Goal: Task Accomplishment & Management: Manage account settings

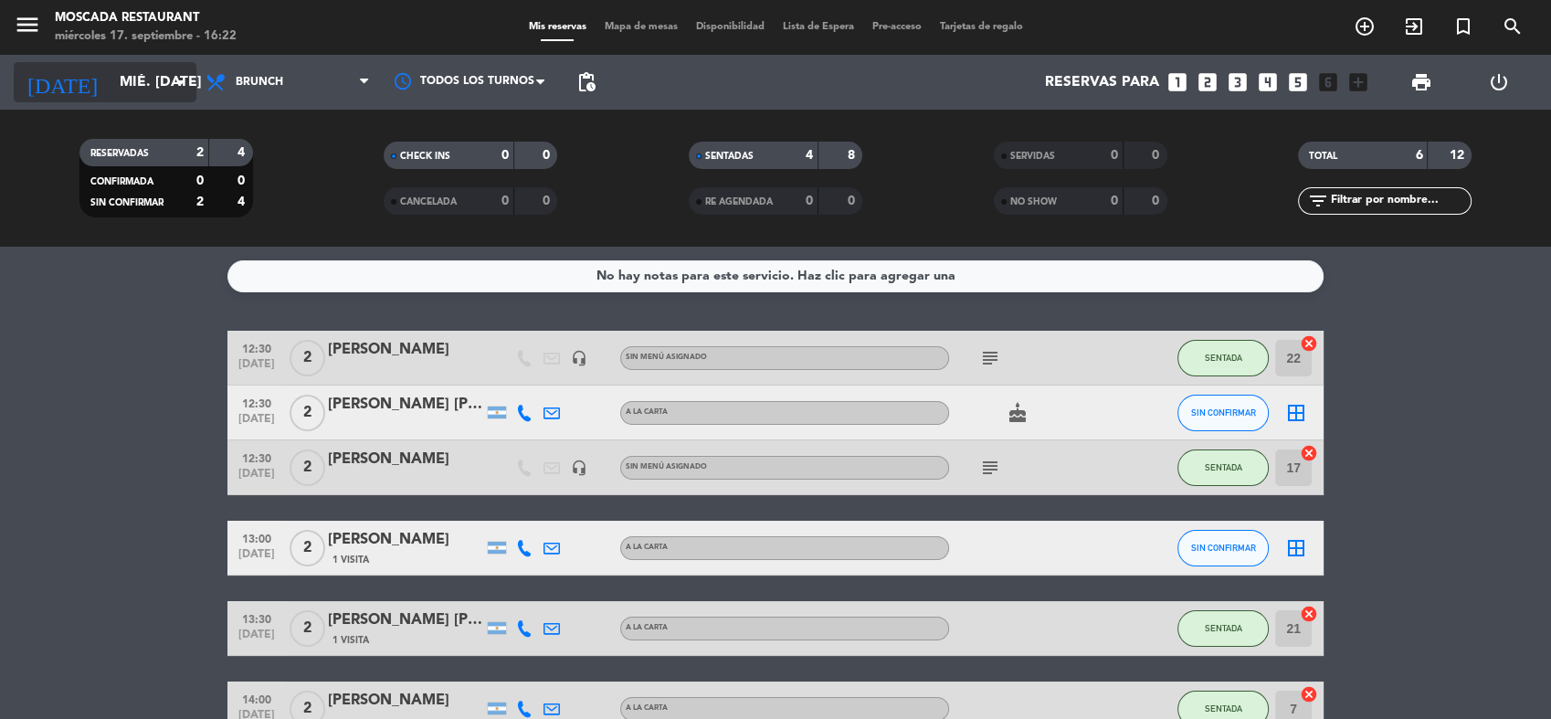
click at [146, 99] on input "mié. [DATE]" at bounding box center [207, 83] width 193 height 36
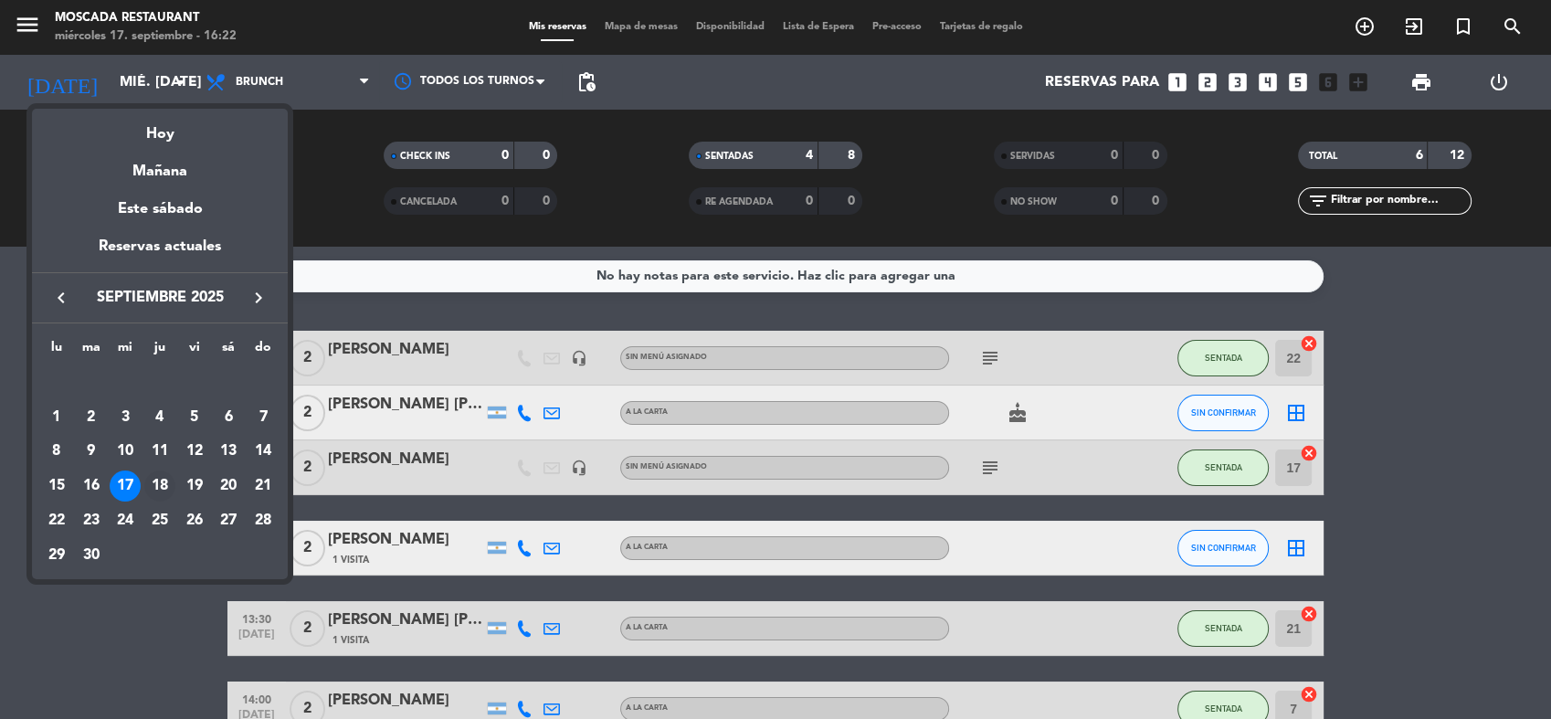
click at [168, 478] on div "18" at bounding box center [159, 485] width 31 height 31
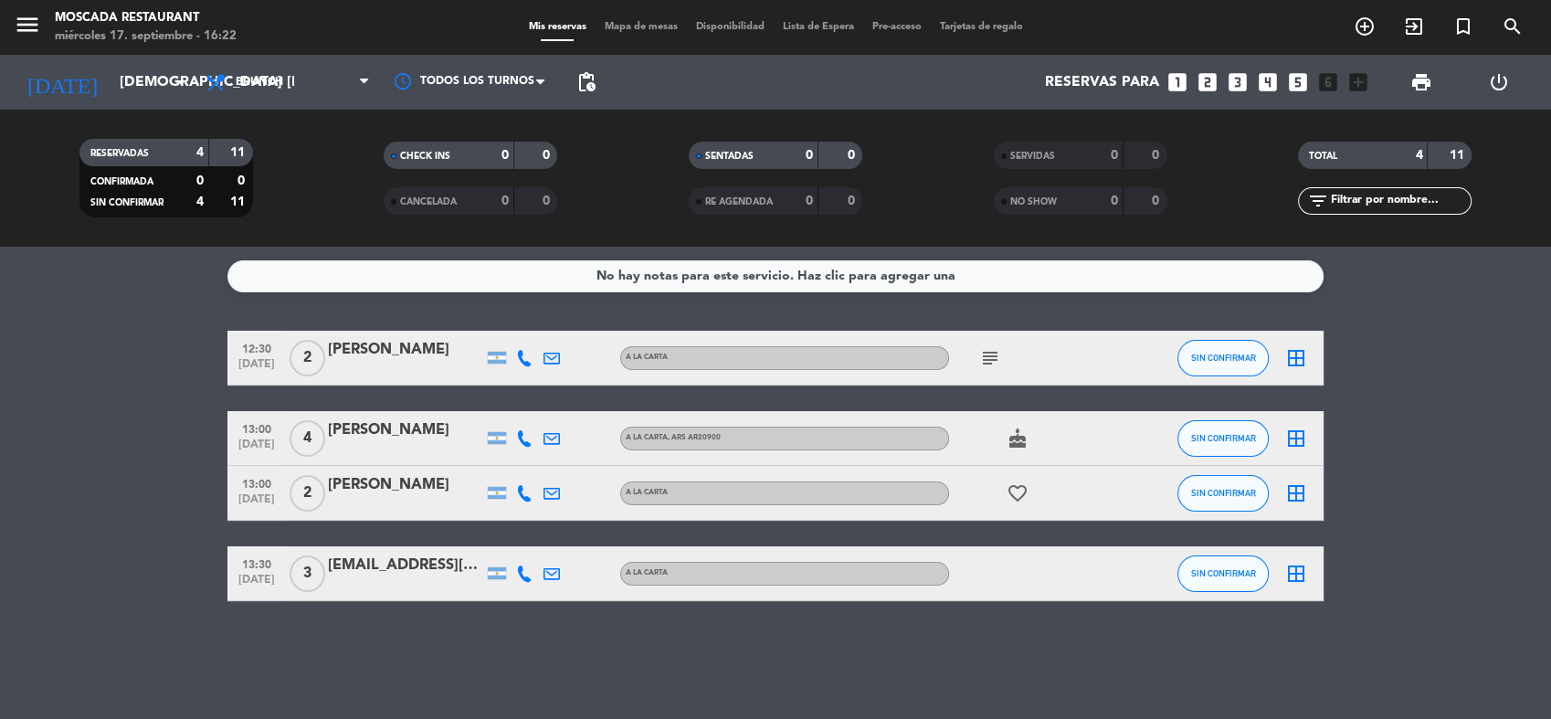
click at [132, 121] on div "RESERVADAS 4 11 CONFIRMADA 0 0 SIN CONFIRMAR 4 11 CHECK INS 0 0 CANCELADA 0 0 S…" at bounding box center [775, 178] width 1551 height 137
click at [140, 93] on input "[DEMOGRAPHIC_DATA] [DATE]" at bounding box center [207, 83] width 193 height 36
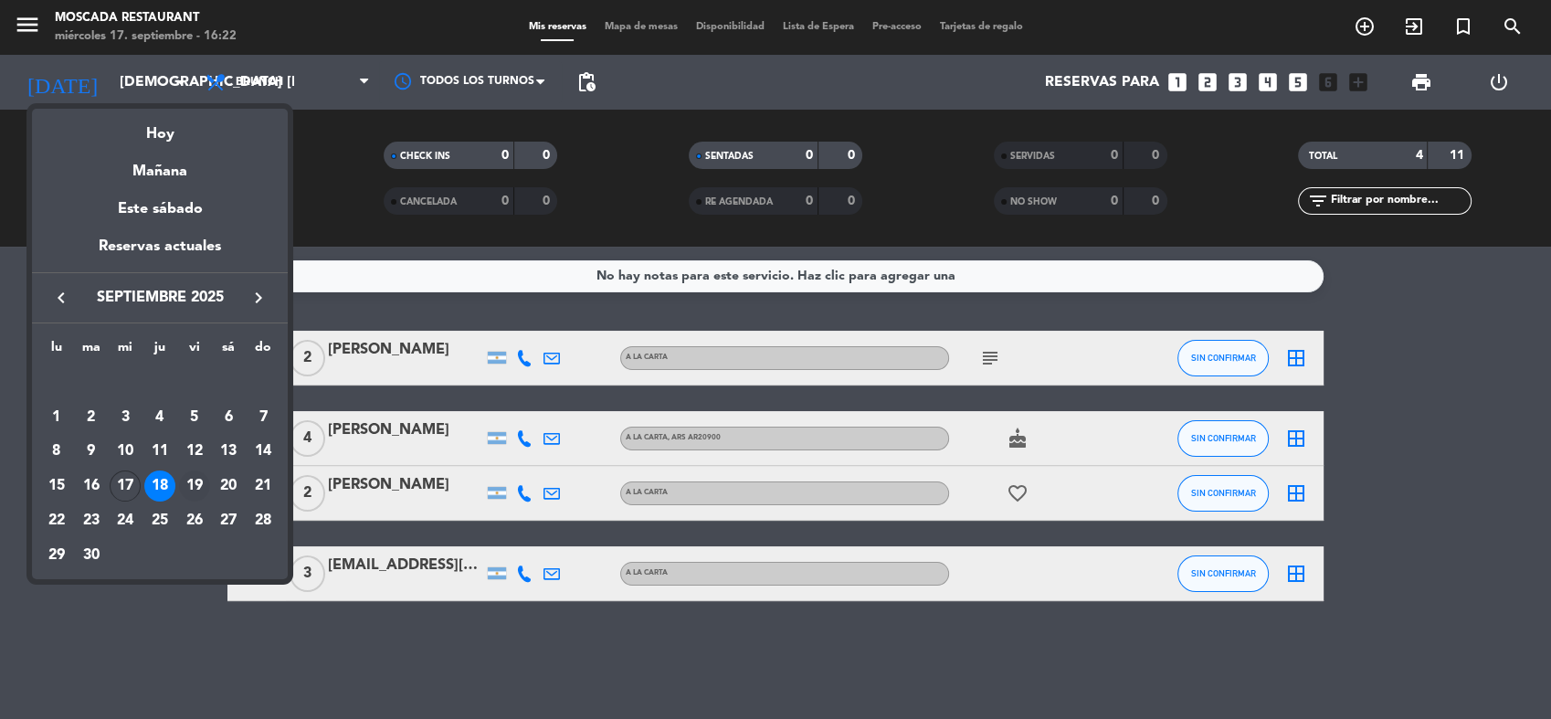
click at [198, 484] on div "19" at bounding box center [194, 485] width 31 height 31
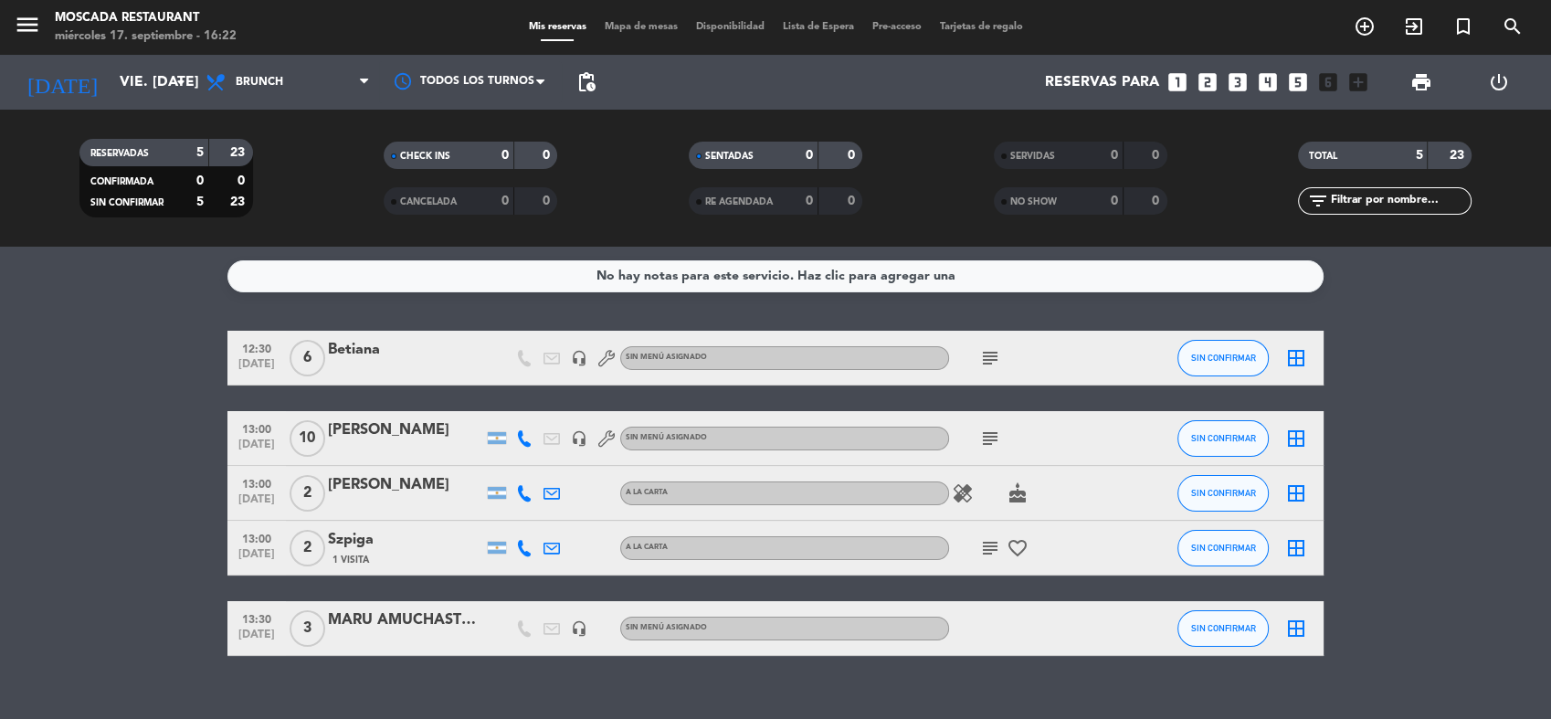
scroll to position [28, 0]
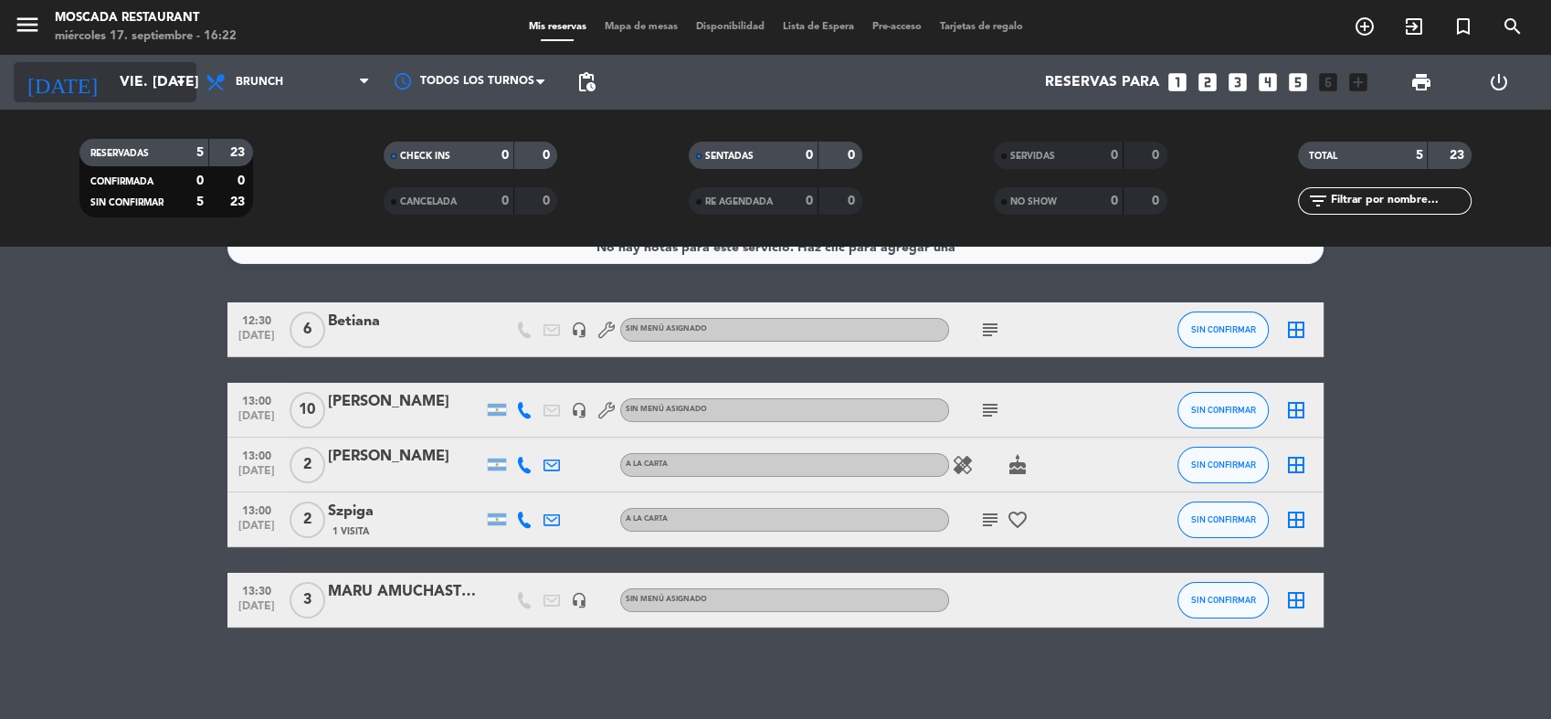
click at [158, 88] on input "vie. [DATE]" at bounding box center [207, 83] width 193 height 36
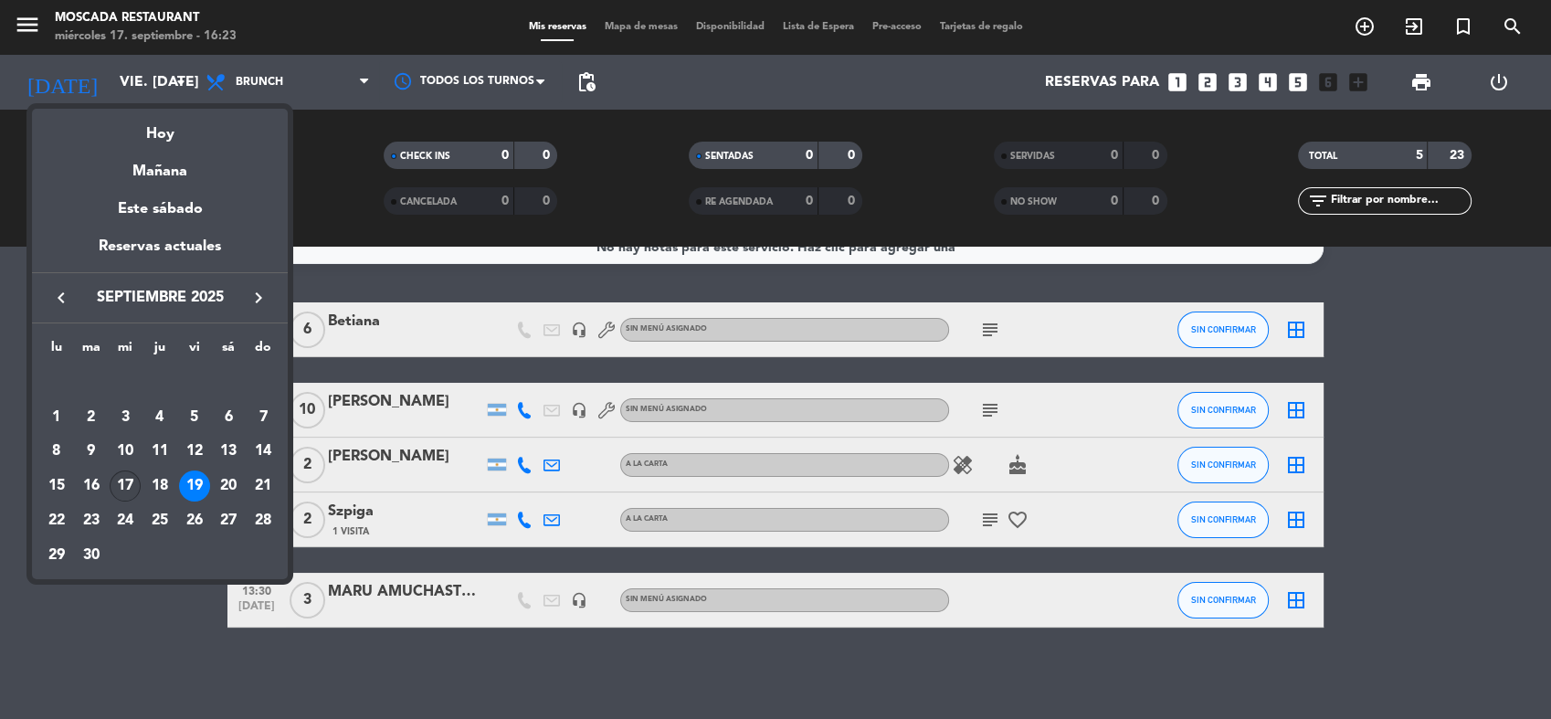
click at [122, 485] on div "17" at bounding box center [125, 485] width 31 height 31
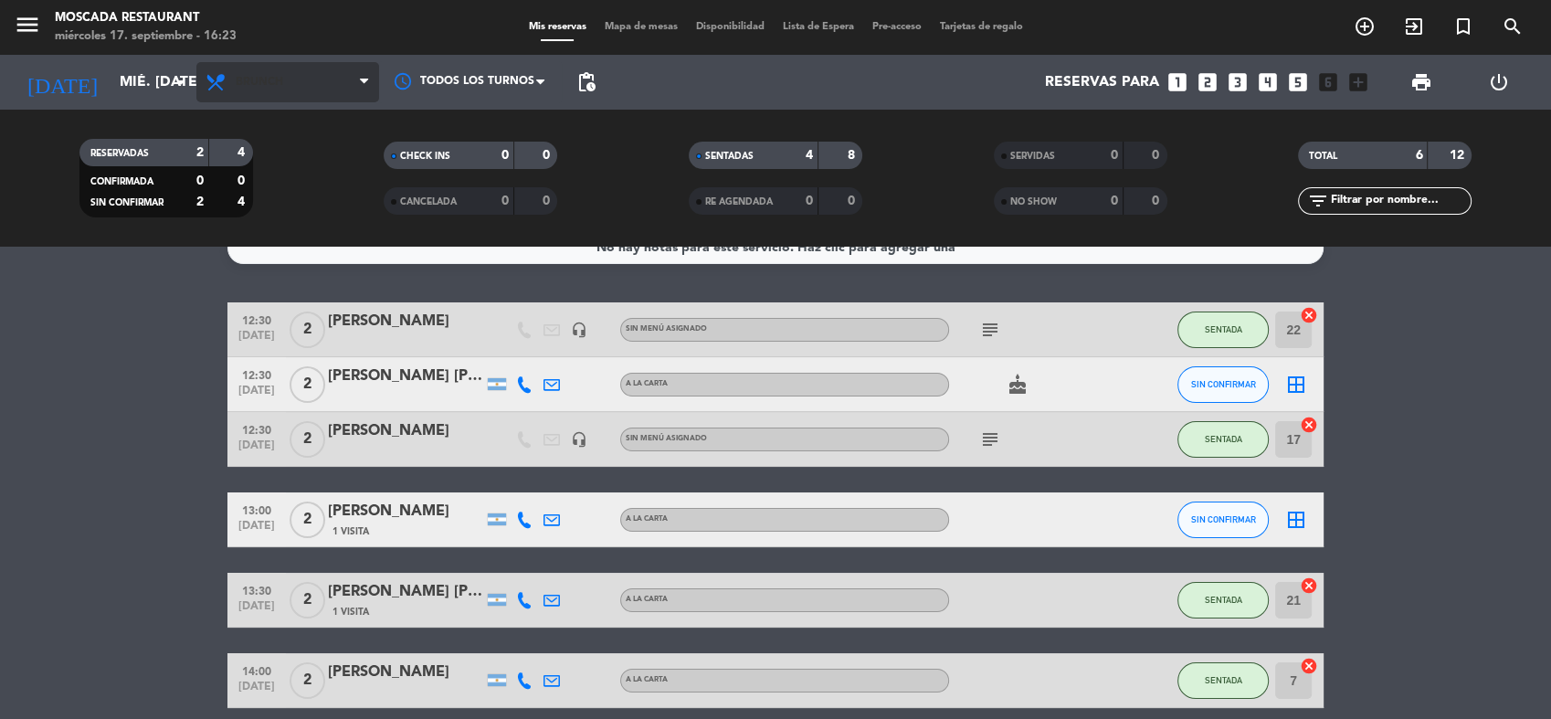
click at [277, 84] on span "Brunch" at bounding box center [259, 82] width 47 height 13
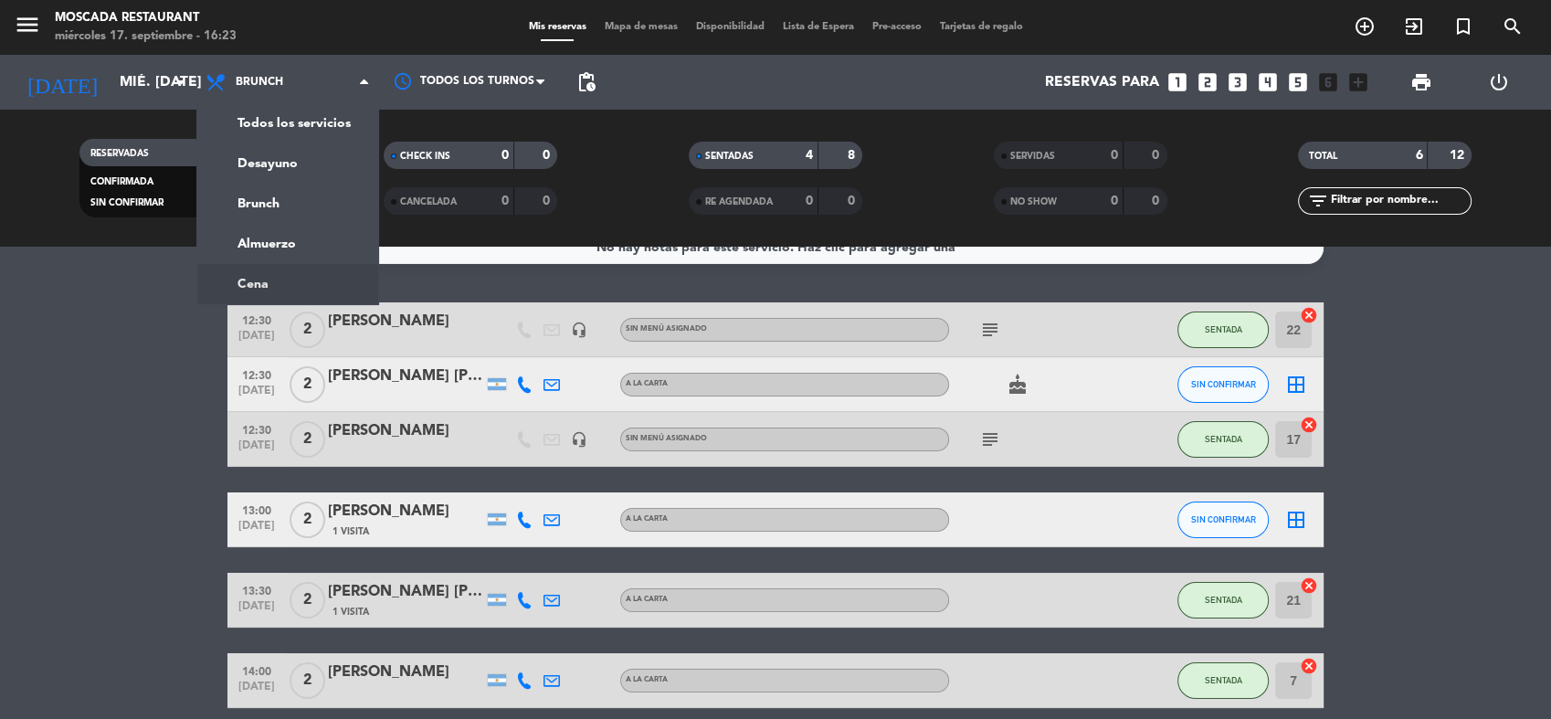
click at [271, 280] on ng-component "menu Moscada Restaurant miércoles 17. septiembre - 16:23 Mis reservas Mapa de m…" at bounding box center [775, 359] width 1551 height 719
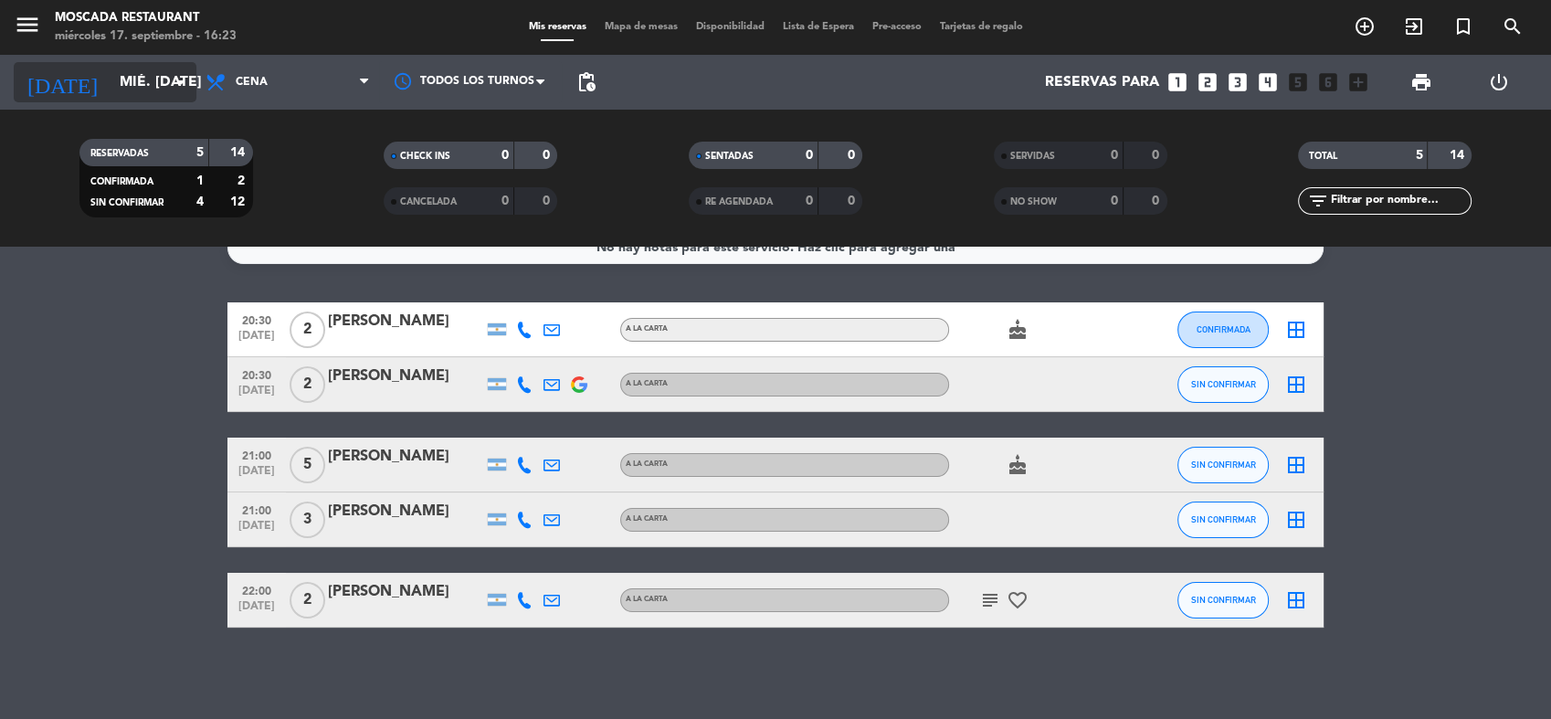
click at [161, 69] on input "mié. [DATE]" at bounding box center [207, 83] width 193 height 36
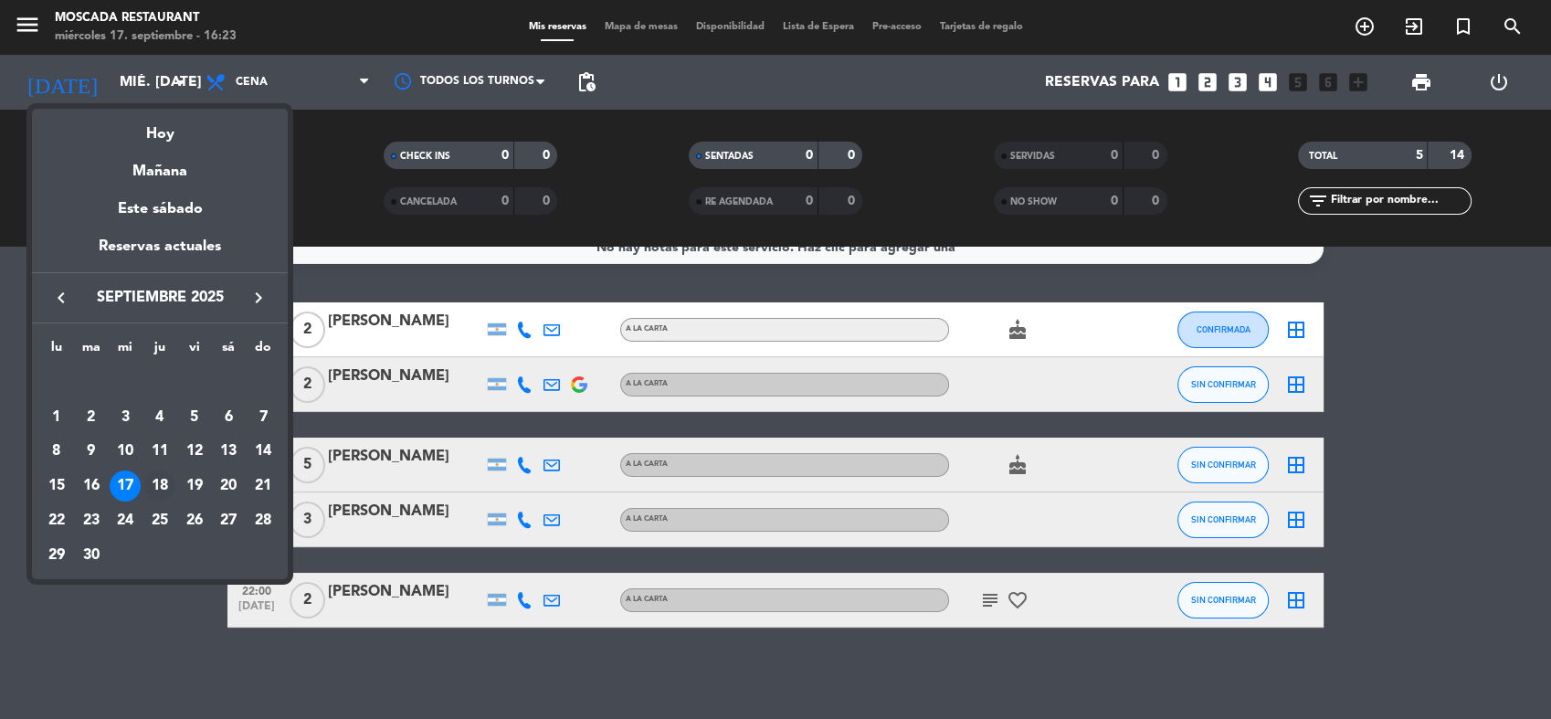
click at [155, 480] on div "18" at bounding box center [159, 485] width 31 height 31
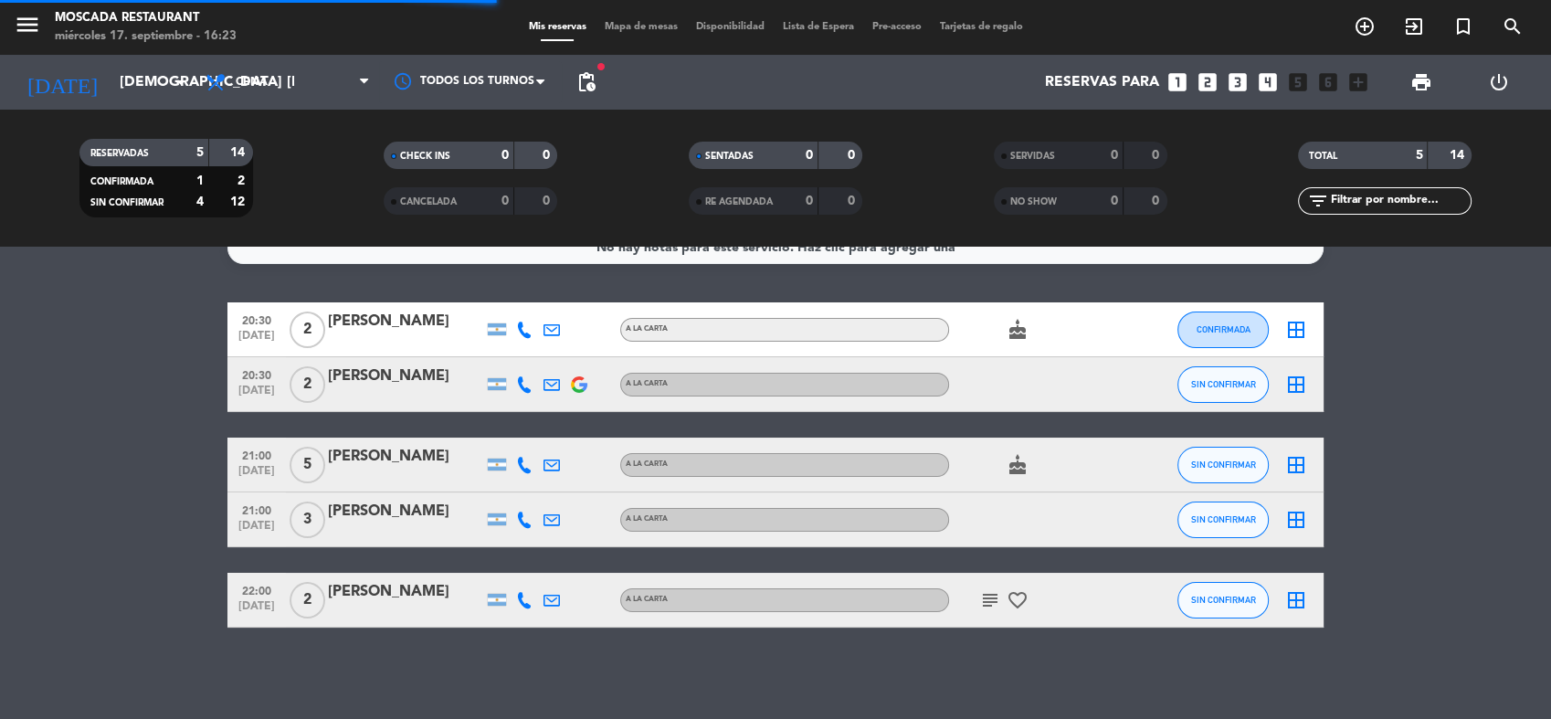
scroll to position [0, 0]
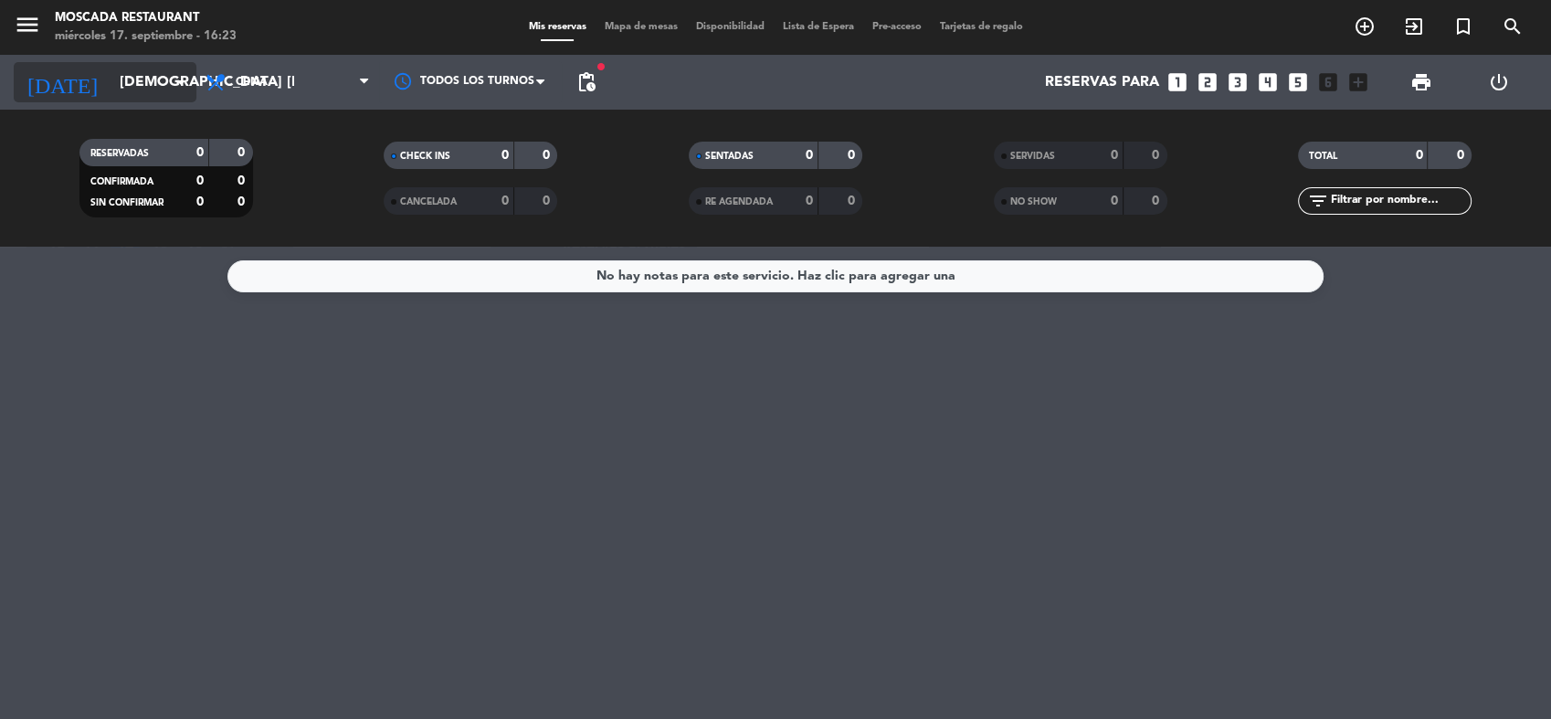
click at [135, 86] on input "[DEMOGRAPHIC_DATA] [DATE]" at bounding box center [207, 83] width 193 height 36
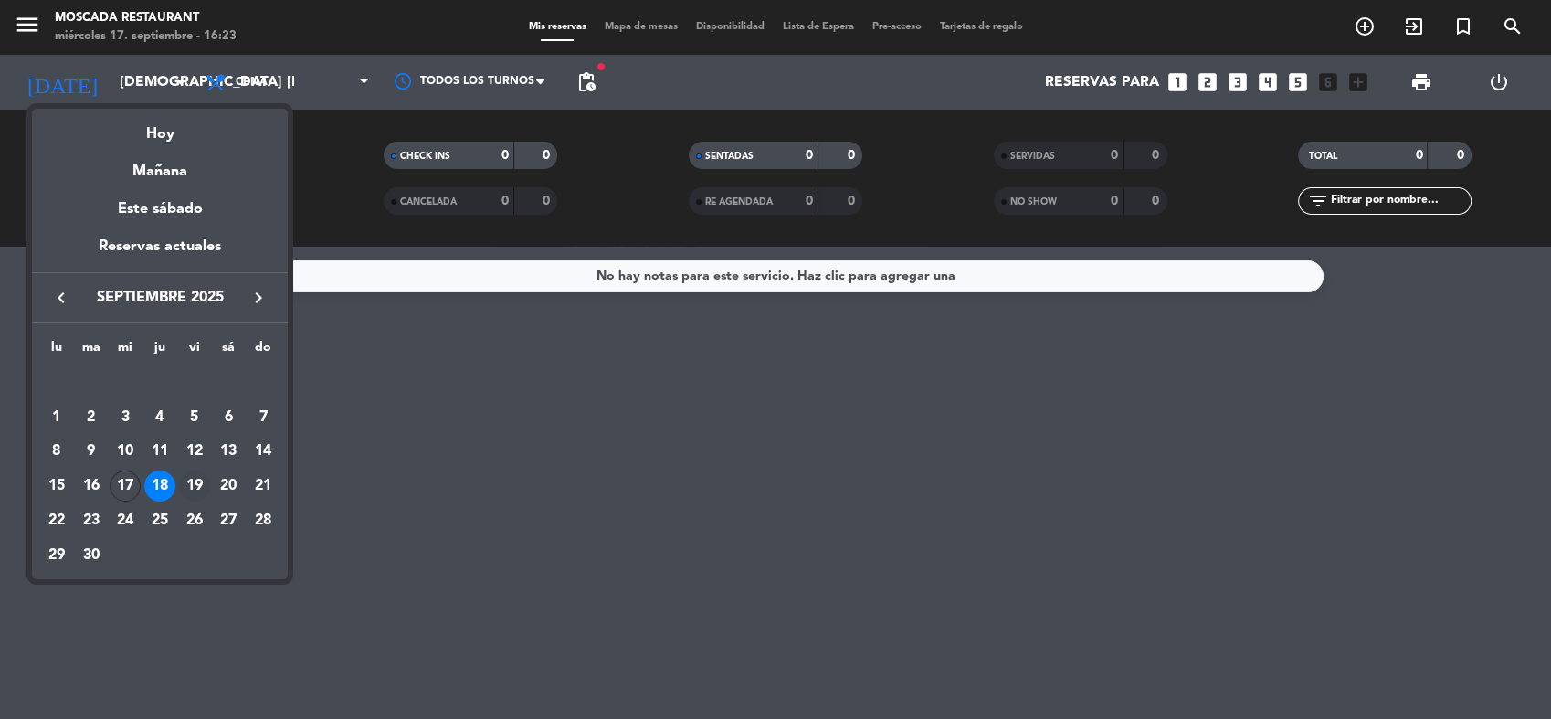
click at [195, 494] on div "19" at bounding box center [194, 485] width 31 height 31
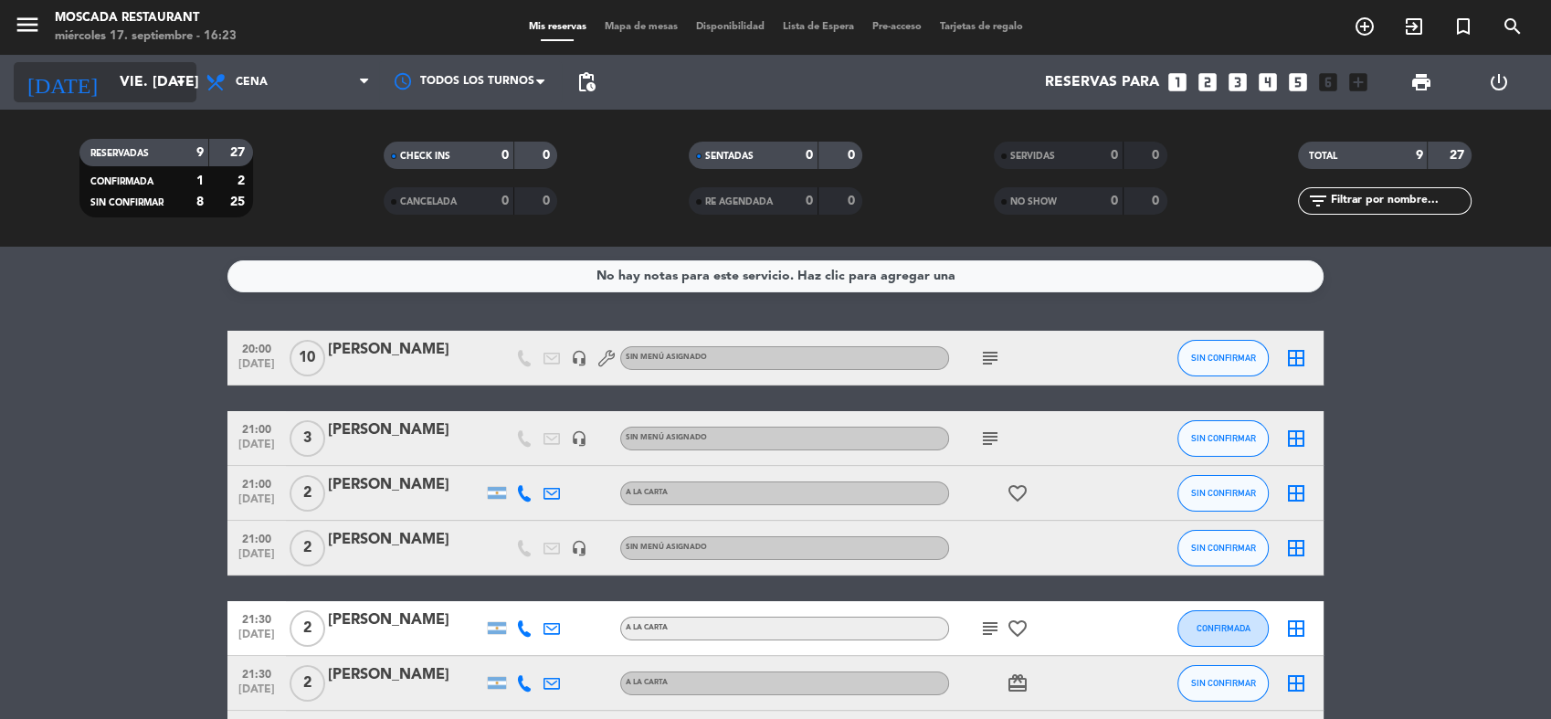
click at [119, 86] on input "vie. [DATE]" at bounding box center [207, 83] width 193 height 36
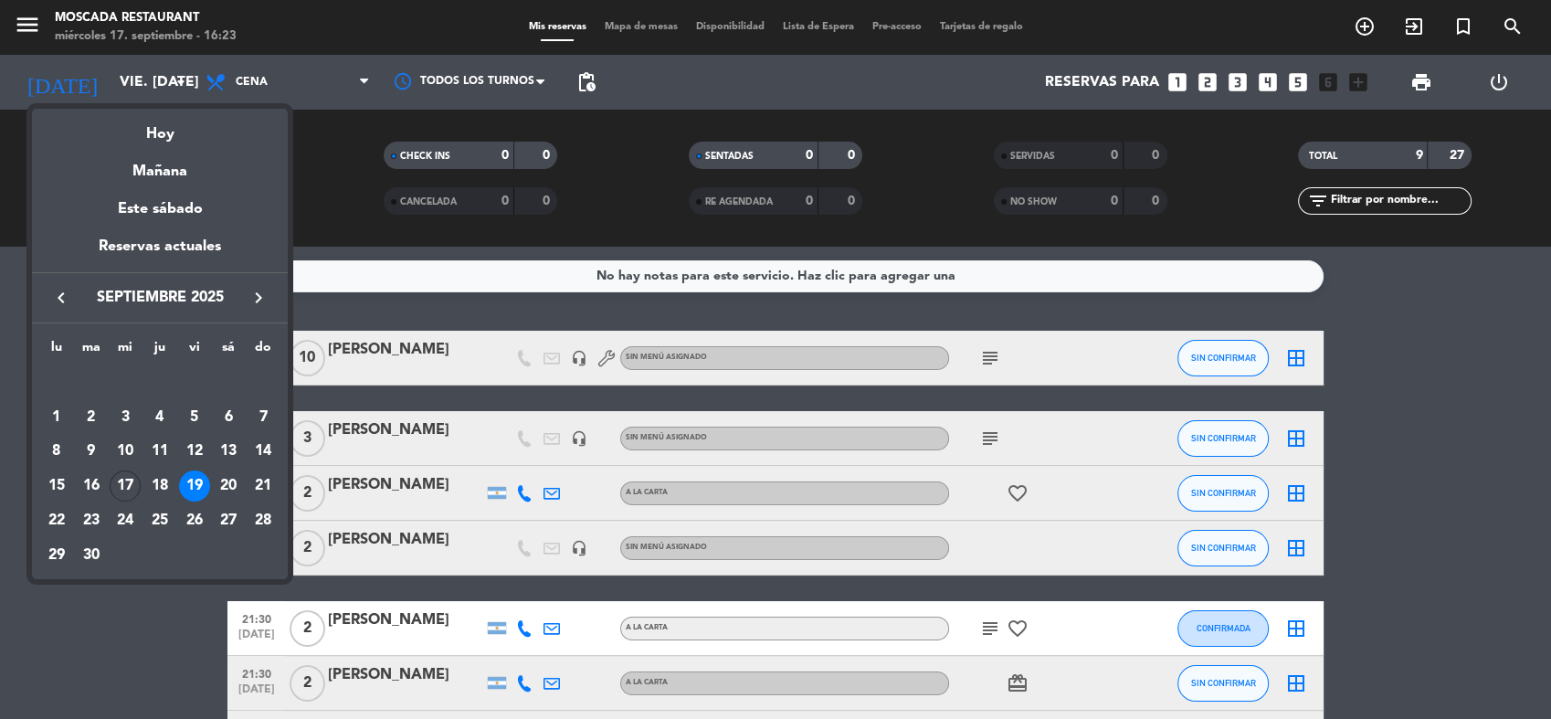
drag, startPoint x: 228, startPoint y: 489, endPoint x: 228, endPoint y: 478, distance: 11.0
click at [228, 487] on div "20" at bounding box center [228, 485] width 31 height 31
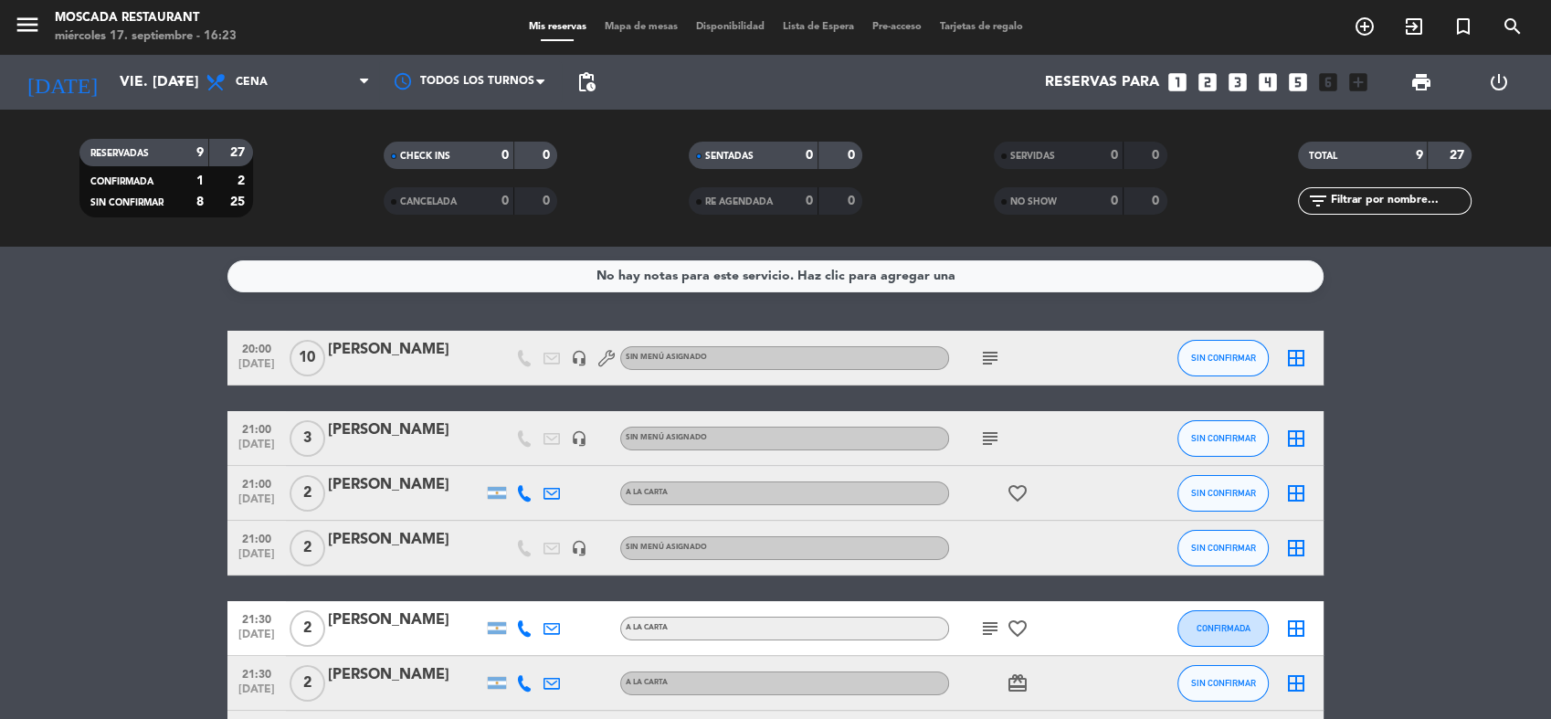
type input "sáb. [DATE]"
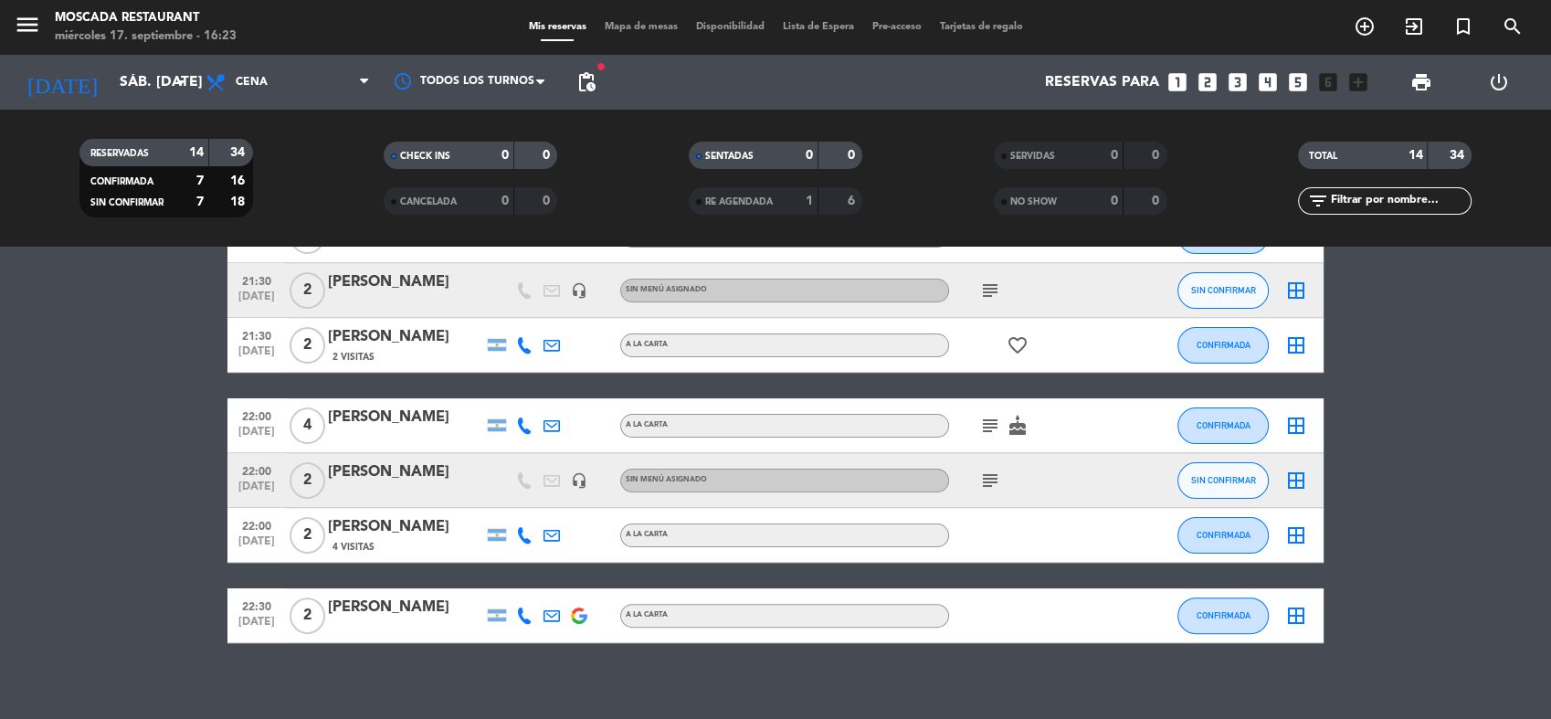
scroll to position [573, 0]
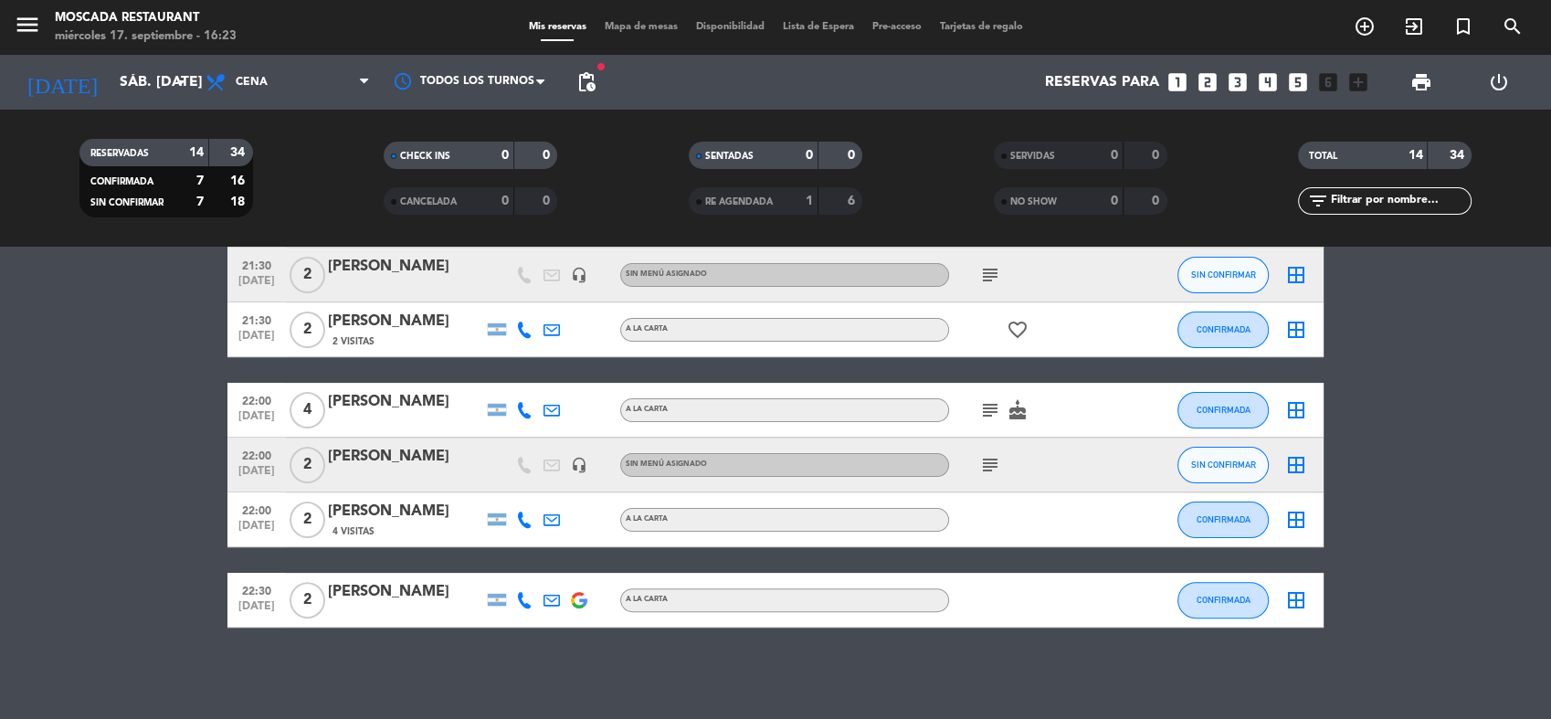
click at [614, 31] on span "Mapa de mesas" at bounding box center [641, 27] width 91 height 10
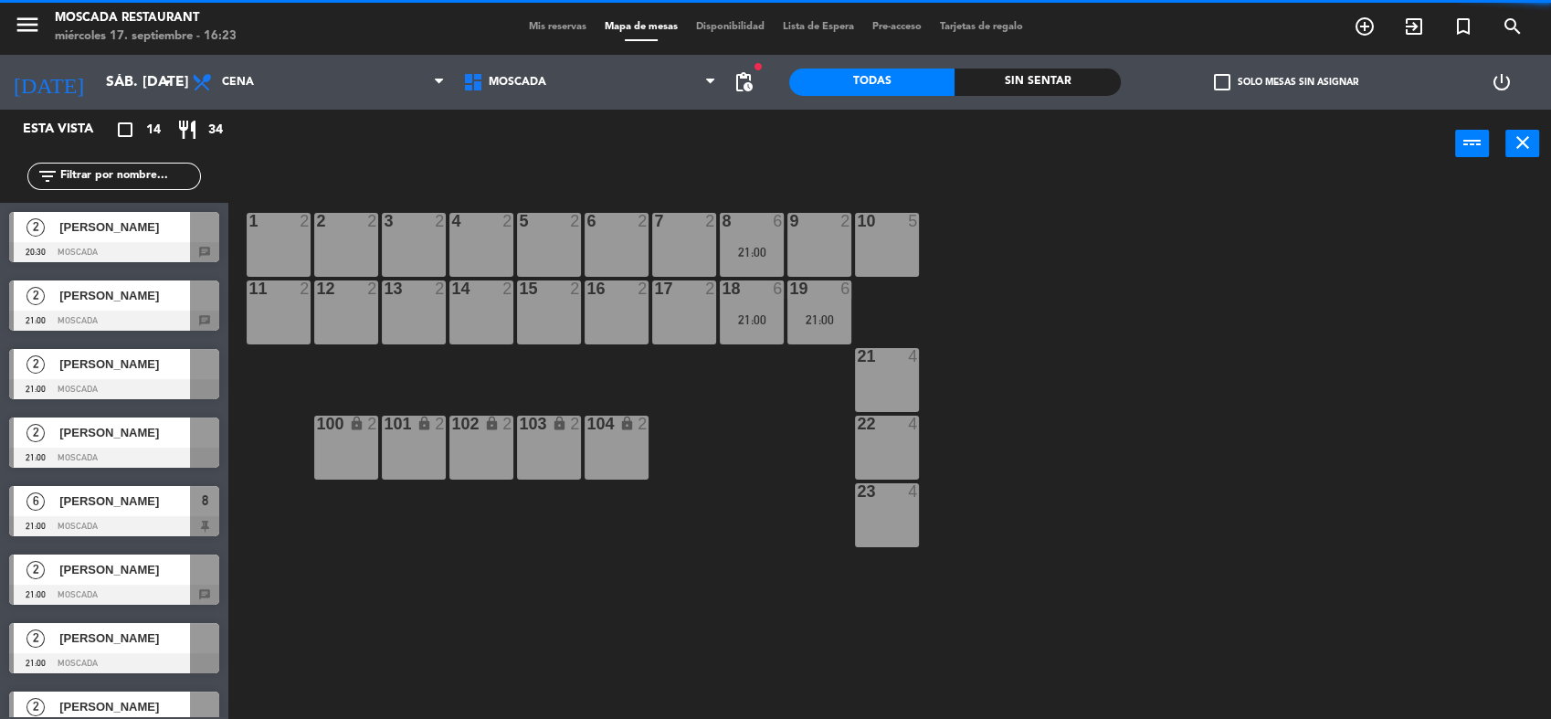
click at [1260, 78] on label "check_box_outline_blank Solo mesas sin asignar" at bounding box center [1286, 82] width 144 height 16
click at [1286, 82] on input "check_box_outline_blank Solo mesas sin asignar" at bounding box center [1286, 82] width 0 height 0
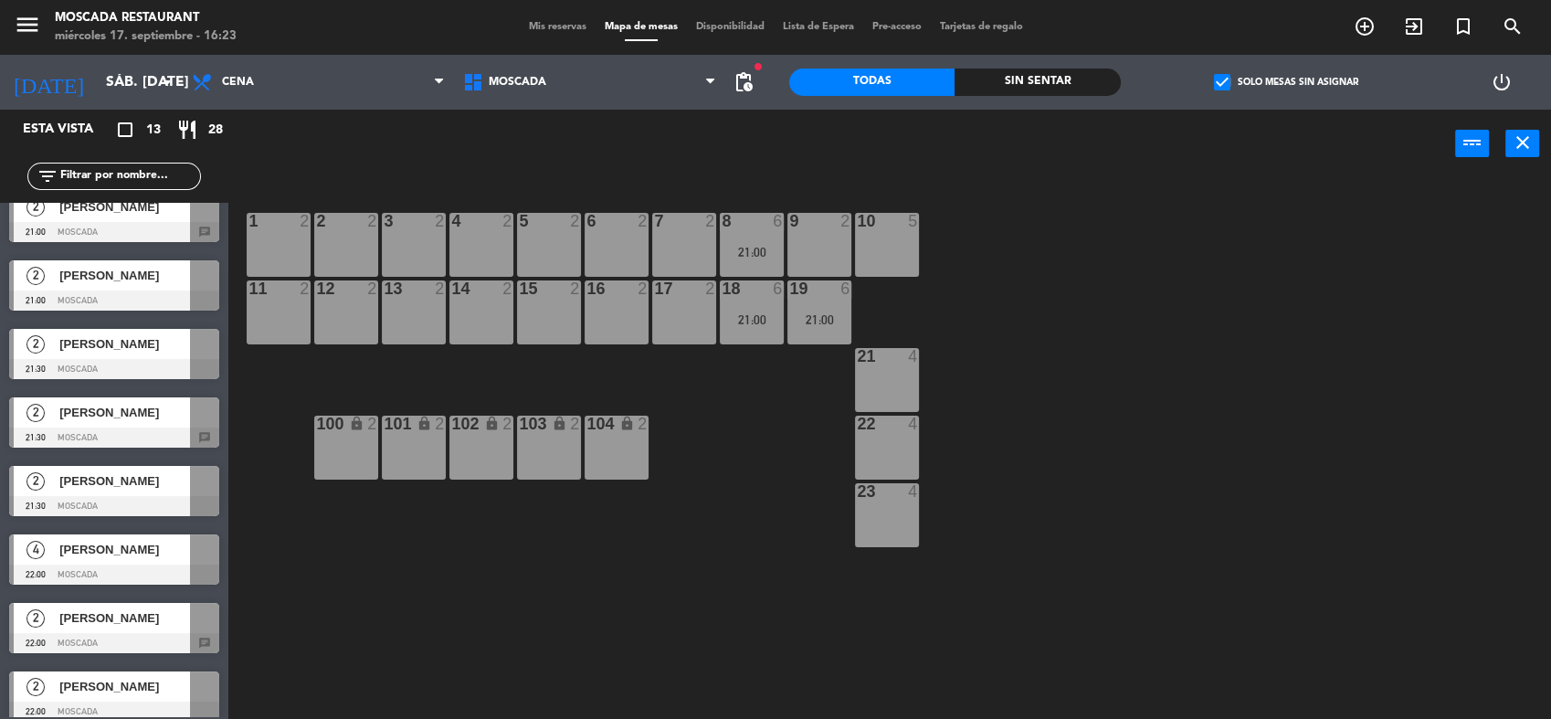
scroll to position [376, 0]
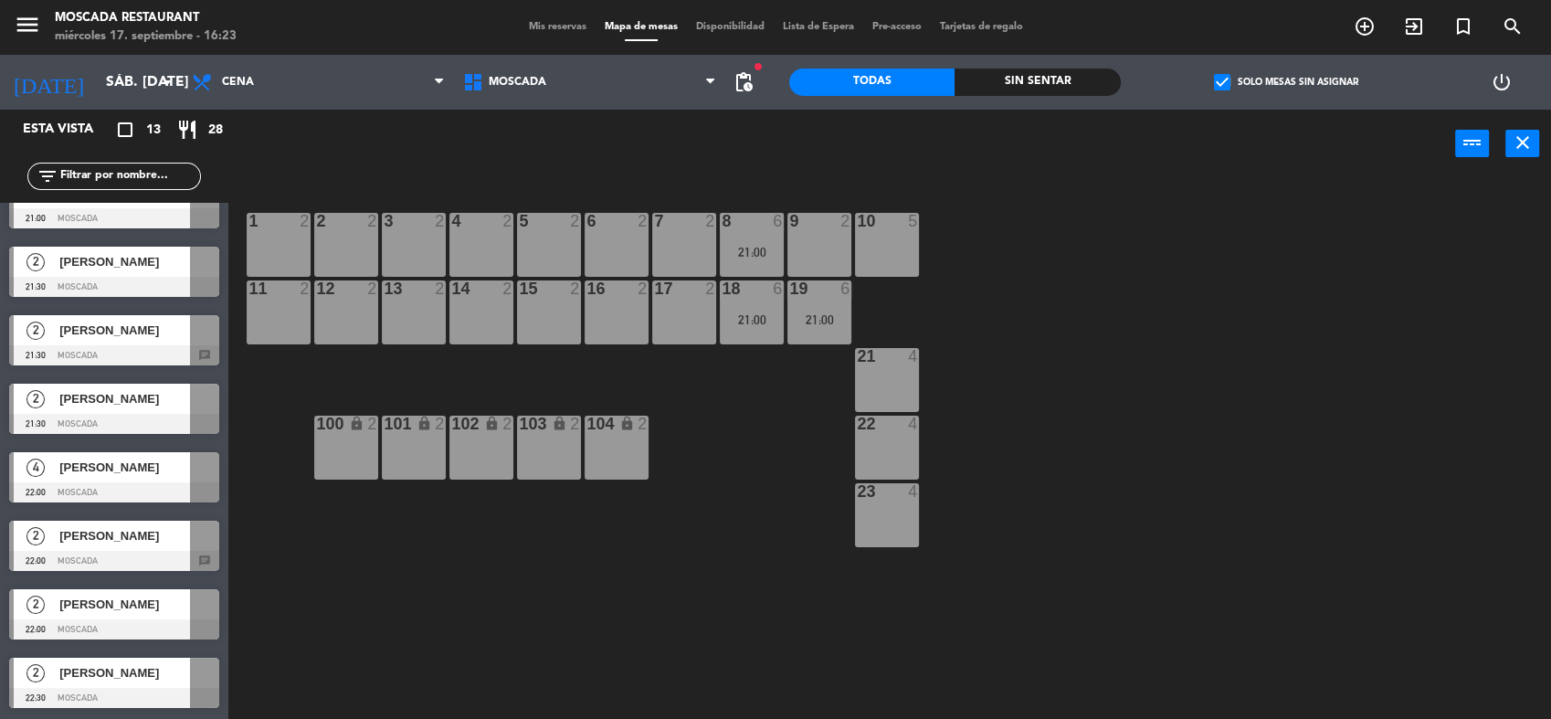
click at [158, 489] on div at bounding box center [114, 492] width 210 height 20
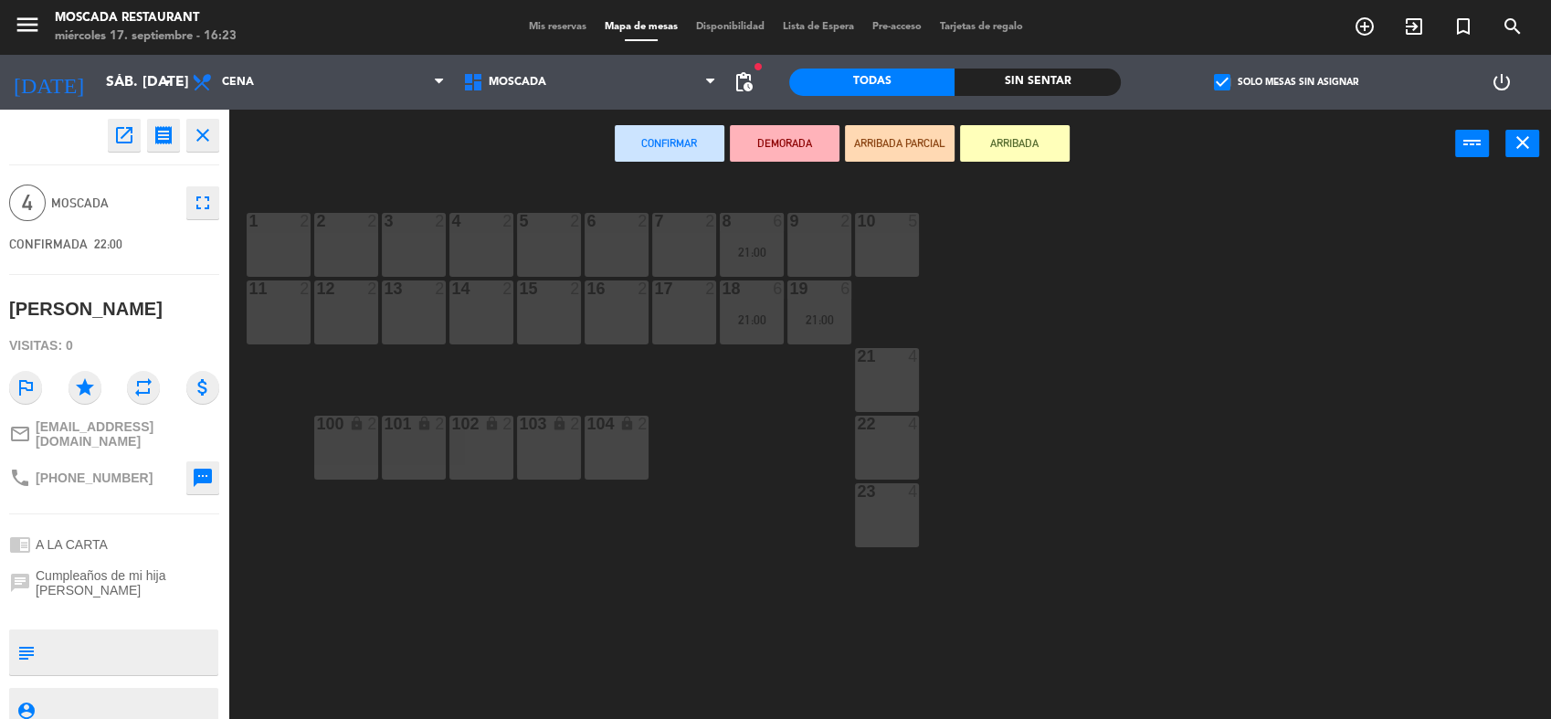
click at [869, 396] on div "21 4" at bounding box center [887, 380] width 64 height 64
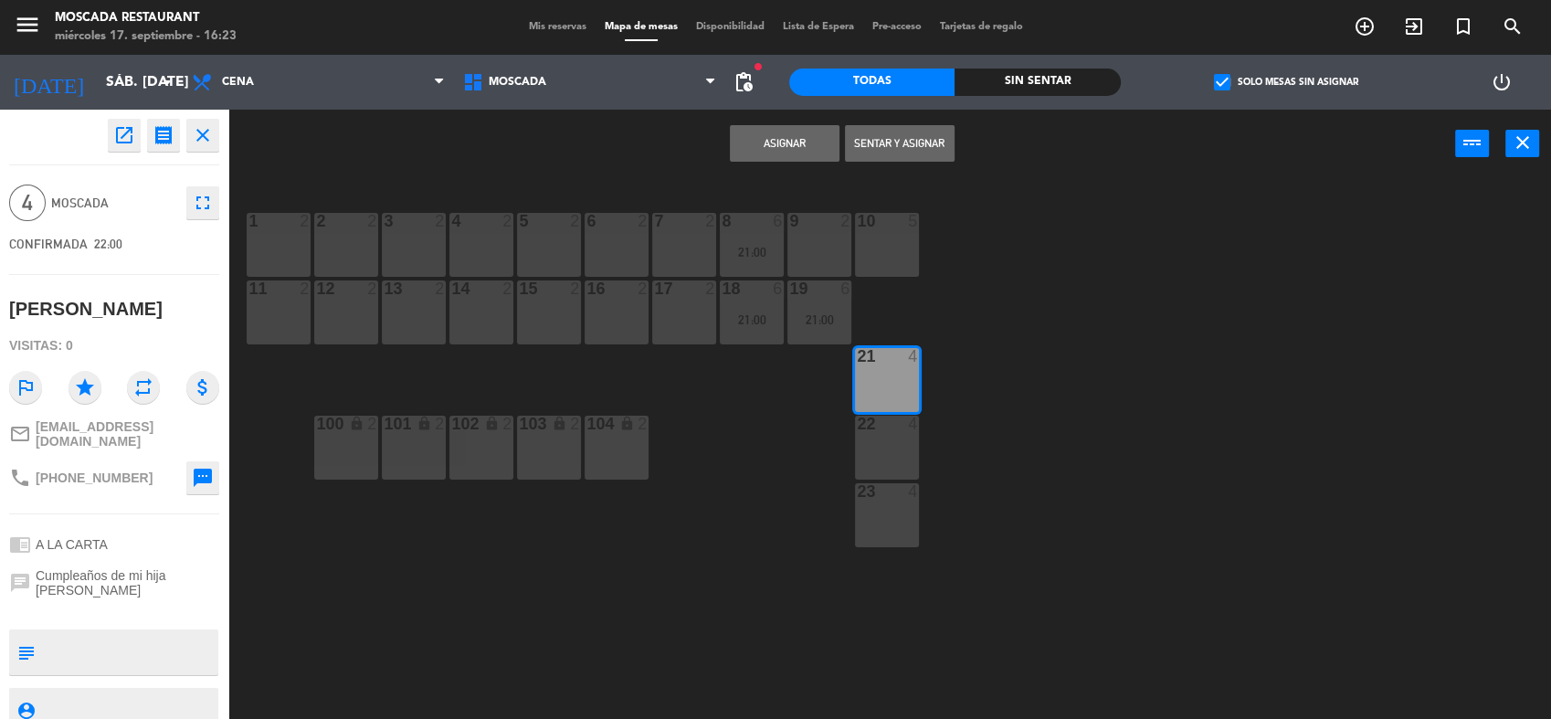
click at [801, 140] on button "Asignar" at bounding box center [785, 143] width 110 height 37
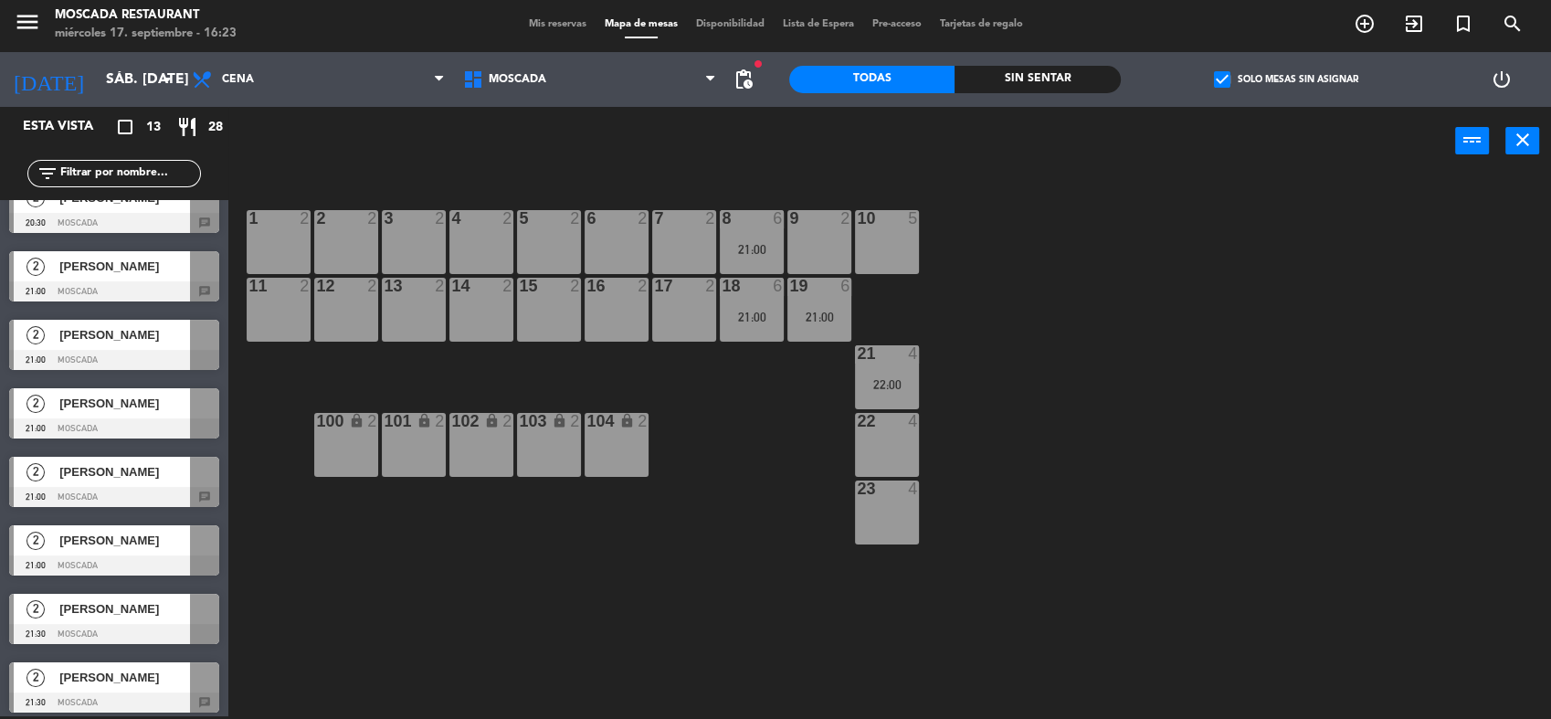
scroll to position [0, 0]
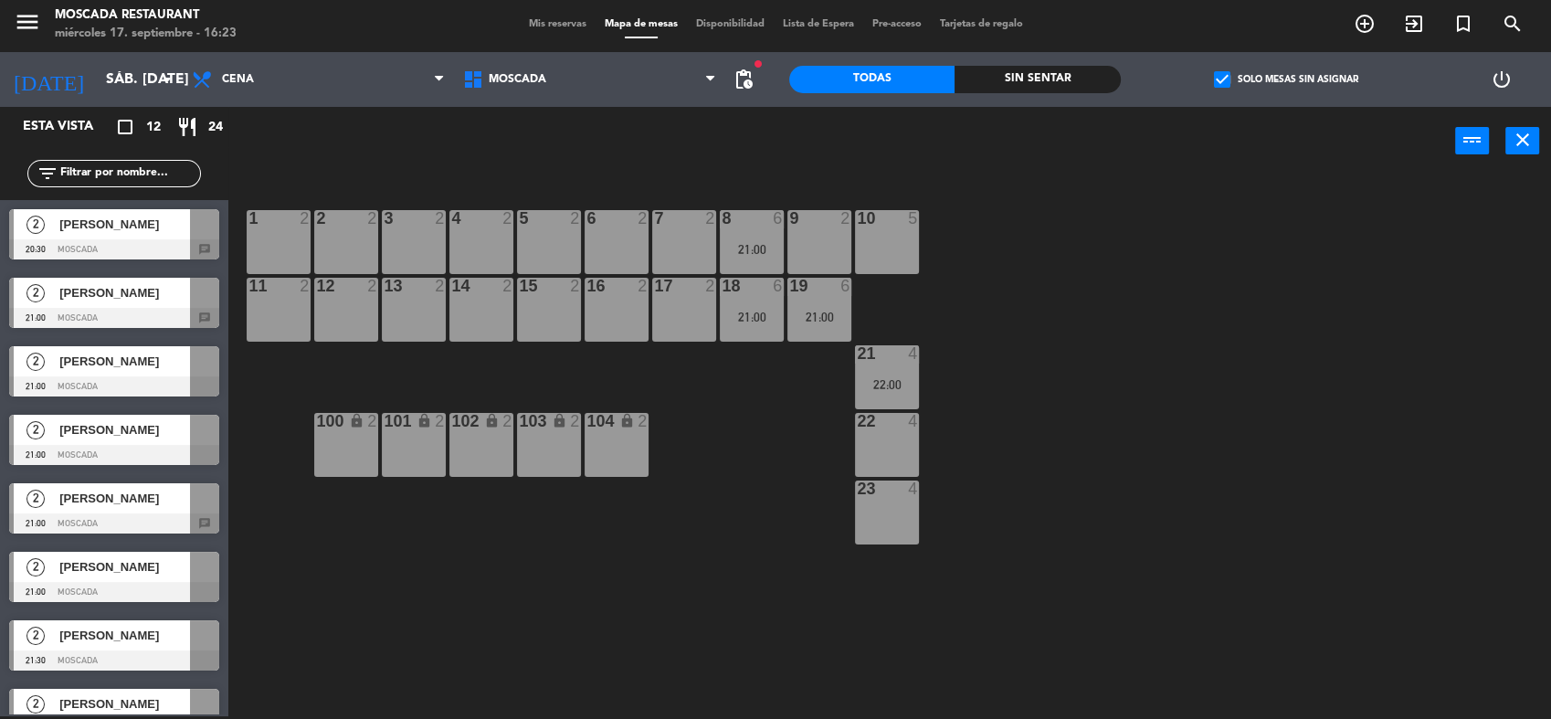
click at [162, 234] on span "[PERSON_NAME]" at bounding box center [124, 224] width 131 height 19
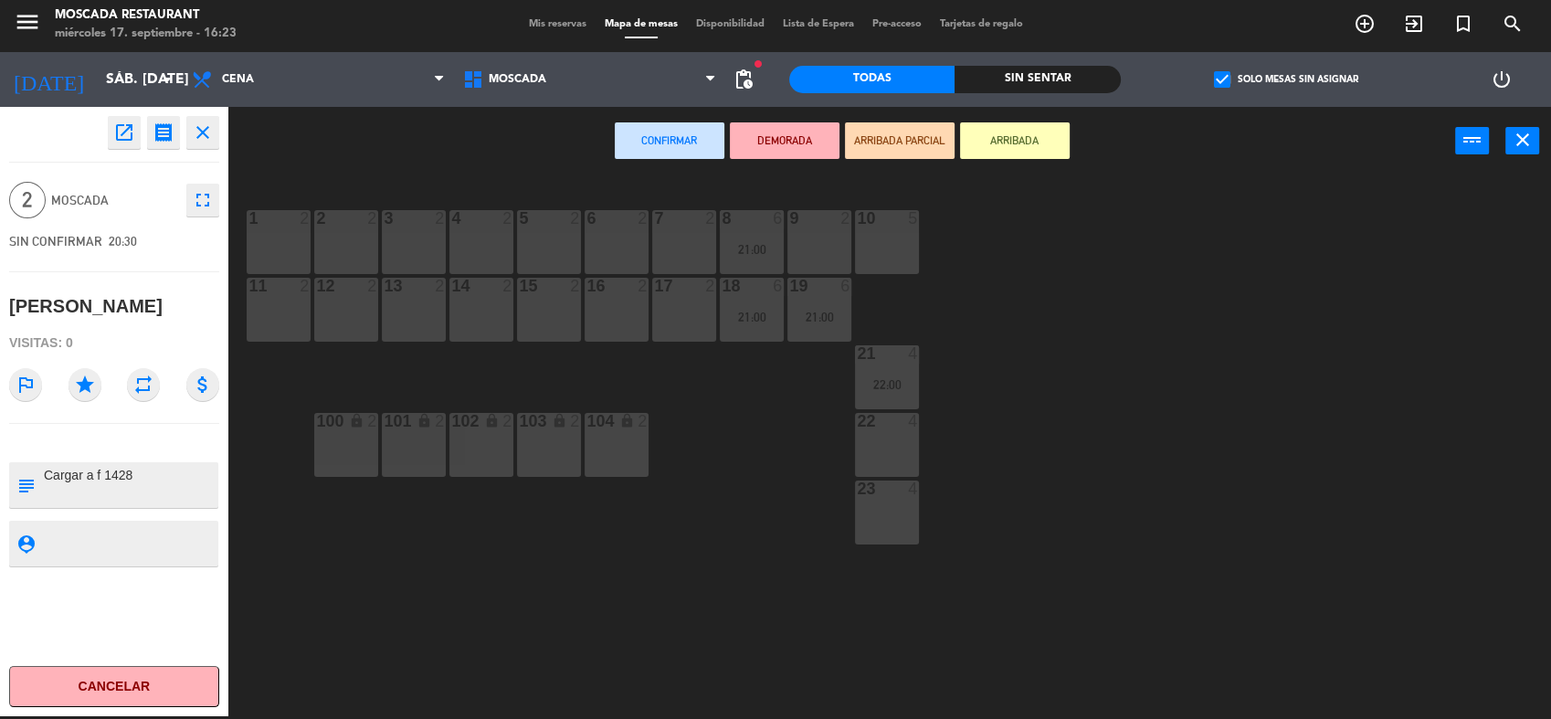
click at [289, 234] on div "1 2" at bounding box center [279, 242] width 64 height 64
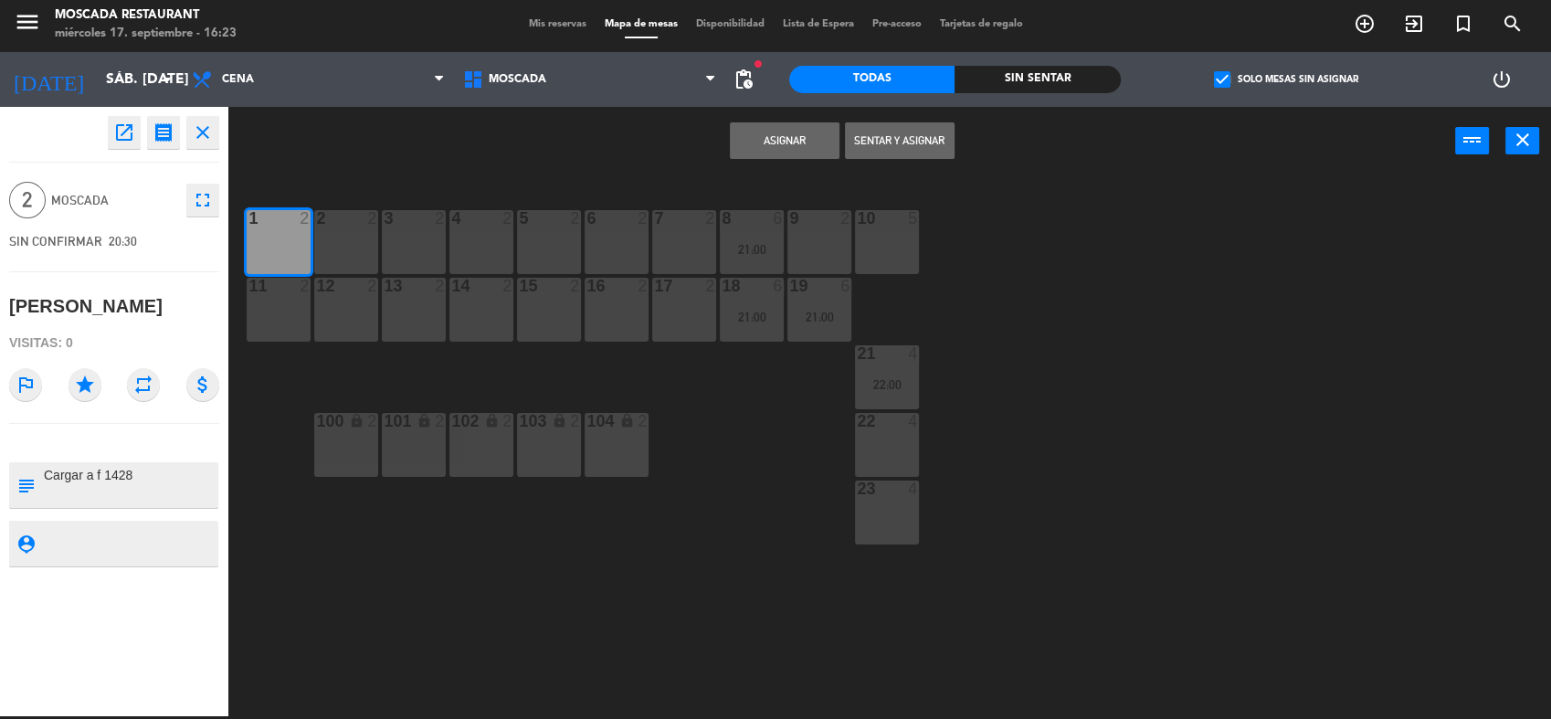
click at [781, 129] on button "Asignar" at bounding box center [785, 140] width 110 height 37
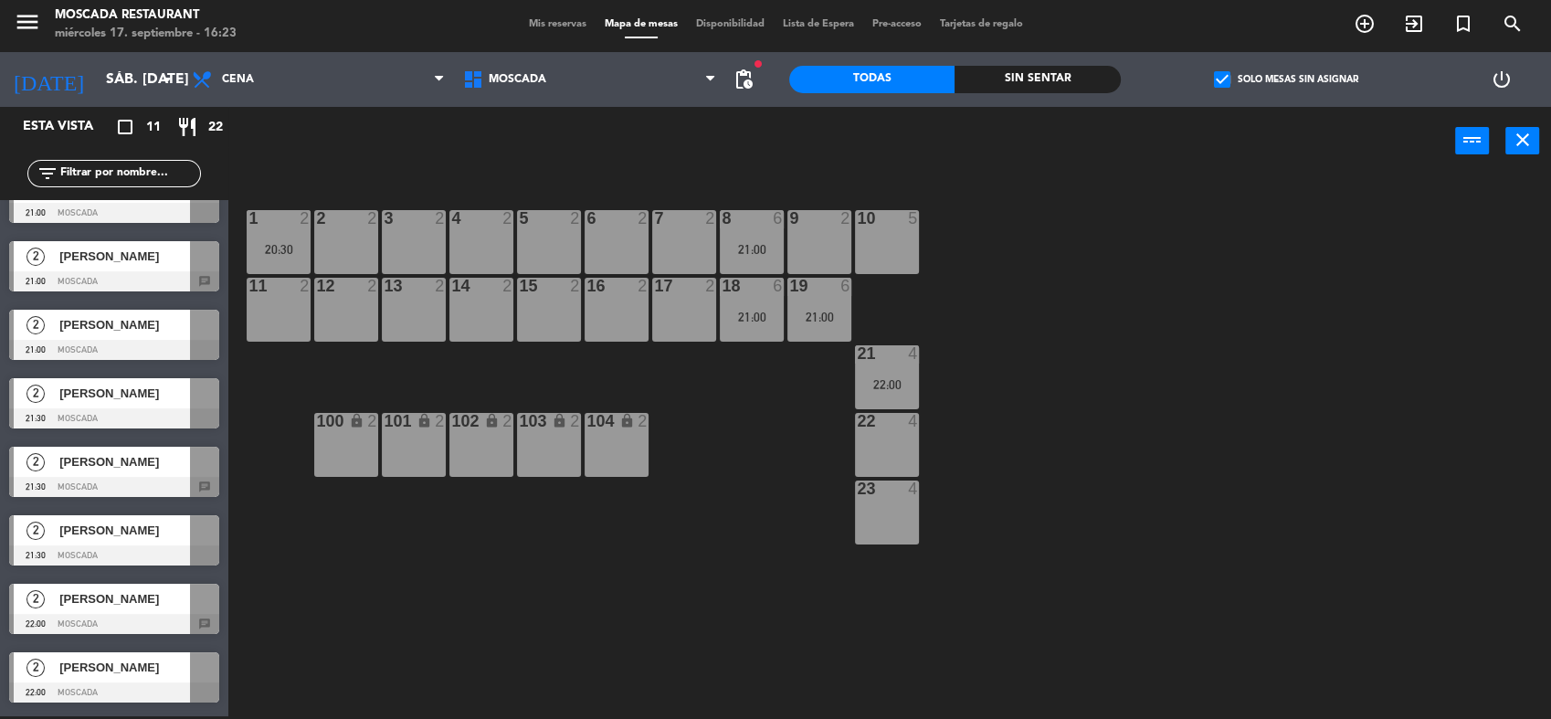
scroll to position [239, 0]
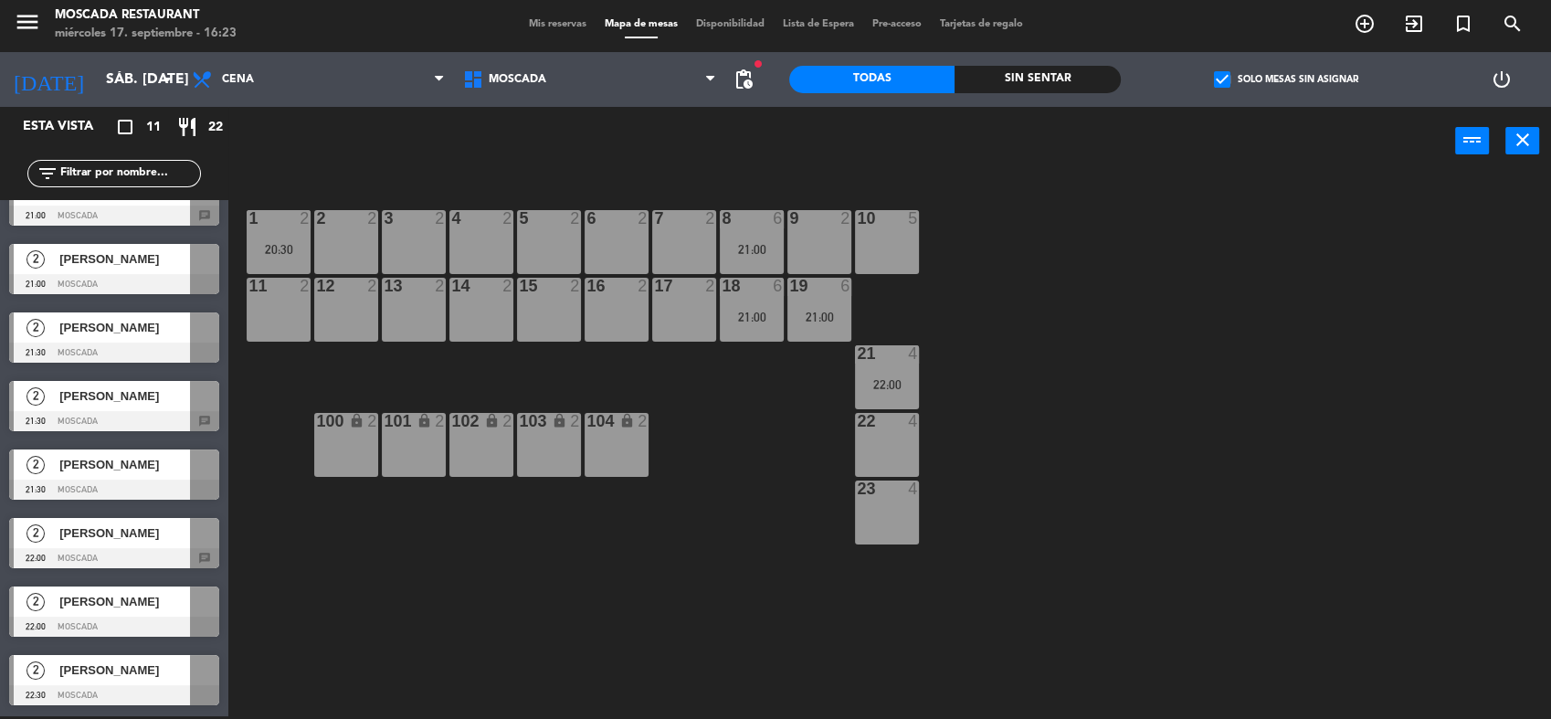
click at [163, 413] on div at bounding box center [114, 421] width 210 height 20
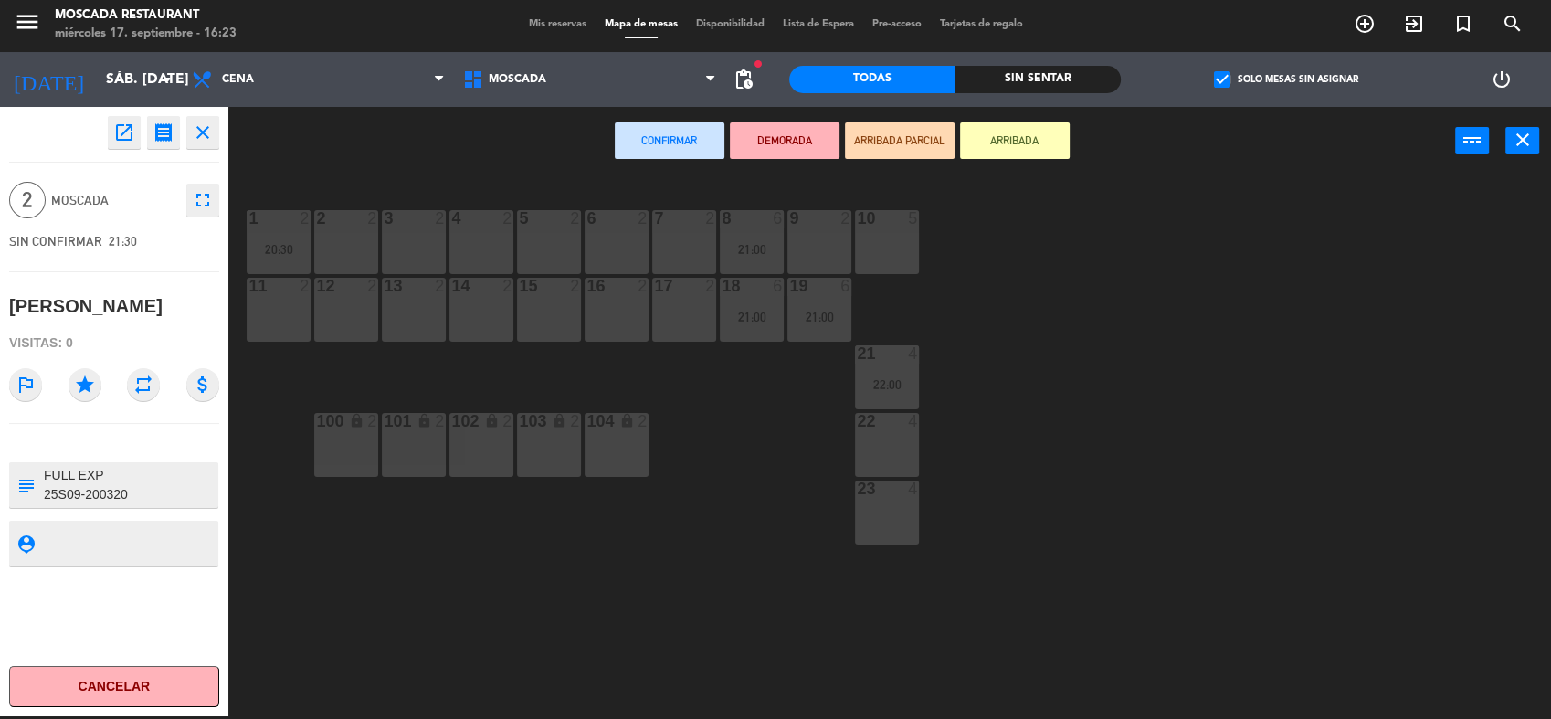
click at [266, 325] on div "11 2" at bounding box center [279, 310] width 64 height 64
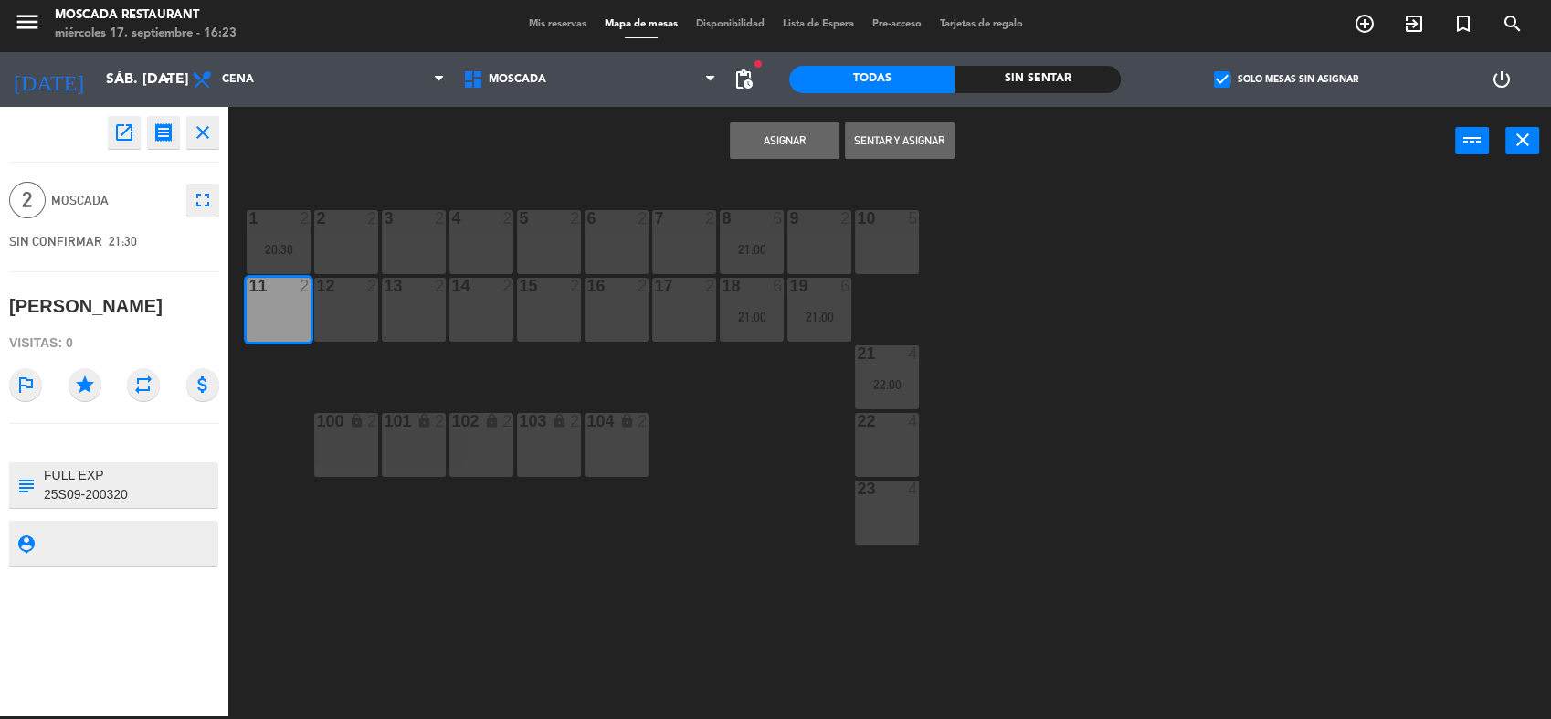
click at [753, 126] on button "Asignar" at bounding box center [785, 140] width 110 height 37
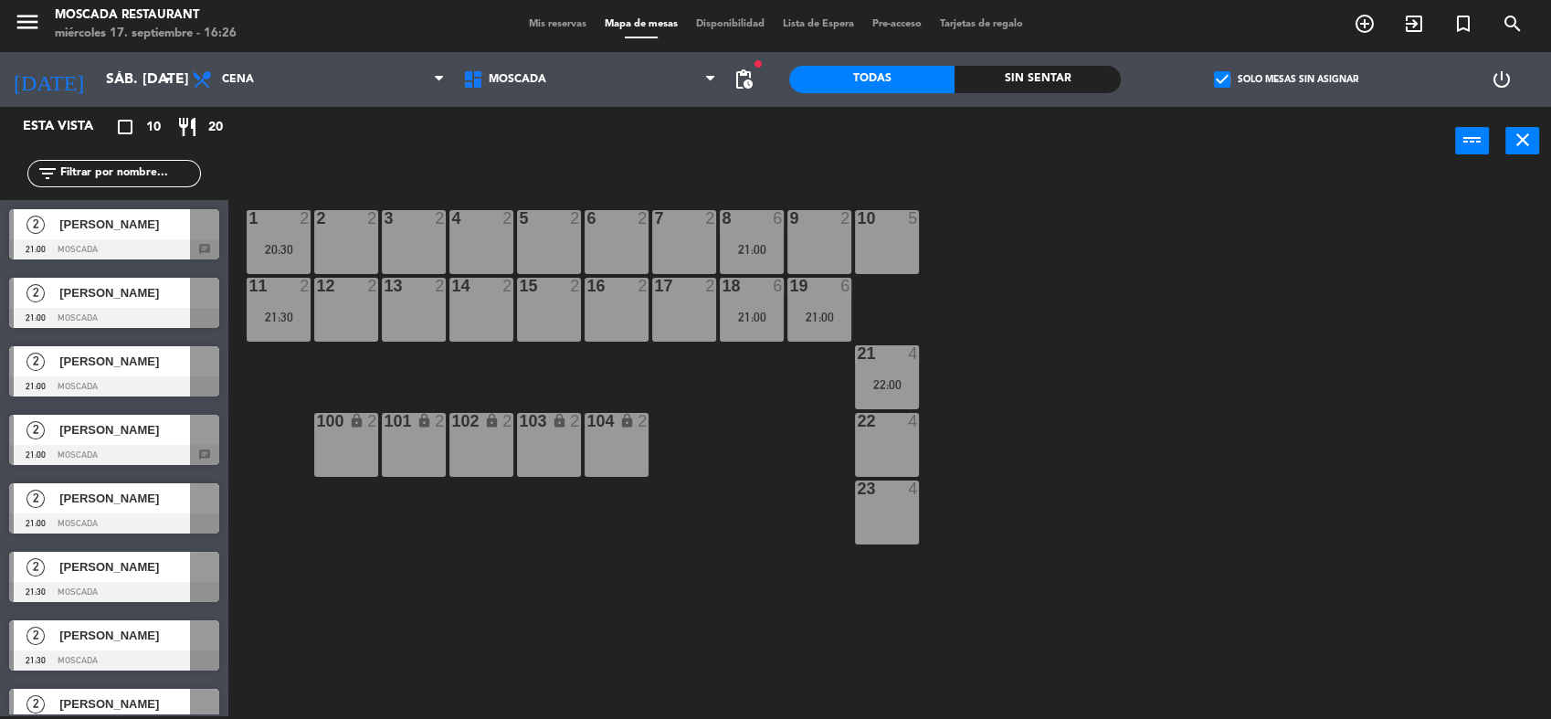
click at [174, 442] on div "[PERSON_NAME]" at bounding box center [124, 430] width 132 height 30
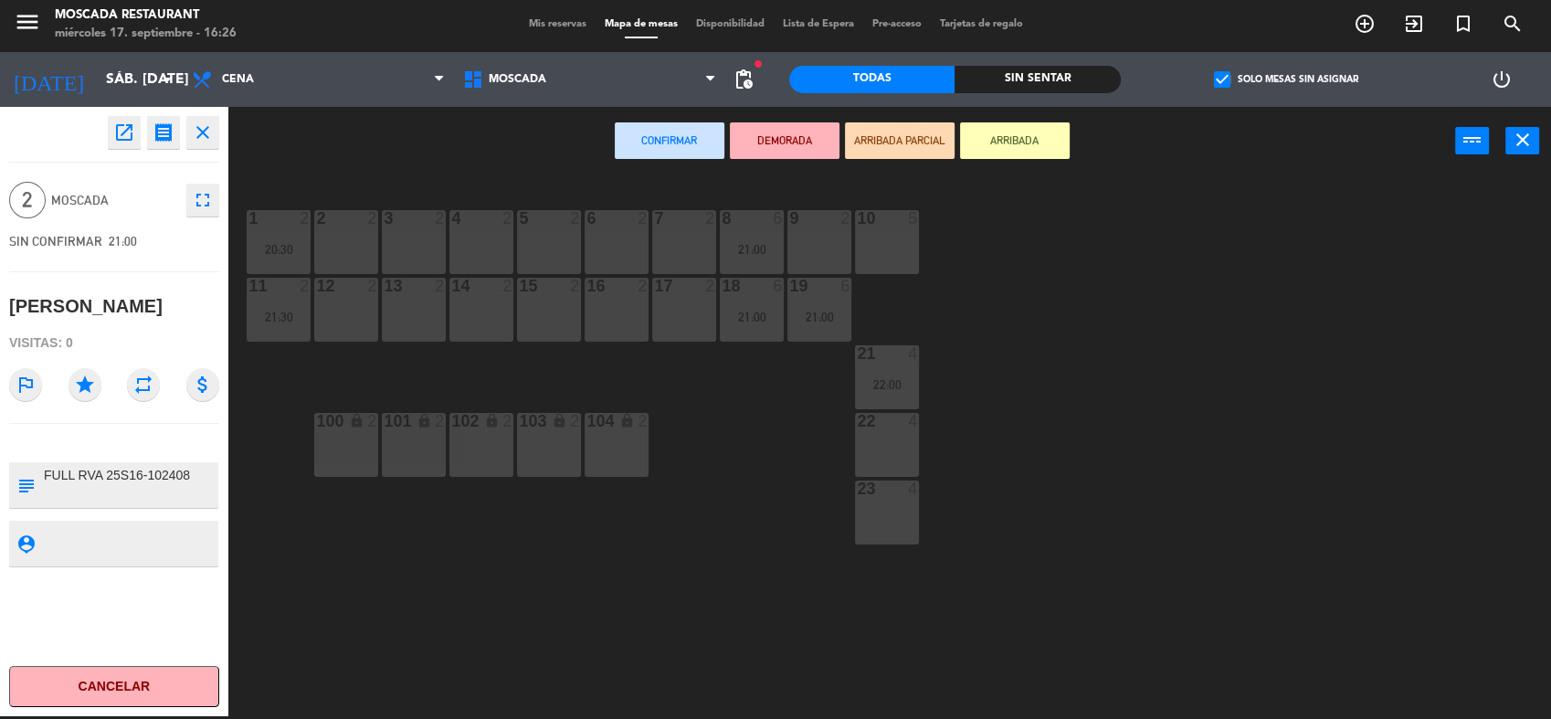
click at [373, 248] on div "2 2" at bounding box center [346, 242] width 64 height 64
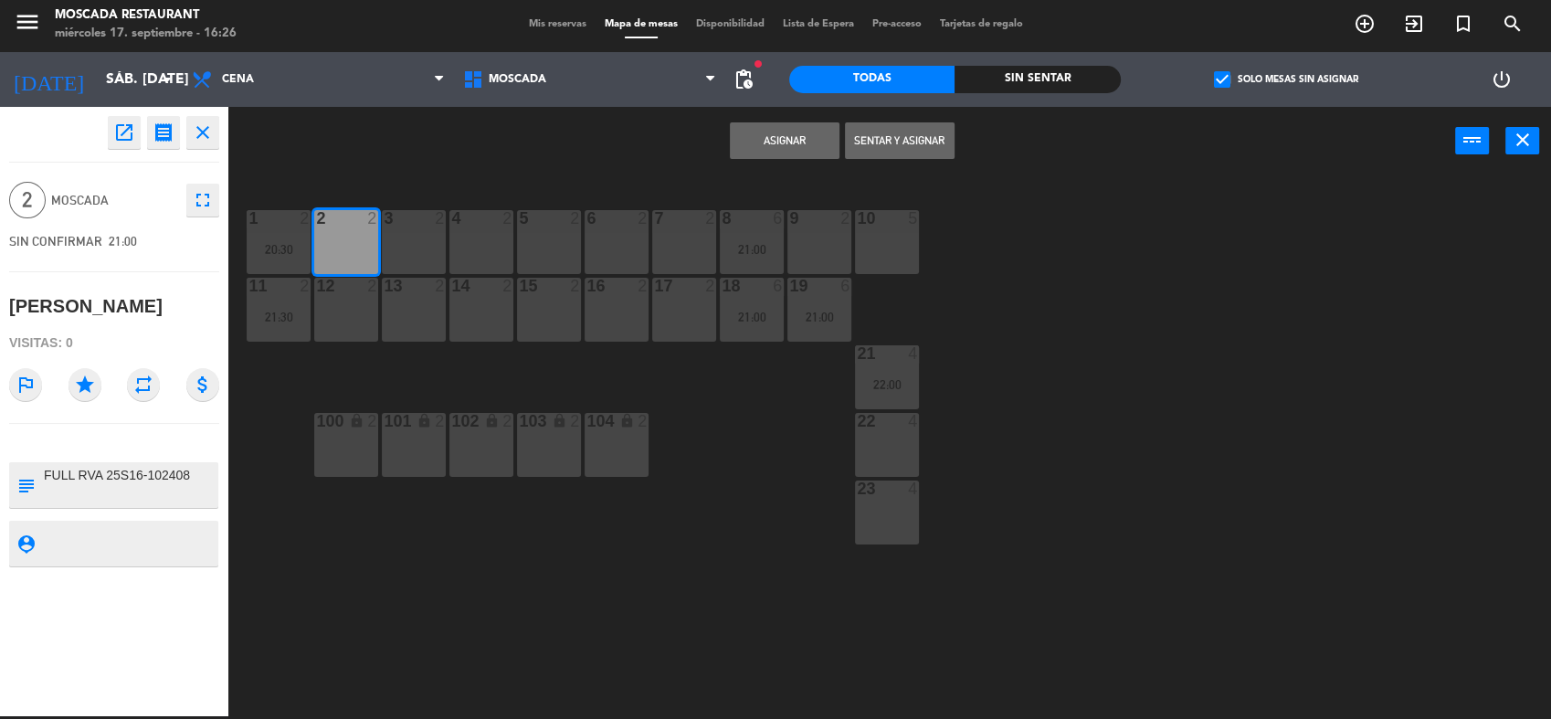
click at [751, 142] on button "Asignar" at bounding box center [785, 140] width 110 height 37
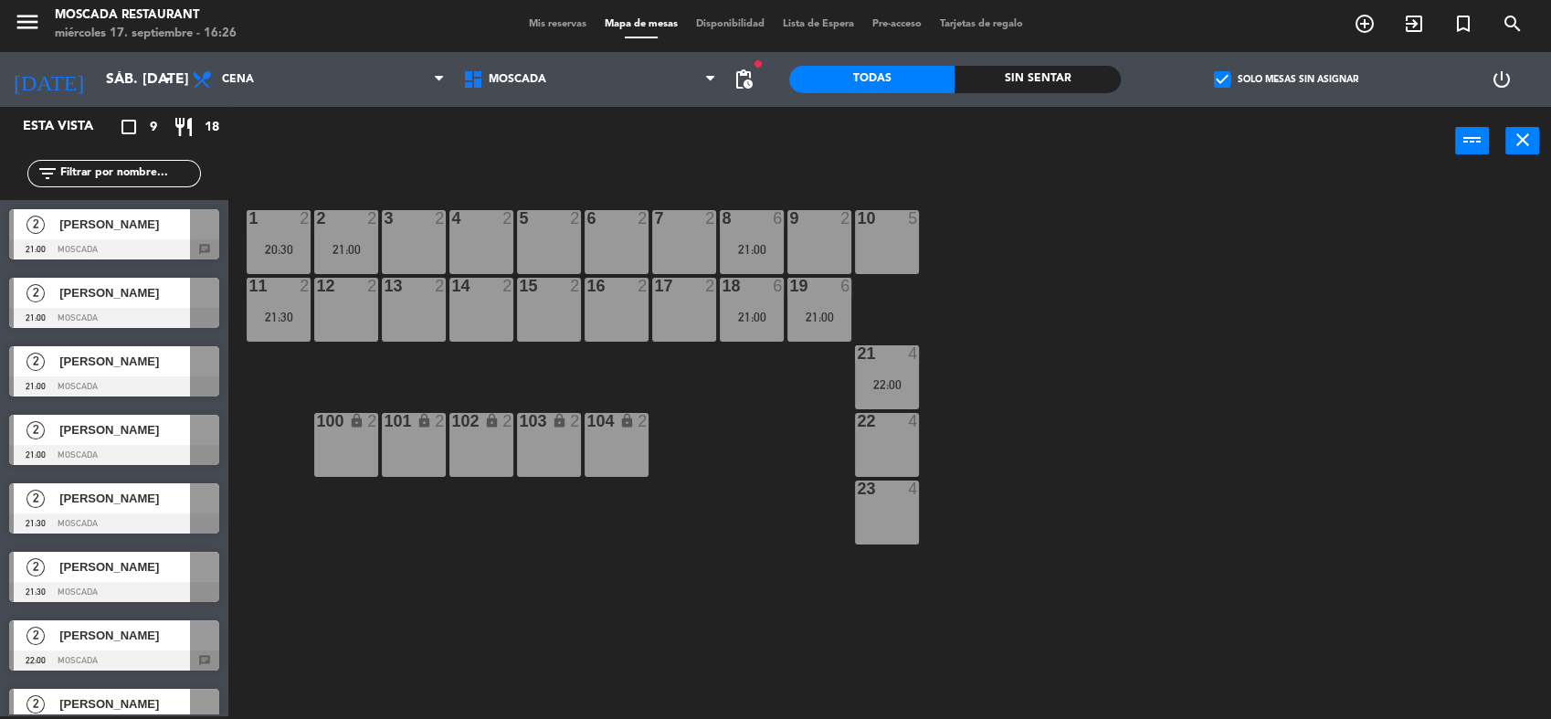
click at [183, 227] on div "2 [PERSON_NAME] 21:00 Moscada chat" at bounding box center [114, 234] width 228 height 69
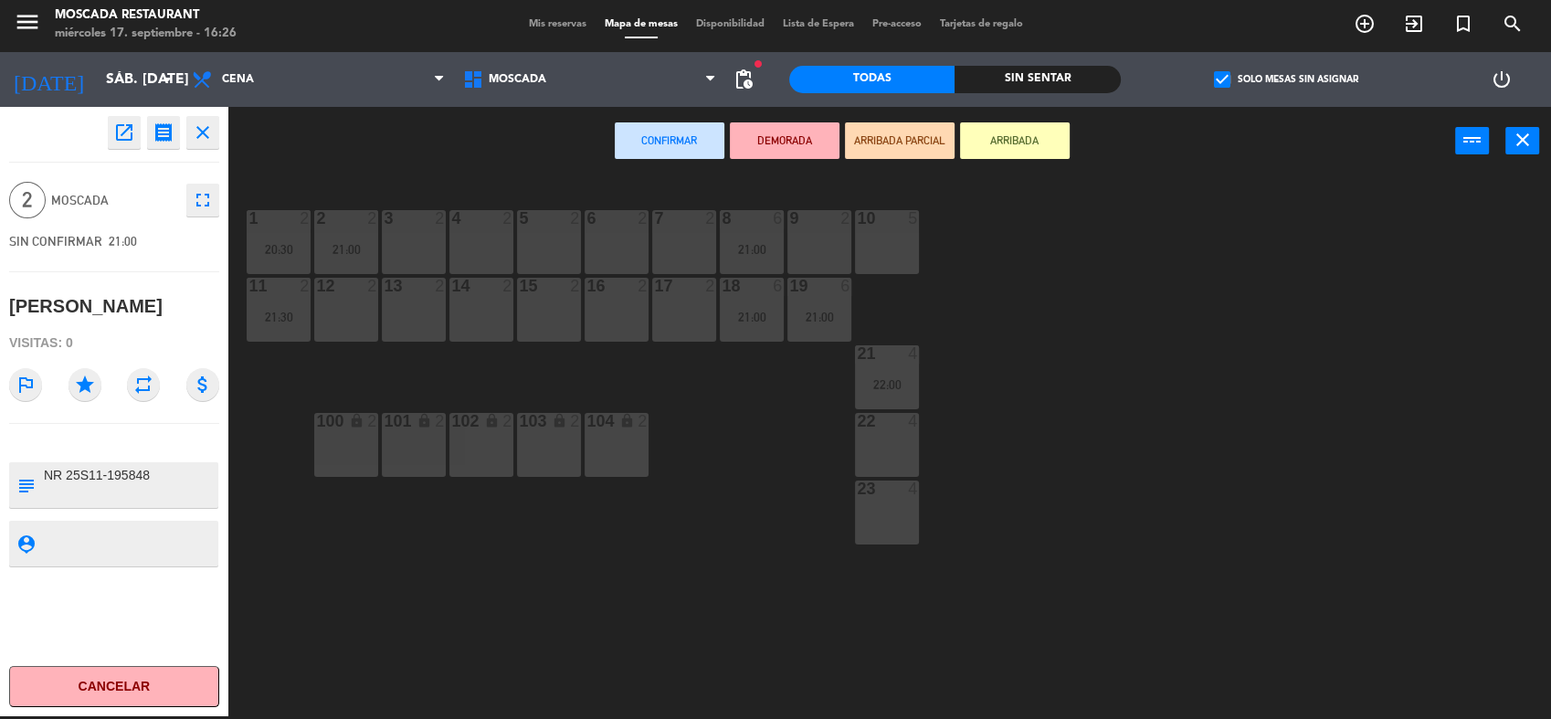
click at [387, 244] on div "3 2" at bounding box center [414, 242] width 64 height 64
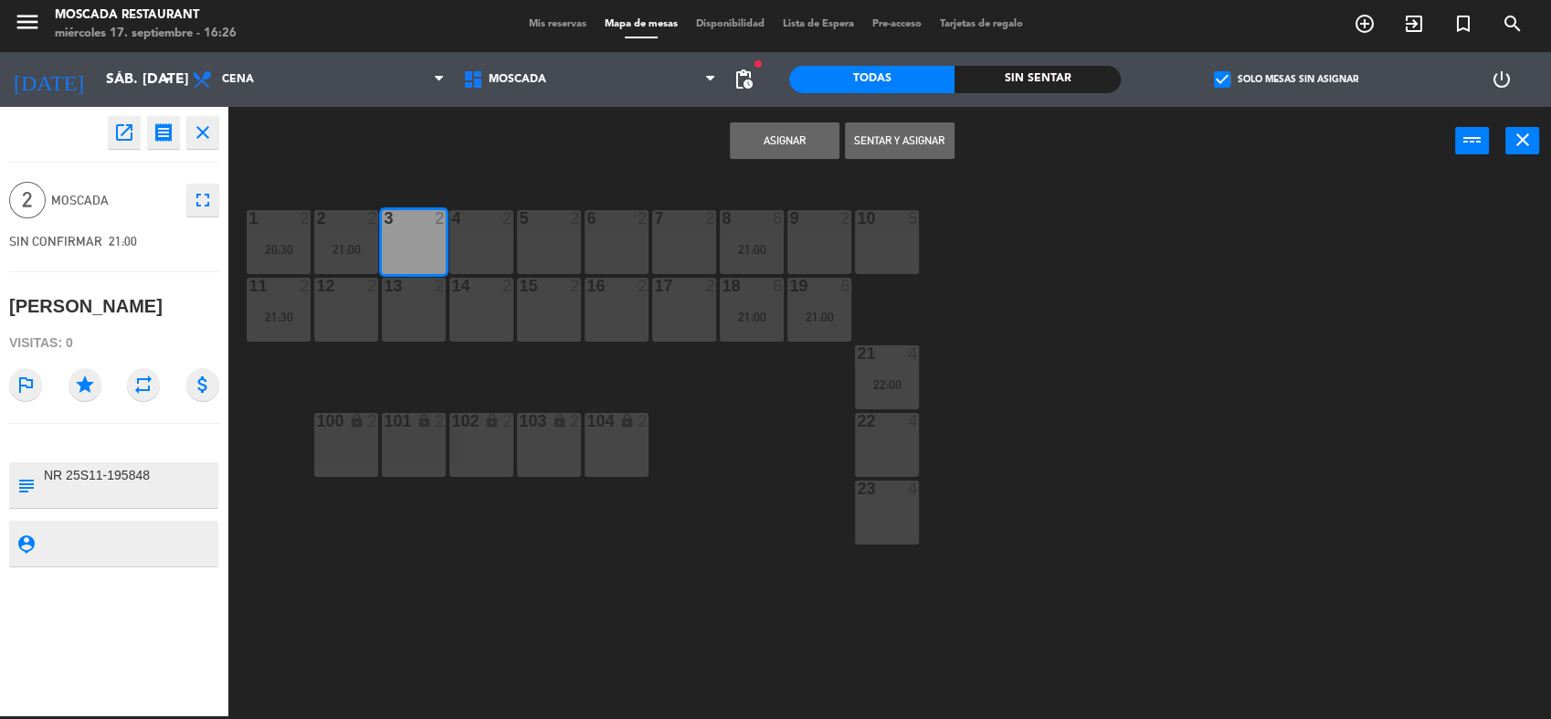
click at [745, 146] on button "Asignar" at bounding box center [785, 140] width 110 height 37
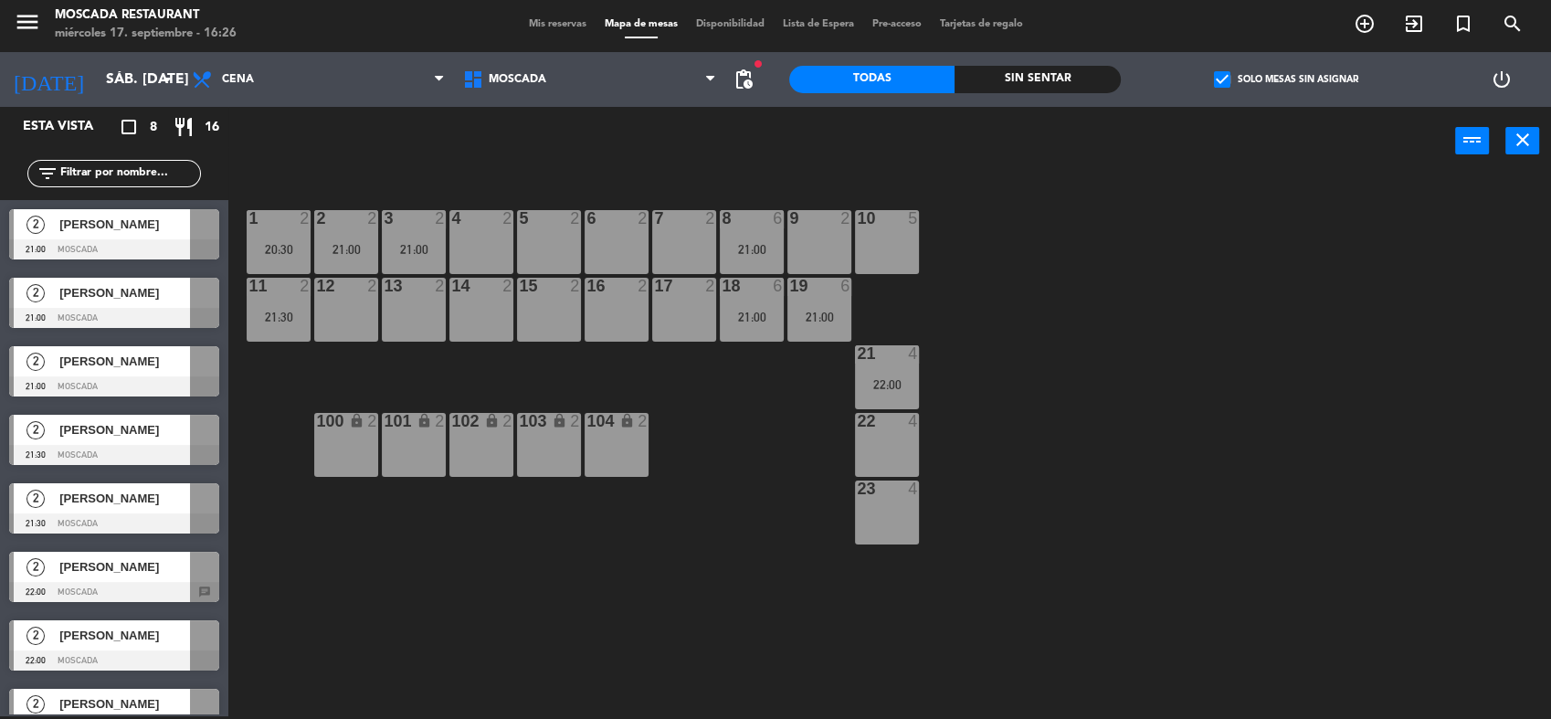
click at [162, 231] on span "[PERSON_NAME]" at bounding box center [124, 224] width 131 height 19
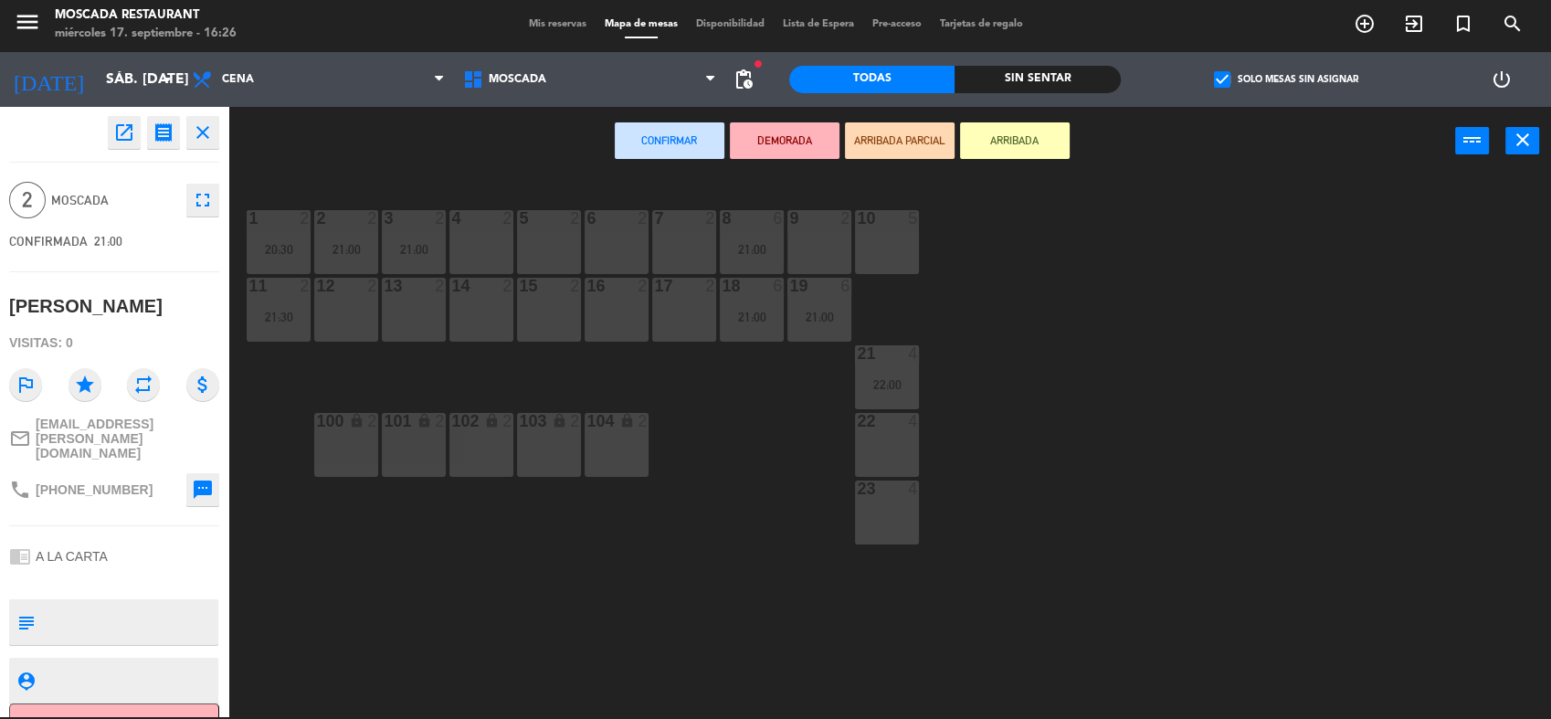
drag, startPoint x: 551, startPoint y: 234, endPoint x: 612, endPoint y: 211, distance: 65.3
click at [549, 234] on div "5 2" at bounding box center [549, 242] width 64 height 64
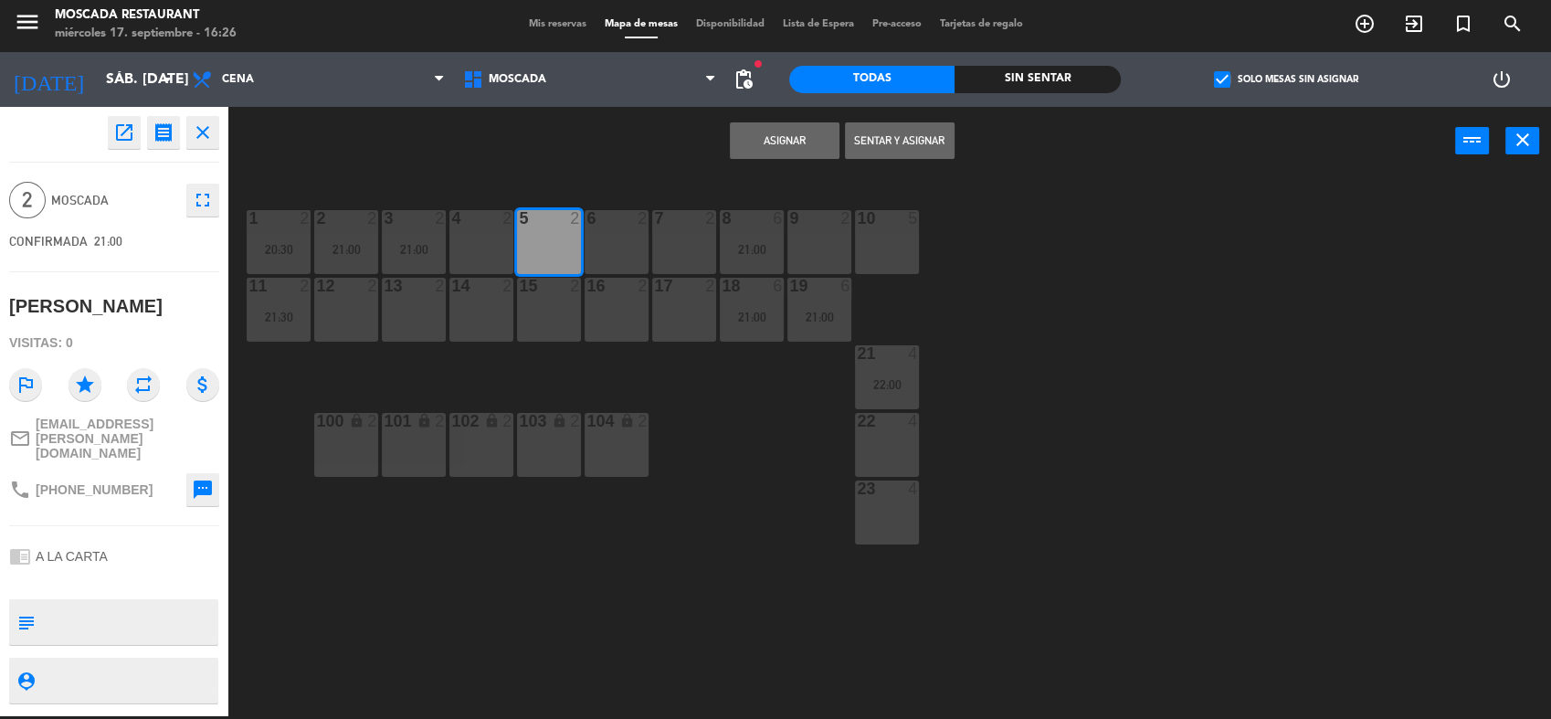
click at [772, 124] on button "Asignar" at bounding box center [785, 140] width 110 height 37
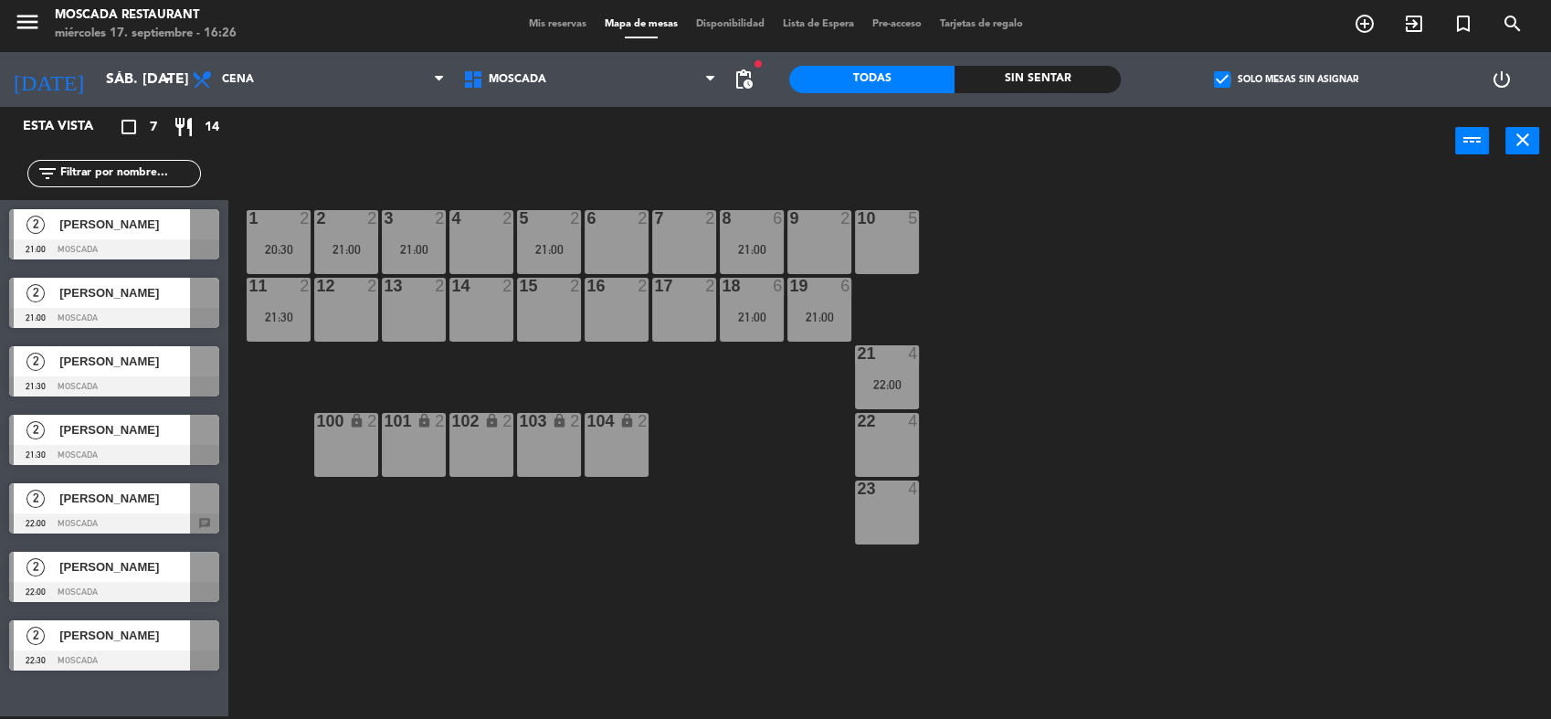
click at [143, 308] on div at bounding box center [114, 318] width 210 height 20
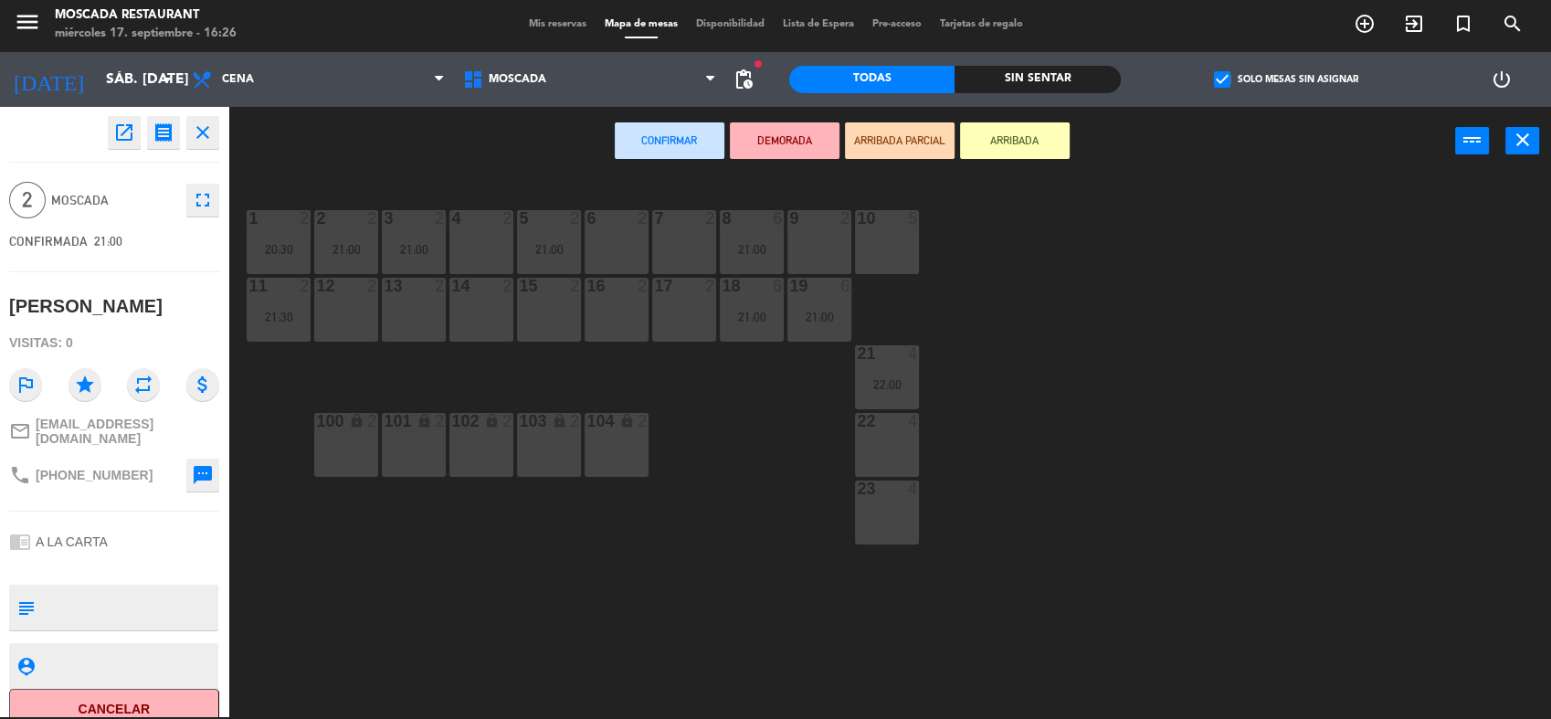
click at [710, 262] on div "7 2" at bounding box center [684, 242] width 64 height 64
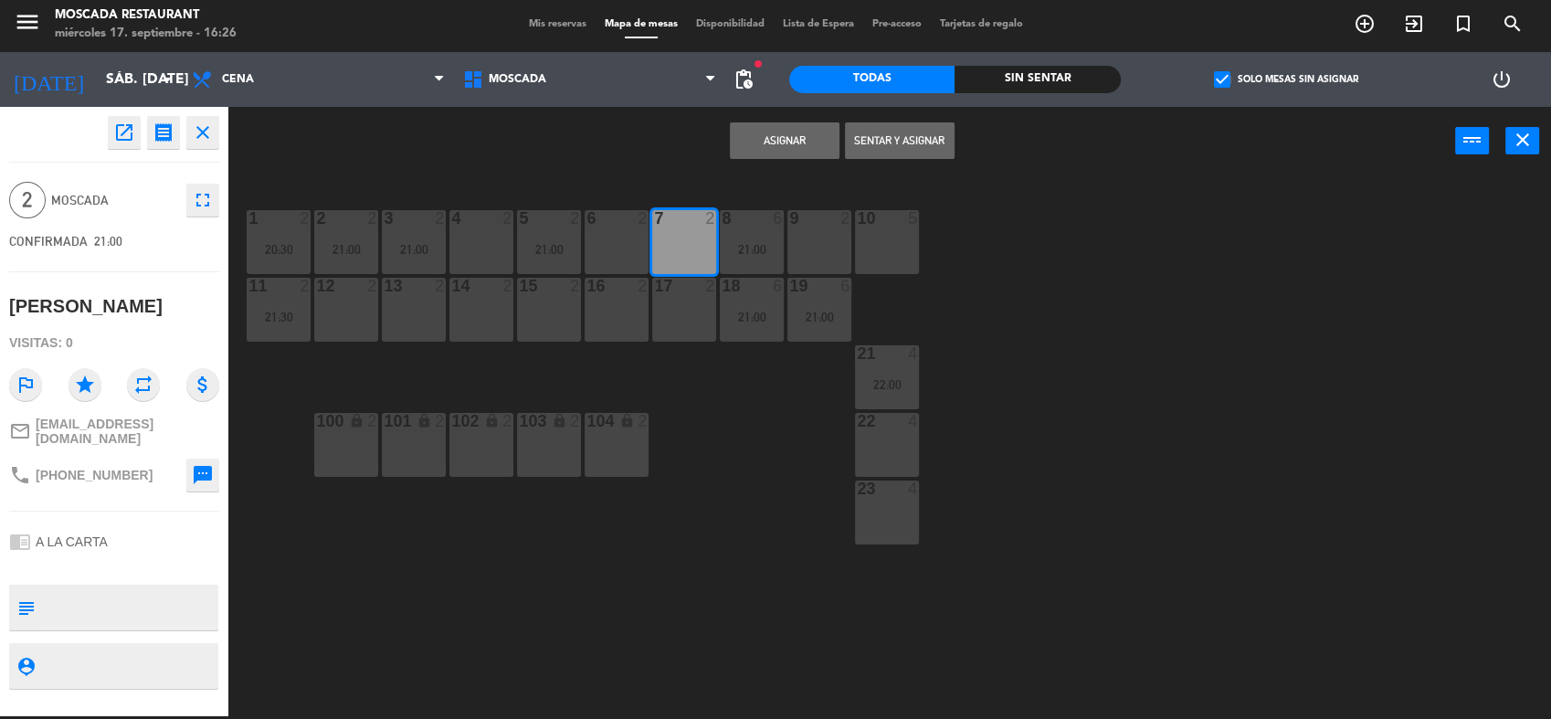
click at [806, 146] on button "Asignar" at bounding box center [785, 140] width 110 height 37
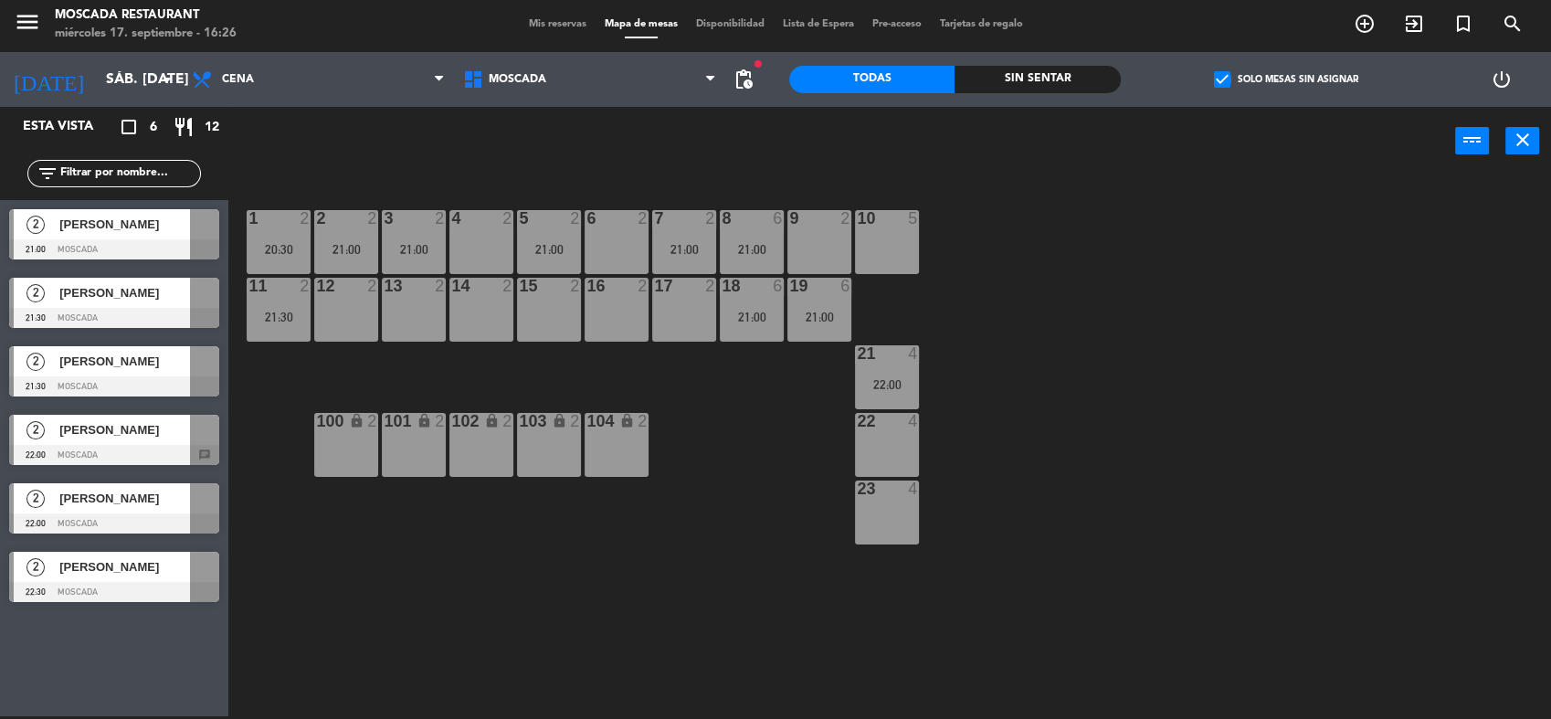
click at [141, 363] on span "[PERSON_NAME]" at bounding box center [124, 361] width 131 height 19
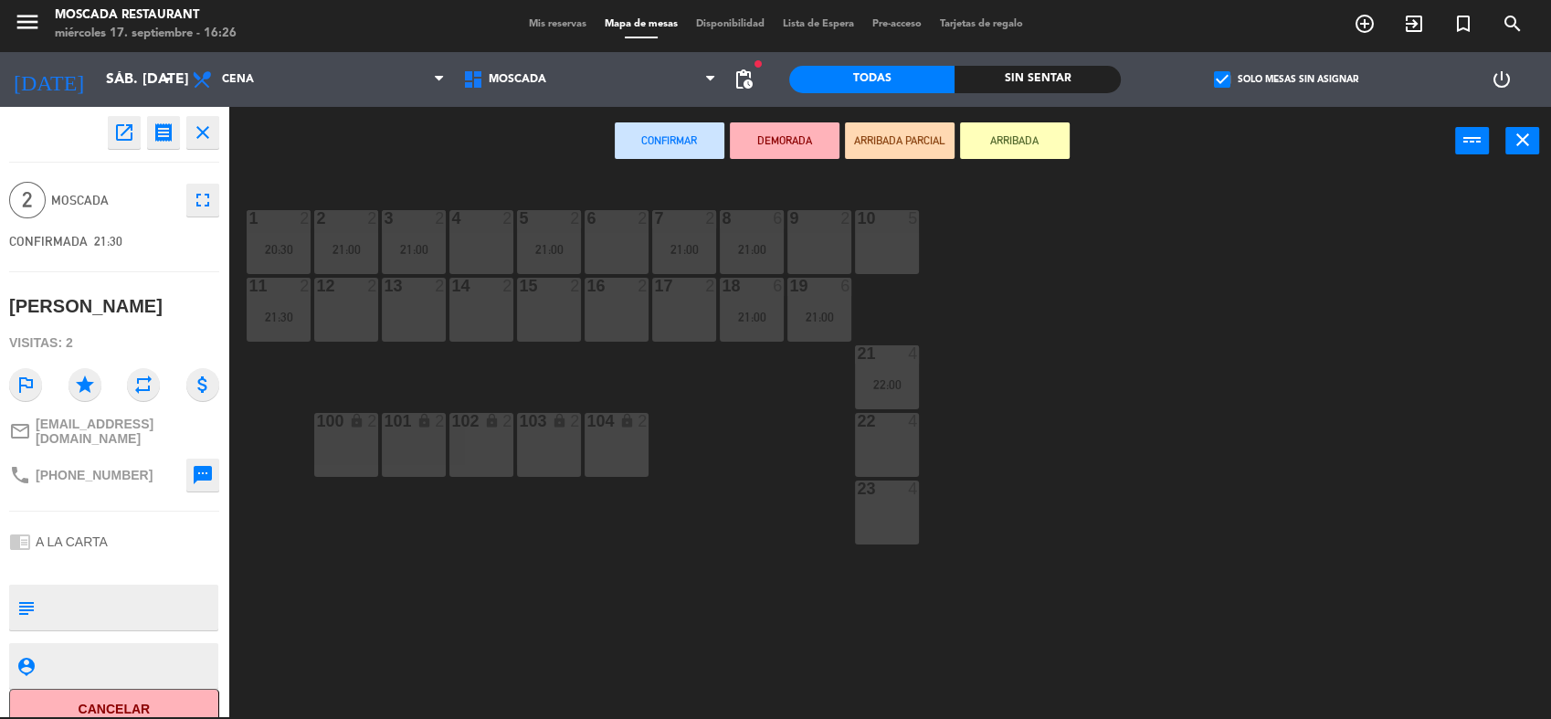
click at [785, 238] on div "1 2 20:30 2 2 21:00 3 2 21:00 4 2 5 2 21:00 8 6 21:00 6 2 7 2 21:00 9 2 10 5 11…" at bounding box center [897, 448] width 1307 height 541
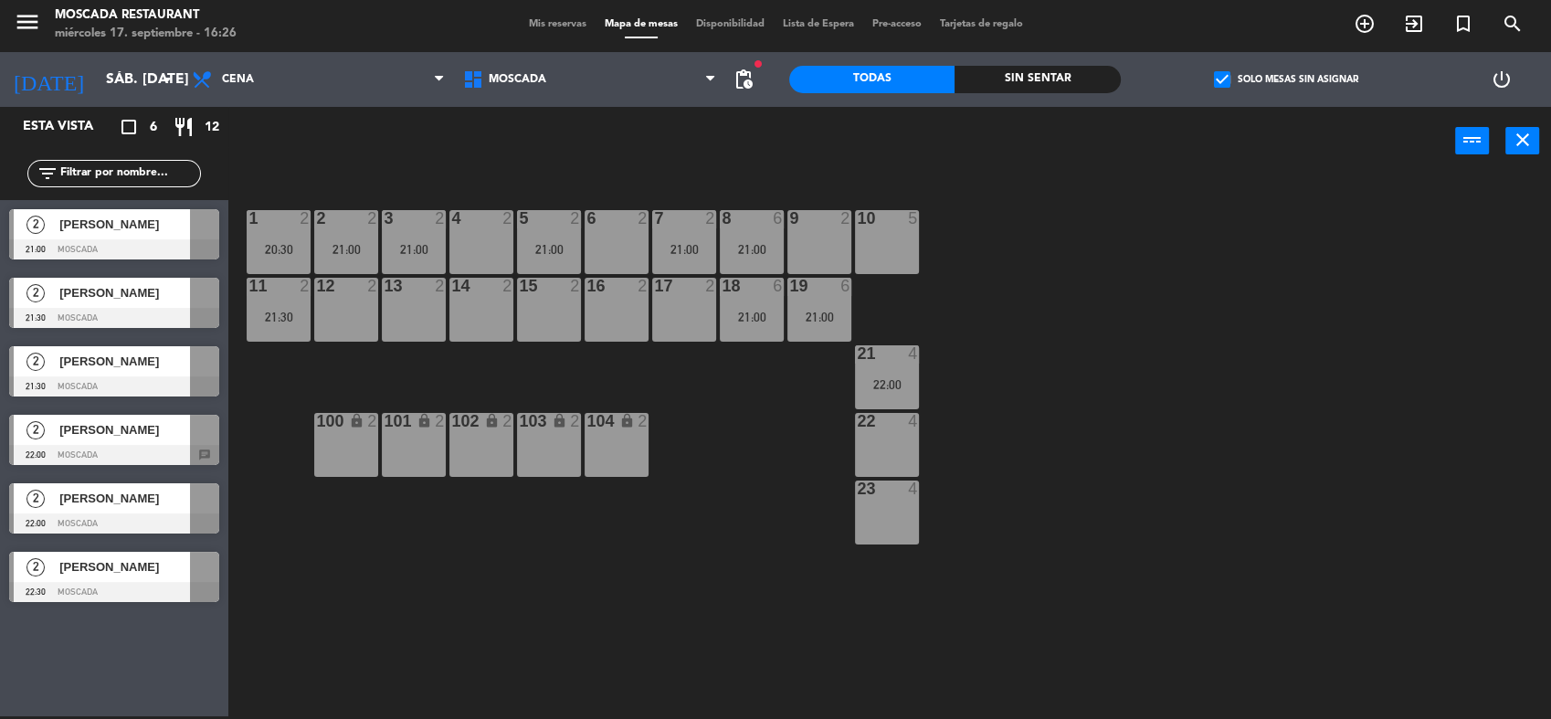
click at [791, 238] on div "9 2" at bounding box center [819, 242] width 64 height 64
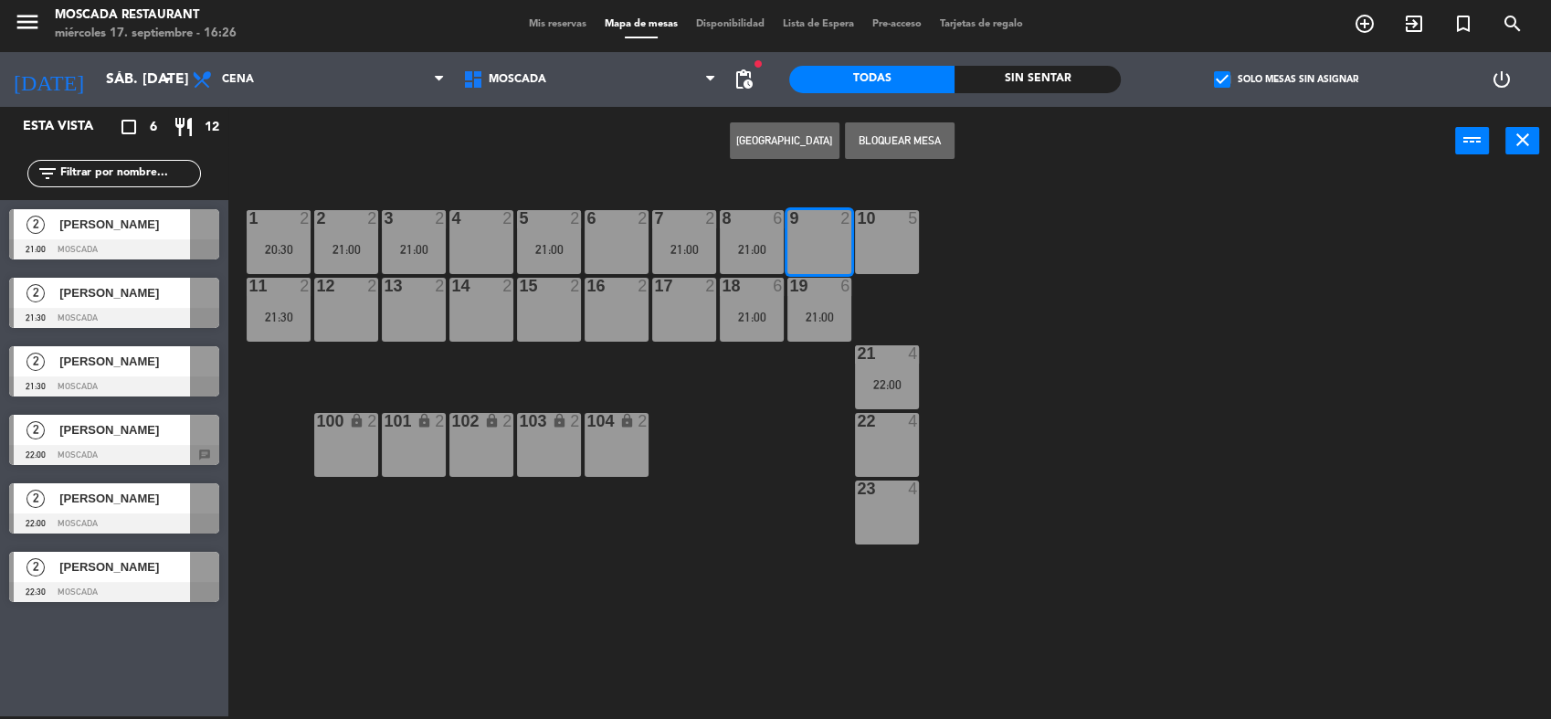
click at [815, 237] on div "9 2" at bounding box center [819, 242] width 64 height 64
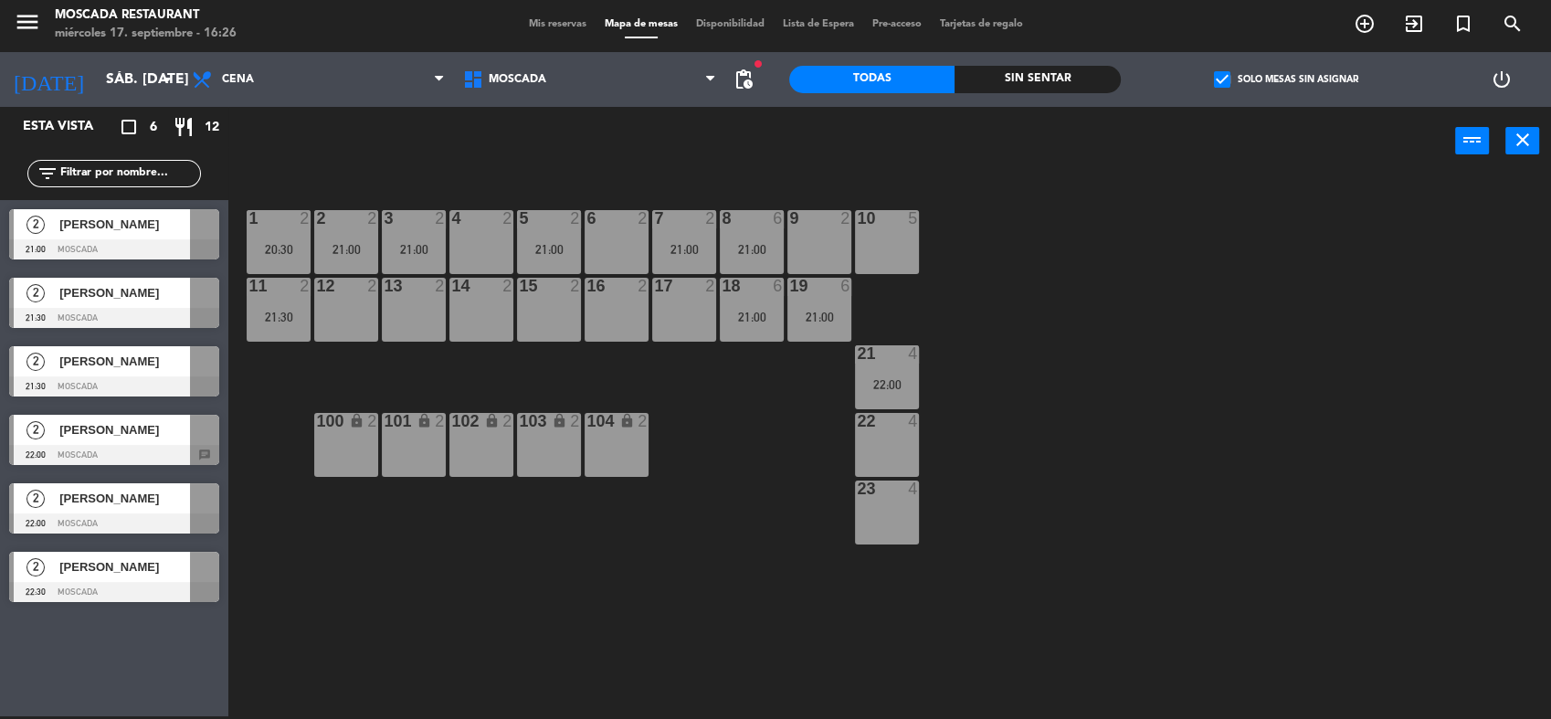
click at [174, 369] on span "[PERSON_NAME]" at bounding box center [124, 361] width 131 height 19
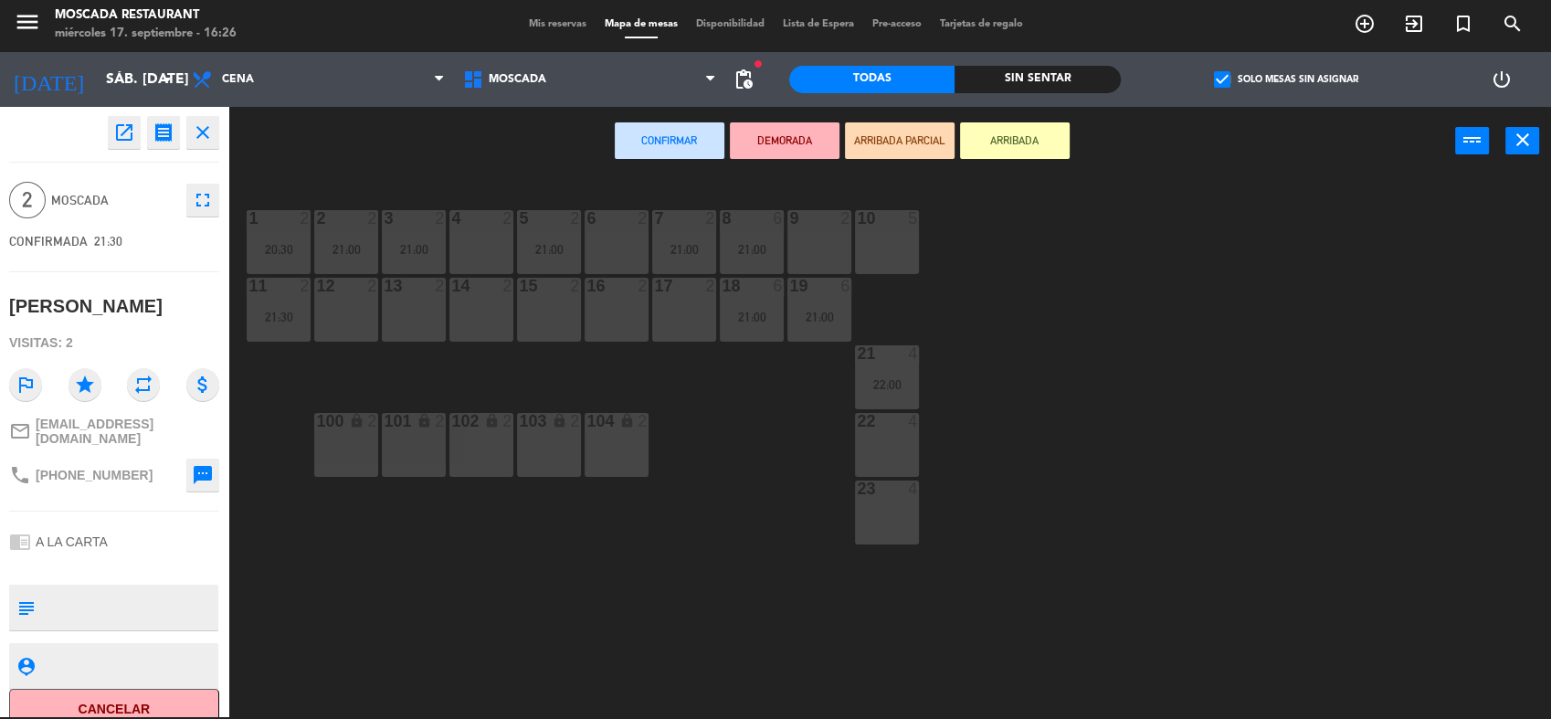
click at [796, 232] on div "9 2" at bounding box center [819, 242] width 64 height 64
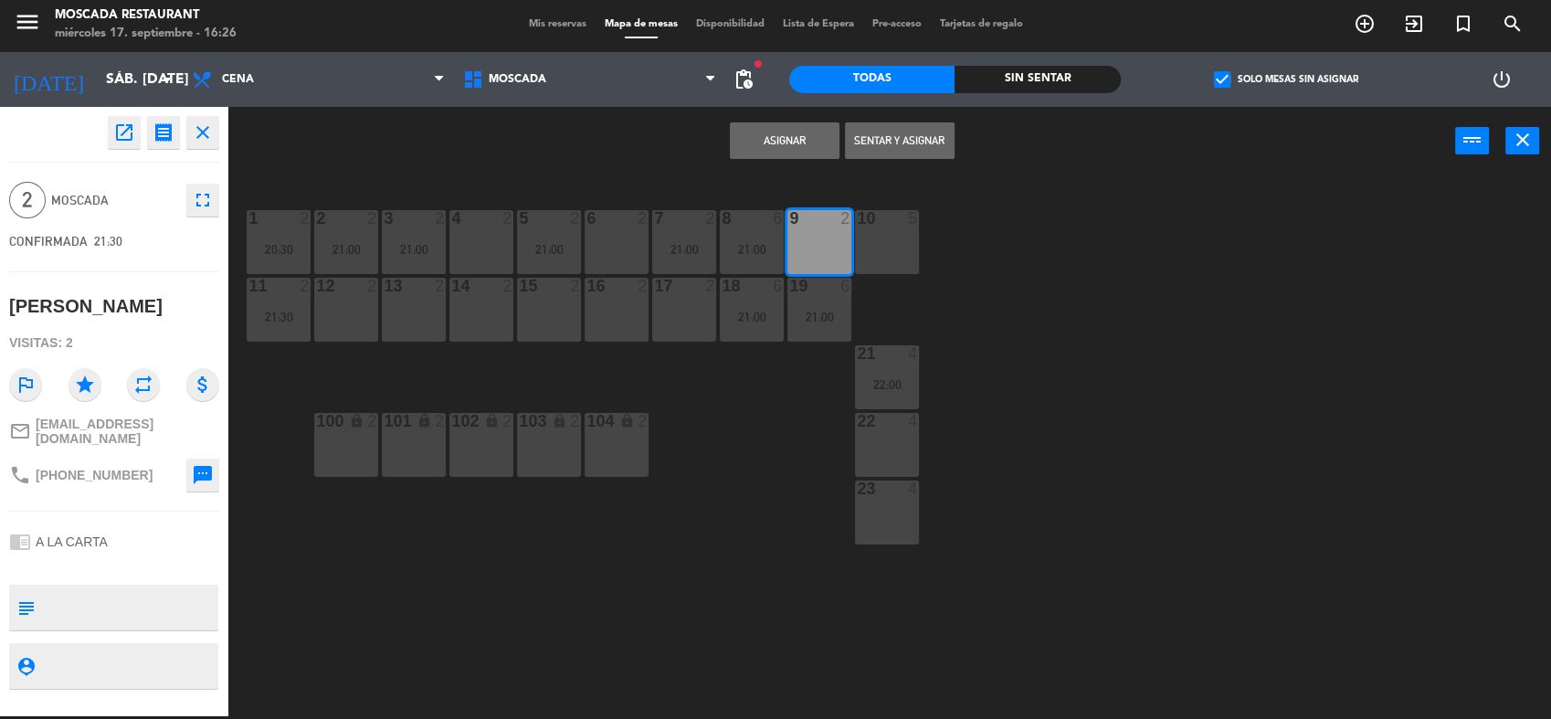
click at [798, 144] on button "Asignar" at bounding box center [785, 140] width 110 height 37
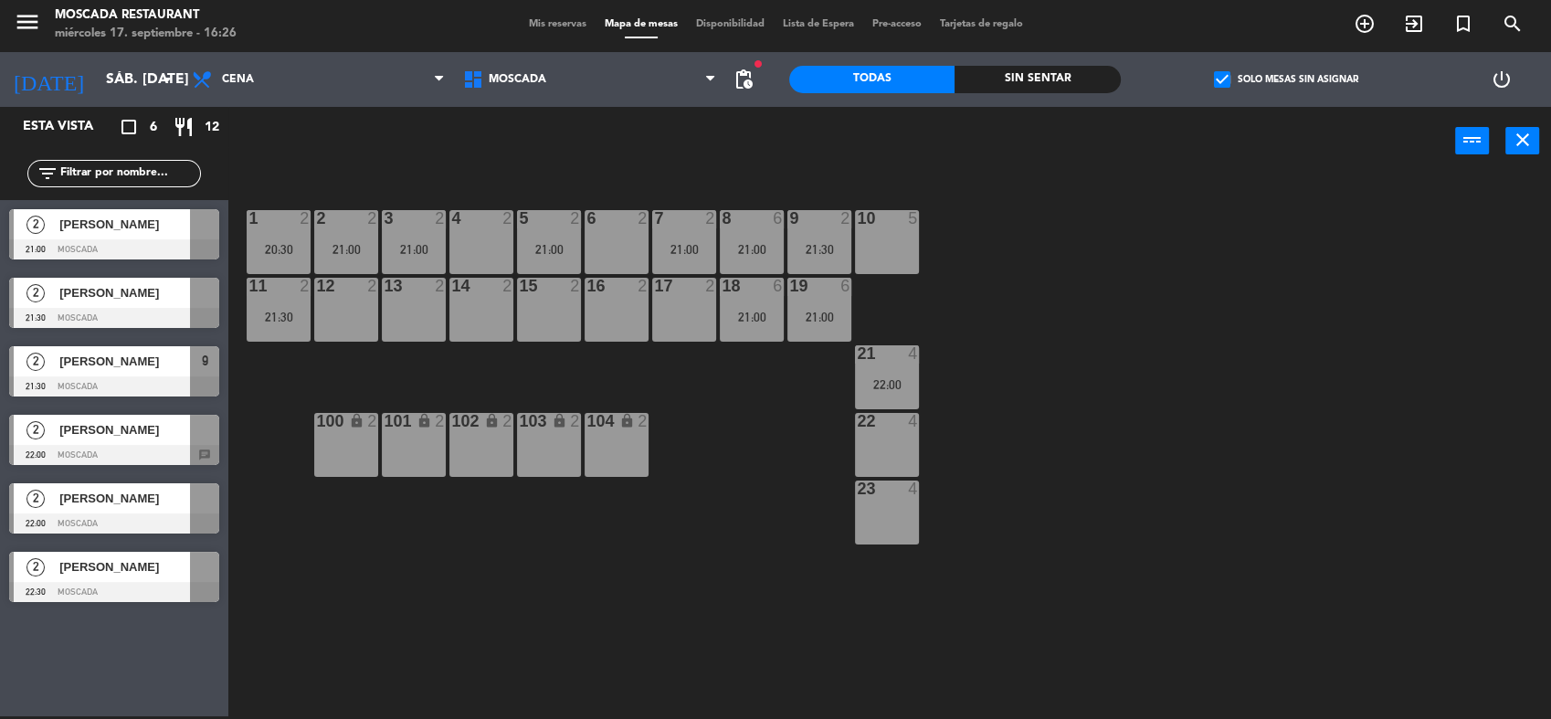
click at [183, 424] on span "[PERSON_NAME]" at bounding box center [124, 429] width 131 height 19
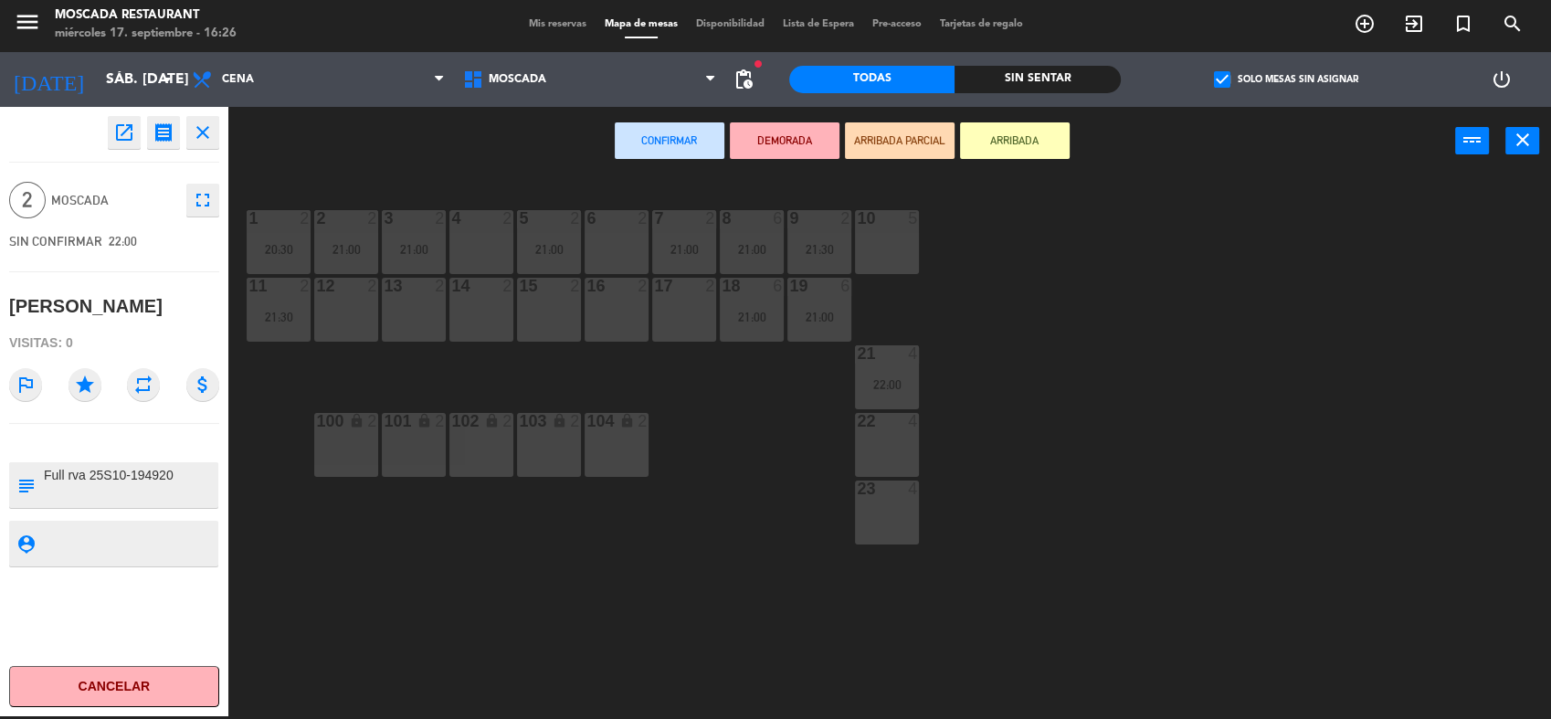
click at [350, 321] on div "12 2" at bounding box center [346, 310] width 64 height 64
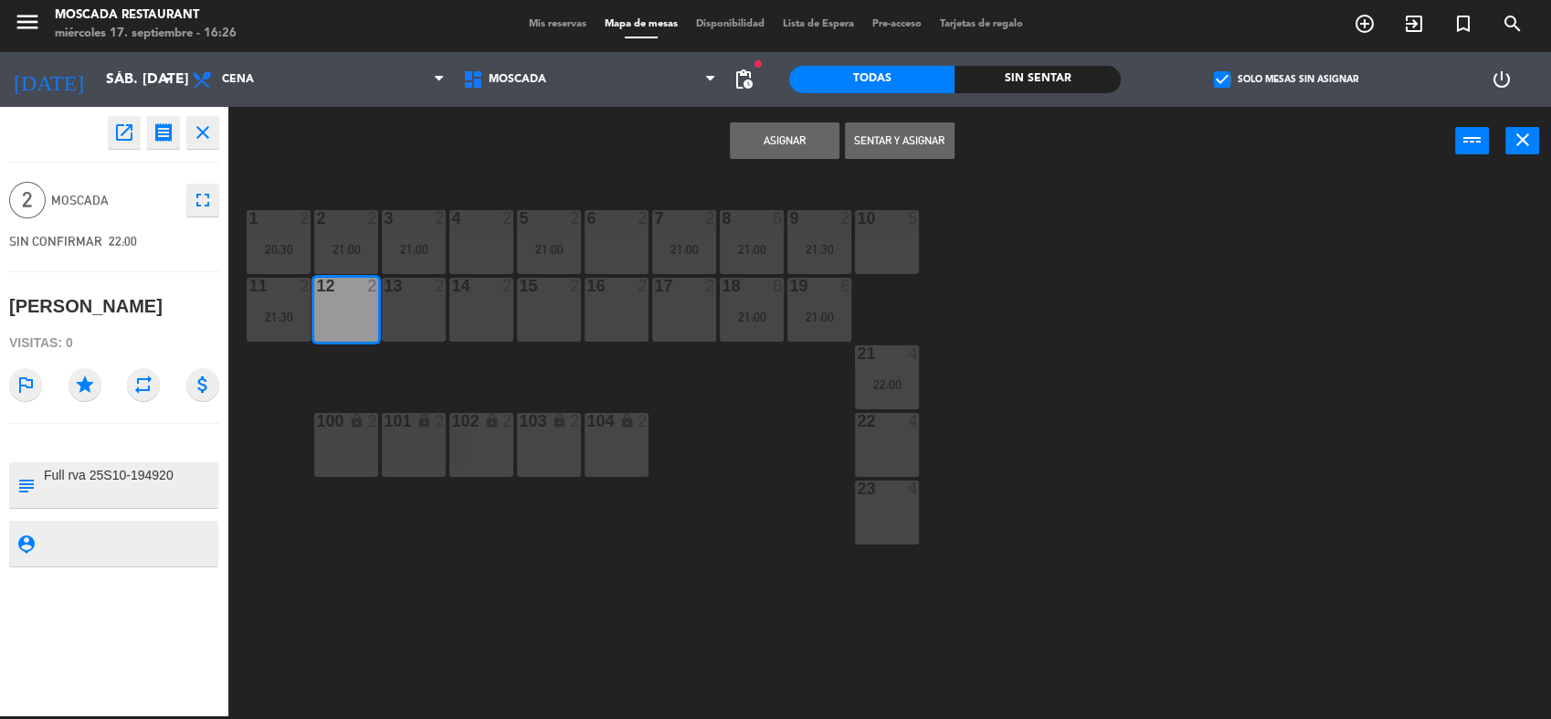
click at [789, 134] on button "Asignar" at bounding box center [785, 140] width 110 height 37
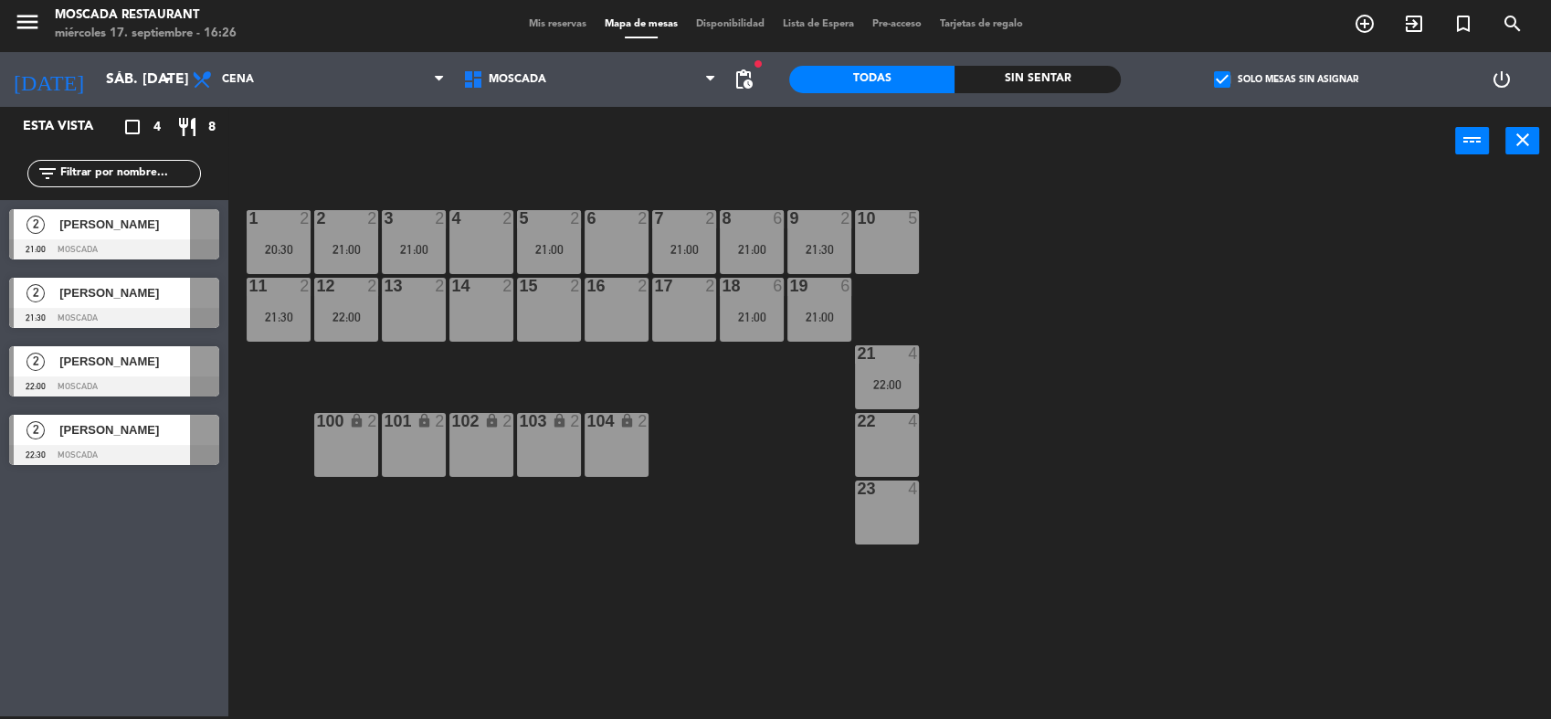
click at [157, 306] on div "[PERSON_NAME]" at bounding box center [124, 293] width 132 height 30
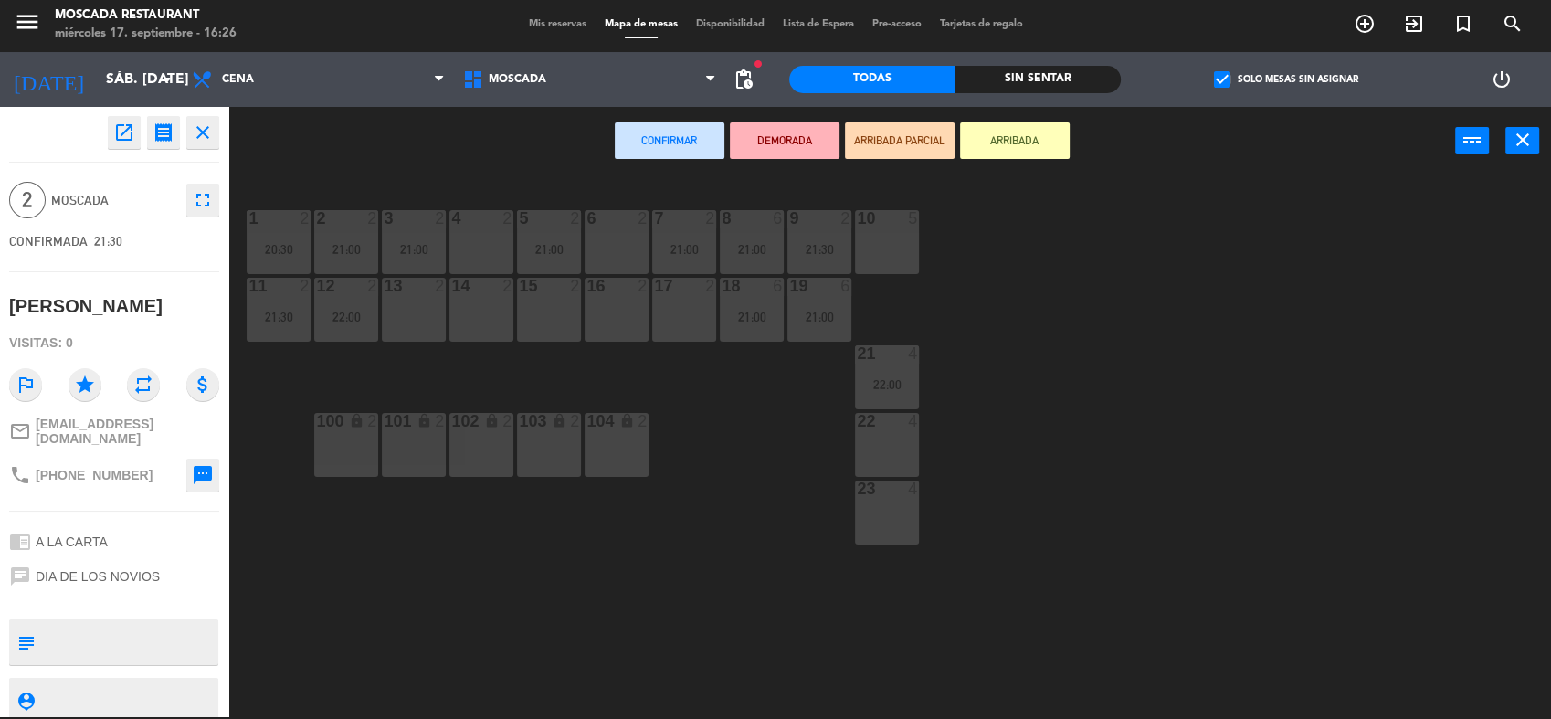
drag, startPoint x: 505, startPoint y: 246, endPoint x: 621, endPoint y: 216, distance: 119.9
click at [504, 246] on div "4 2" at bounding box center [481, 242] width 64 height 64
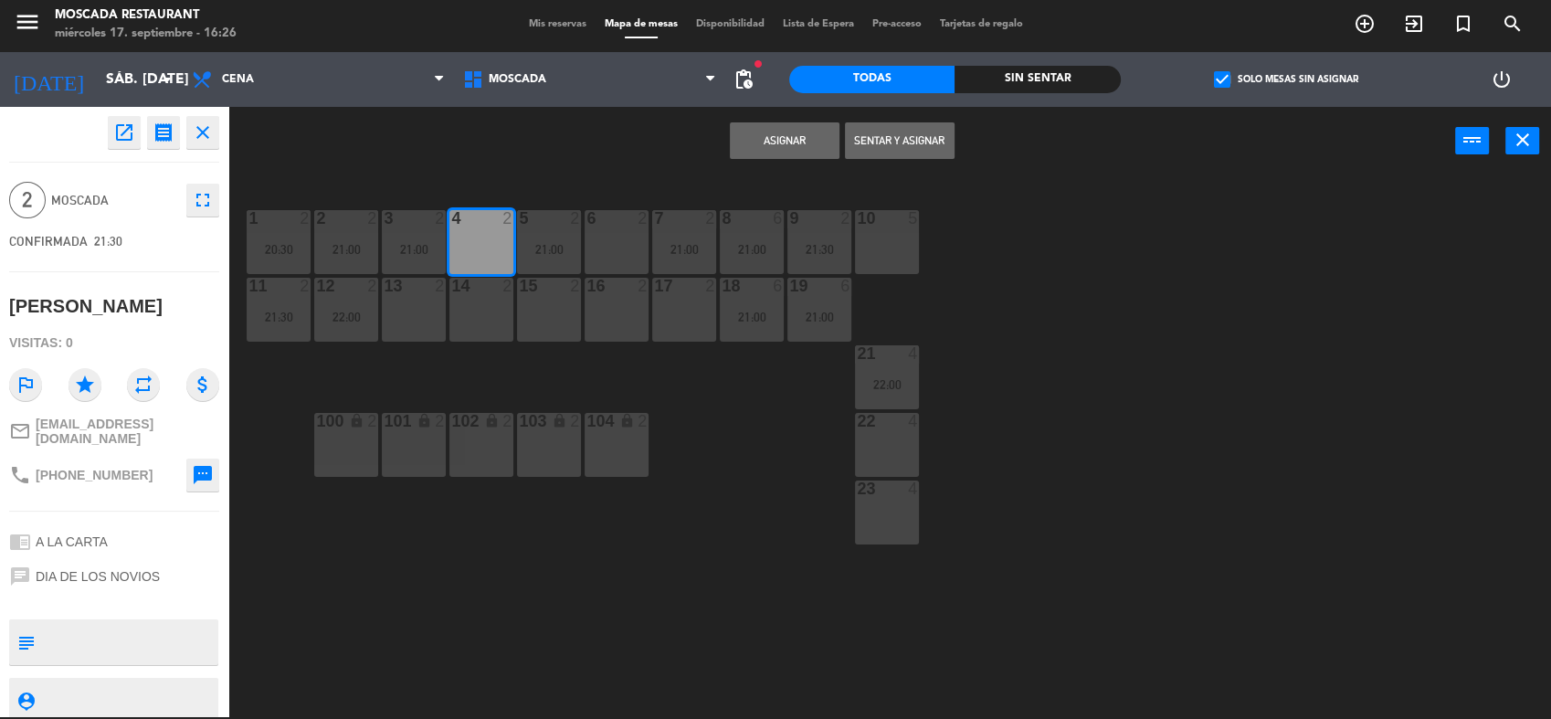
click at [789, 150] on button "Asignar" at bounding box center [785, 140] width 110 height 37
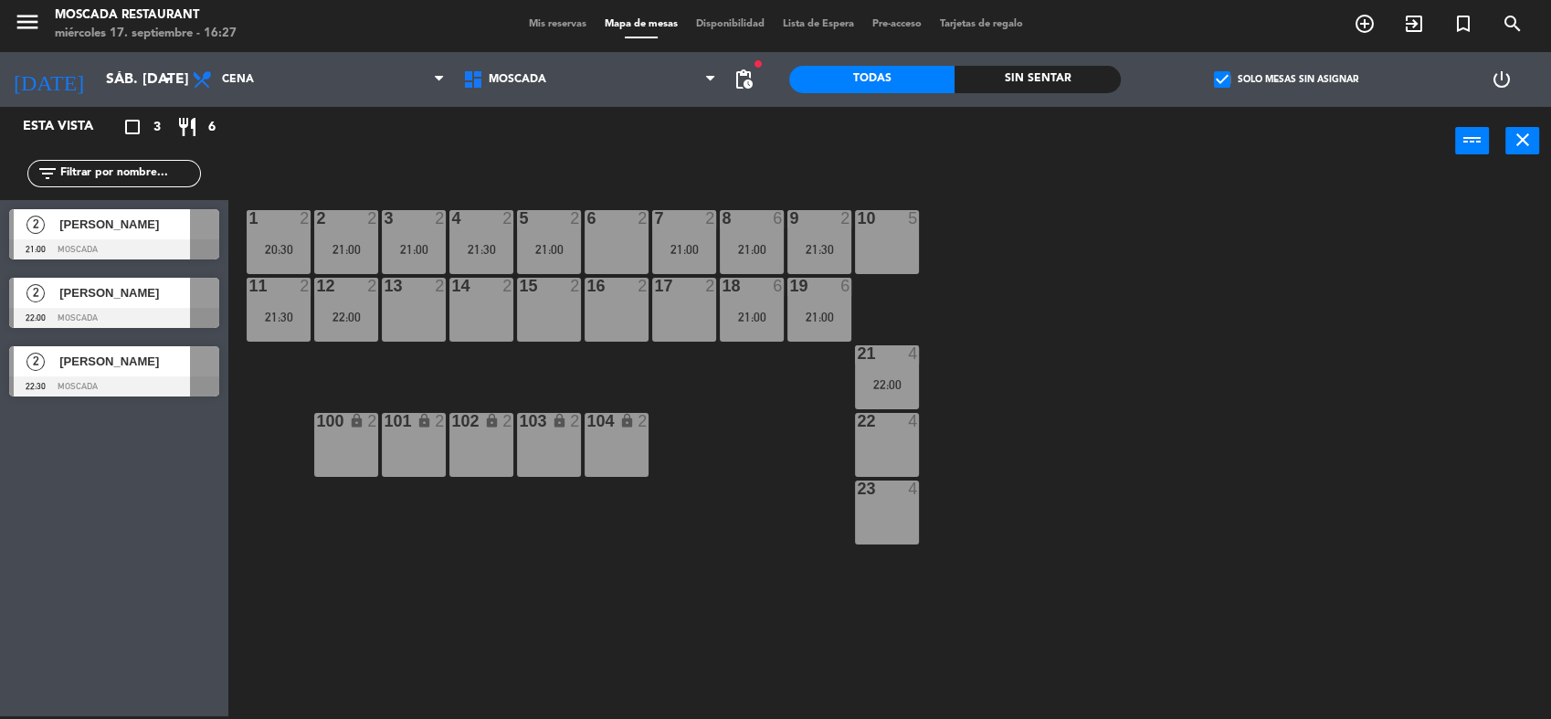
click at [153, 237] on div "[PERSON_NAME]" at bounding box center [124, 224] width 132 height 30
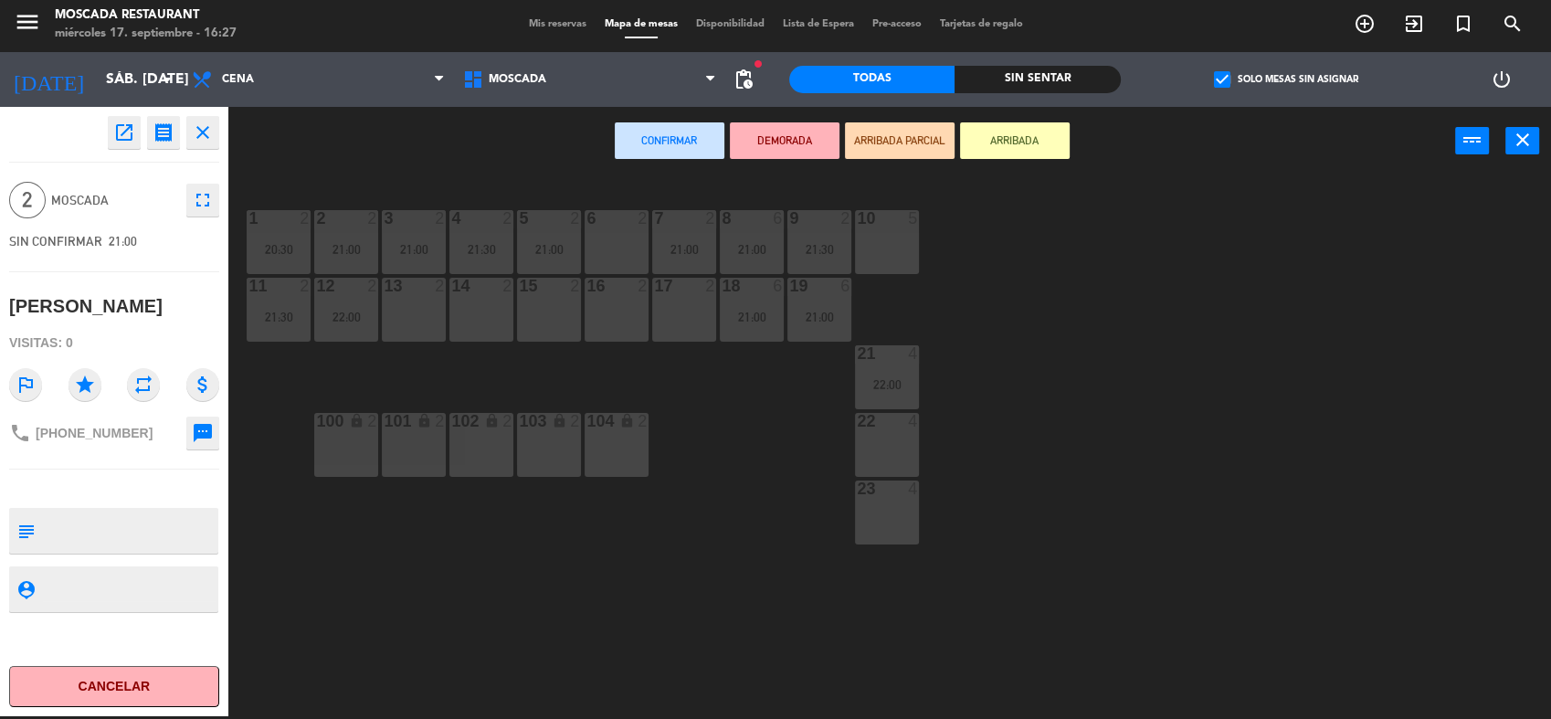
click at [610, 241] on div "6 2" at bounding box center [617, 242] width 64 height 64
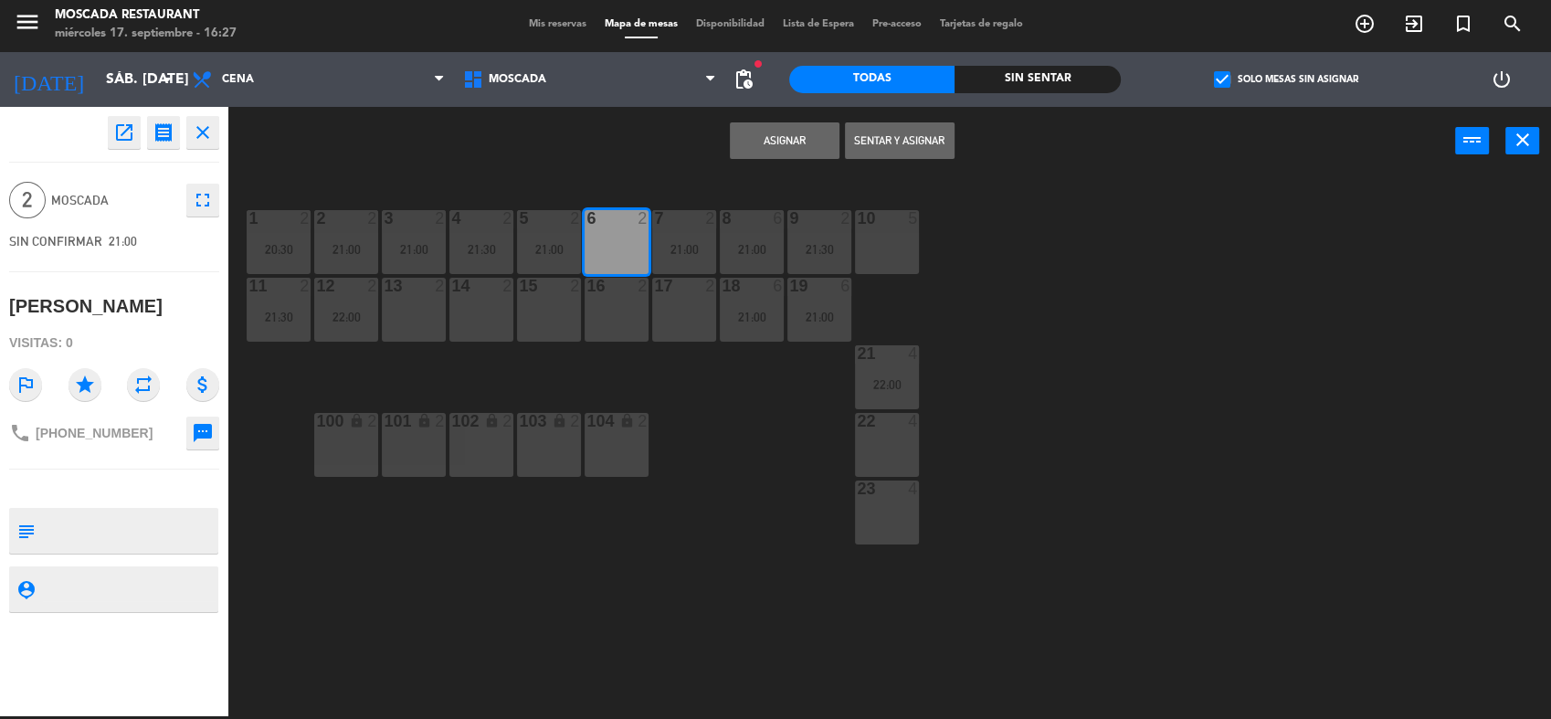
click at [779, 134] on button "Asignar" at bounding box center [785, 140] width 110 height 37
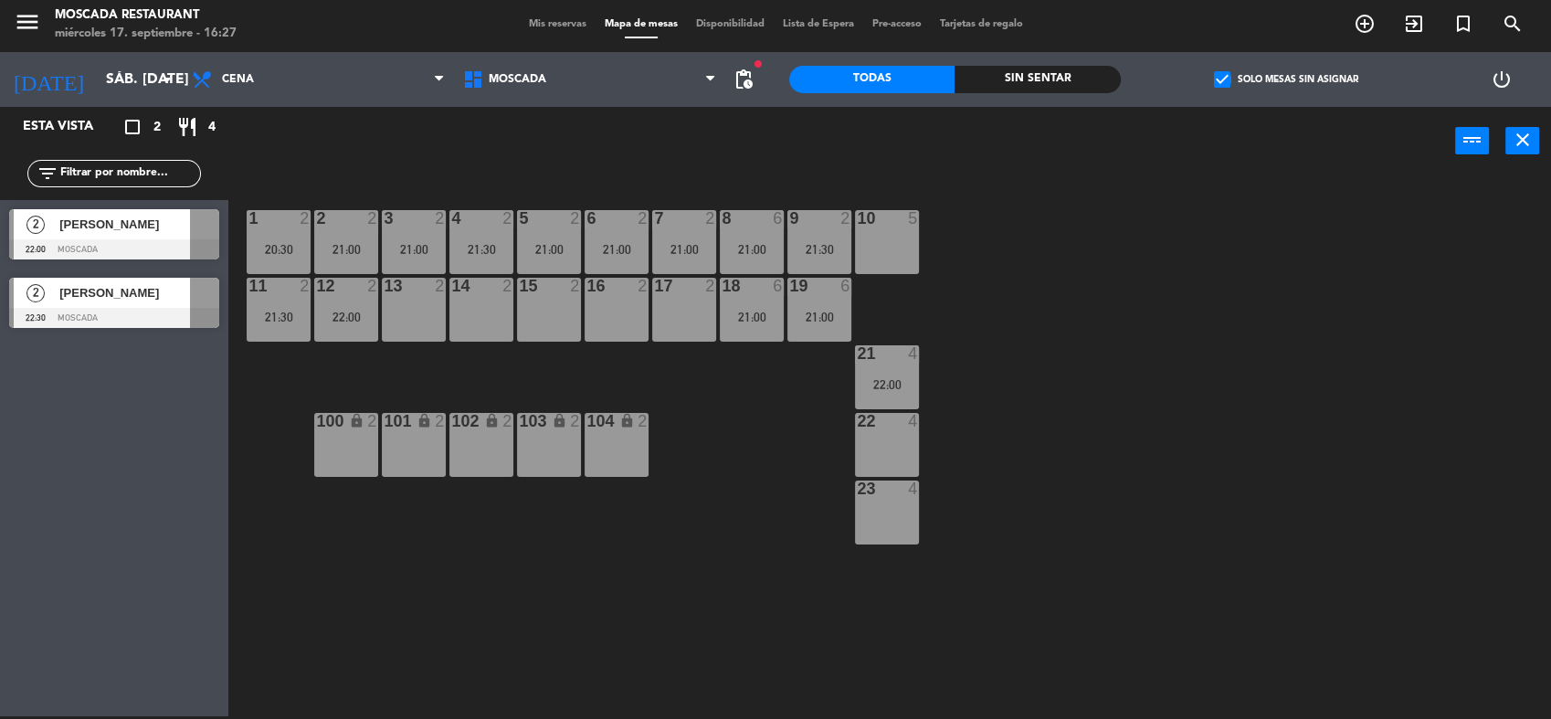
click at [149, 301] on span "[PERSON_NAME]" at bounding box center [124, 292] width 131 height 19
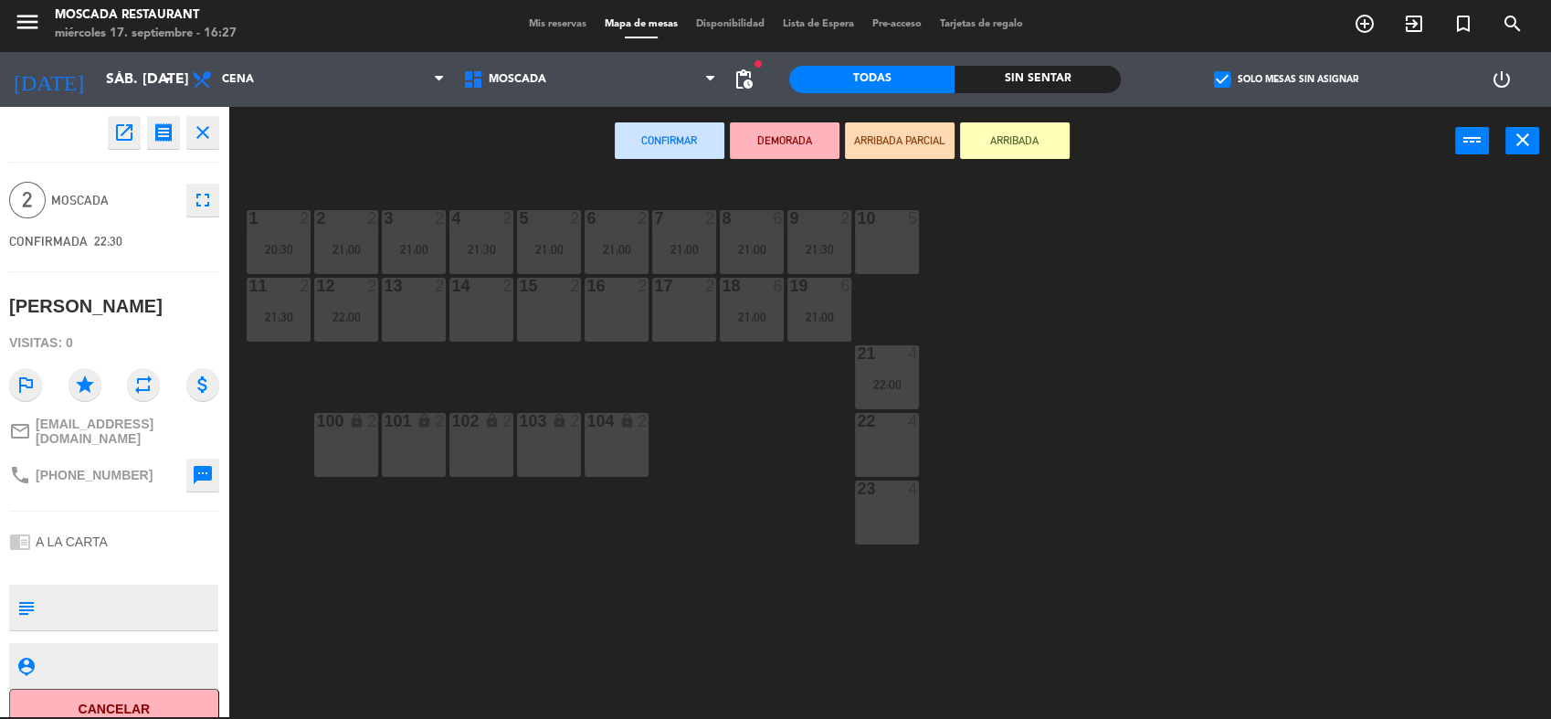
click at [572, 307] on div "15 2" at bounding box center [549, 310] width 64 height 64
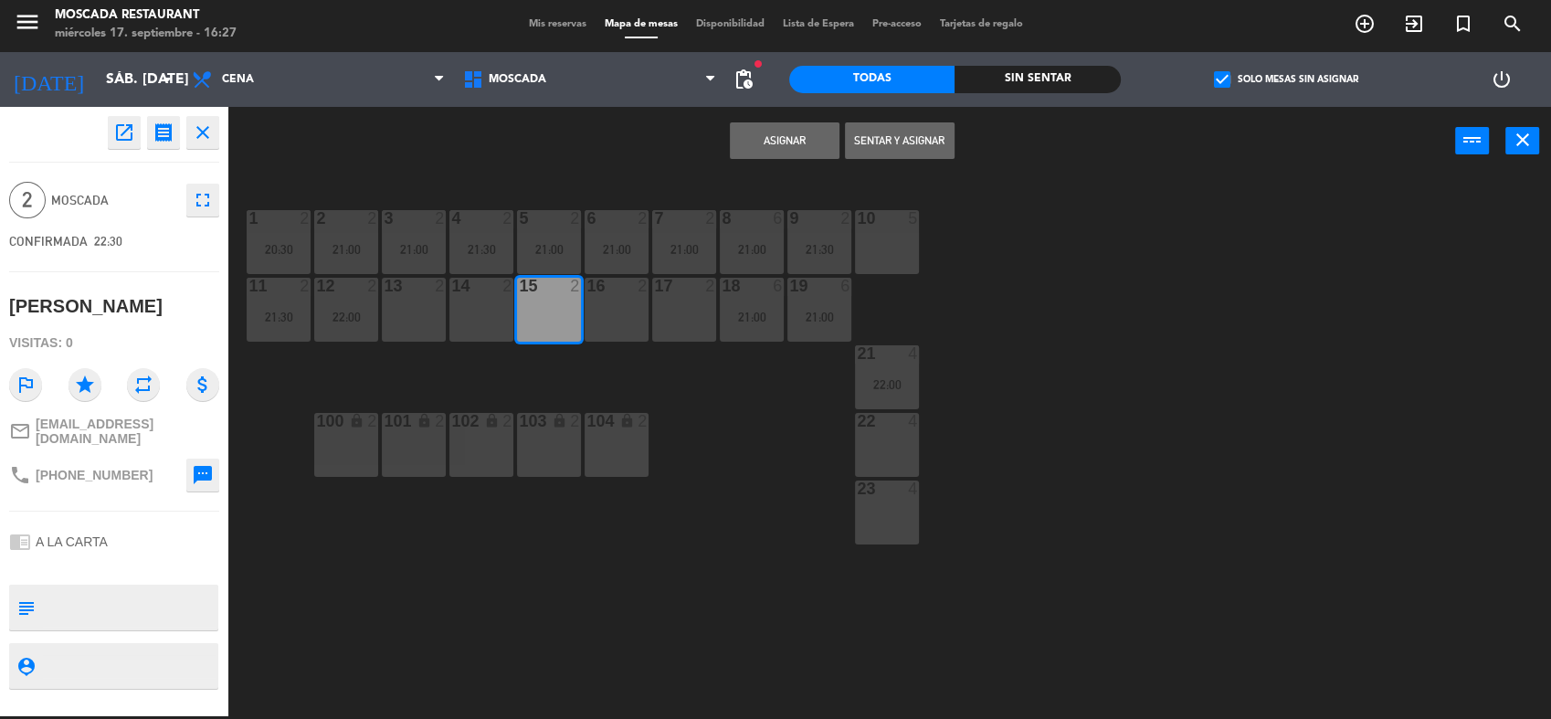
click at [802, 134] on button "Asignar" at bounding box center [785, 140] width 110 height 37
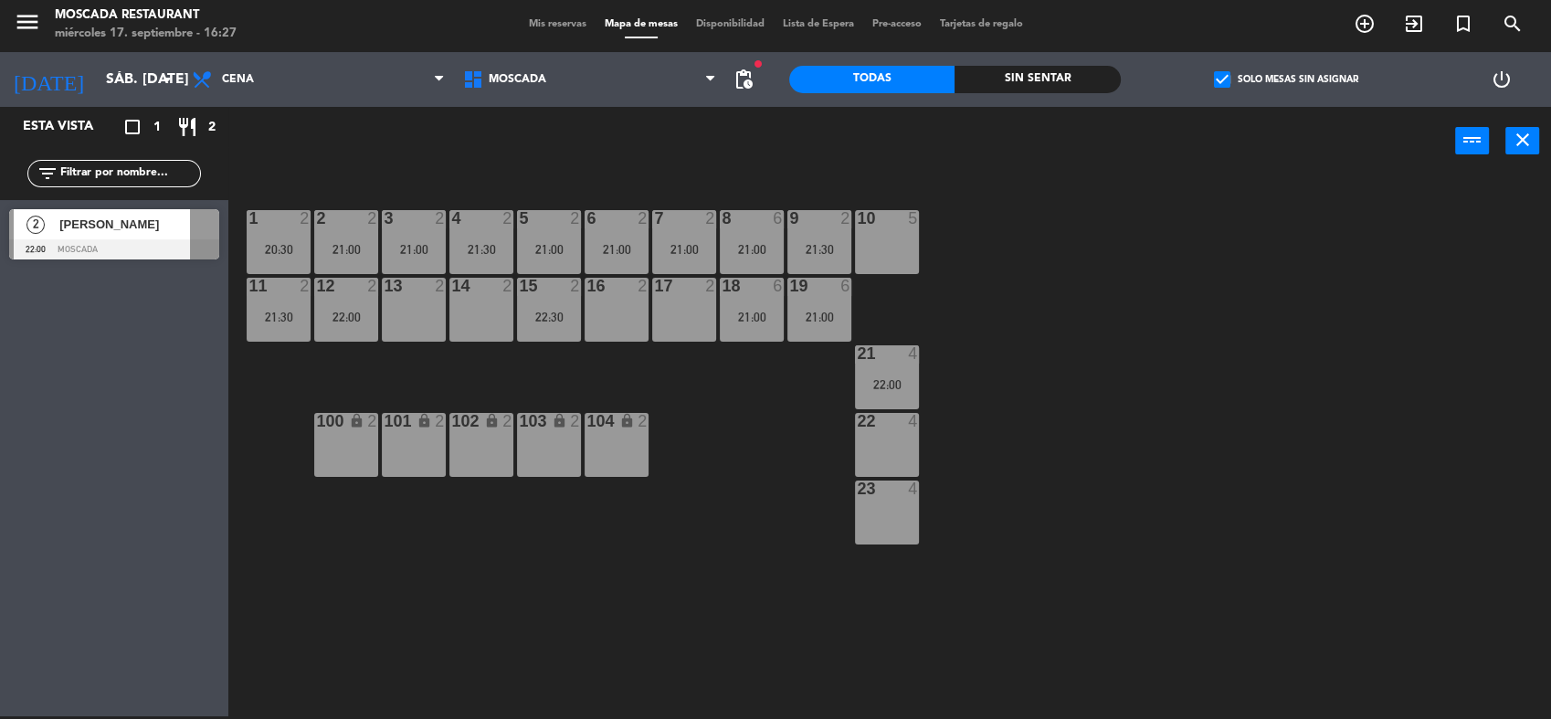
click at [125, 244] on div "2 [PERSON_NAME] 22:00 Moscada" at bounding box center [114, 234] width 228 height 69
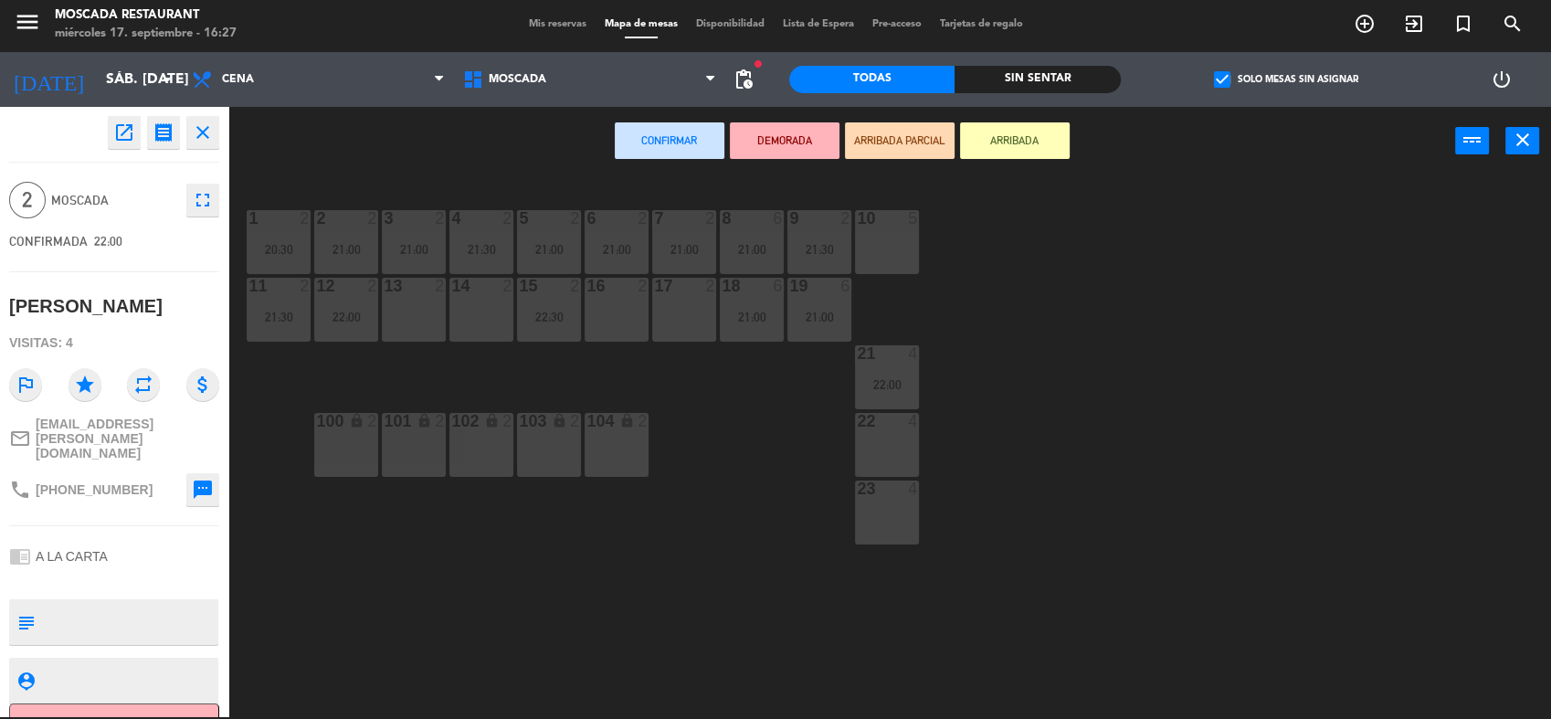
click at [411, 304] on div "13 2" at bounding box center [414, 310] width 64 height 64
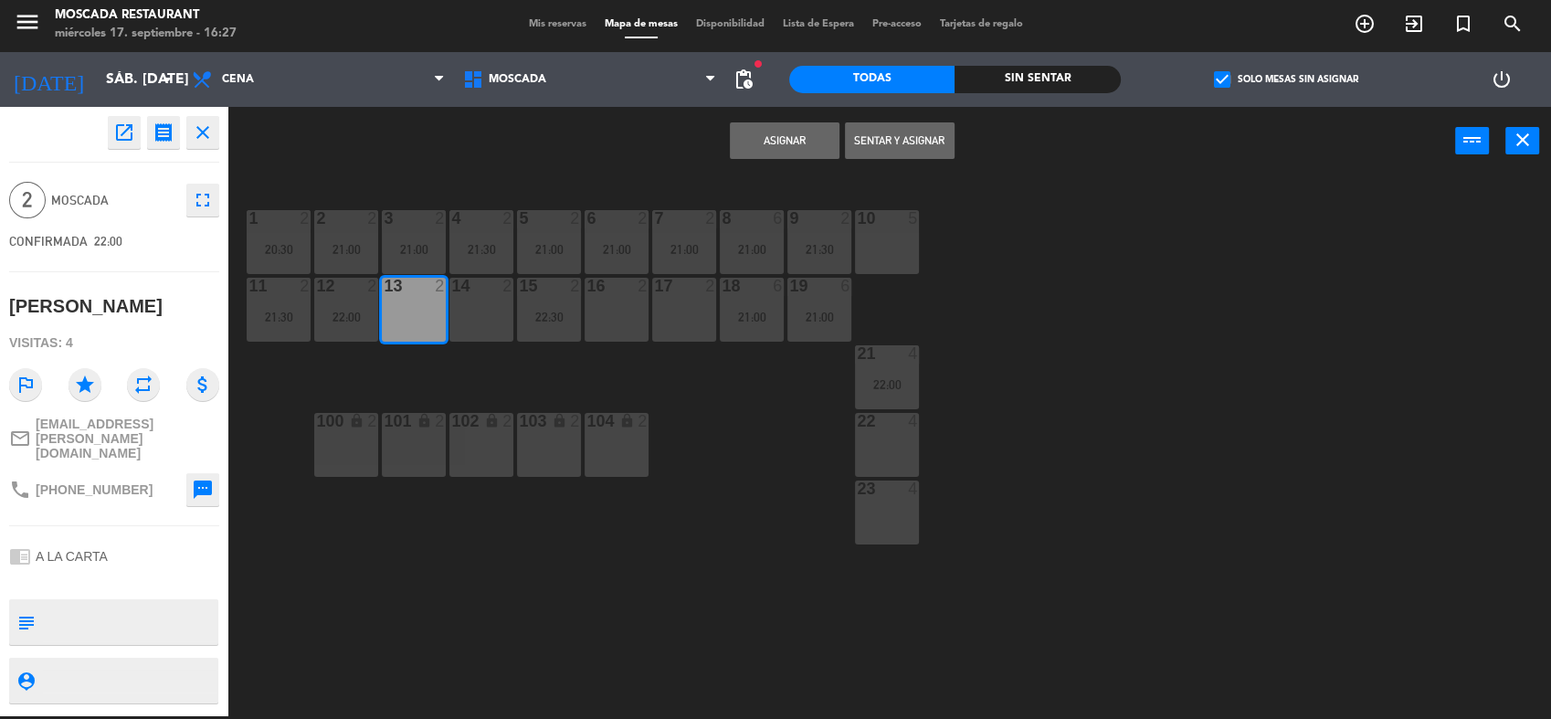
click at [414, 301] on div "13 2" at bounding box center [414, 310] width 64 height 64
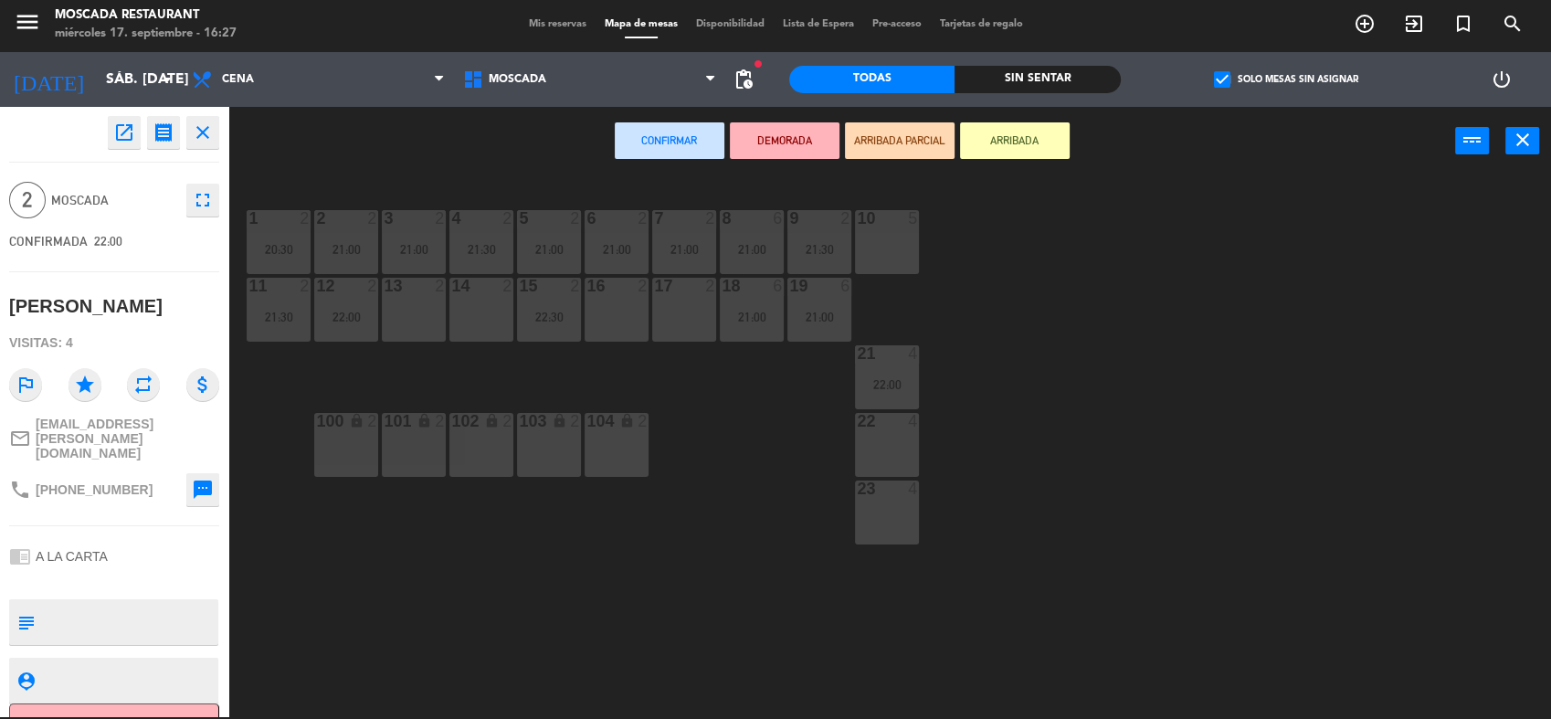
click at [463, 296] on div "14 2" at bounding box center [481, 310] width 64 height 64
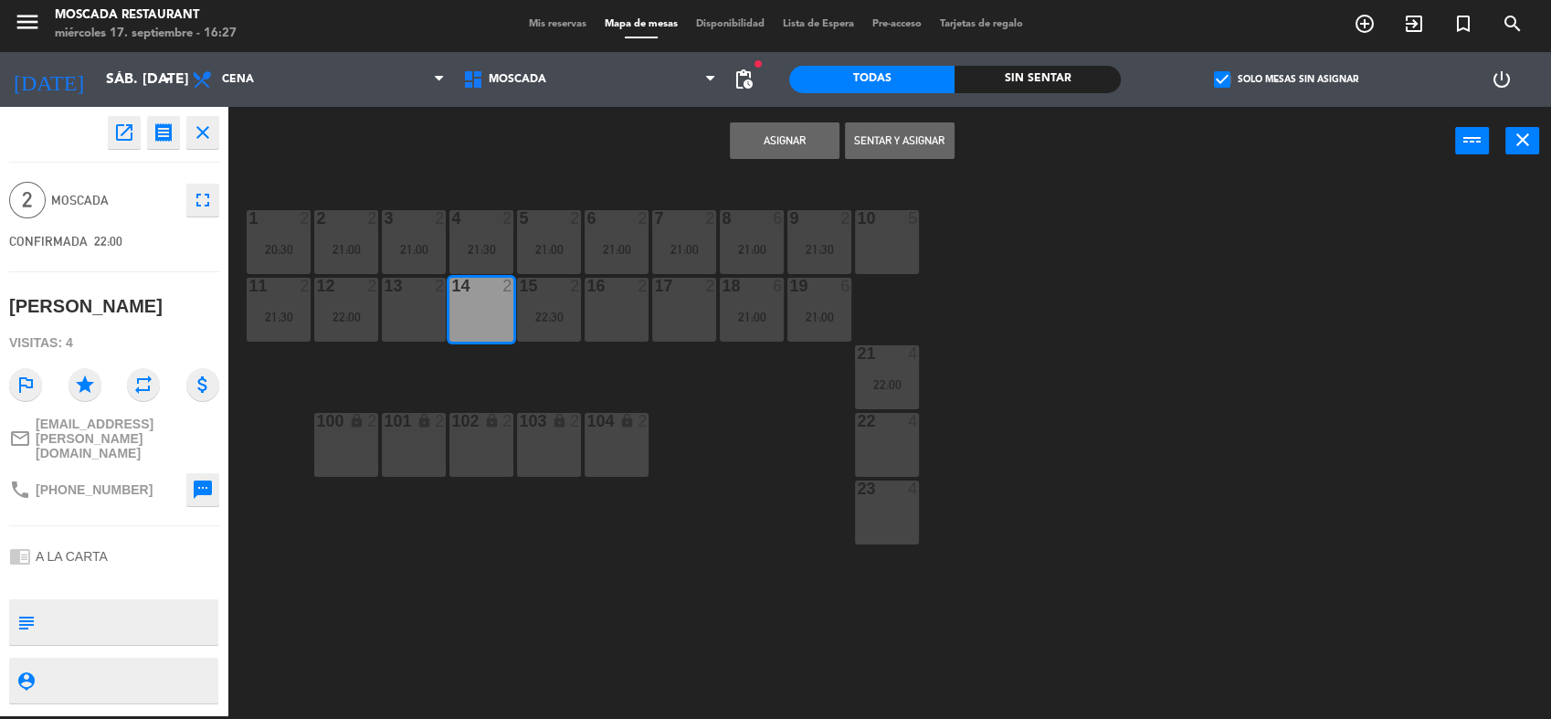
click at [745, 153] on button "Asignar" at bounding box center [785, 140] width 110 height 37
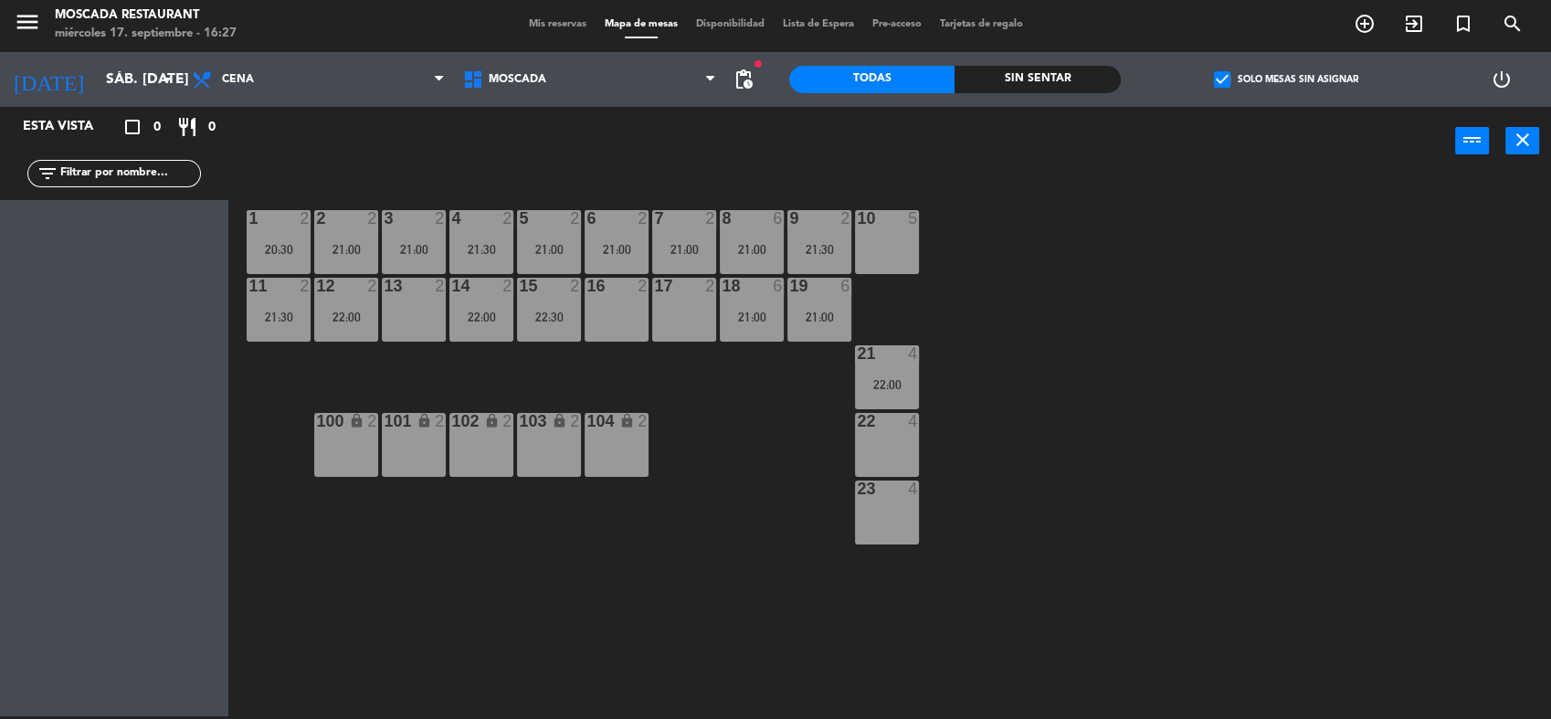
click at [1243, 77] on label "check_box Solo mesas sin asignar" at bounding box center [1286, 79] width 144 height 16
click at [1286, 79] on input "check_box Solo mesas sin asignar" at bounding box center [1286, 79] width 0 height 0
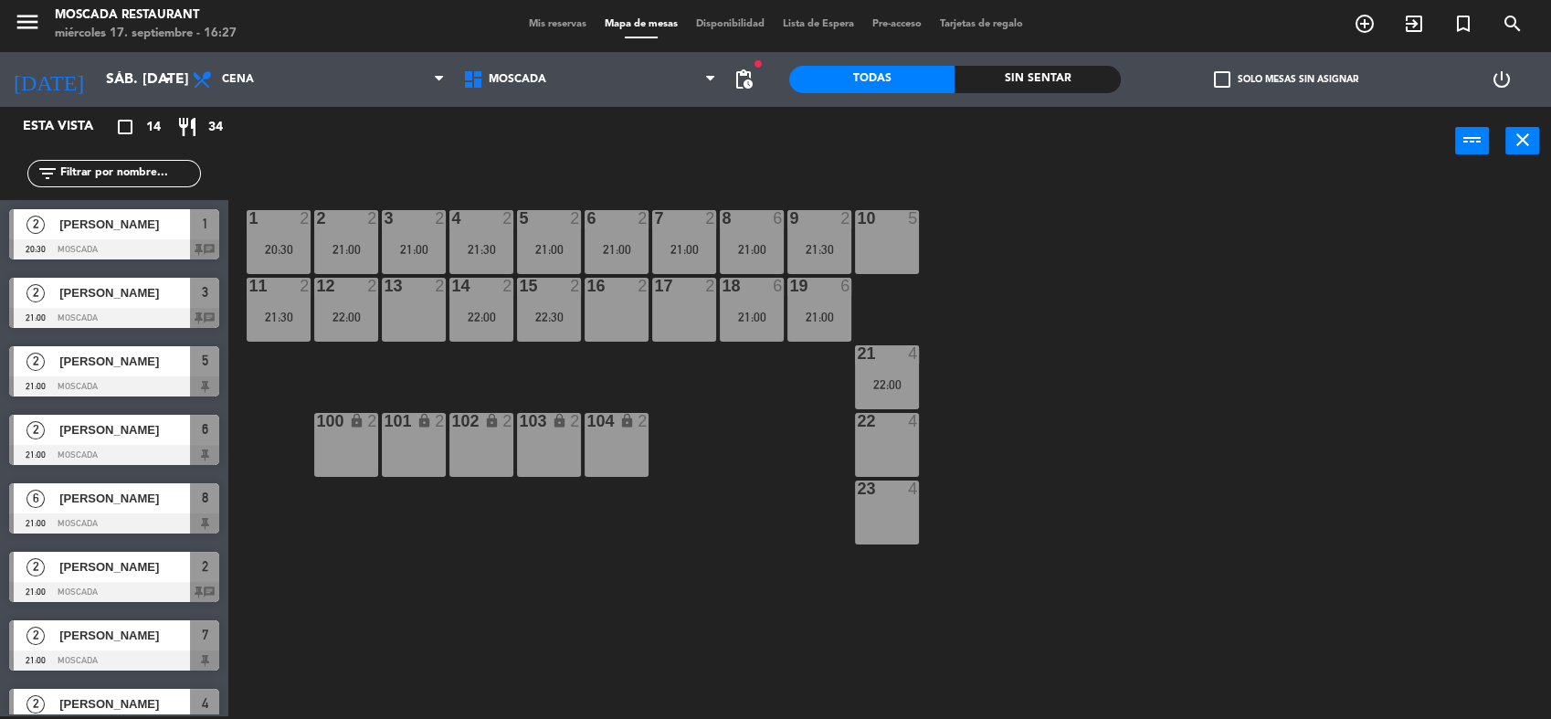
click at [532, 29] on div "Mis reservas Mapa de mesas Disponibilidad Lista de Espera Pre-acceso Tarjetas d…" at bounding box center [776, 24] width 512 height 16
click at [527, 26] on span "Mis reservas" at bounding box center [558, 24] width 76 height 10
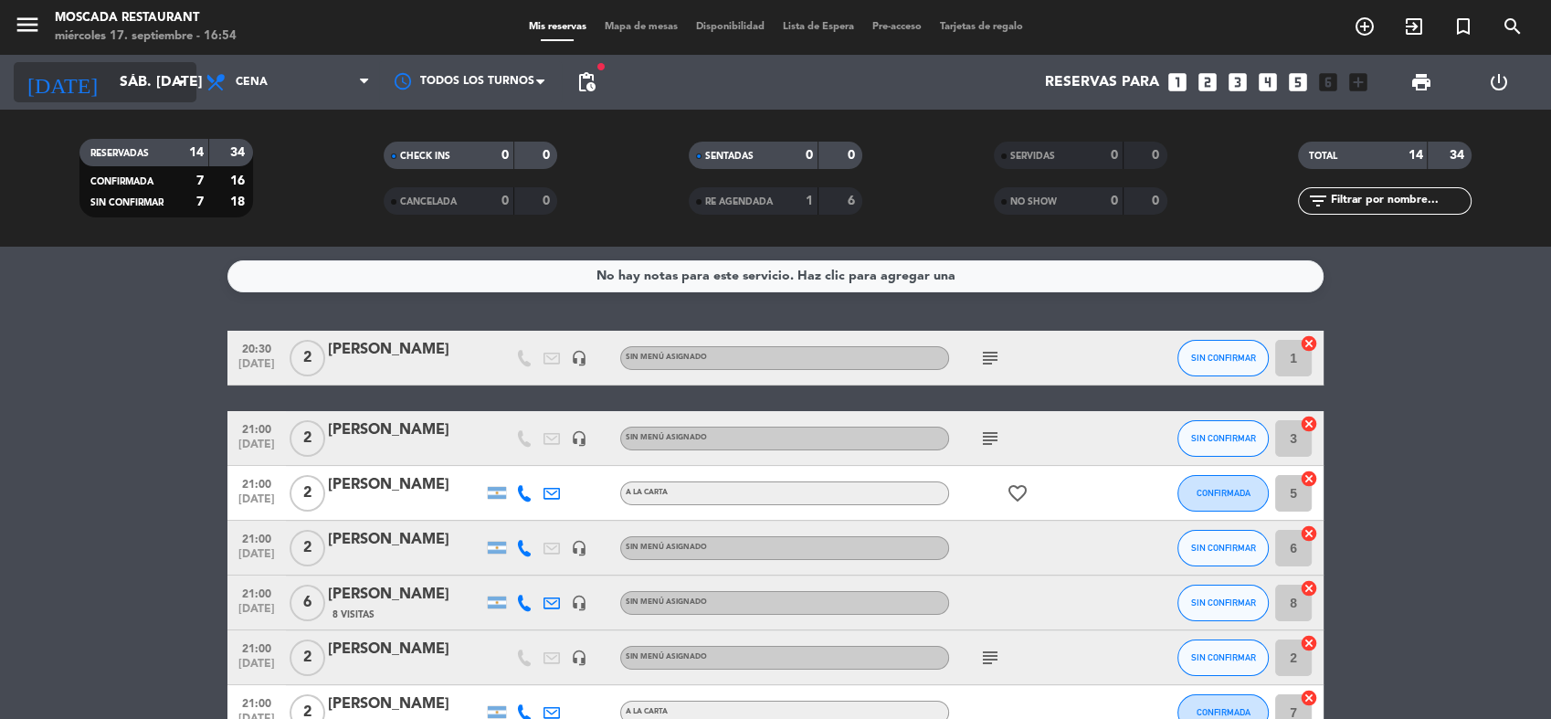
click at [150, 95] on input "sáb. [DATE]" at bounding box center [207, 83] width 193 height 36
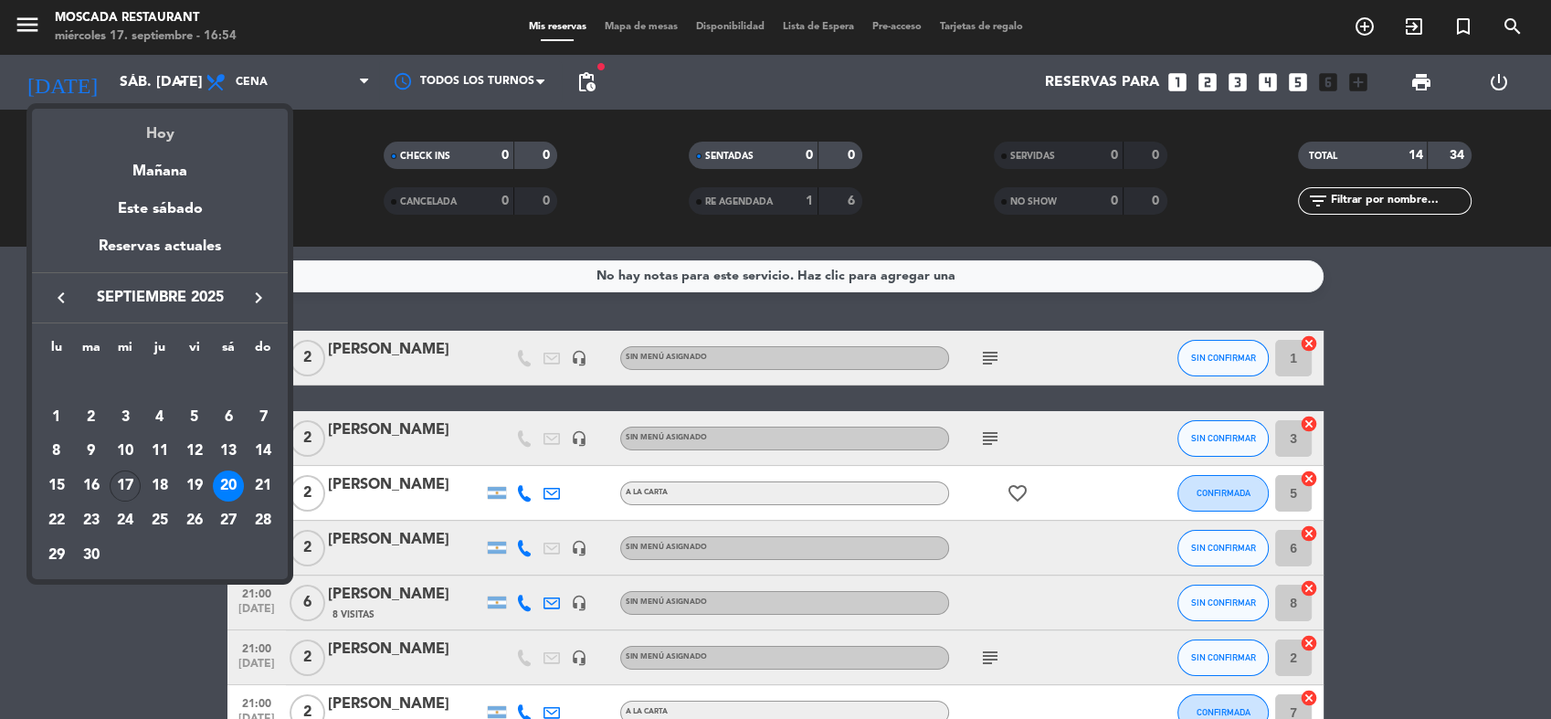
click at [153, 121] on div "Hoy" at bounding box center [160, 127] width 256 height 37
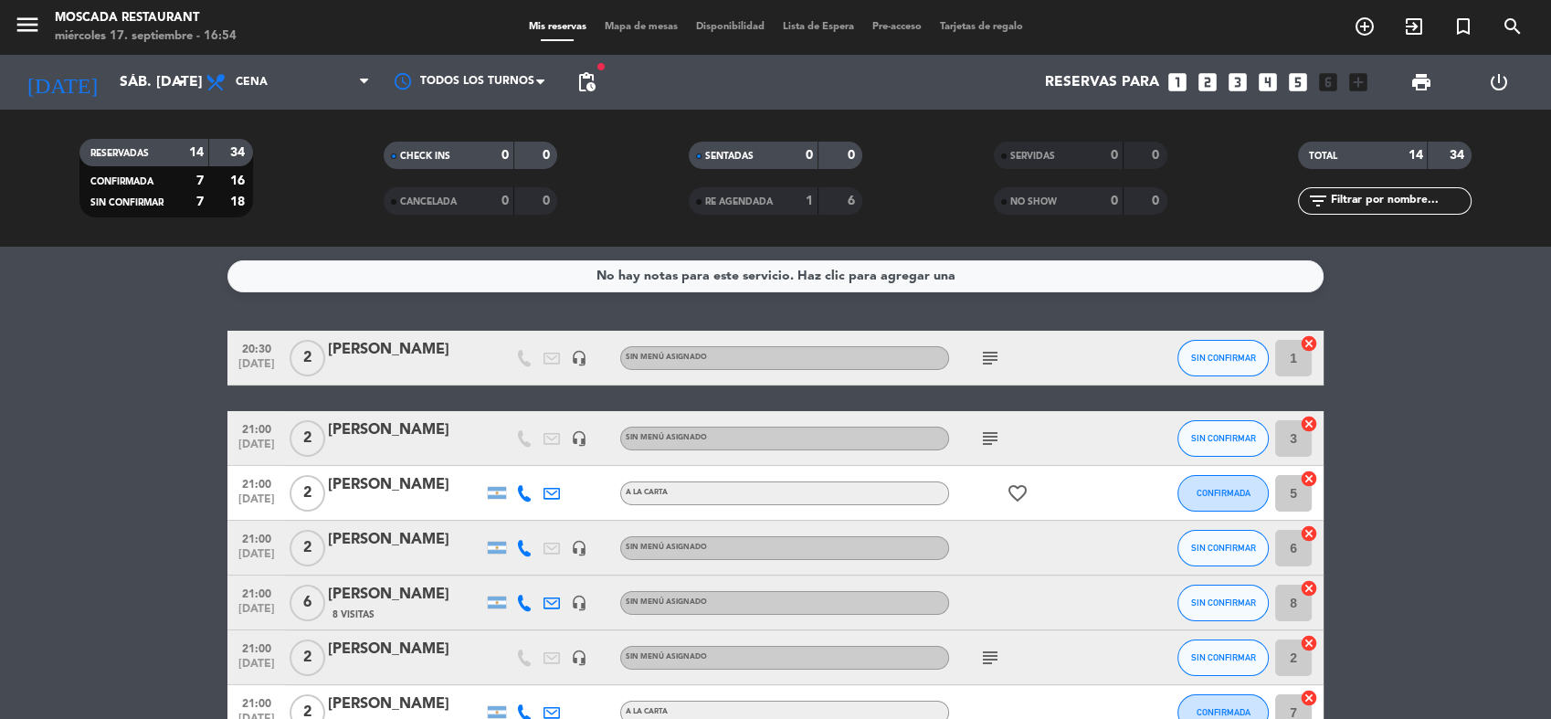
type input "mié. [DATE]"
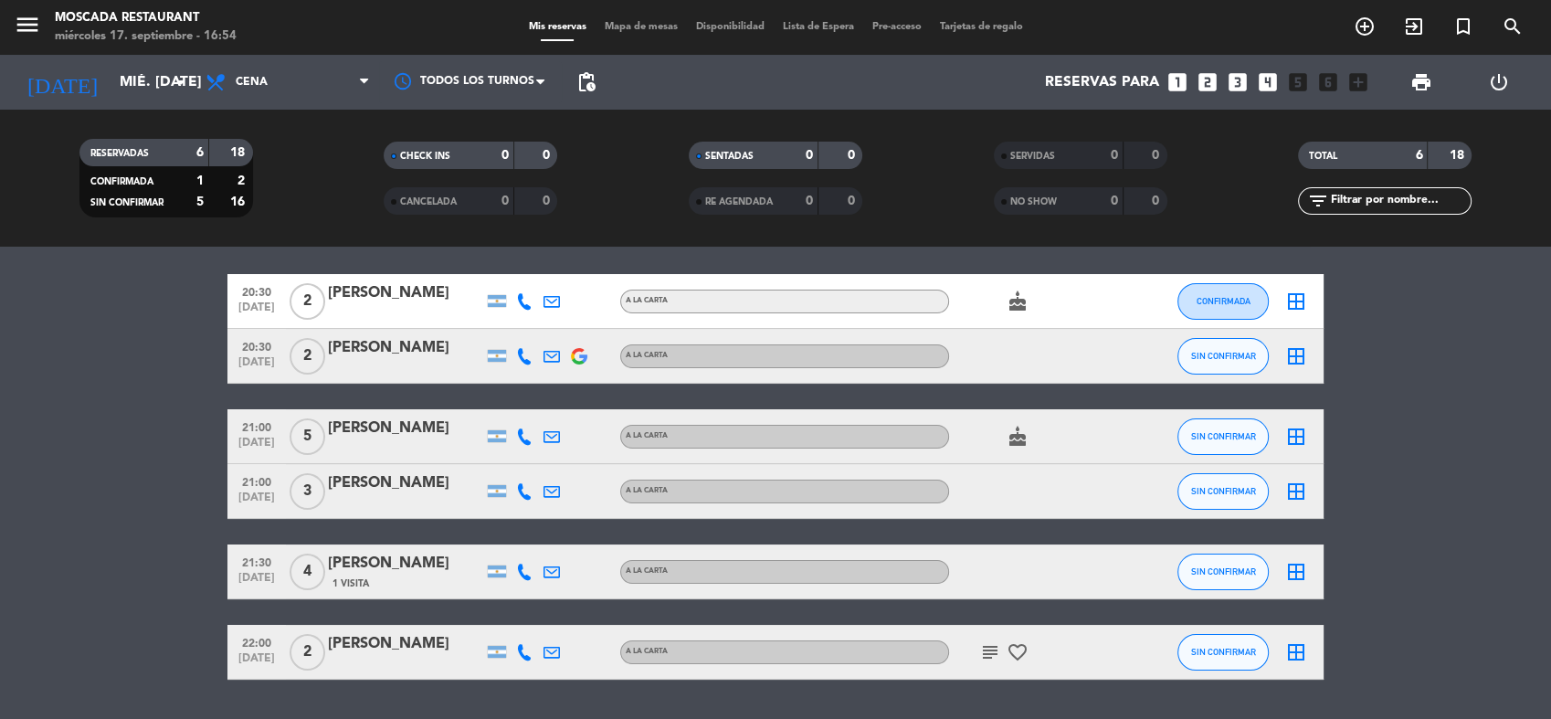
scroll to position [7, 0]
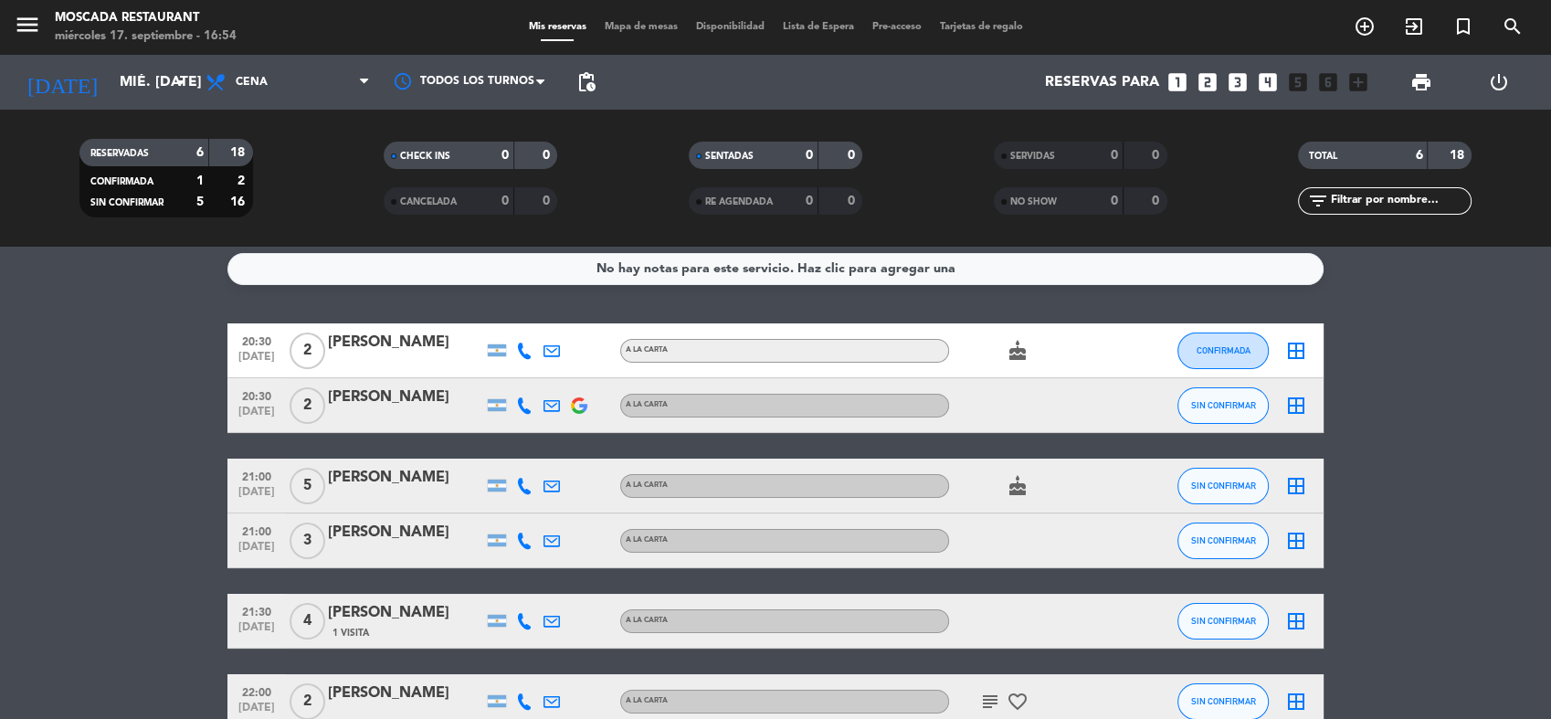
click at [994, 692] on icon "subject" at bounding box center [990, 702] width 22 height 22
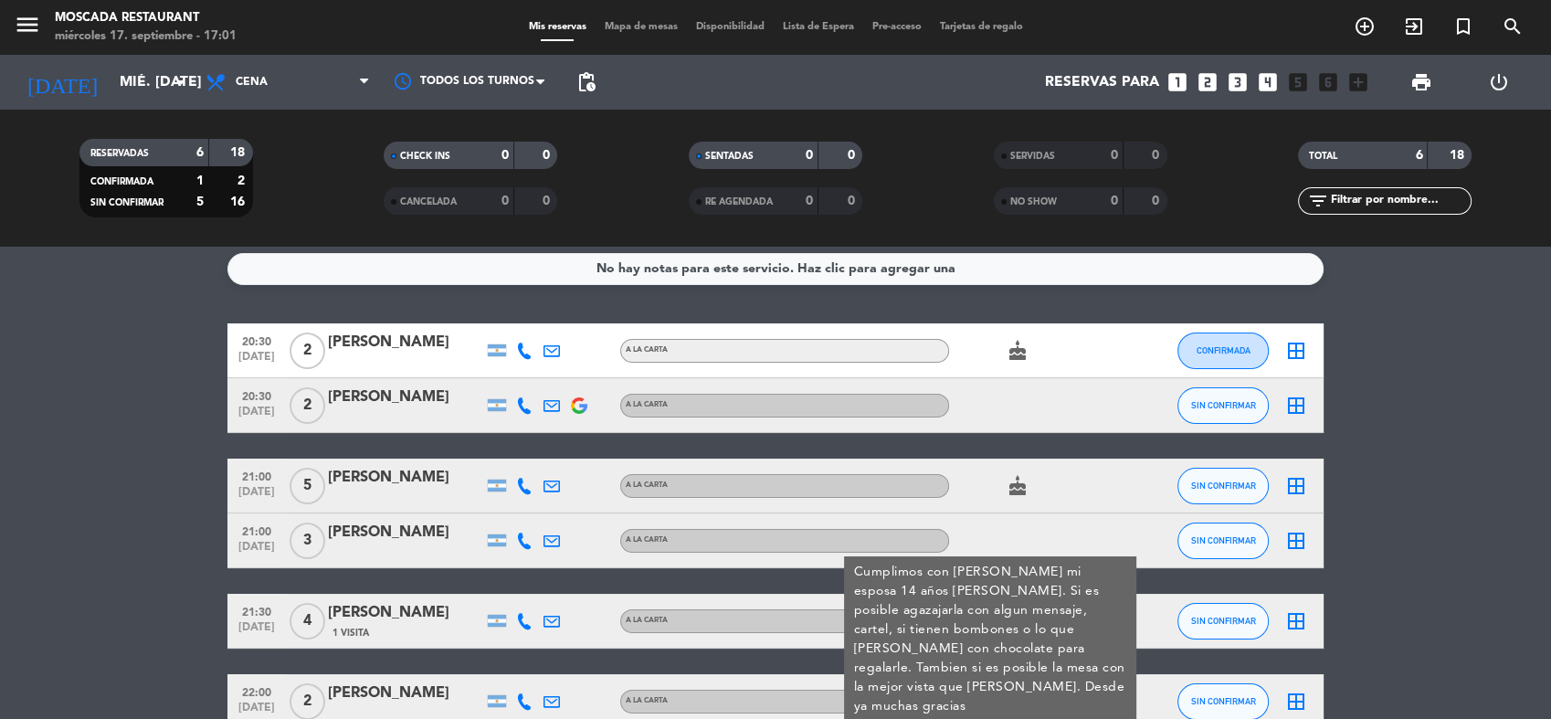
click at [185, 525] on bookings-row "20:30 [DATE] 2 [PERSON_NAME] A [PERSON_NAME] cake CONFIRMADA border_all 20:30 […" at bounding box center [775, 526] width 1551 height 406
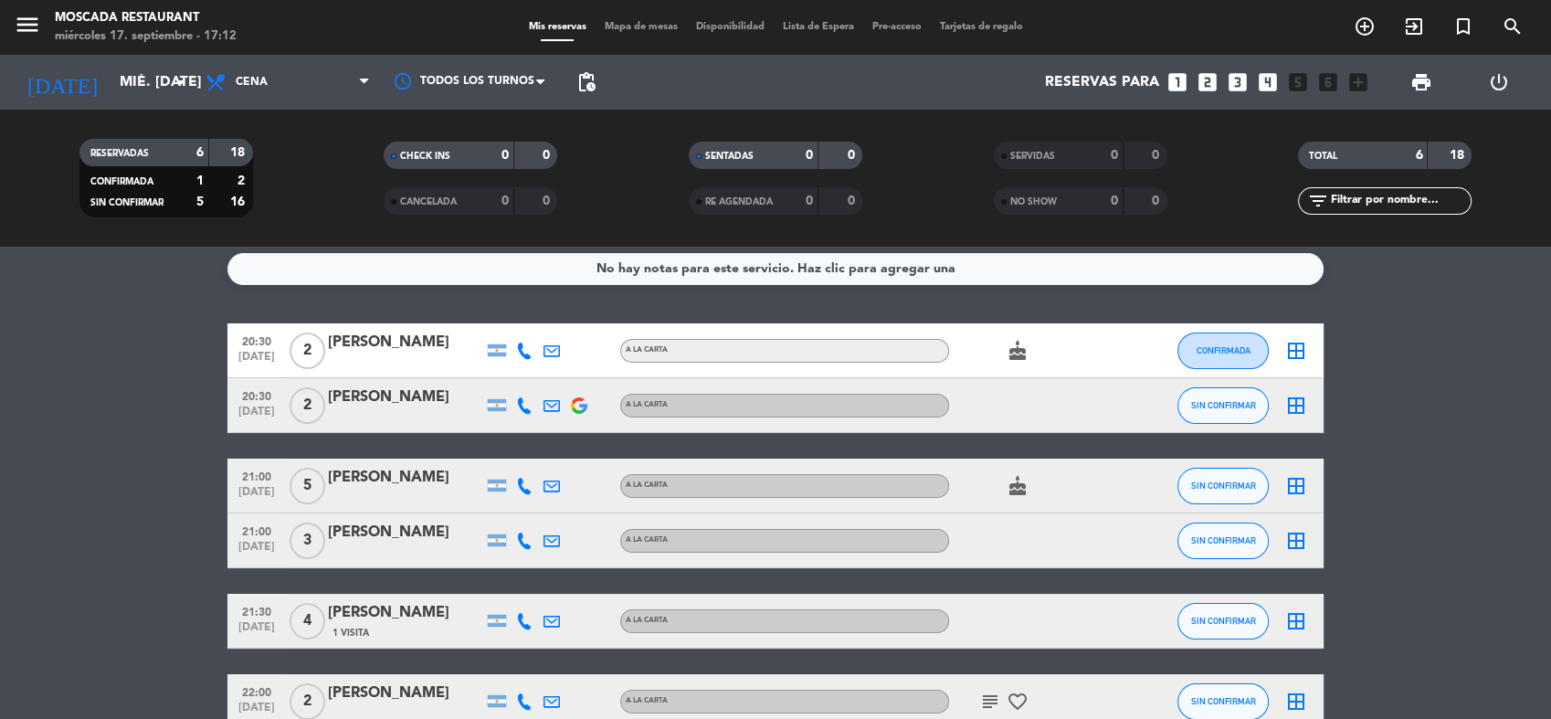
click at [1208, 80] on icon "looks_two" at bounding box center [1208, 82] width 24 height 24
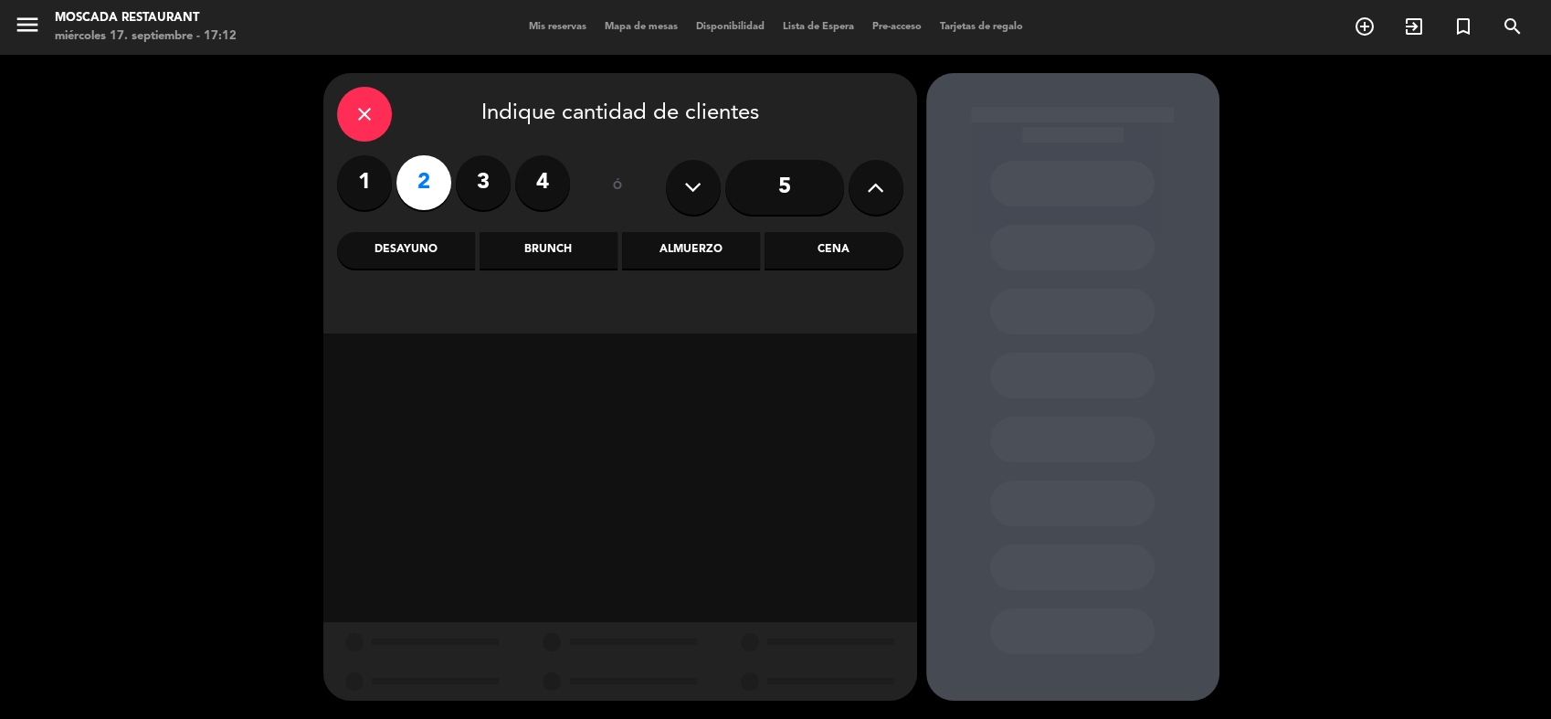
click at [815, 256] on div "Cena" at bounding box center [834, 250] width 138 height 37
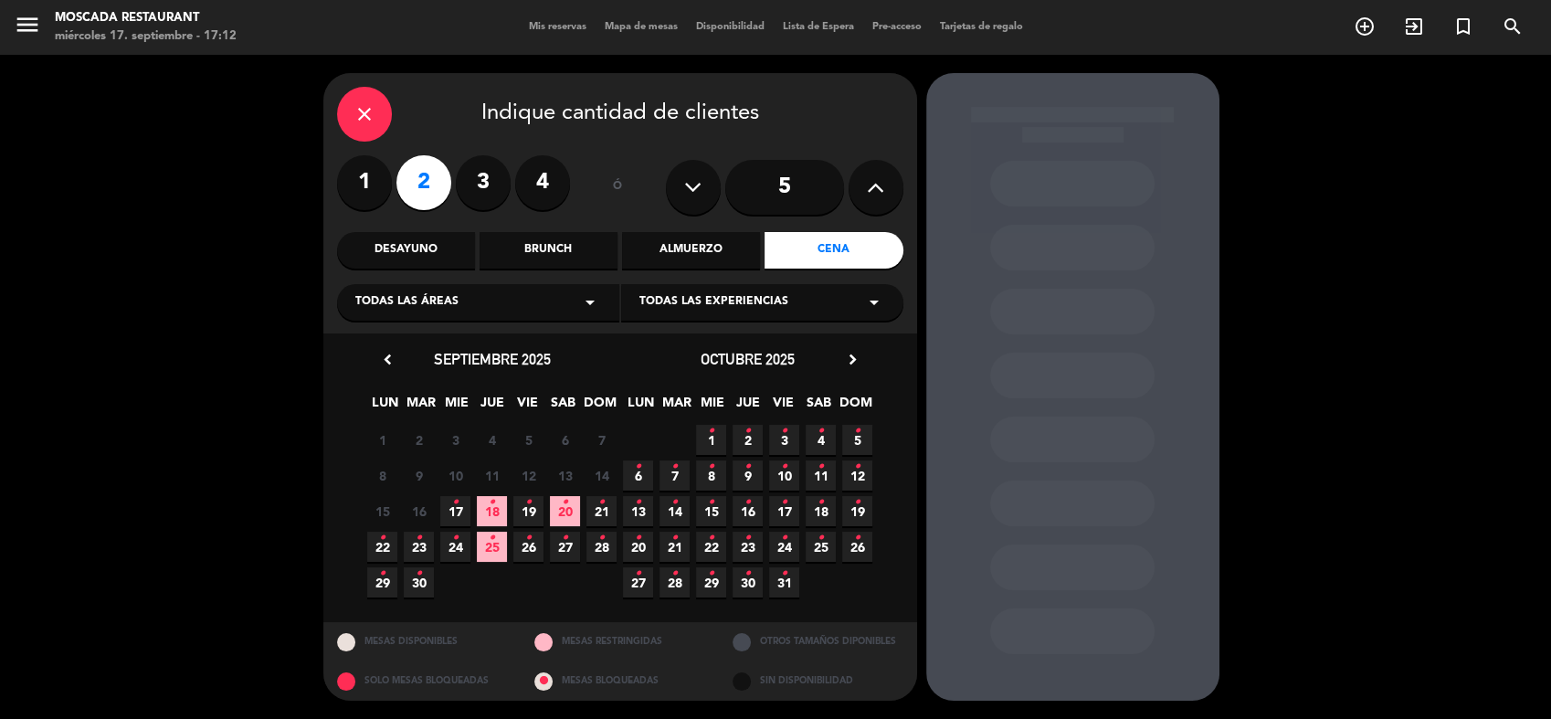
click at [459, 508] on span "17 •" at bounding box center [455, 511] width 30 height 30
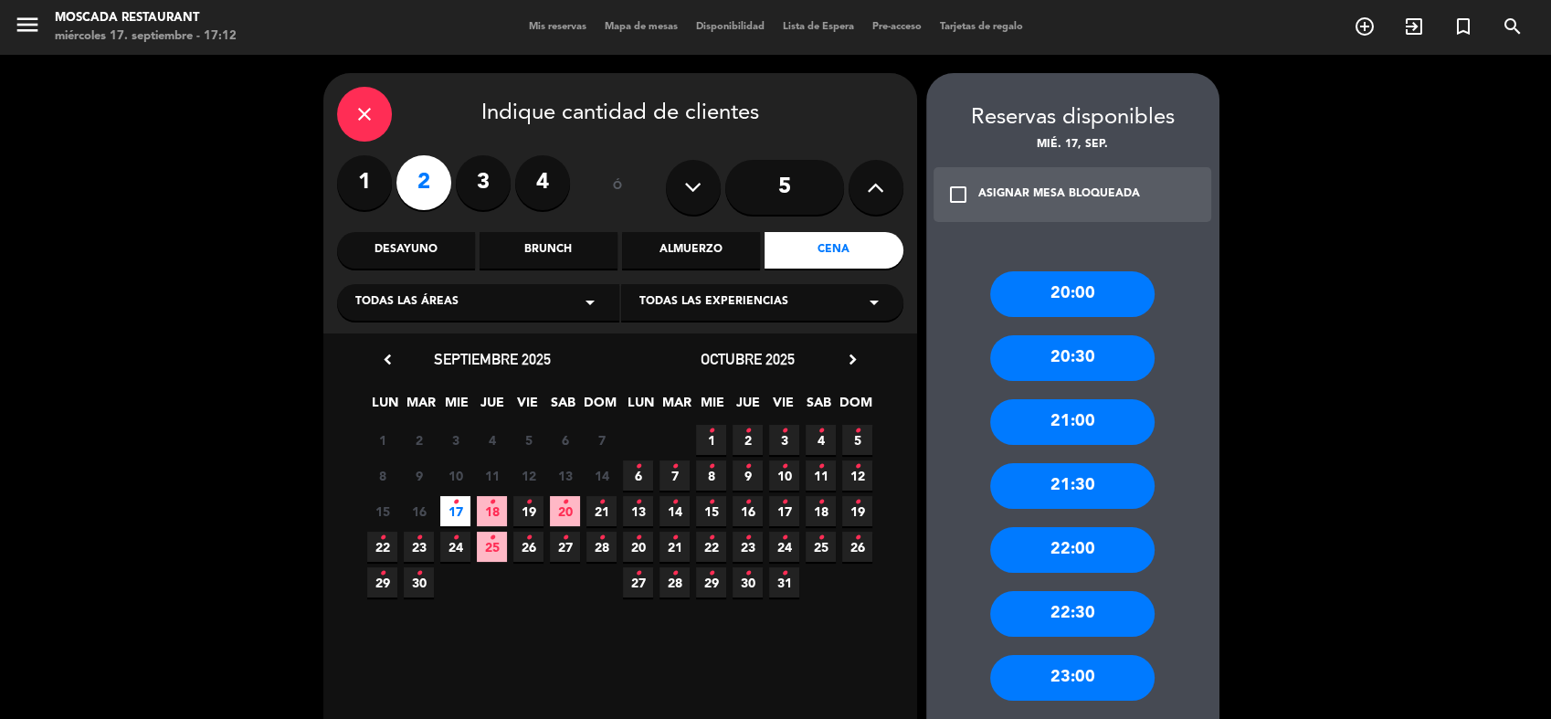
drag, startPoint x: 1084, startPoint y: 421, endPoint x: 1073, endPoint y: 411, distance: 14.9
click at [1085, 420] on div "21:00" at bounding box center [1072, 422] width 164 height 46
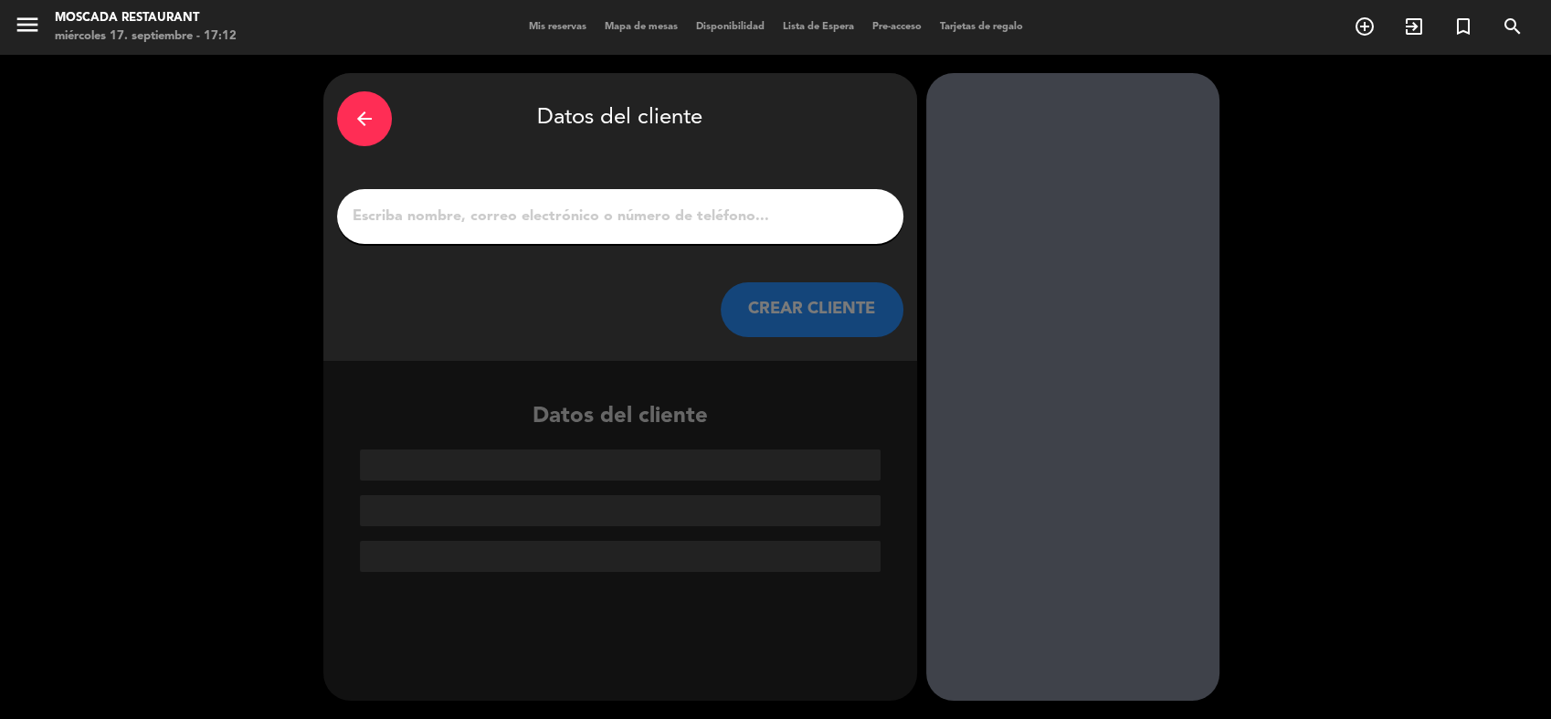
click at [660, 223] on input "1" at bounding box center [620, 217] width 539 height 26
click at [369, 116] on icon "arrow_back" at bounding box center [364, 119] width 22 height 22
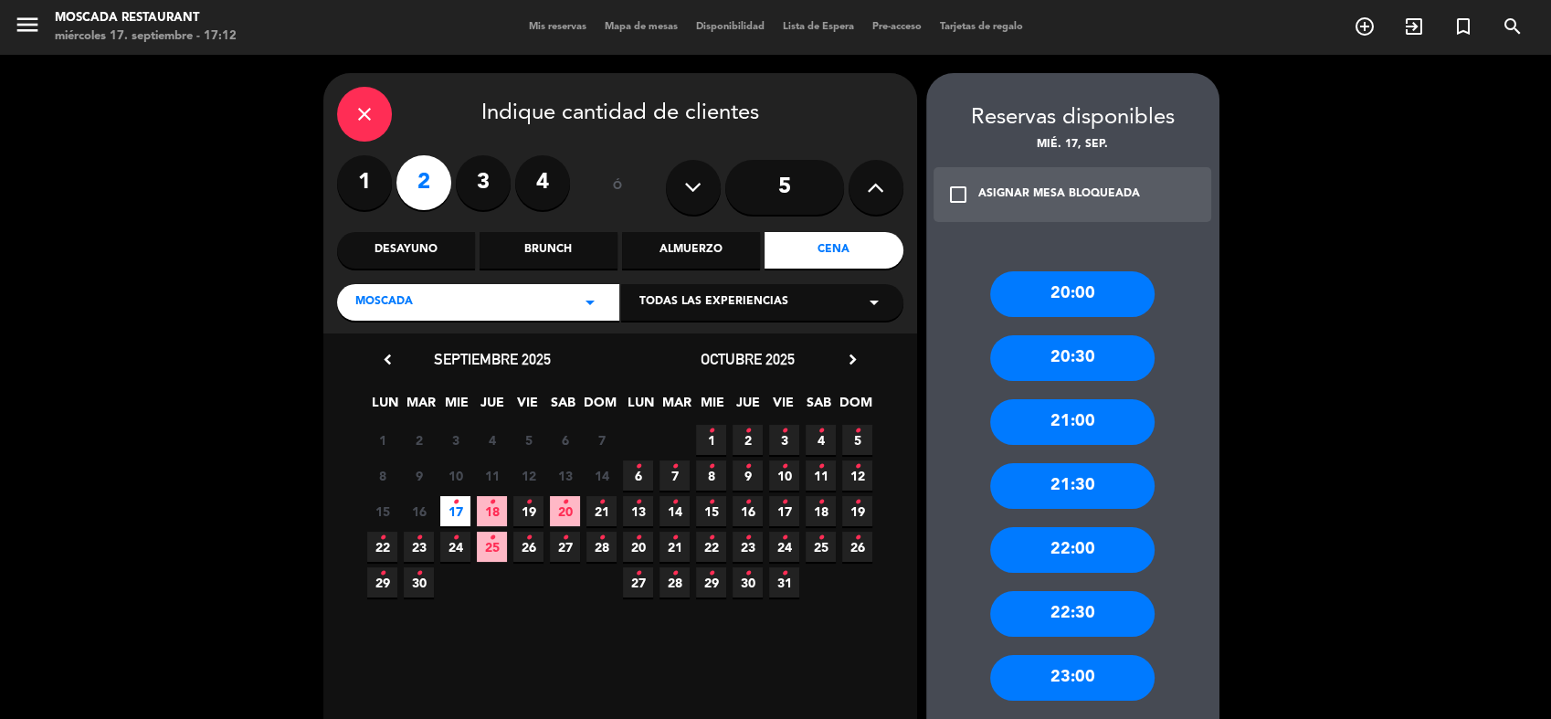
click at [1050, 486] on div "21:30" at bounding box center [1072, 486] width 164 height 46
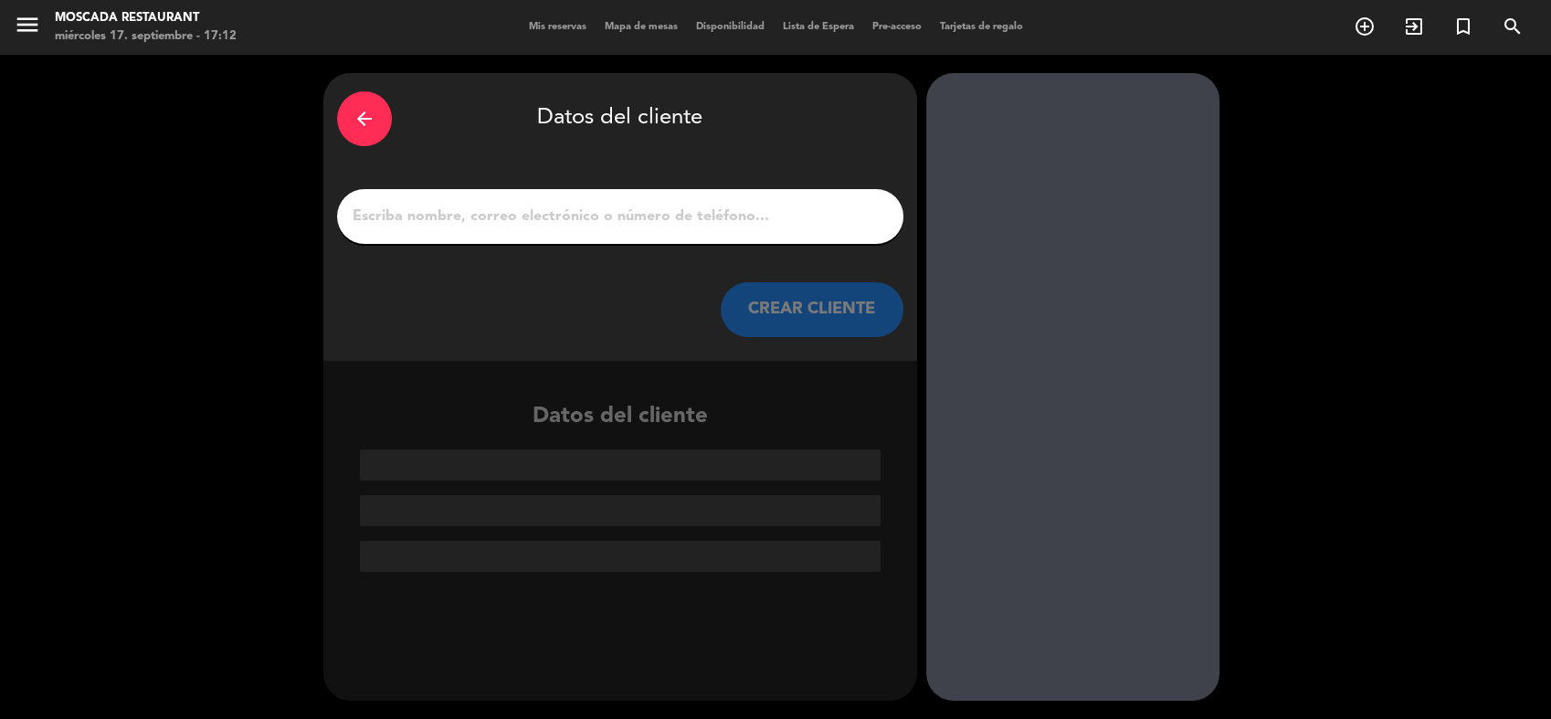
drag, startPoint x: 650, startPoint y: 226, endPoint x: 653, endPoint y: 206, distance: 20.3
click at [650, 226] on input "1" at bounding box center [620, 217] width 539 height 26
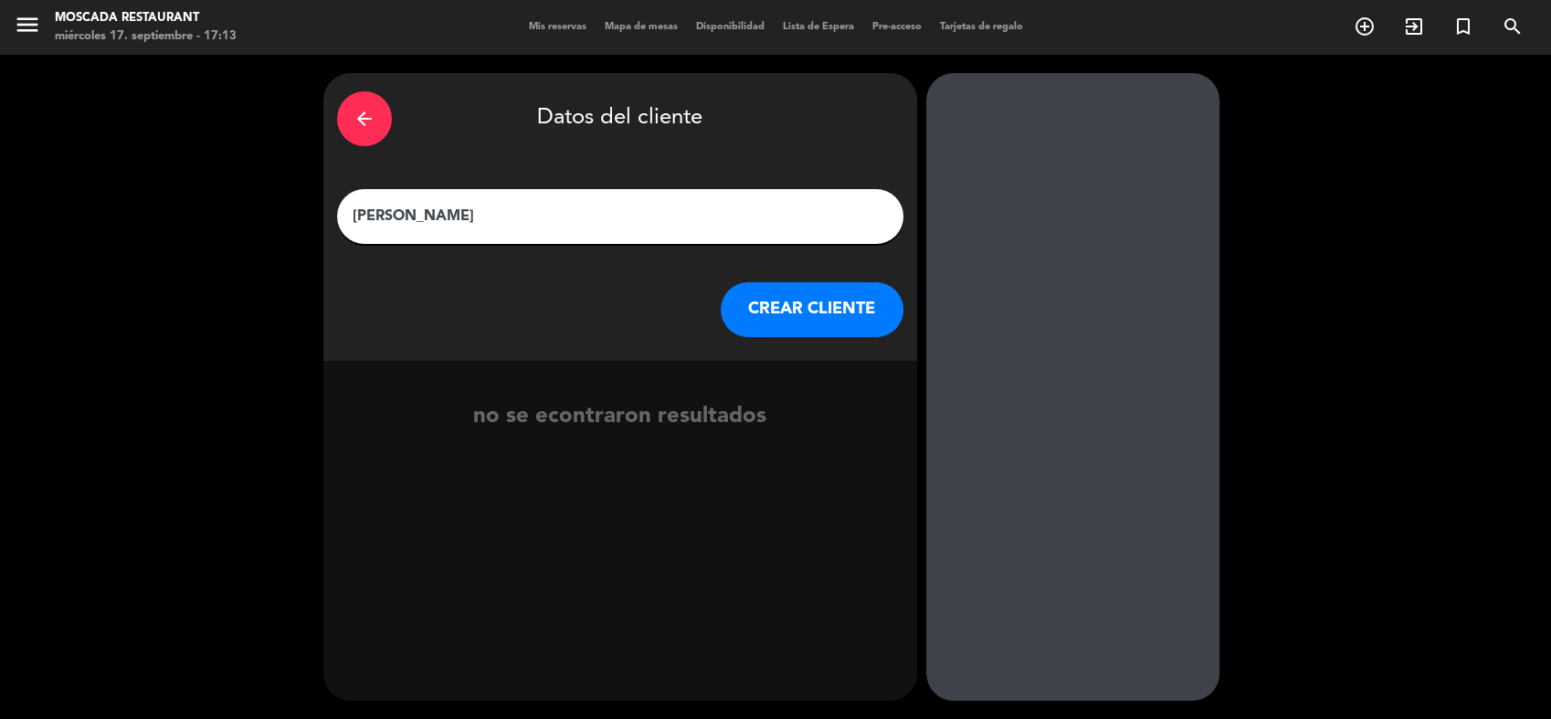
type input "[PERSON_NAME]"
click at [760, 292] on button "CREAR CLIENTE" at bounding box center [812, 309] width 183 height 55
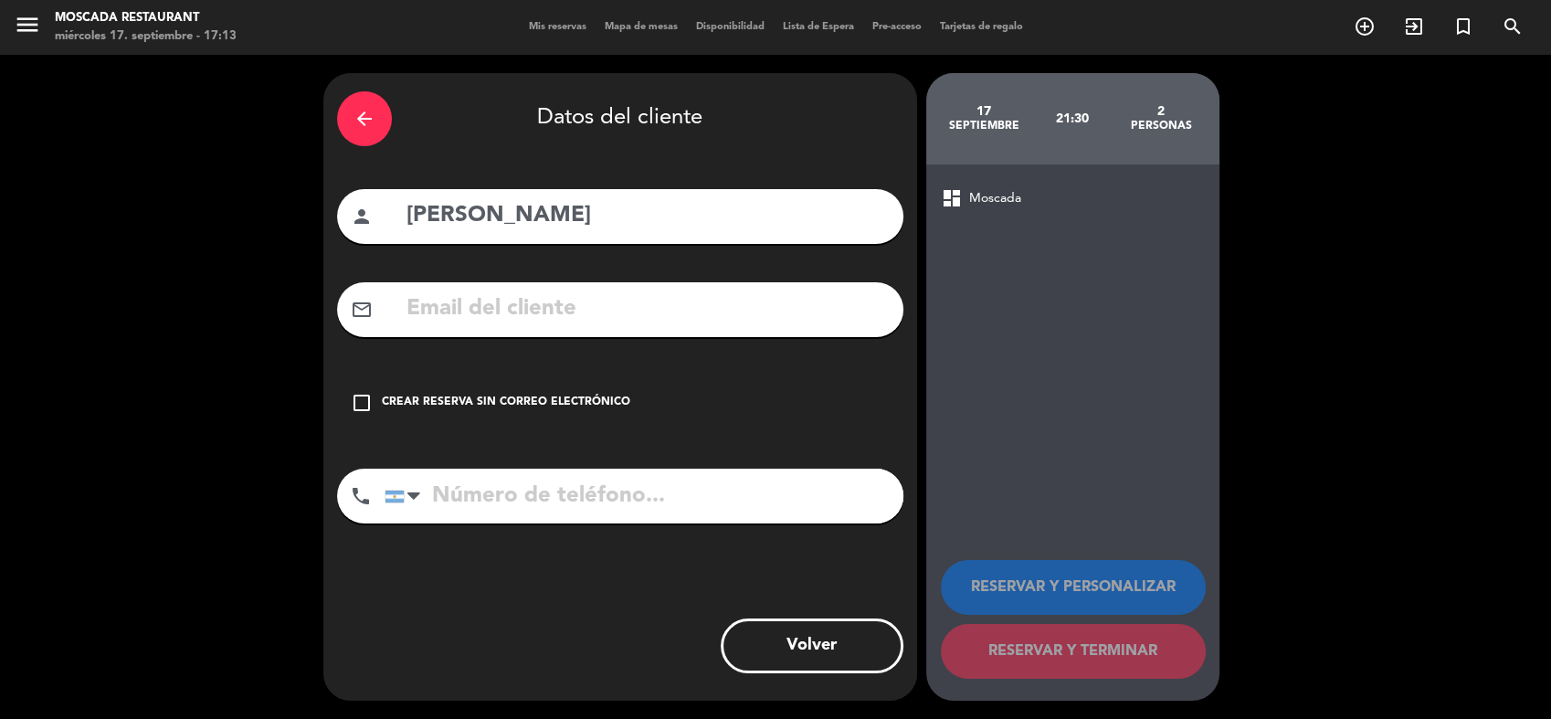
click at [417, 405] on div "Crear reserva sin correo electrónico" at bounding box center [506, 403] width 248 height 18
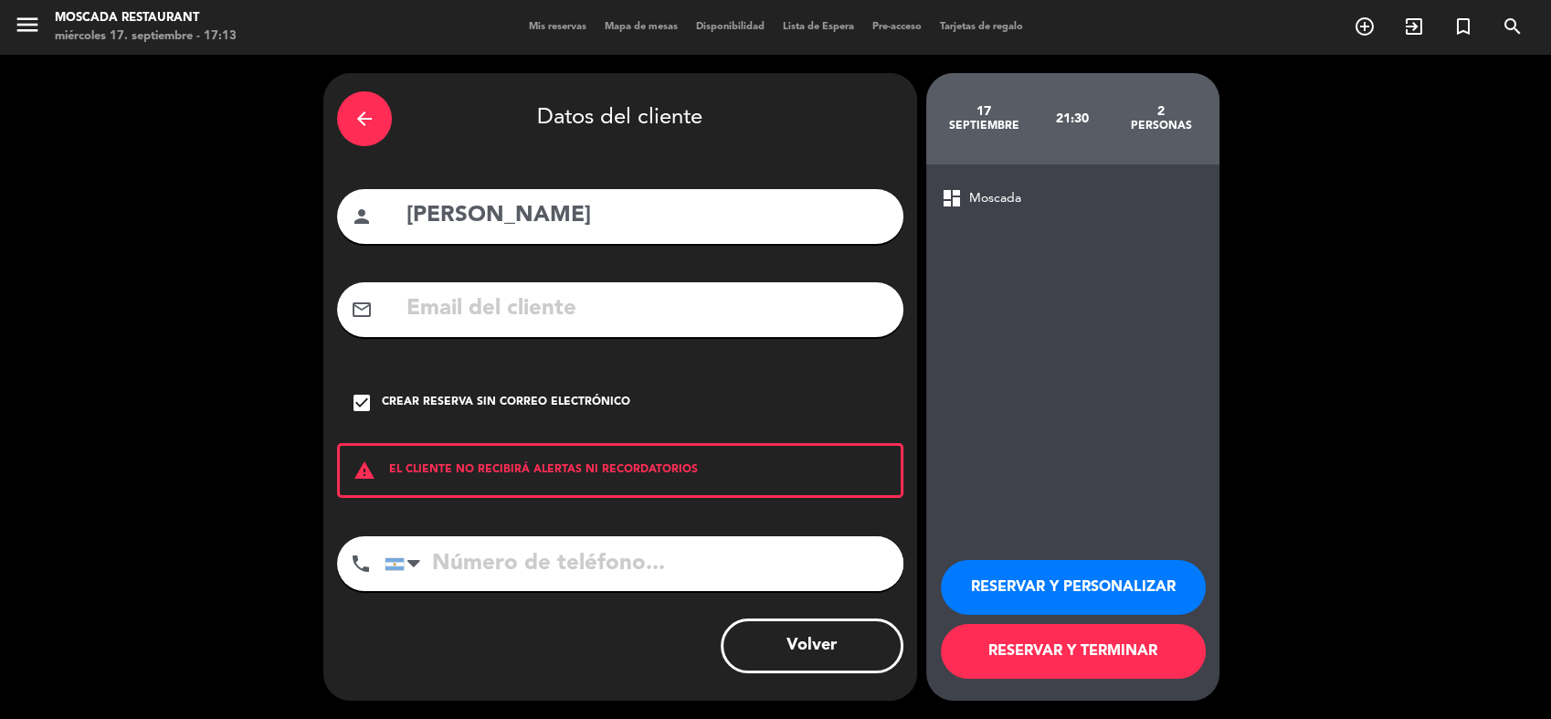
click at [552, 568] on input "tel" at bounding box center [644, 563] width 519 height 55
type input "1150557419"
click at [1089, 645] on button "RESERVAR Y TERMINAR" at bounding box center [1073, 651] width 265 height 55
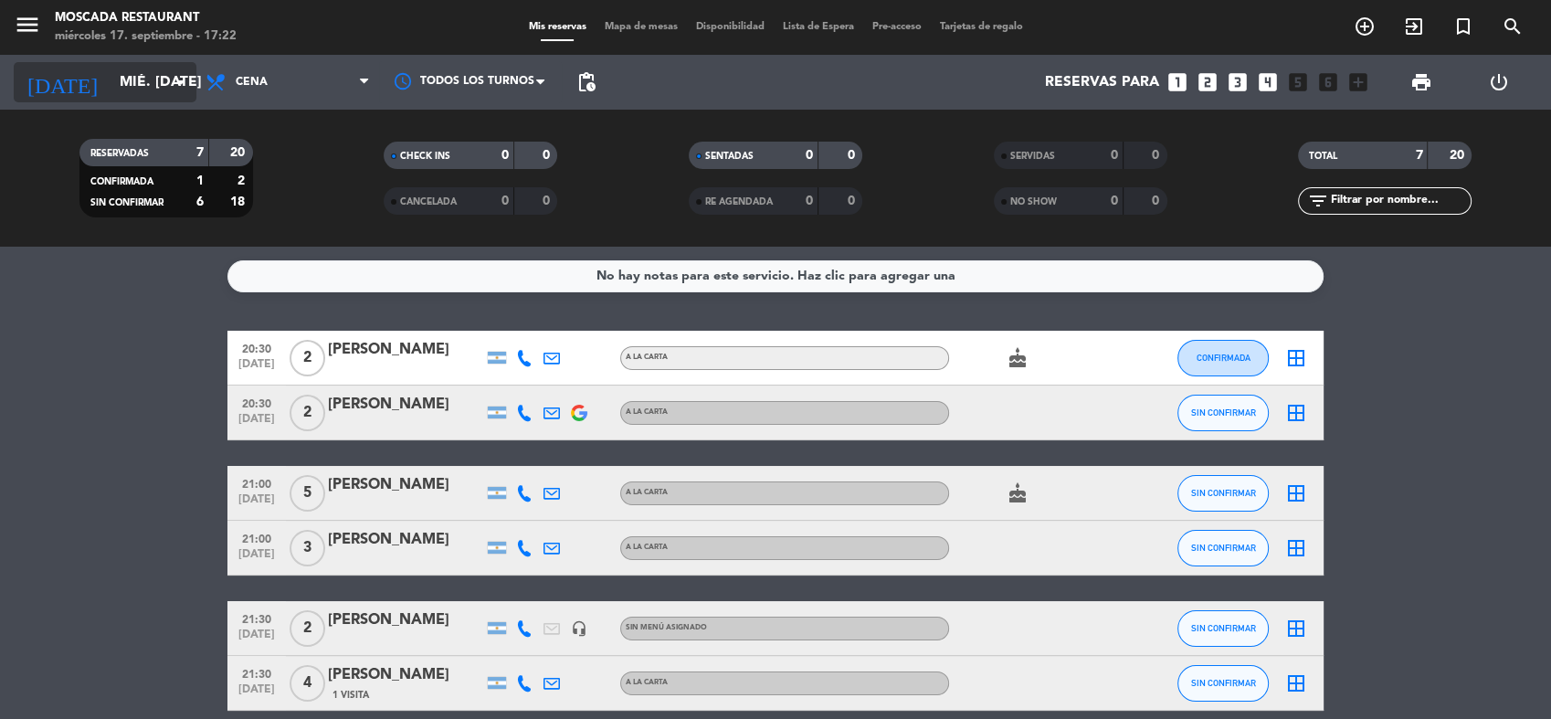
click at [111, 68] on input "mié. [DATE]" at bounding box center [207, 83] width 193 height 36
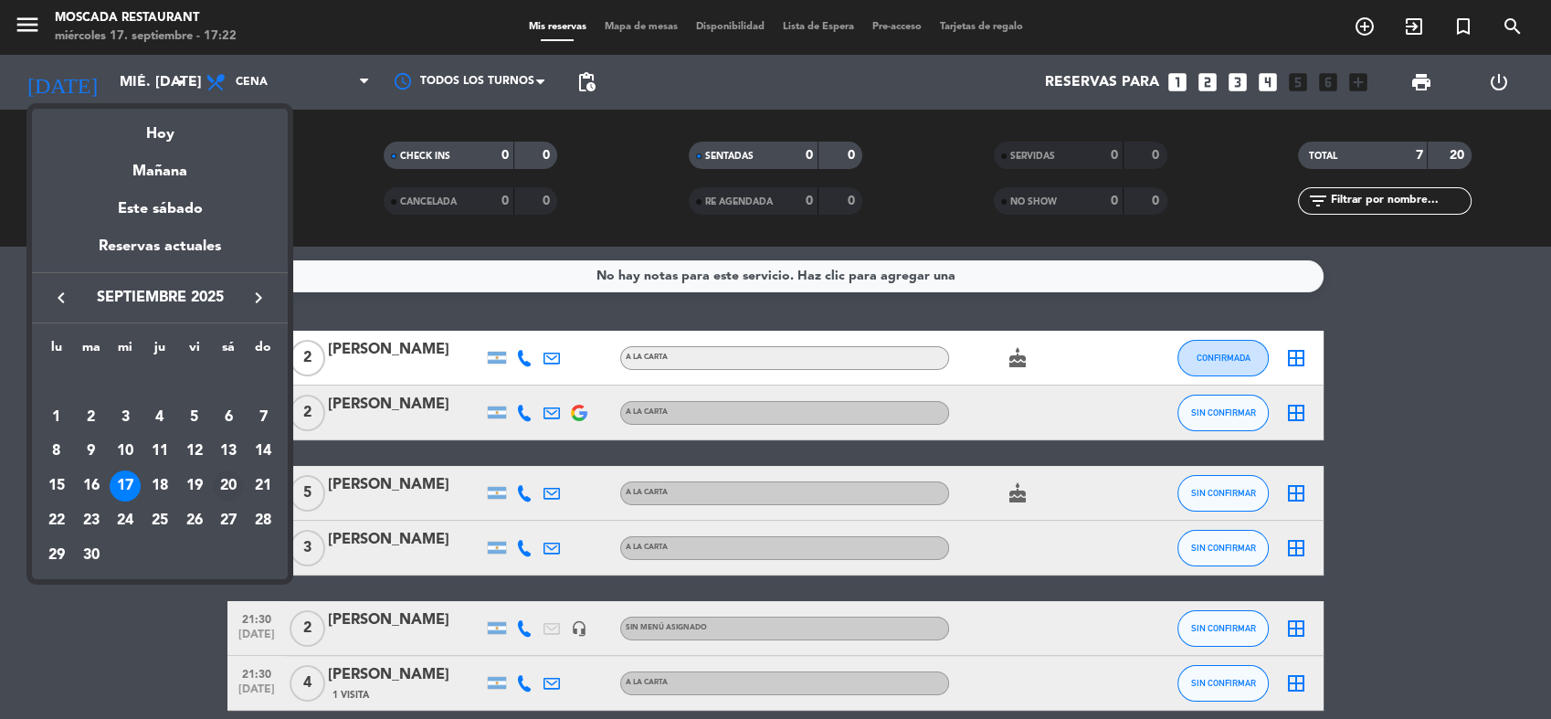
click at [241, 491] on div "20" at bounding box center [228, 485] width 31 height 31
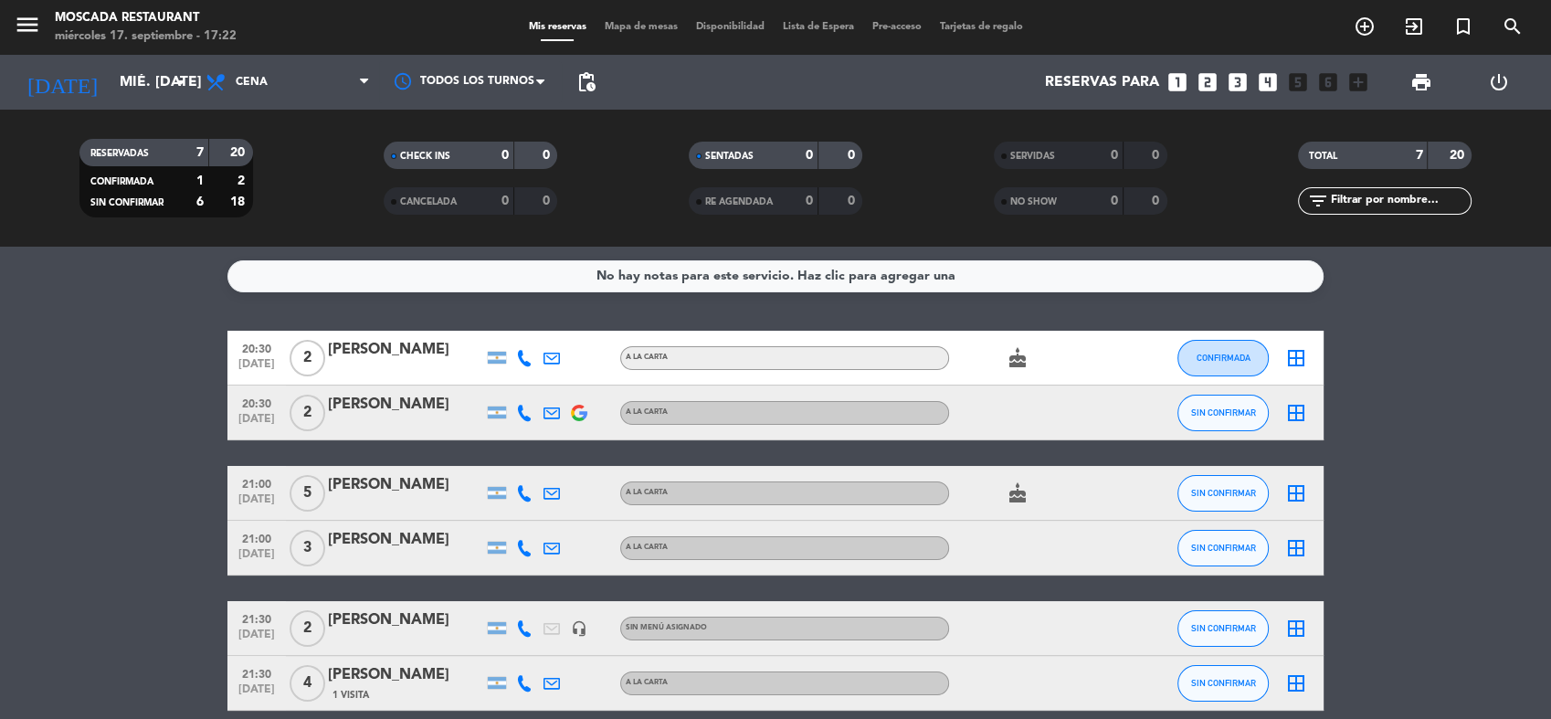
type input "sáb. [DATE]"
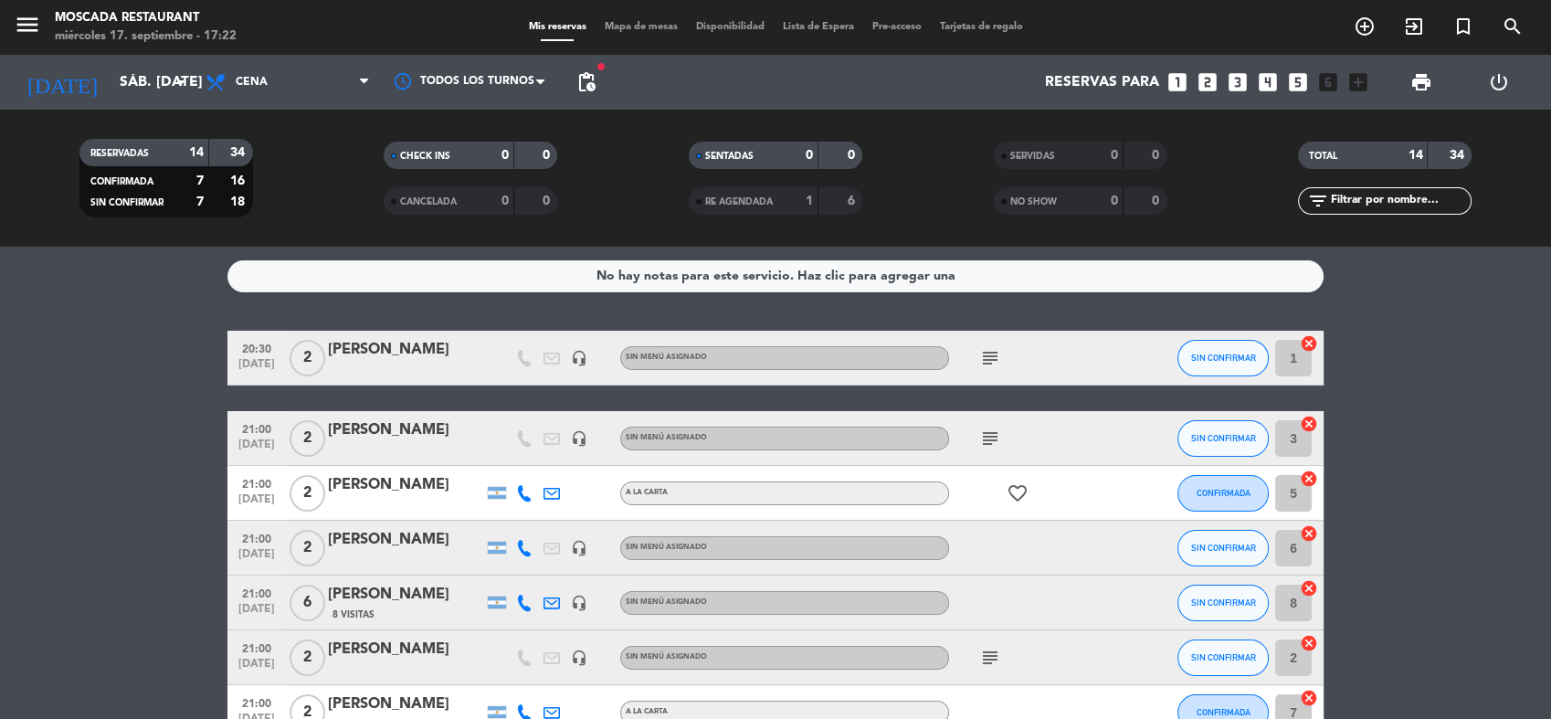
click at [993, 351] on icon "subject" at bounding box center [990, 358] width 22 height 22
click at [986, 430] on icon "subject" at bounding box center [990, 438] width 22 height 22
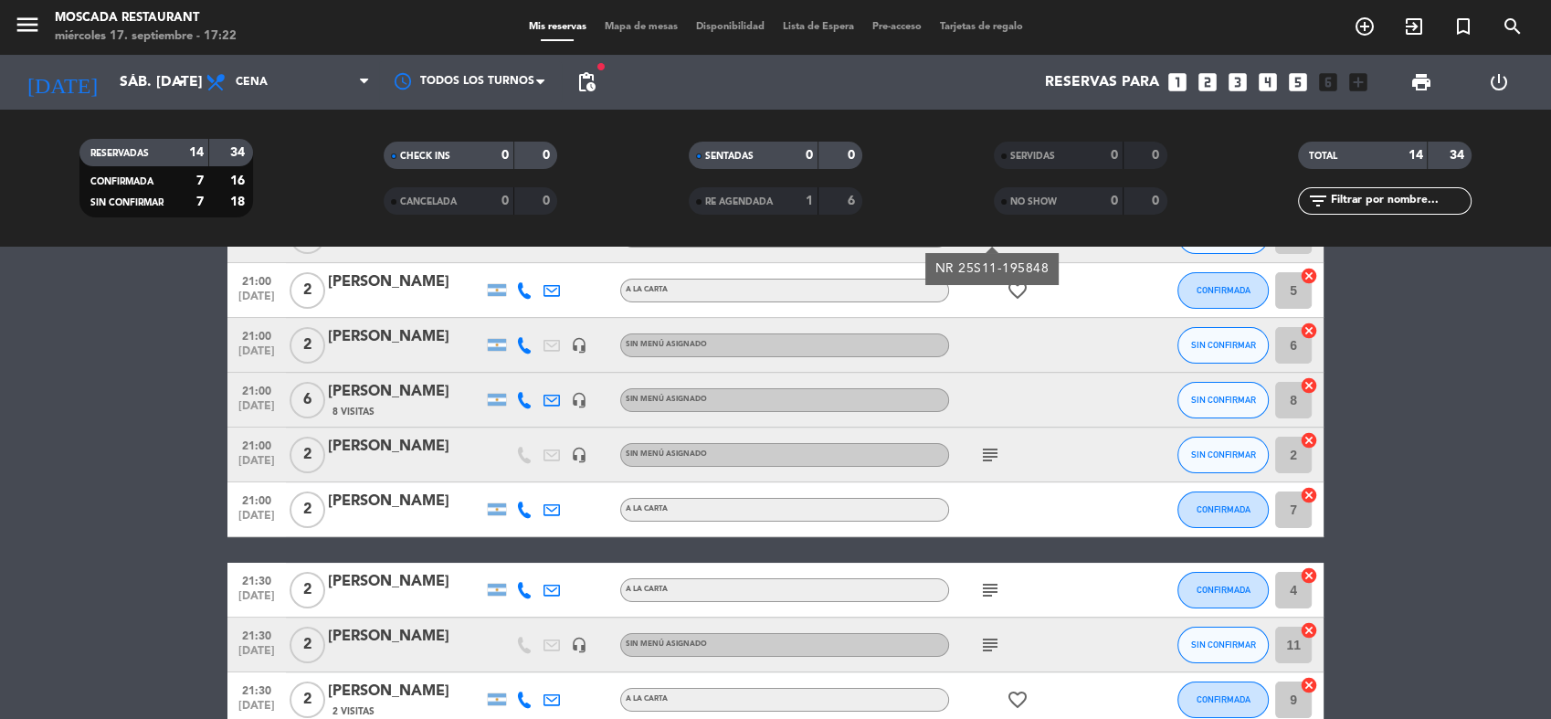
click at [987, 460] on icon "subject" at bounding box center [990, 455] width 22 height 22
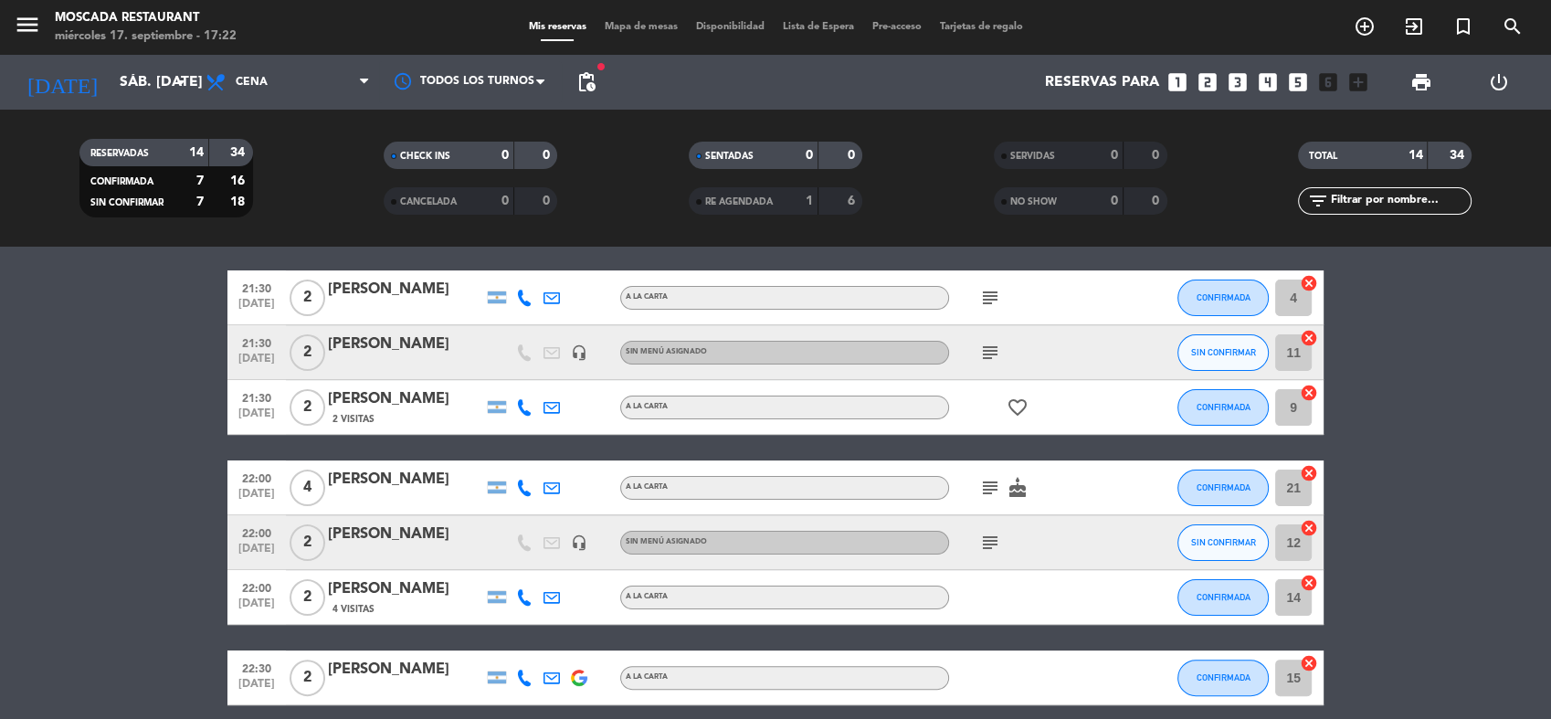
scroll to position [507, 0]
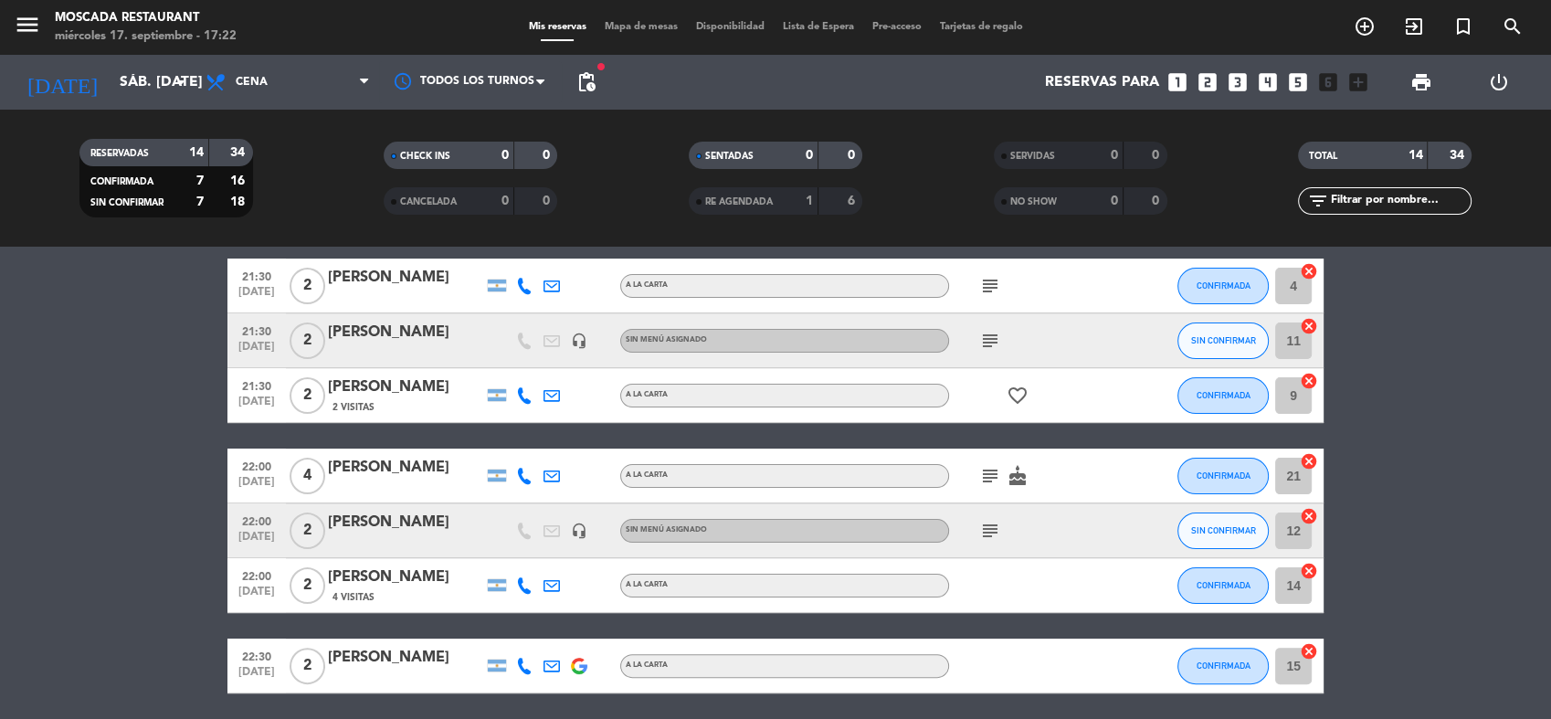
click at [991, 290] on icon "subject" at bounding box center [990, 286] width 22 height 22
click at [990, 345] on icon "subject" at bounding box center [990, 341] width 22 height 22
click at [996, 480] on icon "subject" at bounding box center [990, 476] width 22 height 22
click at [988, 517] on div "subject" at bounding box center [1031, 530] width 164 height 54
click at [998, 531] on icon "subject" at bounding box center [990, 531] width 22 height 22
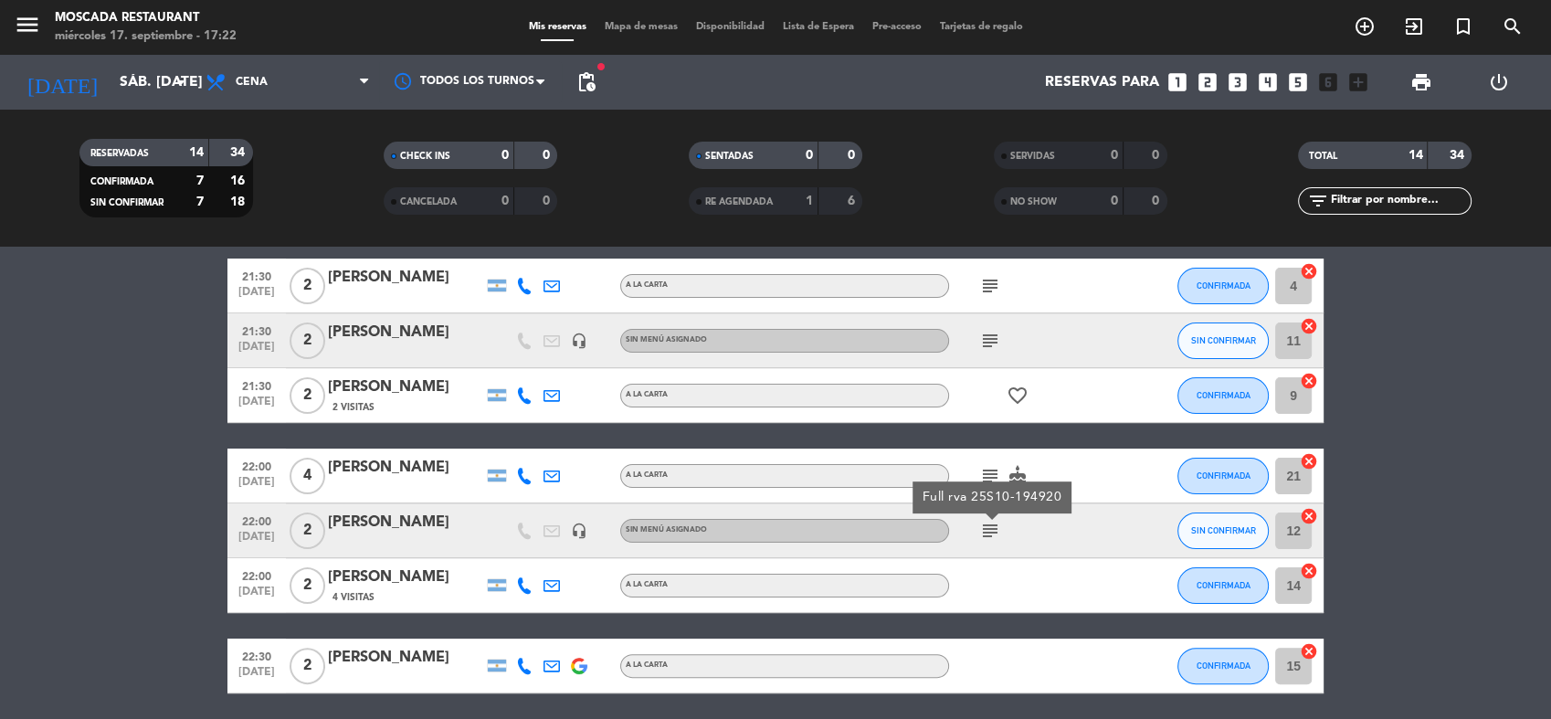
click at [1198, 74] on icon "looks_two" at bounding box center [1208, 82] width 24 height 24
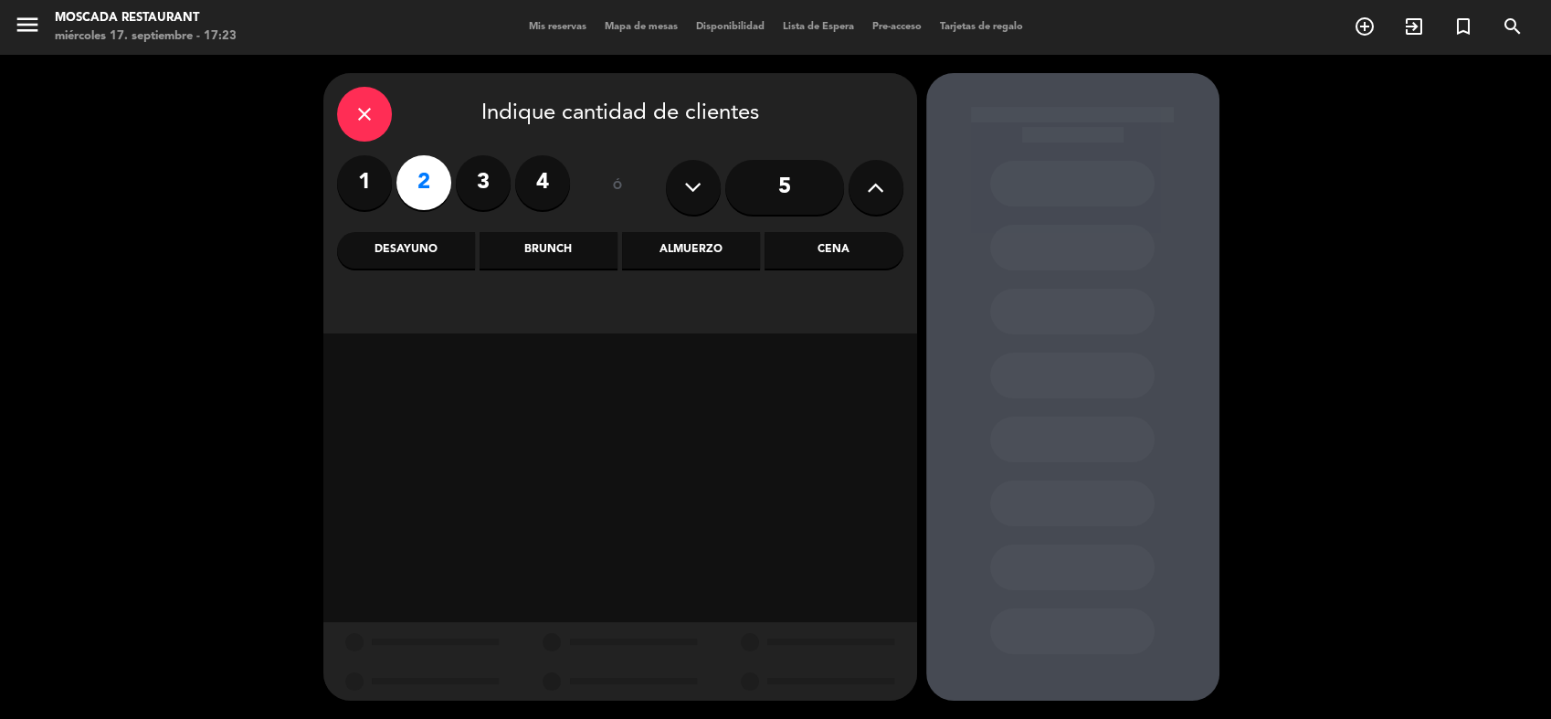
click at [821, 268] on div "Cena" at bounding box center [834, 250] width 138 height 37
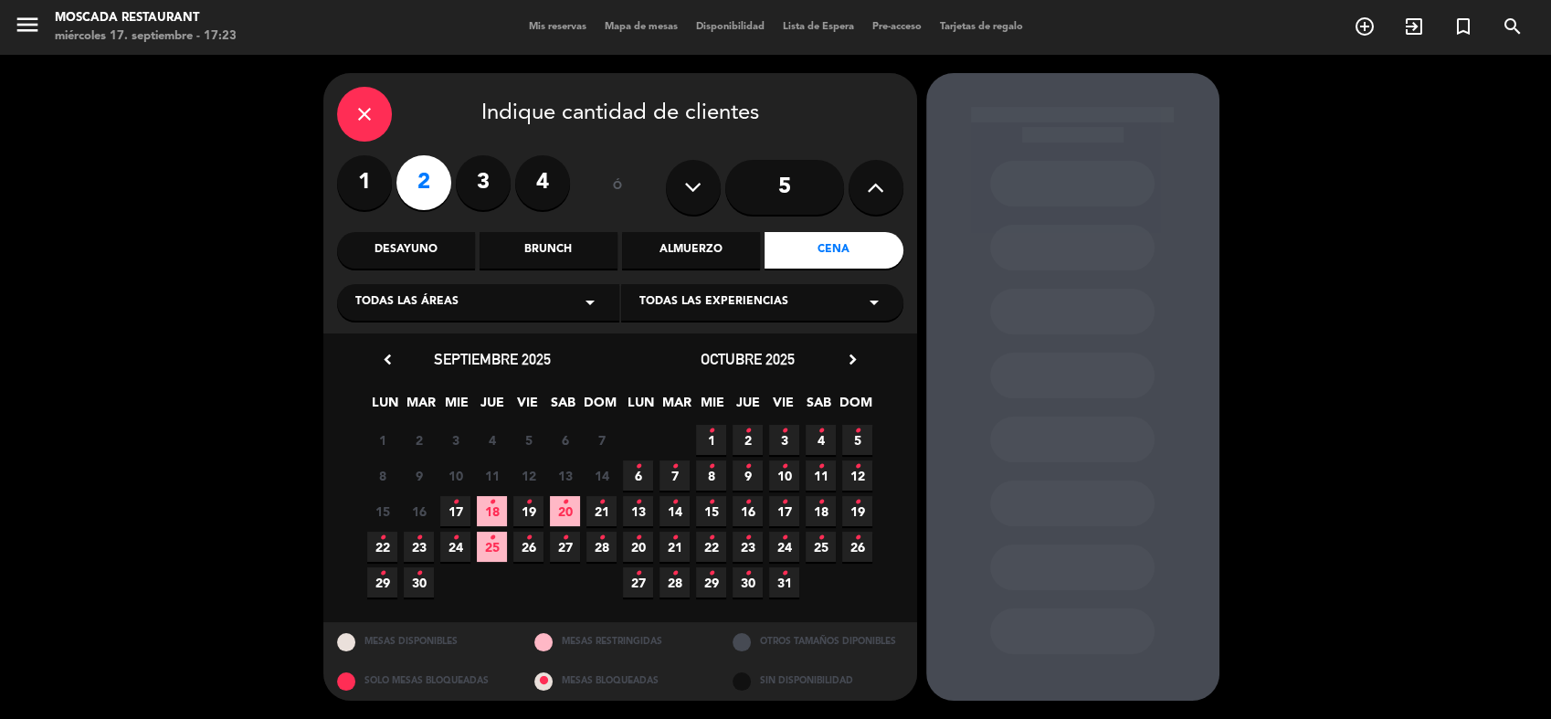
click at [572, 514] on span "20 •" at bounding box center [565, 511] width 30 height 30
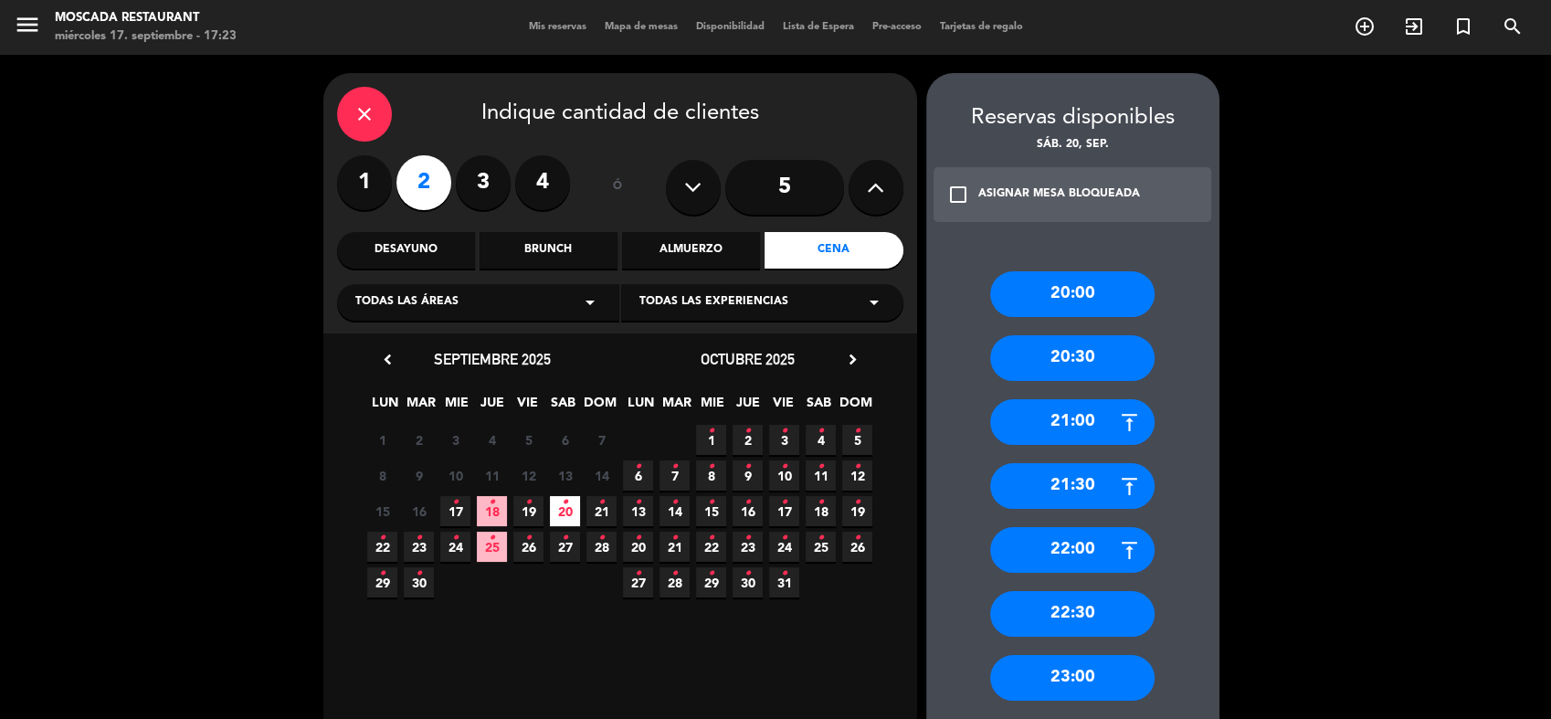
click at [1057, 475] on div "21:30" at bounding box center [1072, 486] width 164 height 46
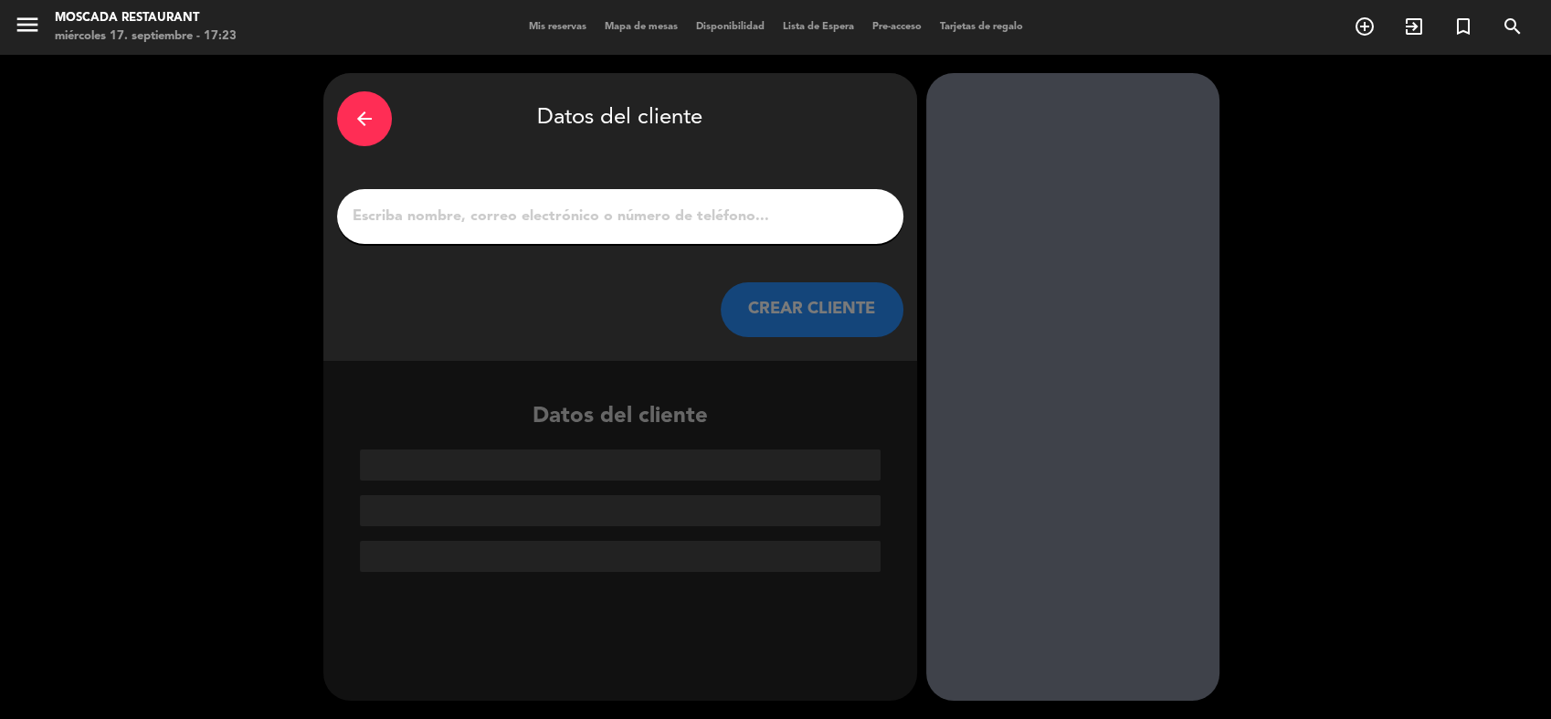
drag, startPoint x: 704, startPoint y: 226, endPoint x: 728, endPoint y: 183, distance: 49.1
click at [704, 226] on input "1" at bounding box center [620, 217] width 539 height 26
type input "p"
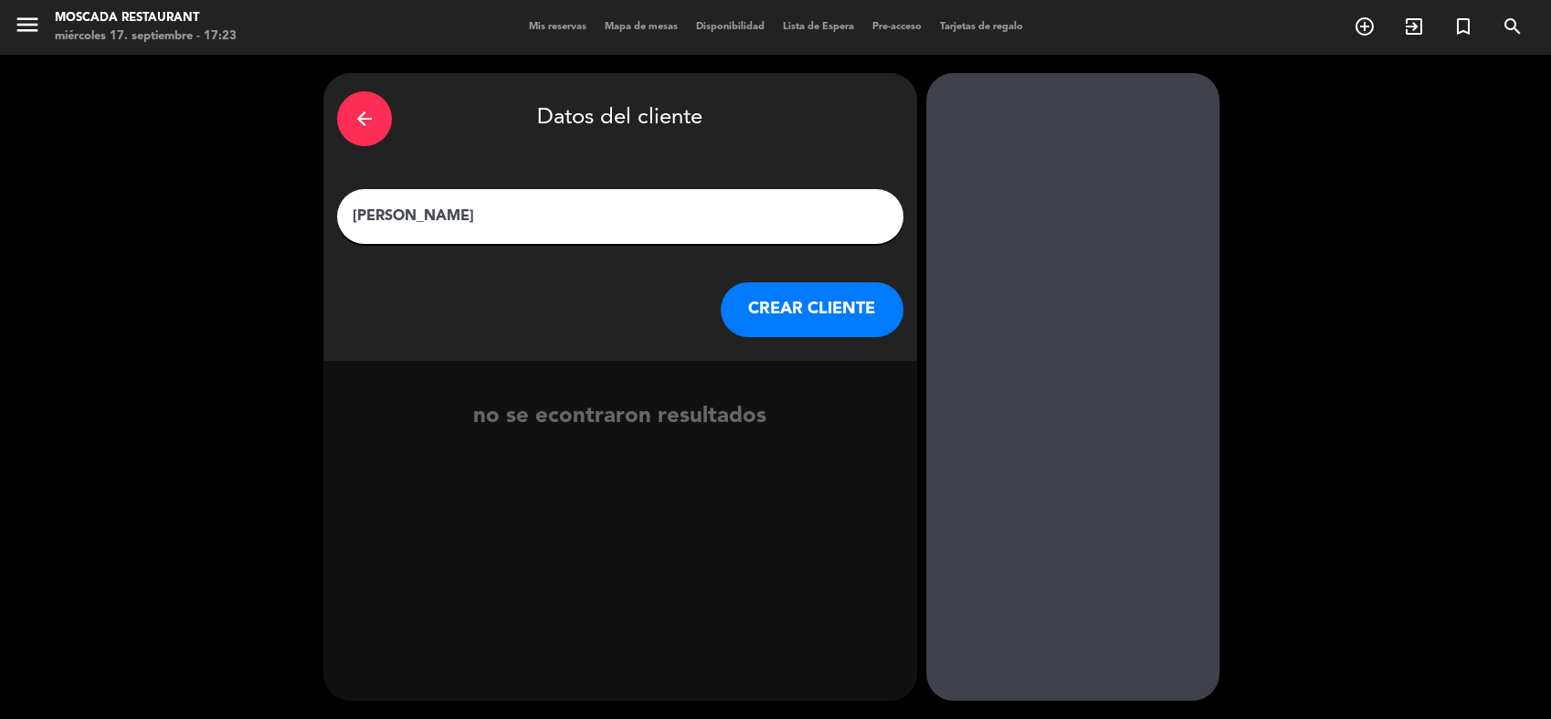
type input "[PERSON_NAME]"
click at [853, 304] on button "CREAR CLIENTE" at bounding box center [812, 309] width 183 height 55
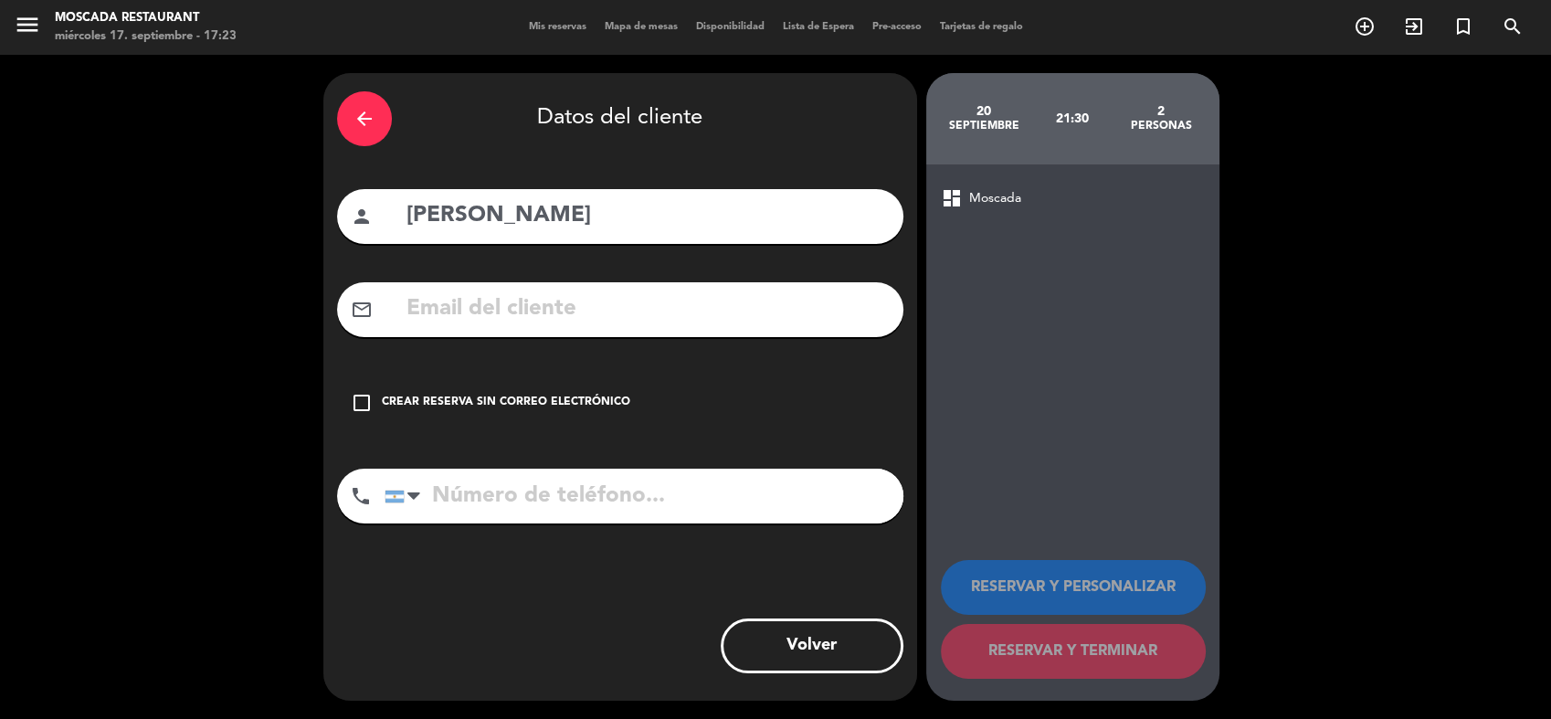
click at [456, 403] on div "Crear reserva sin correo electrónico" at bounding box center [506, 403] width 248 height 18
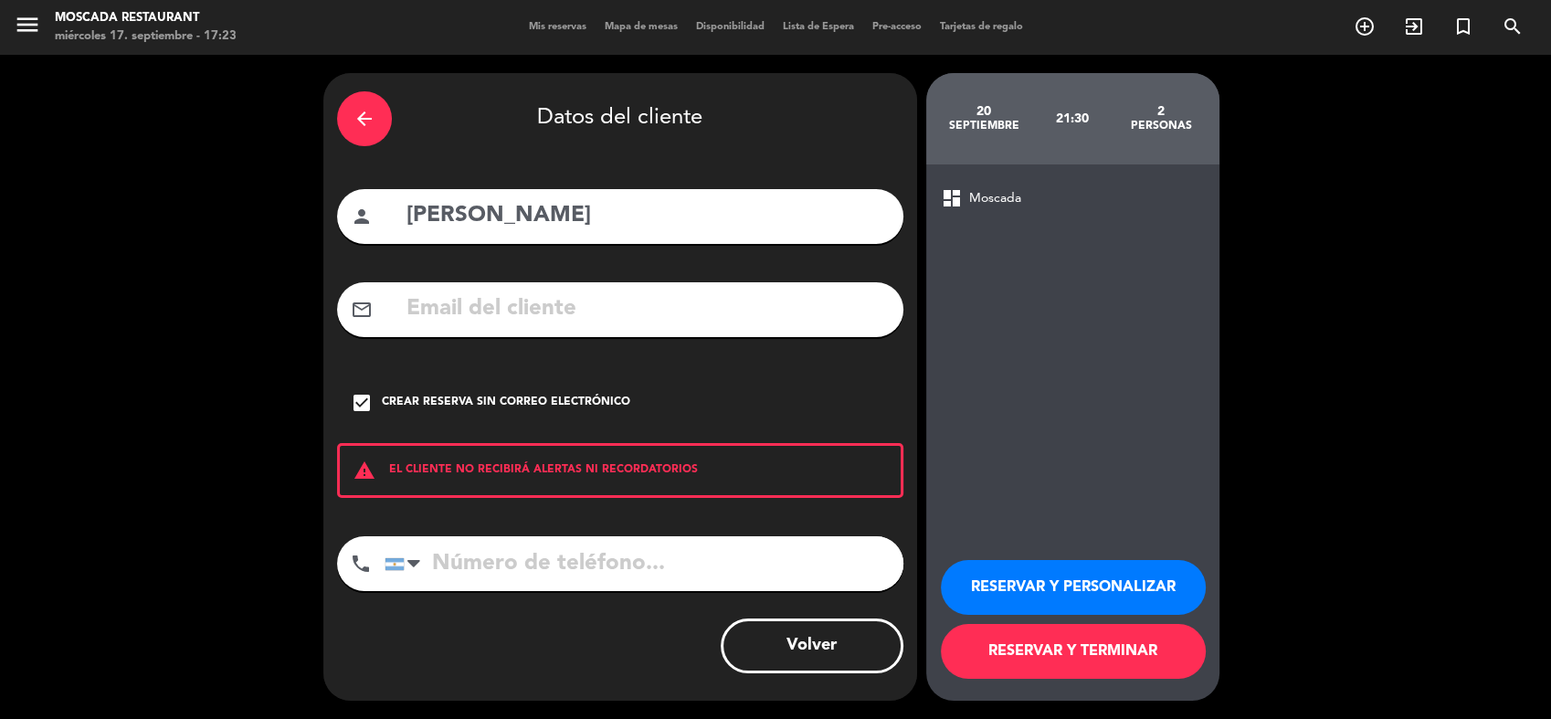
click at [1090, 574] on button "RESERVAR Y PERSONALIZAR" at bounding box center [1073, 587] width 265 height 55
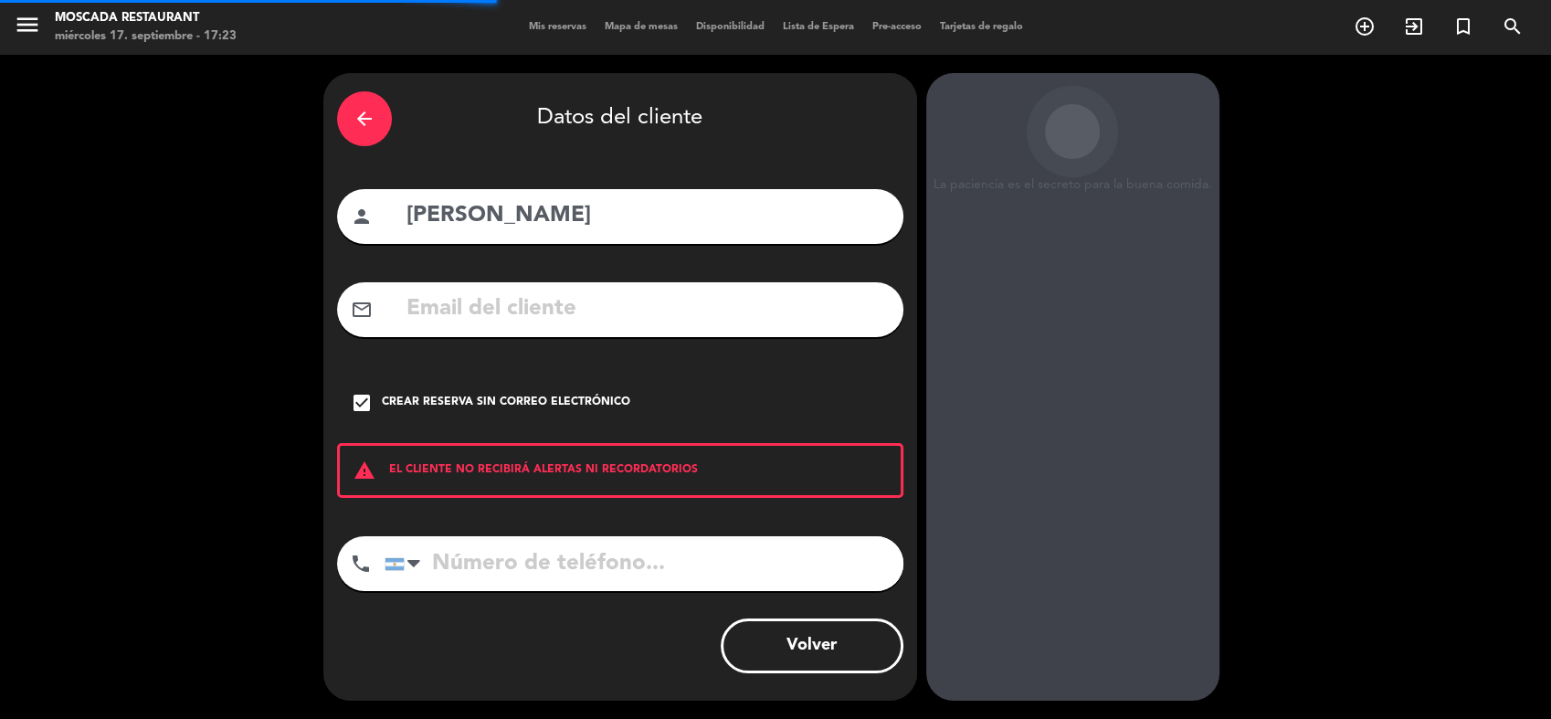
scroll to position [11, 0]
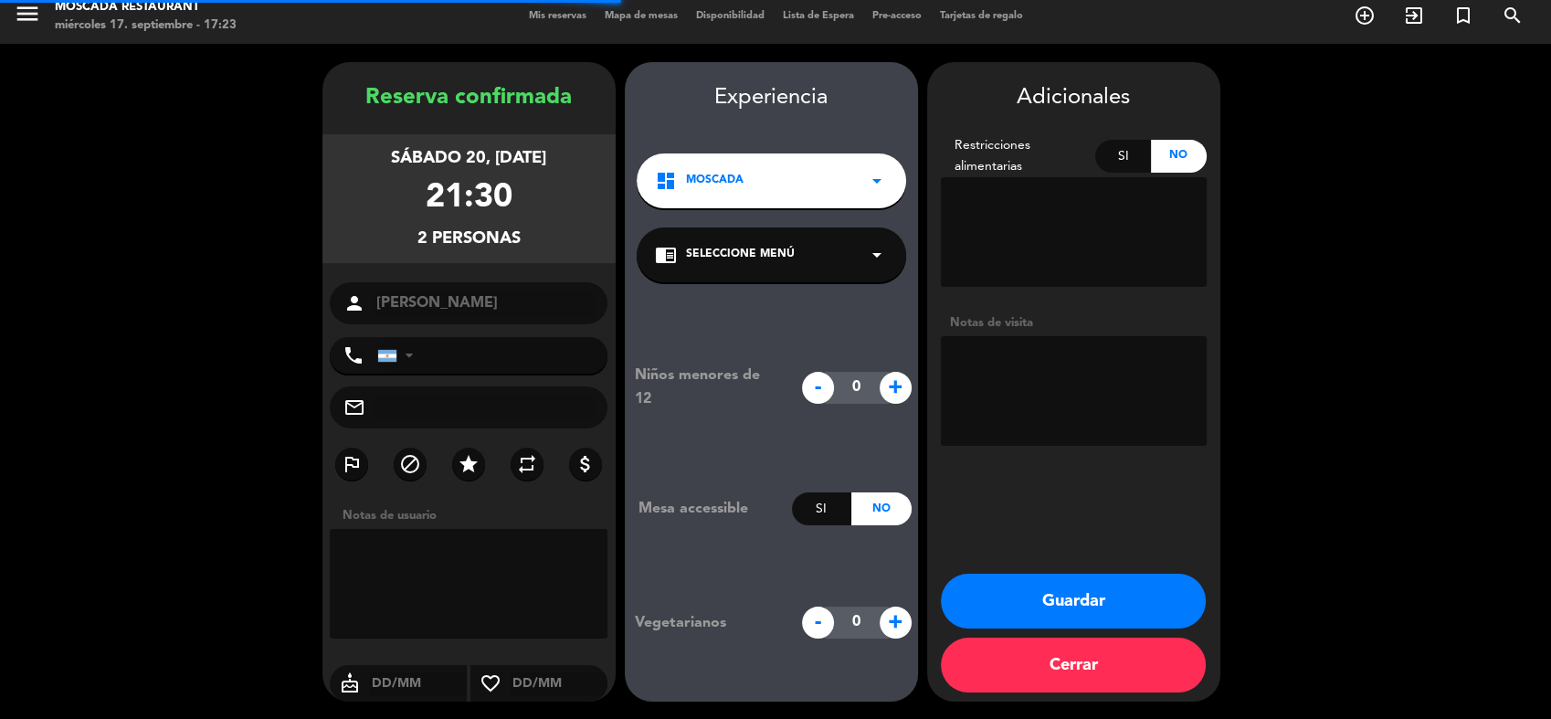
click at [1081, 389] on textarea at bounding box center [1074, 391] width 266 height 110
paste textarea "25S17-165449"
type textarea "FULL 25S17-165449"
click at [1061, 584] on button "Guardar" at bounding box center [1073, 601] width 265 height 55
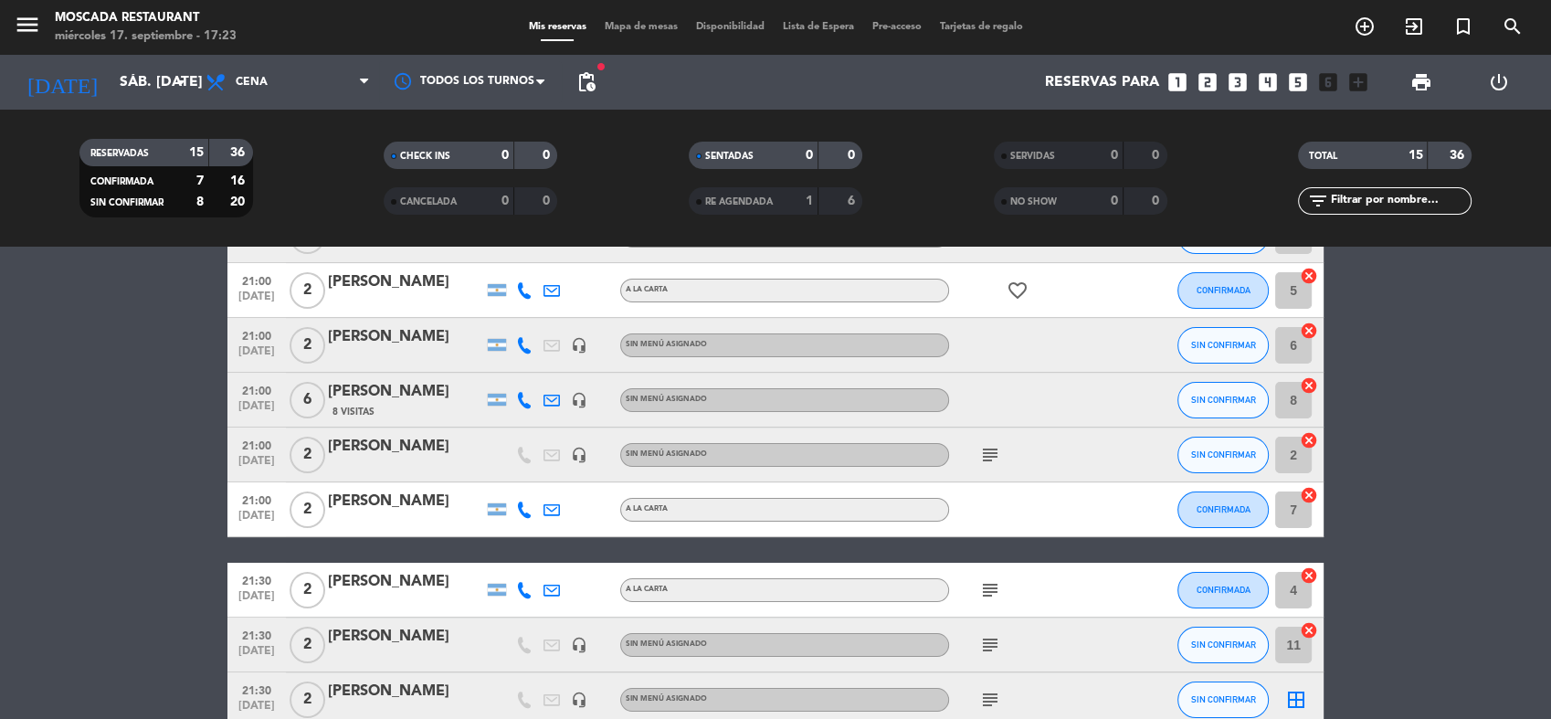
scroll to position [628, 0]
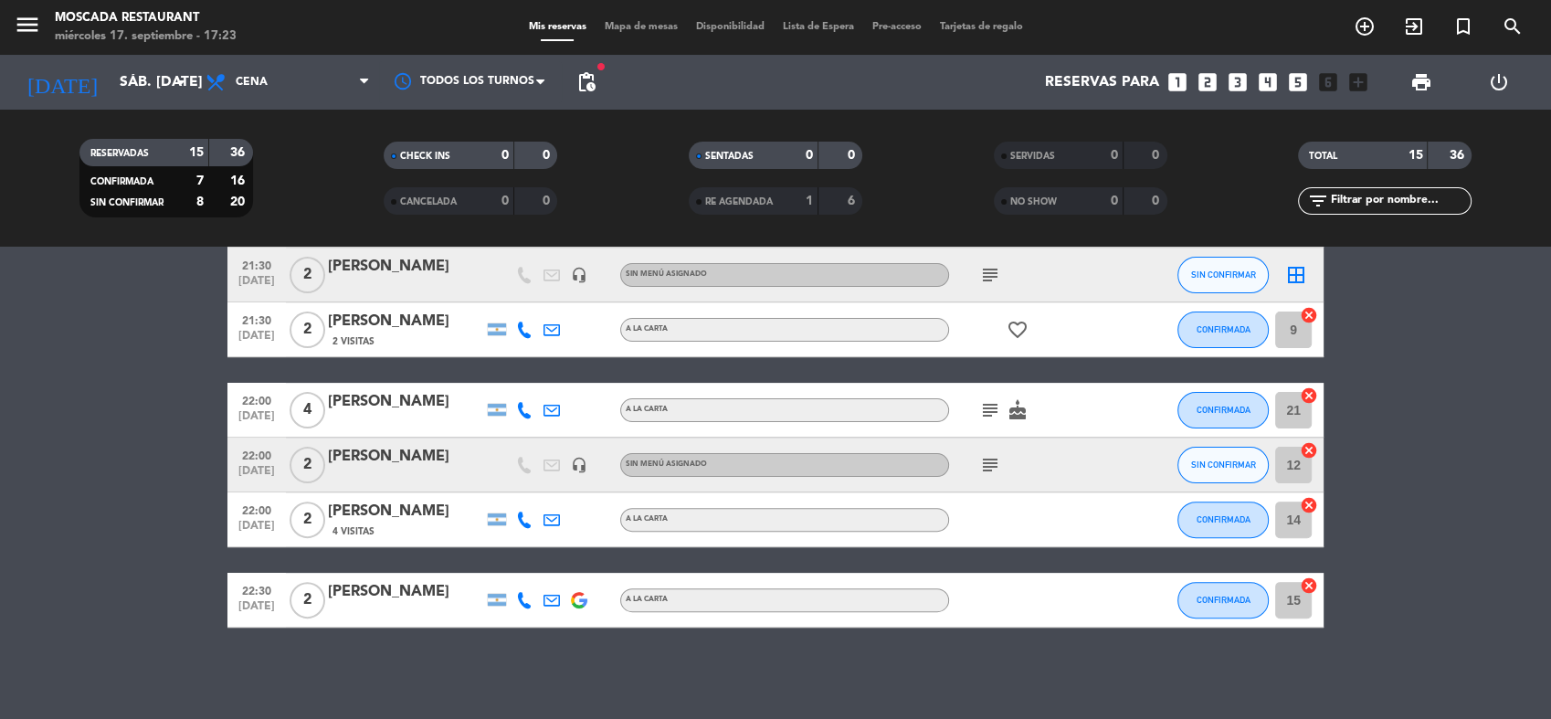
click at [1300, 271] on icon "border_all" at bounding box center [1296, 275] width 22 height 22
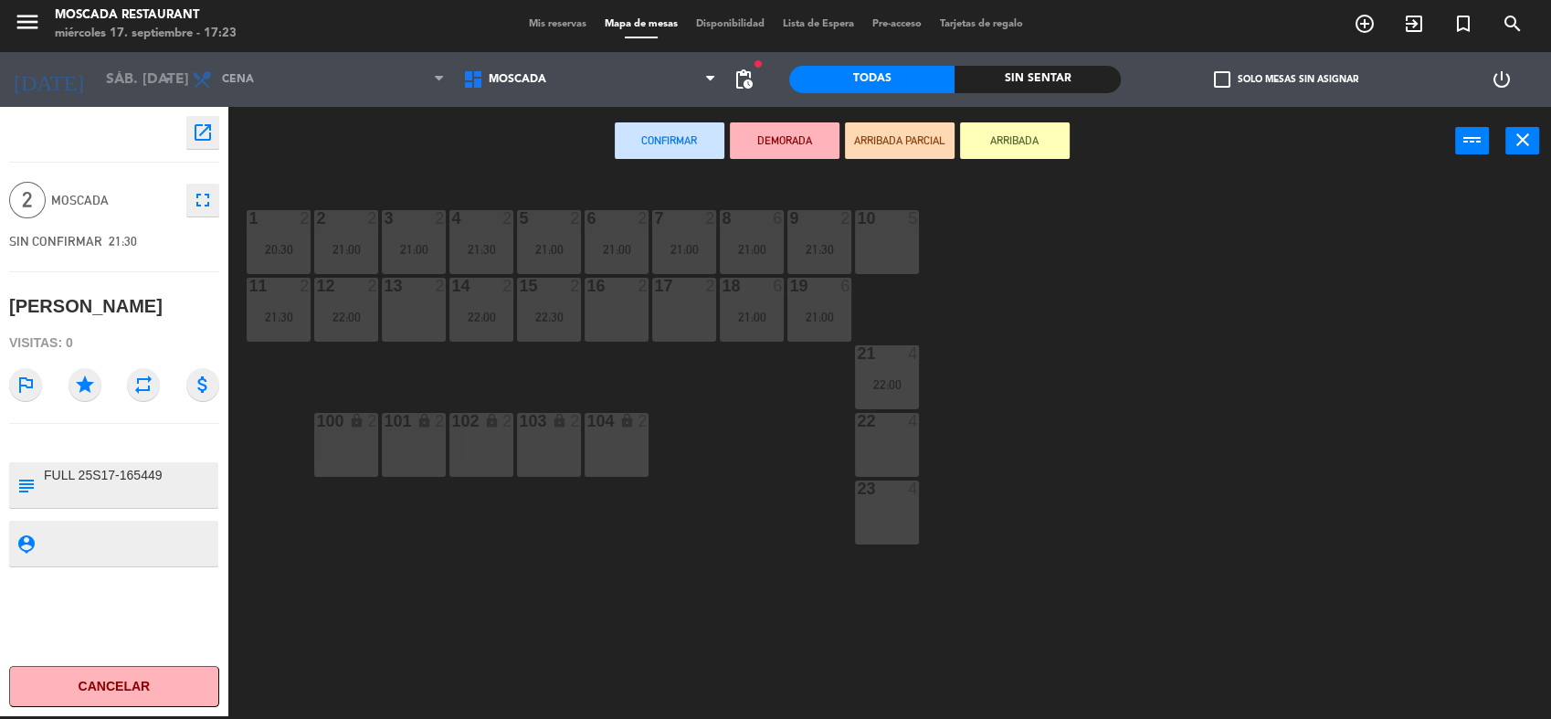
click at [413, 321] on div "13 2" at bounding box center [414, 310] width 64 height 64
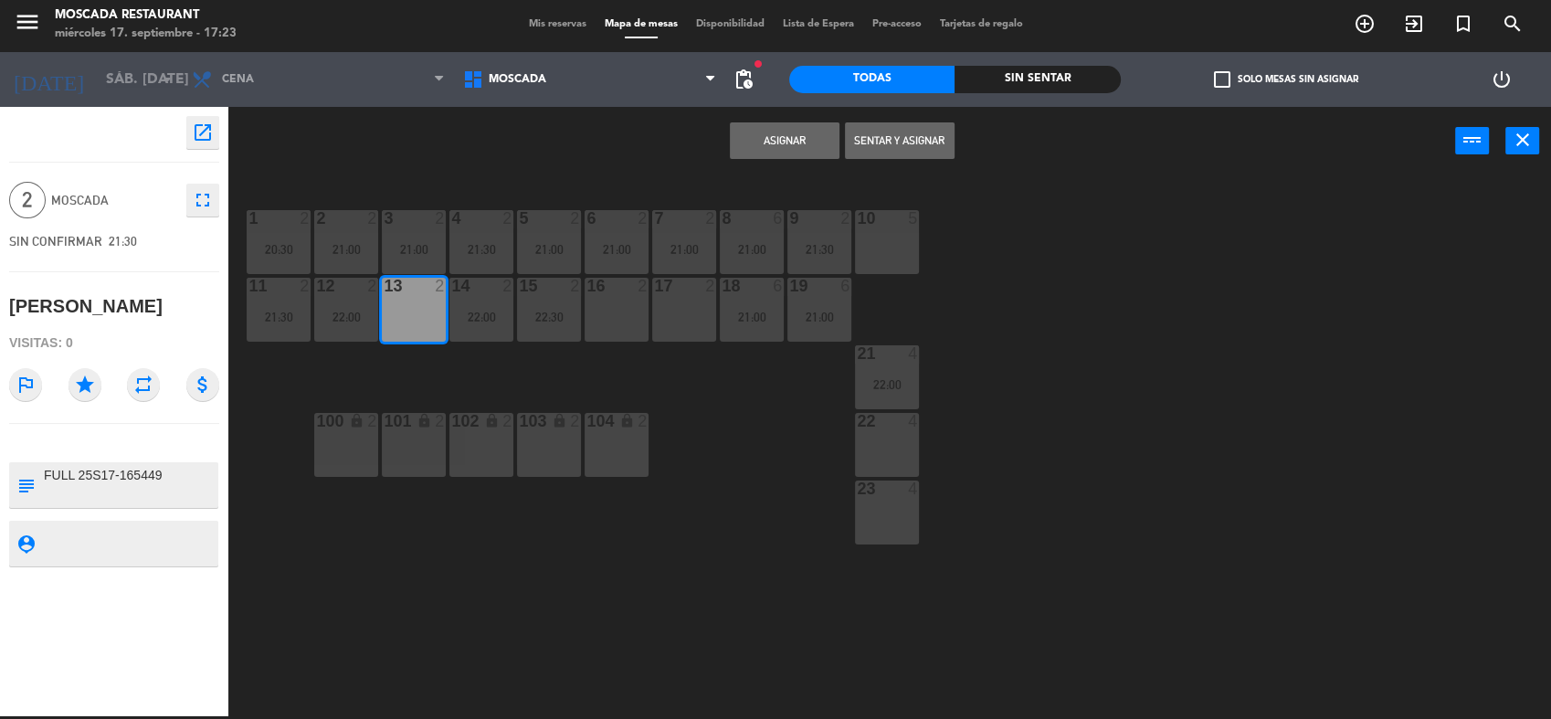
click at [777, 135] on button "Asignar" at bounding box center [785, 140] width 110 height 37
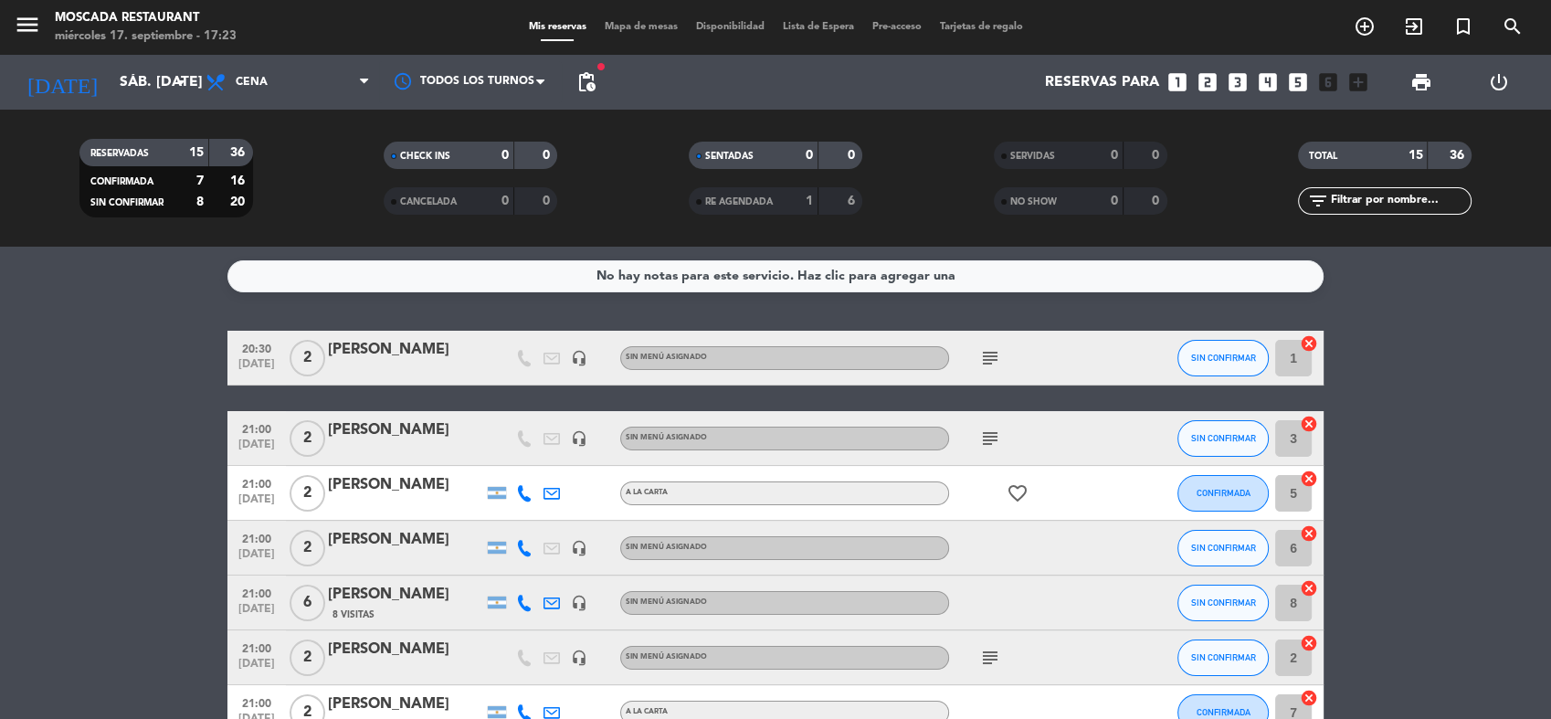
click at [993, 361] on icon "subject" at bounding box center [990, 358] width 22 height 22
click at [987, 430] on icon "subject" at bounding box center [990, 438] width 22 height 22
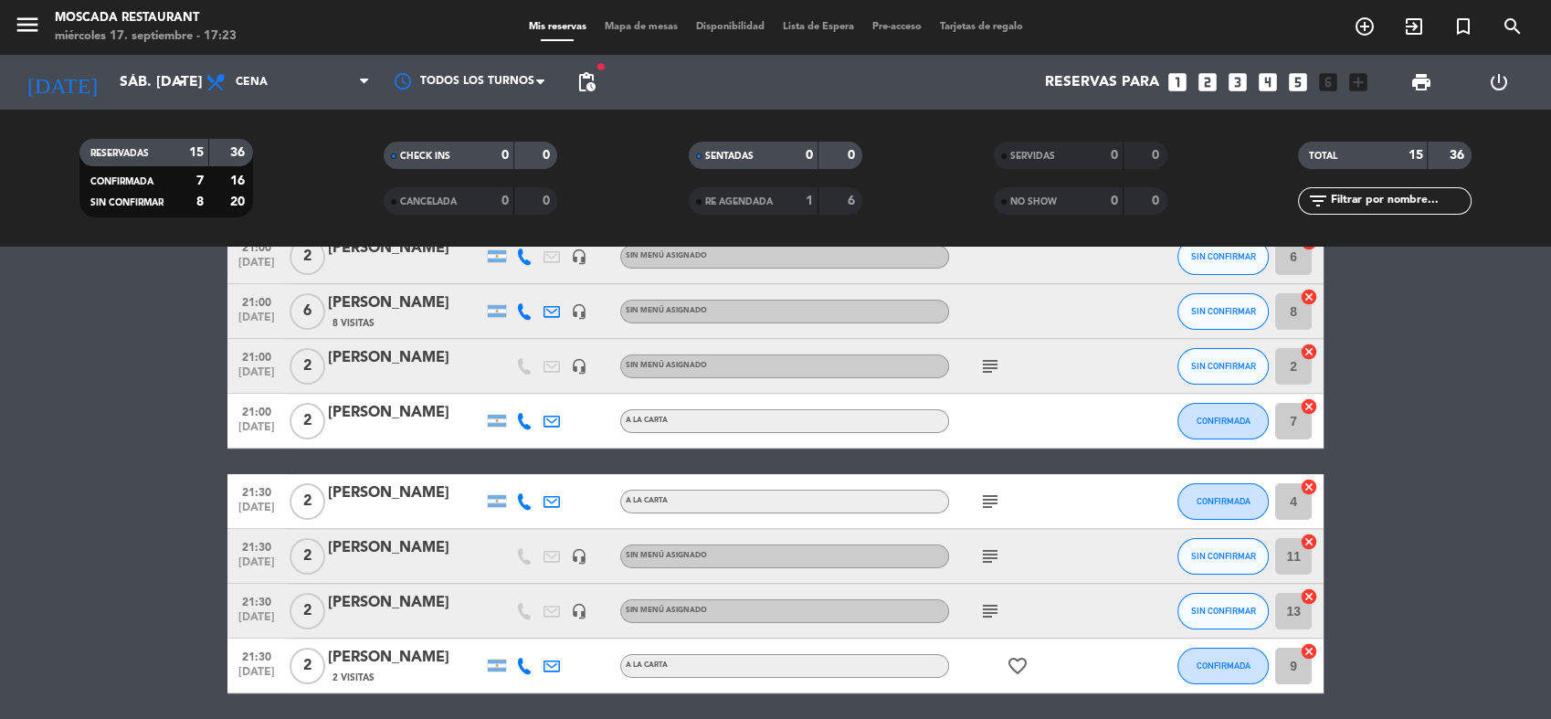
scroll to position [304, 0]
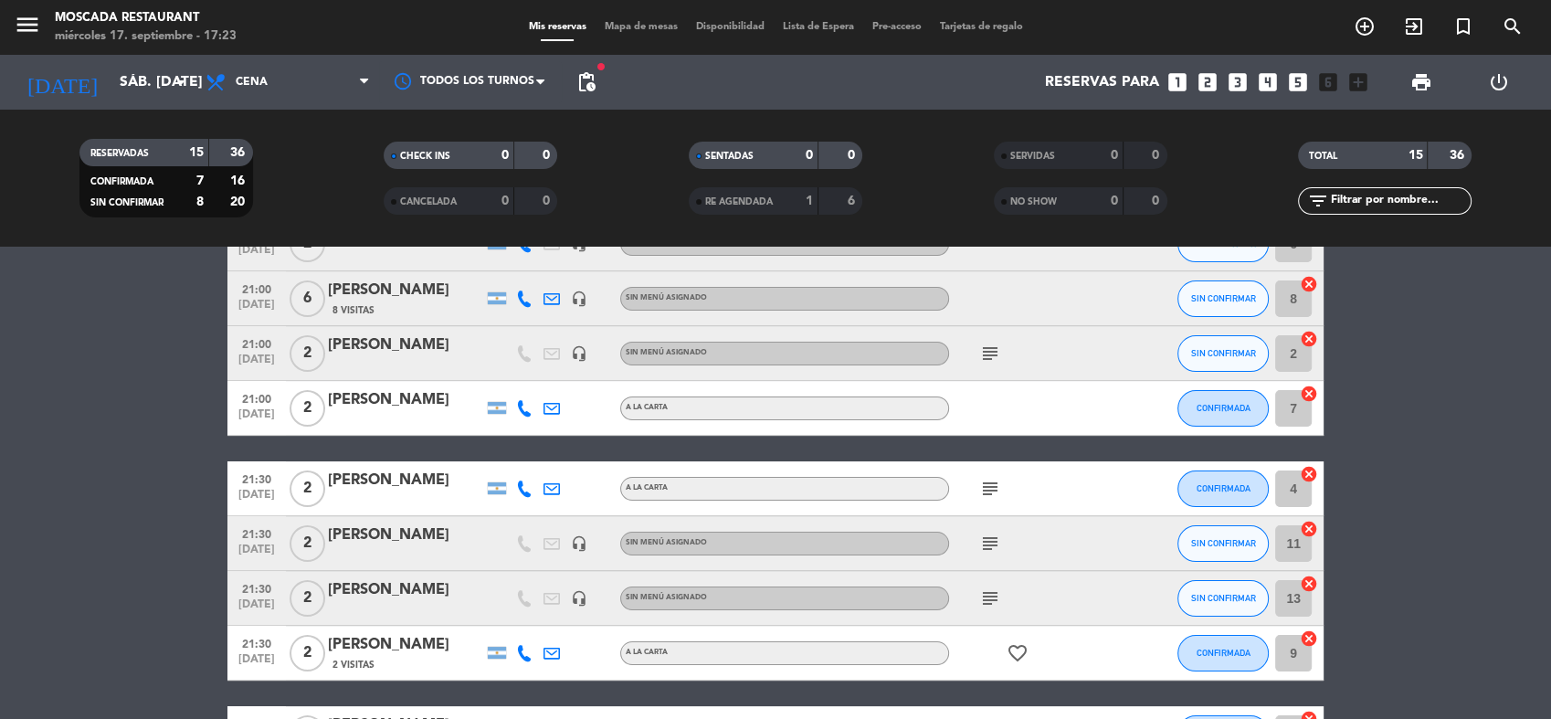
click at [993, 343] on icon "subject" at bounding box center [990, 354] width 22 height 22
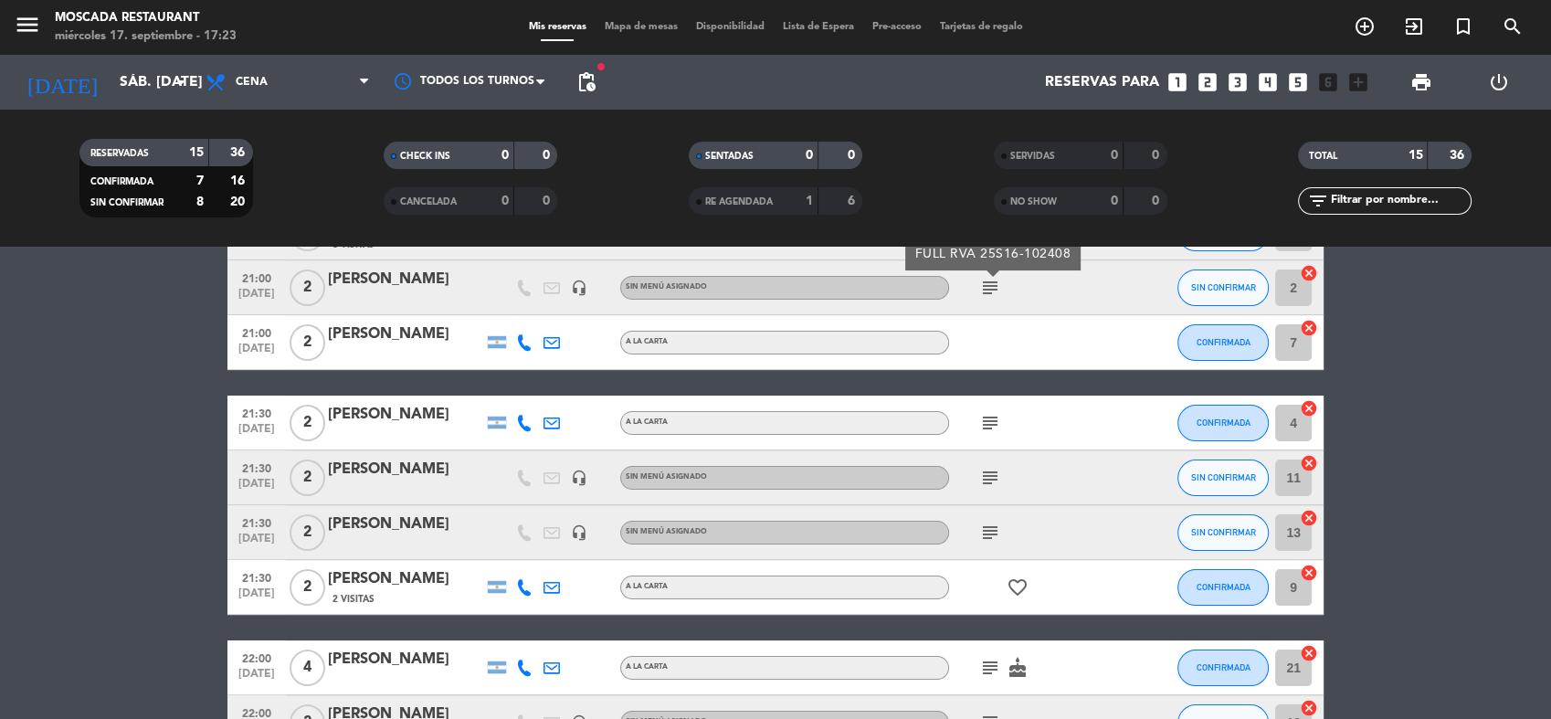
scroll to position [406, 0]
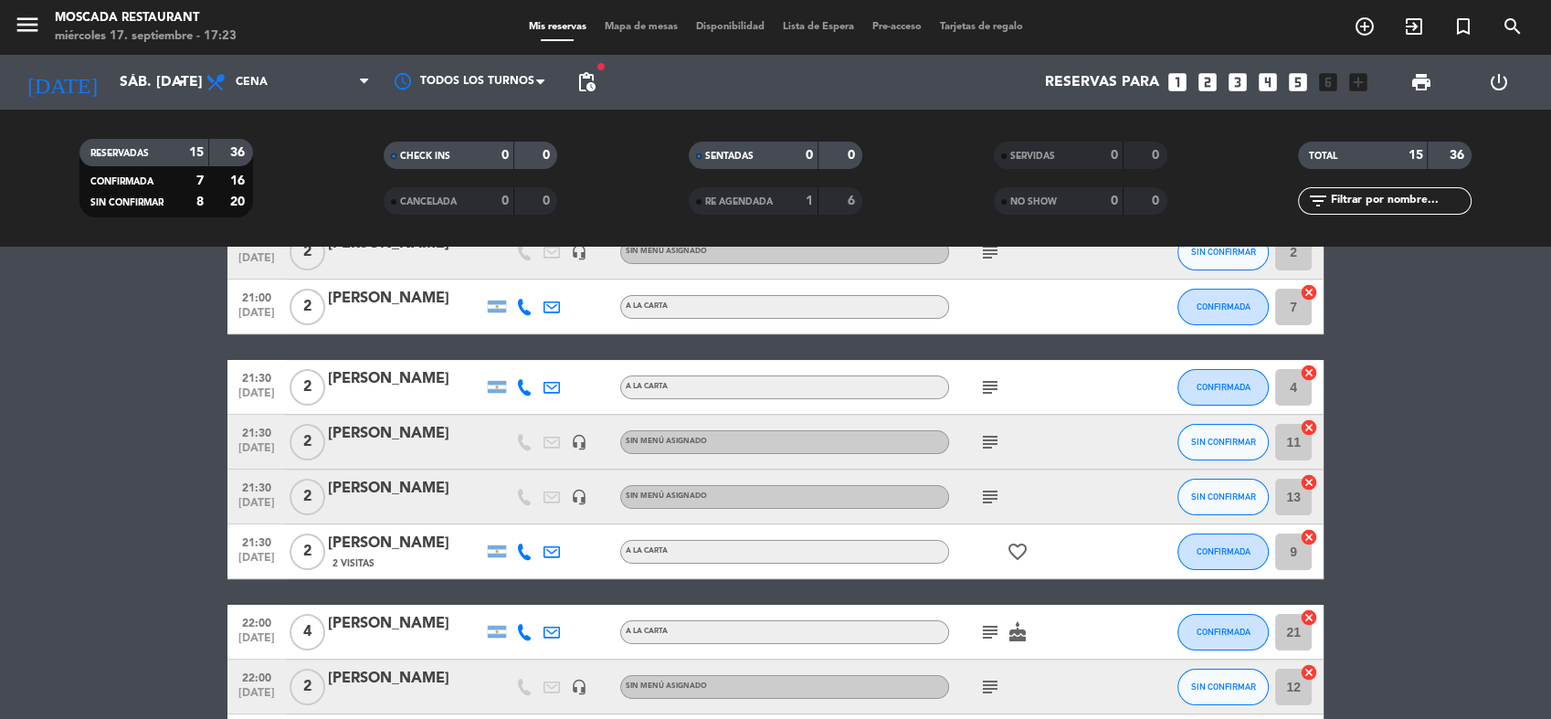
click at [994, 402] on div "subject" at bounding box center [1031, 387] width 164 height 54
click at [989, 395] on icon "subject" at bounding box center [990, 387] width 22 height 22
click at [1003, 441] on span "subject" at bounding box center [989, 442] width 27 height 22
click at [997, 441] on icon "subject" at bounding box center [990, 442] width 22 height 22
click at [994, 497] on icon "subject" at bounding box center [990, 497] width 22 height 22
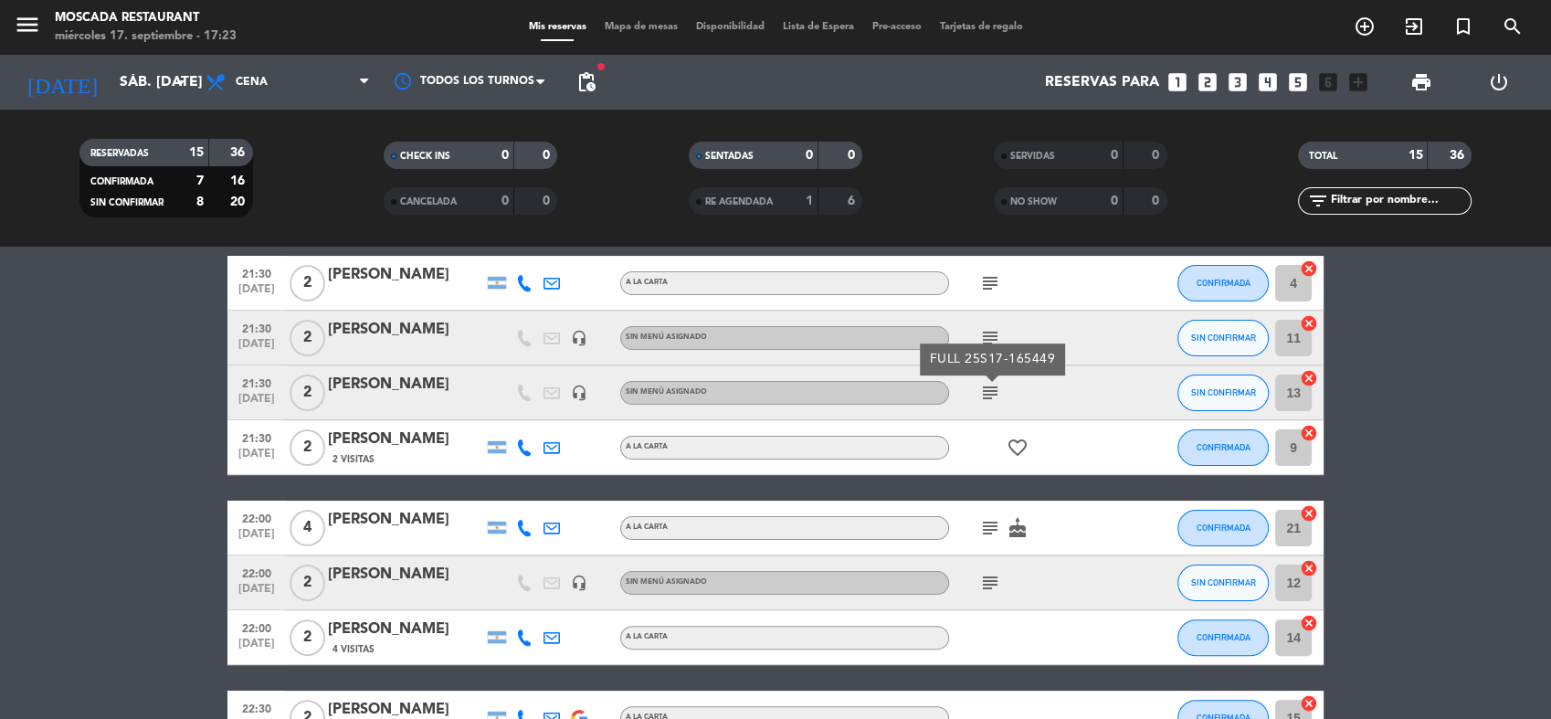
scroll to position [608, 0]
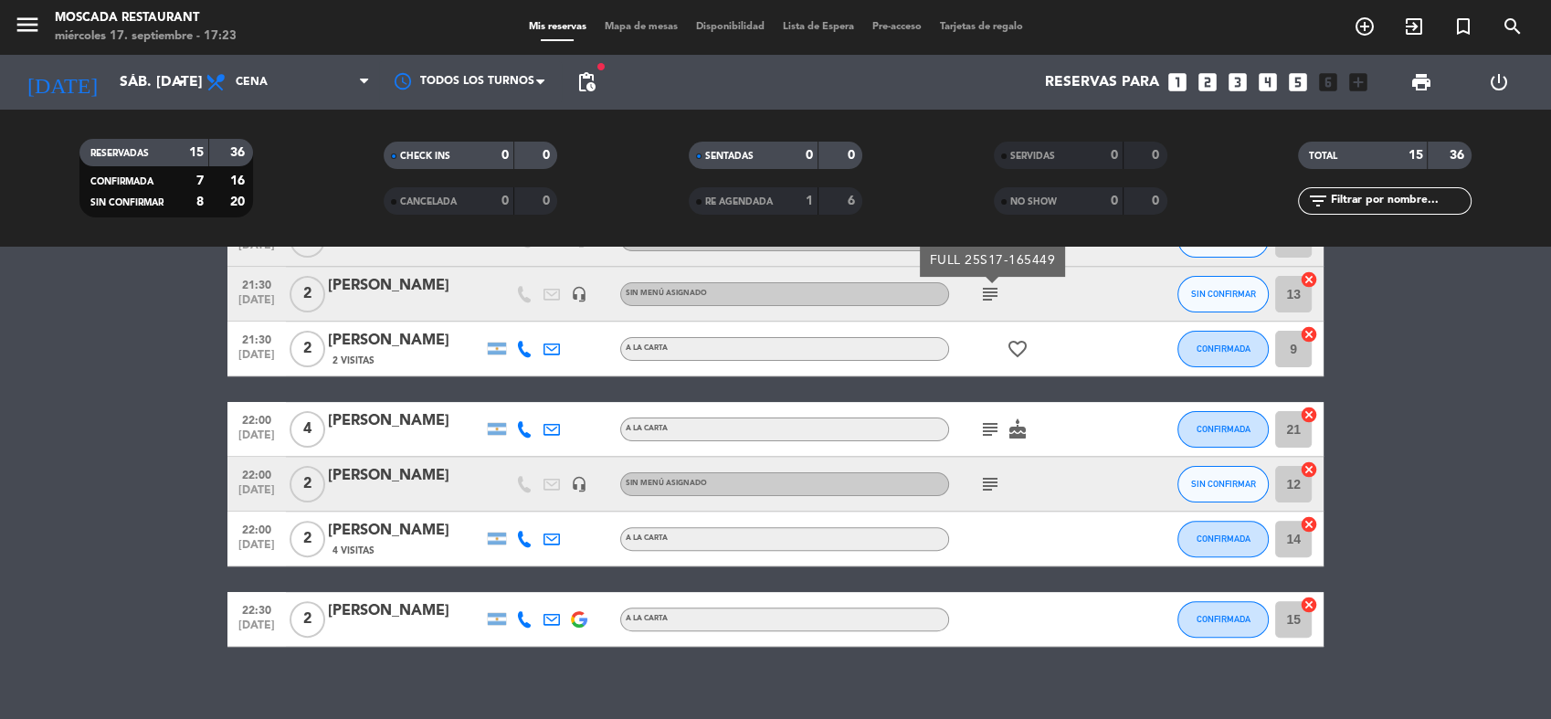
click at [994, 428] on icon "subject" at bounding box center [990, 429] width 22 height 22
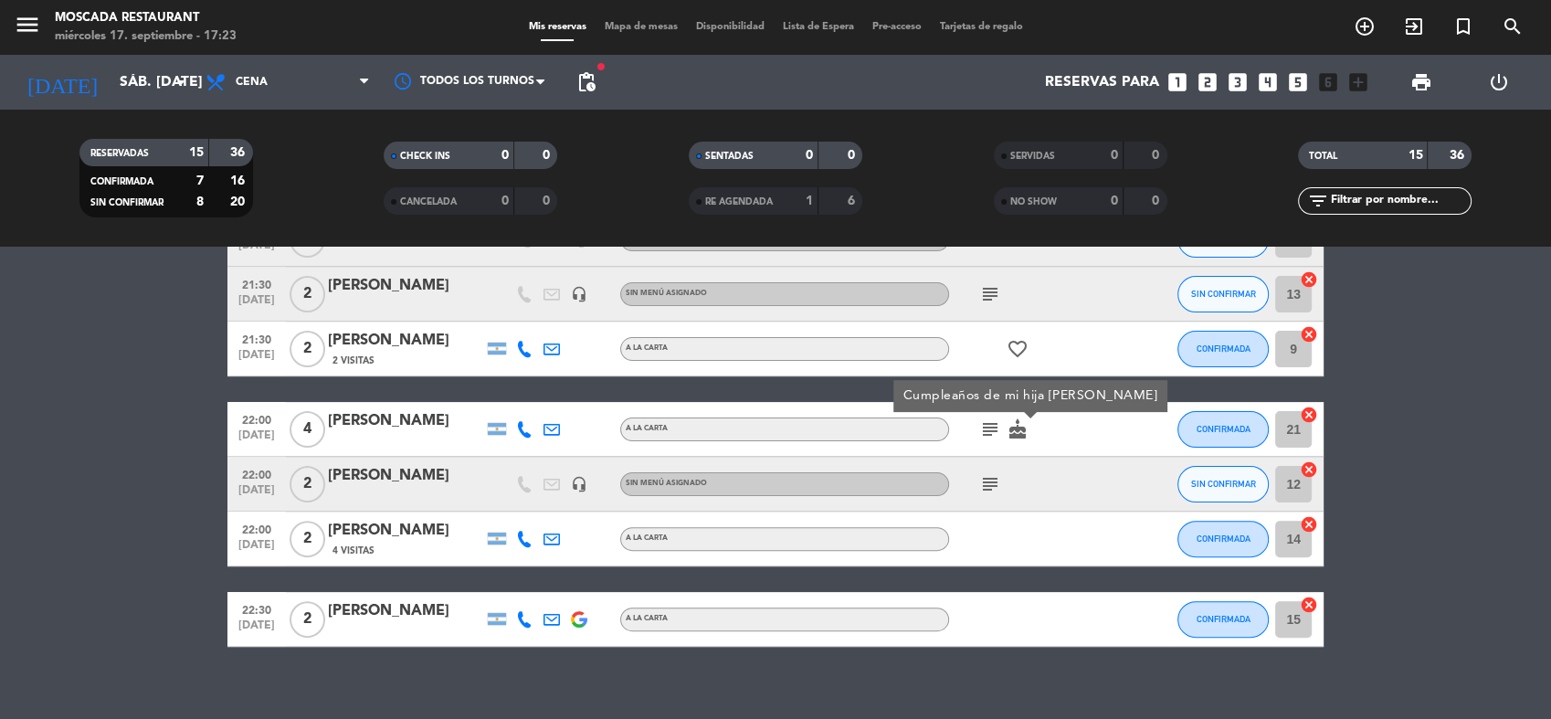
click at [987, 478] on icon "subject" at bounding box center [990, 484] width 22 height 22
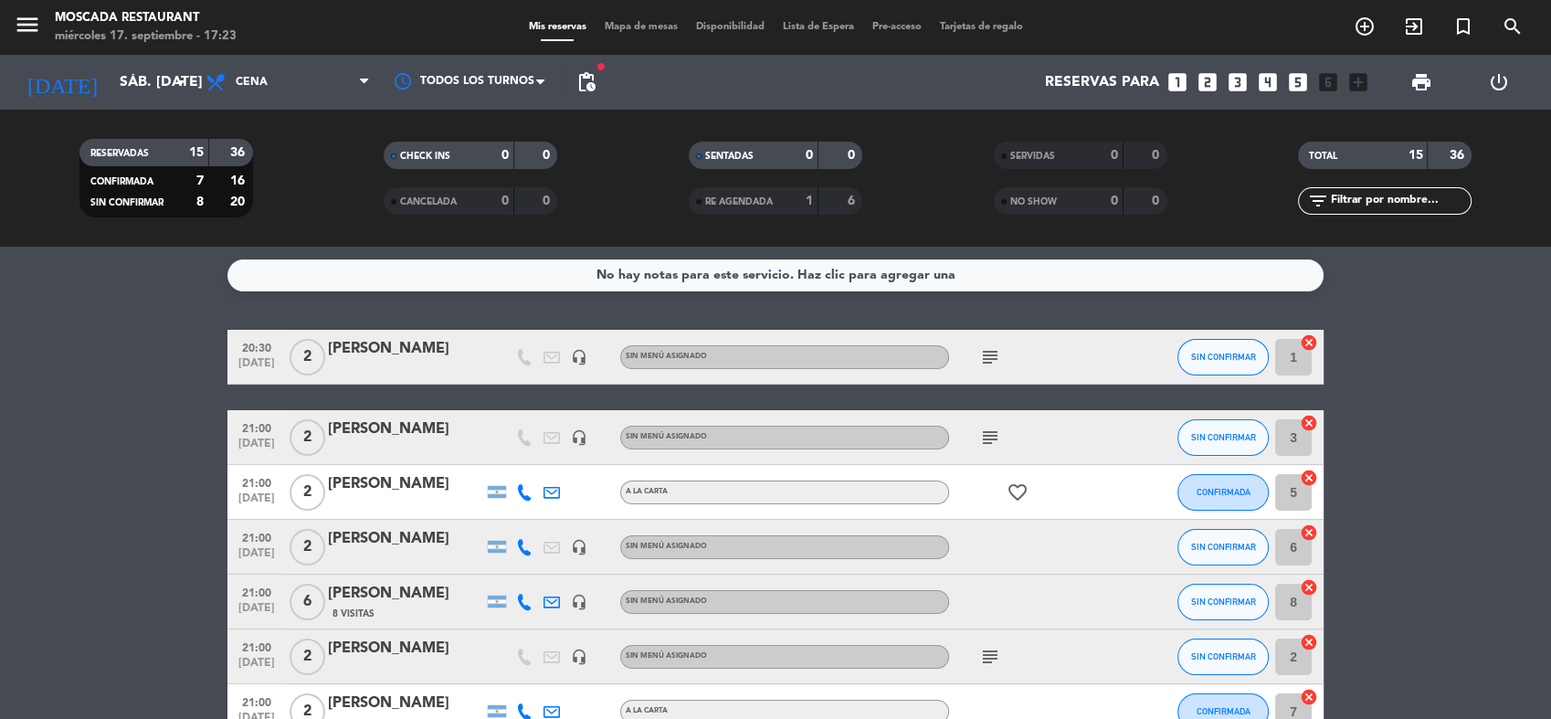
scroll to position [0, 0]
click at [579, 80] on span "pending_actions" at bounding box center [586, 82] width 22 height 22
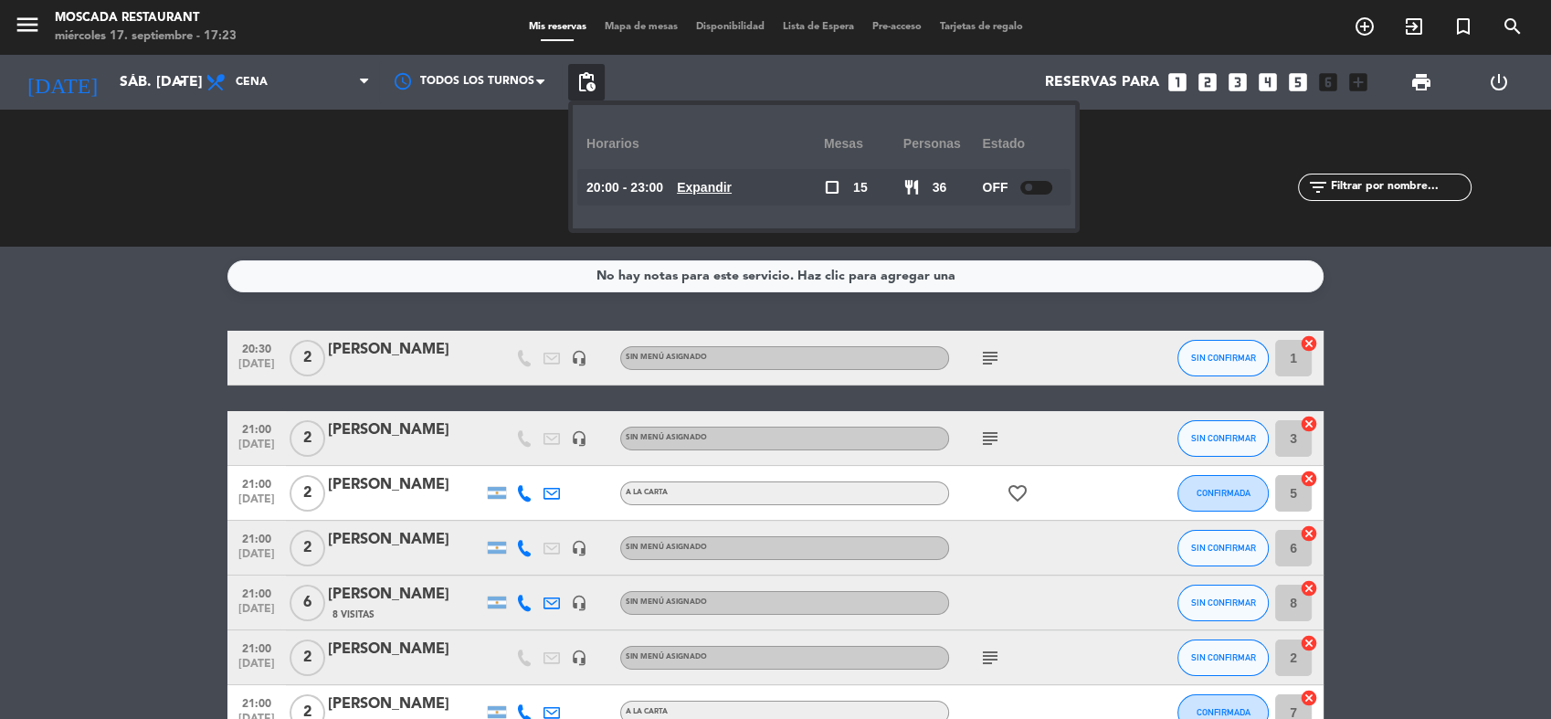
click at [579, 80] on span "pending_actions" at bounding box center [586, 82] width 22 height 22
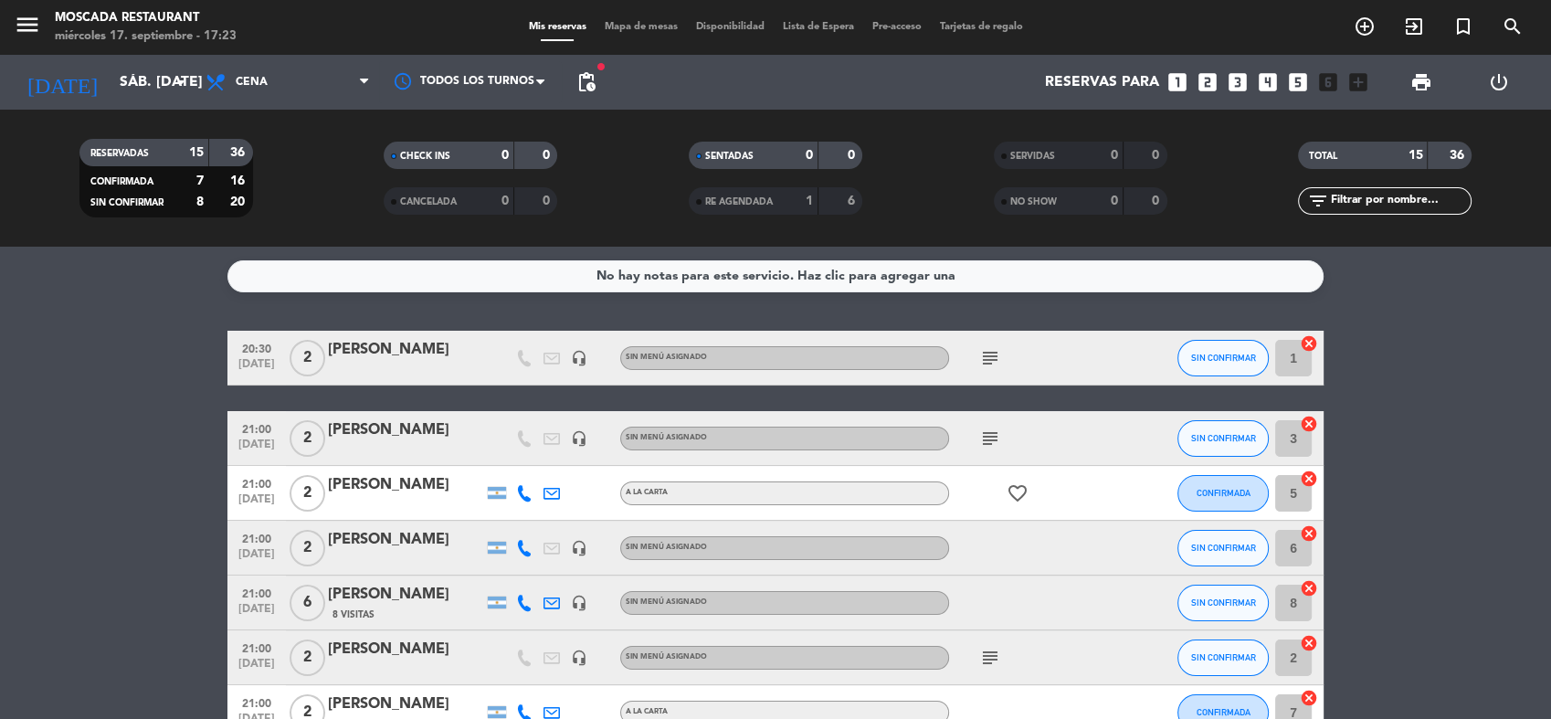
click at [582, 80] on span "pending_actions" at bounding box center [586, 82] width 22 height 22
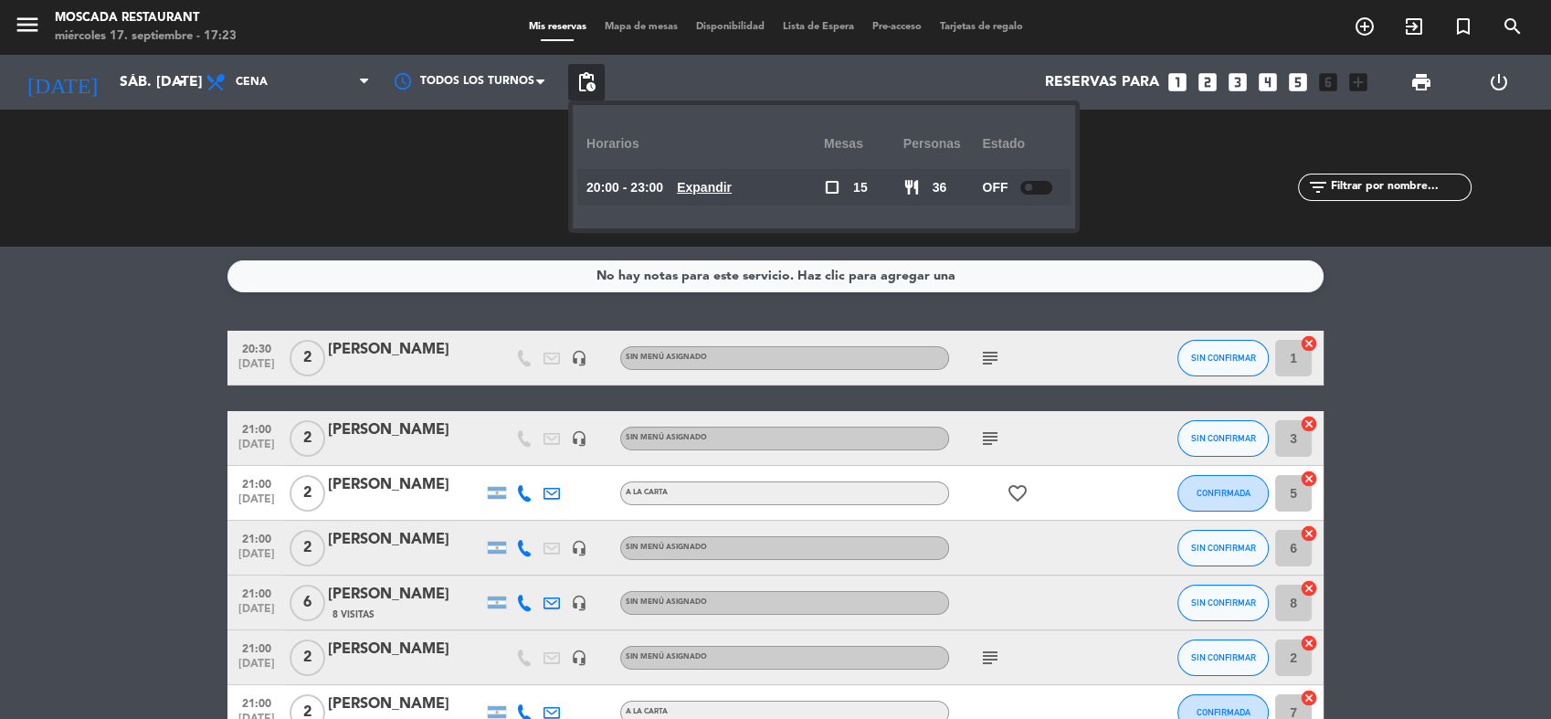
click at [582, 77] on span "pending_actions" at bounding box center [586, 82] width 22 height 22
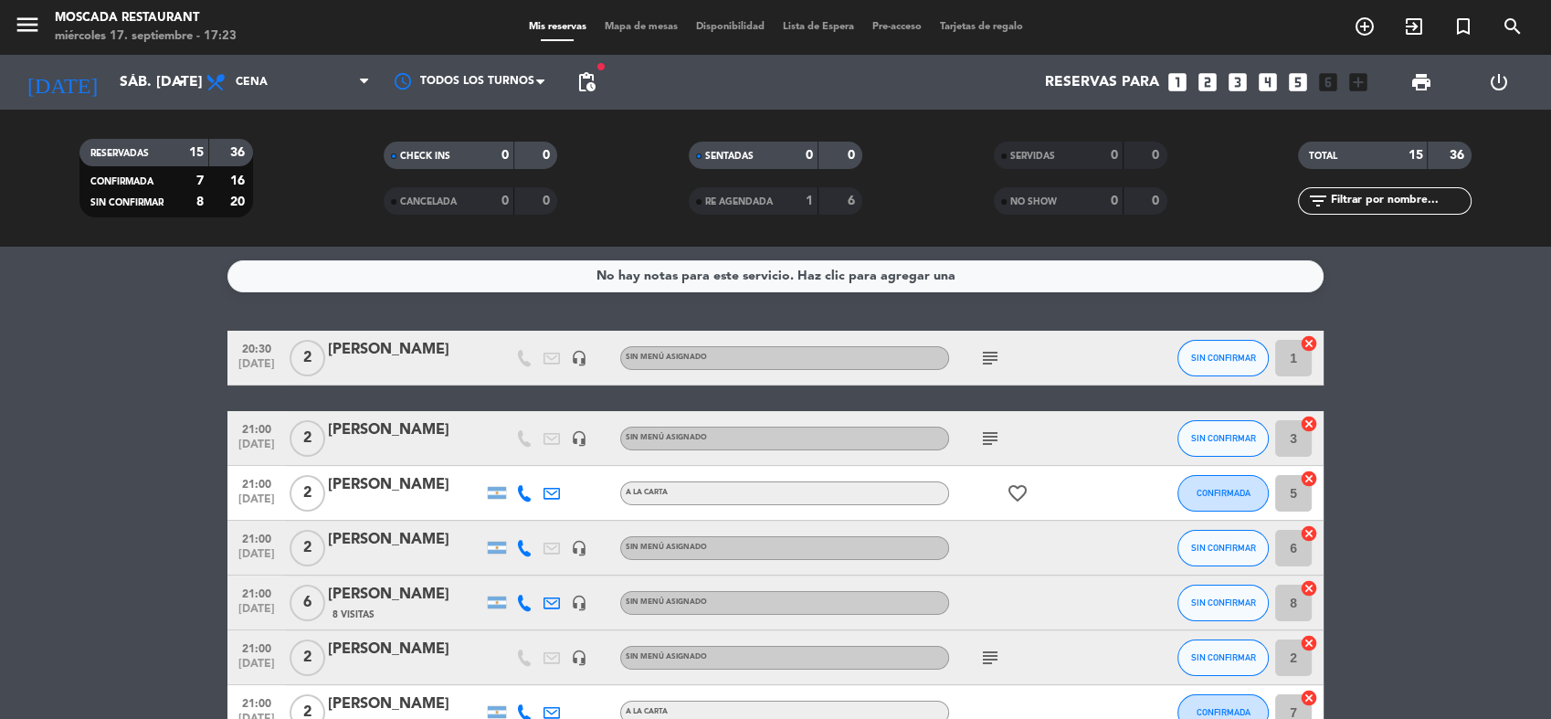
click at [709, 25] on span "Disponibilidad" at bounding box center [730, 27] width 87 height 10
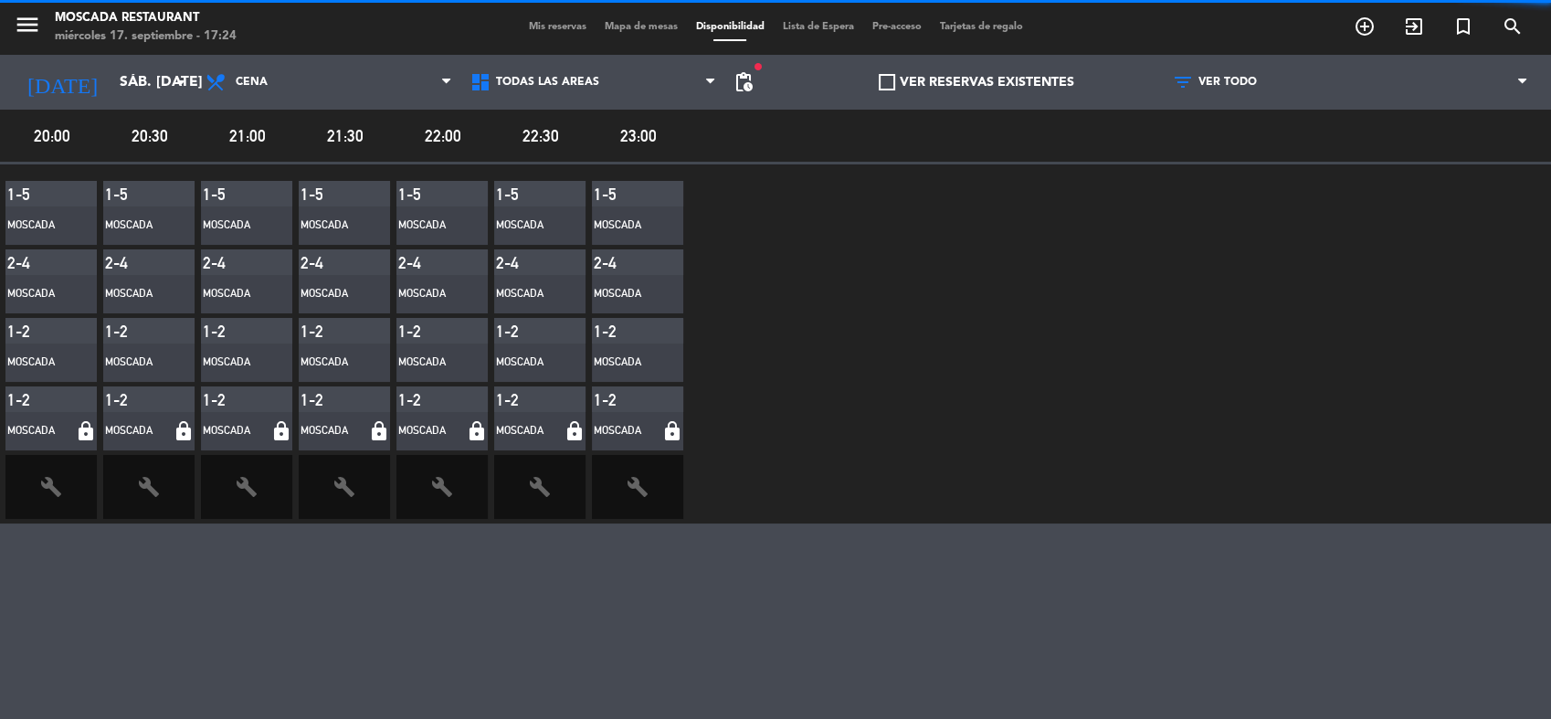
click at [566, 30] on span "Mis reservas" at bounding box center [558, 27] width 76 height 10
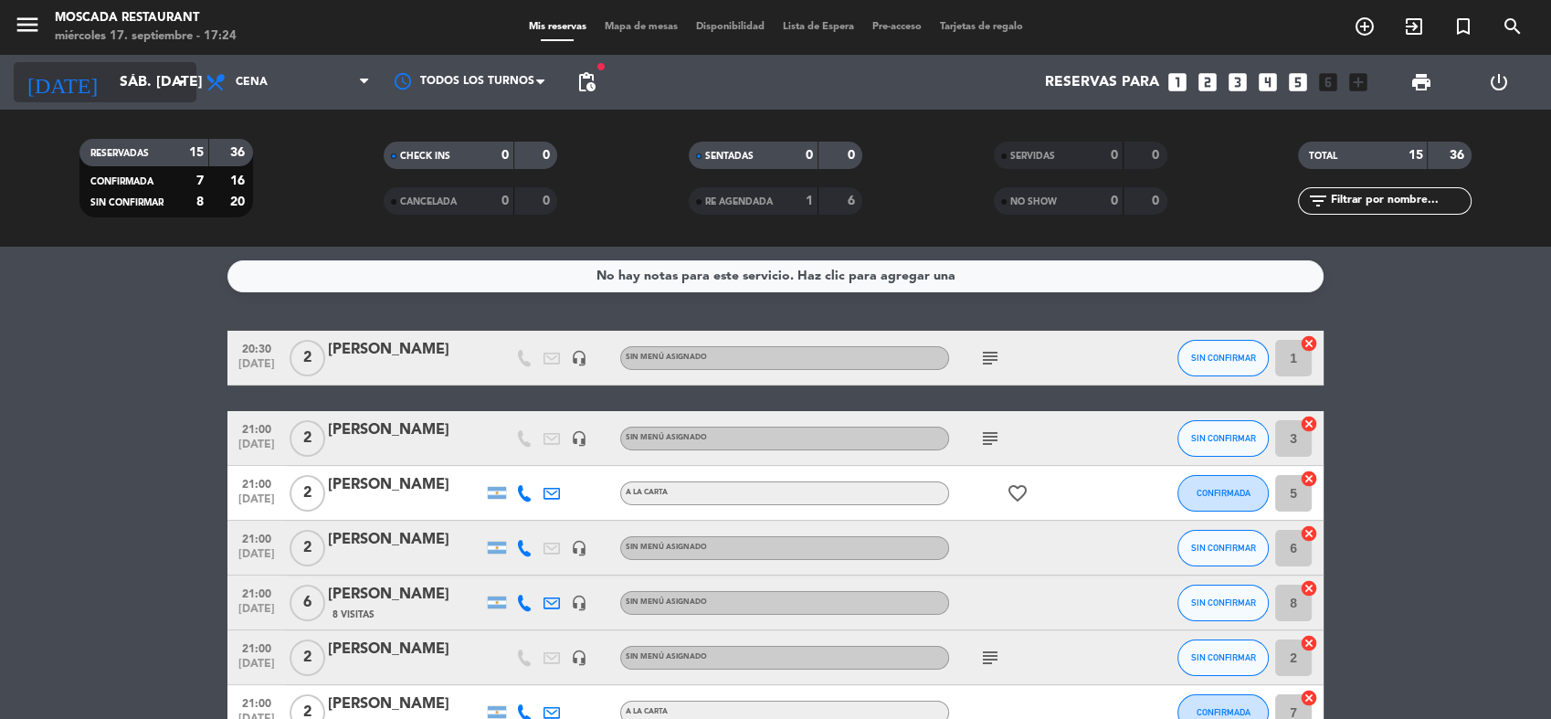
click at [111, 74] on input "sáb. [DATE]" at bounding box center [207, 83] width 193 height 36
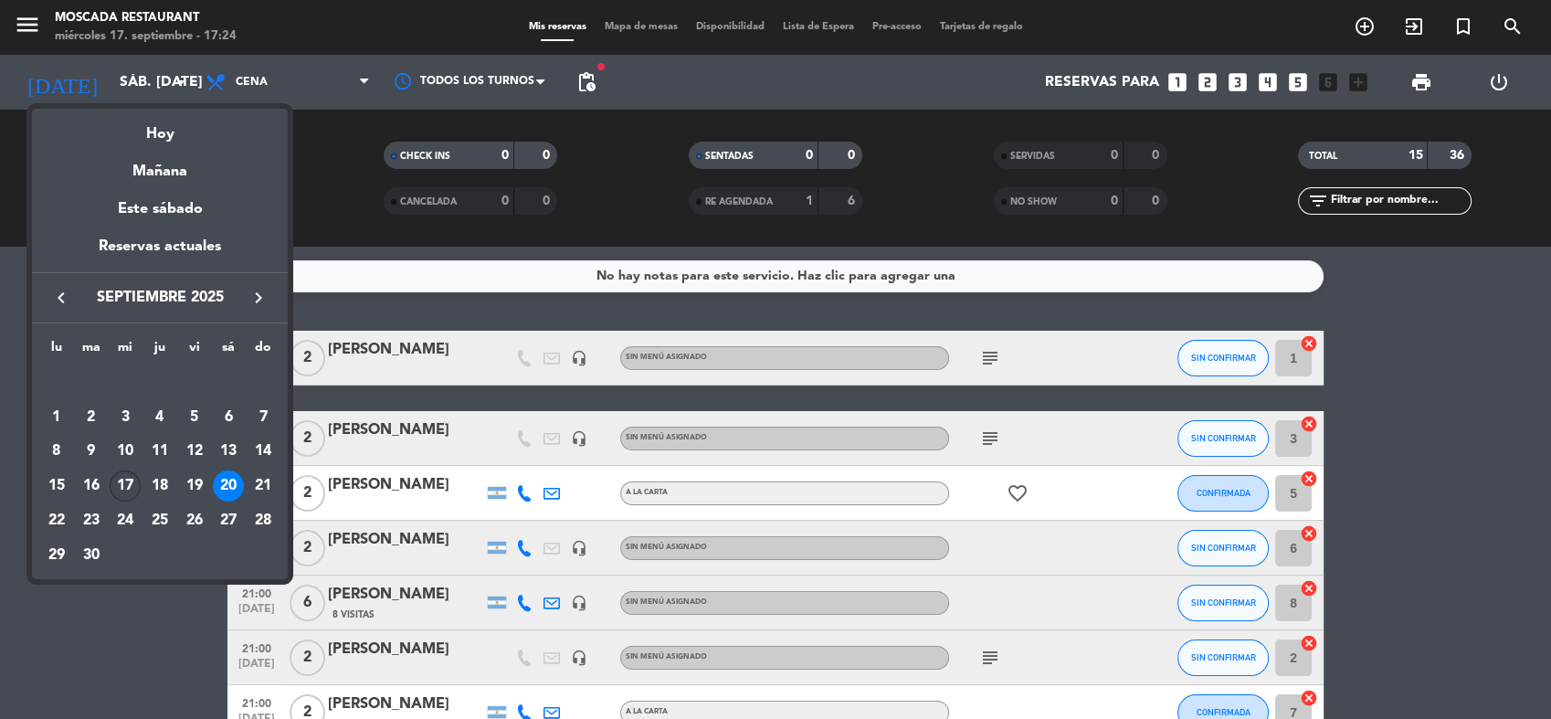
click at [124, 475] on div "17" at bounding box center [125, 485] width 31 height 31
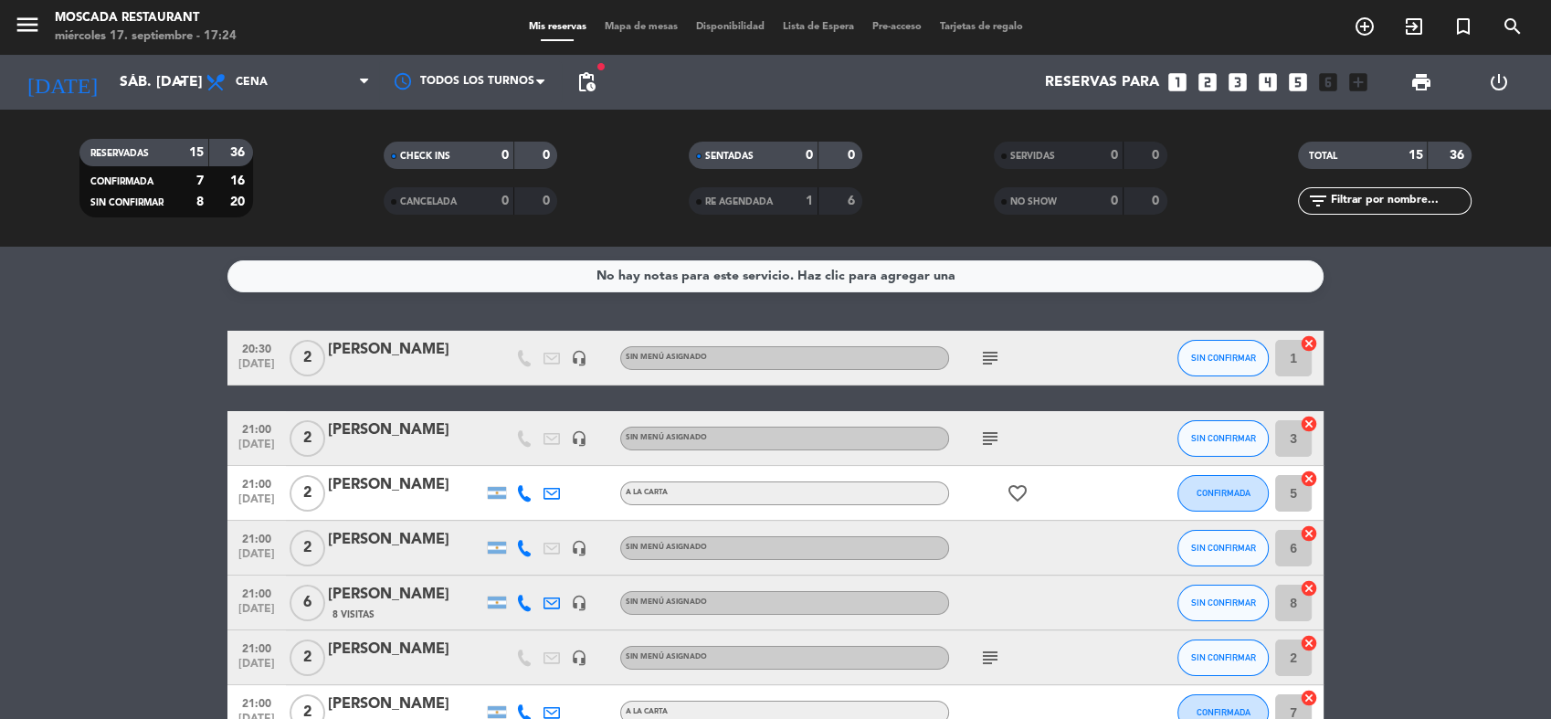
type input "mié. [DATE]"
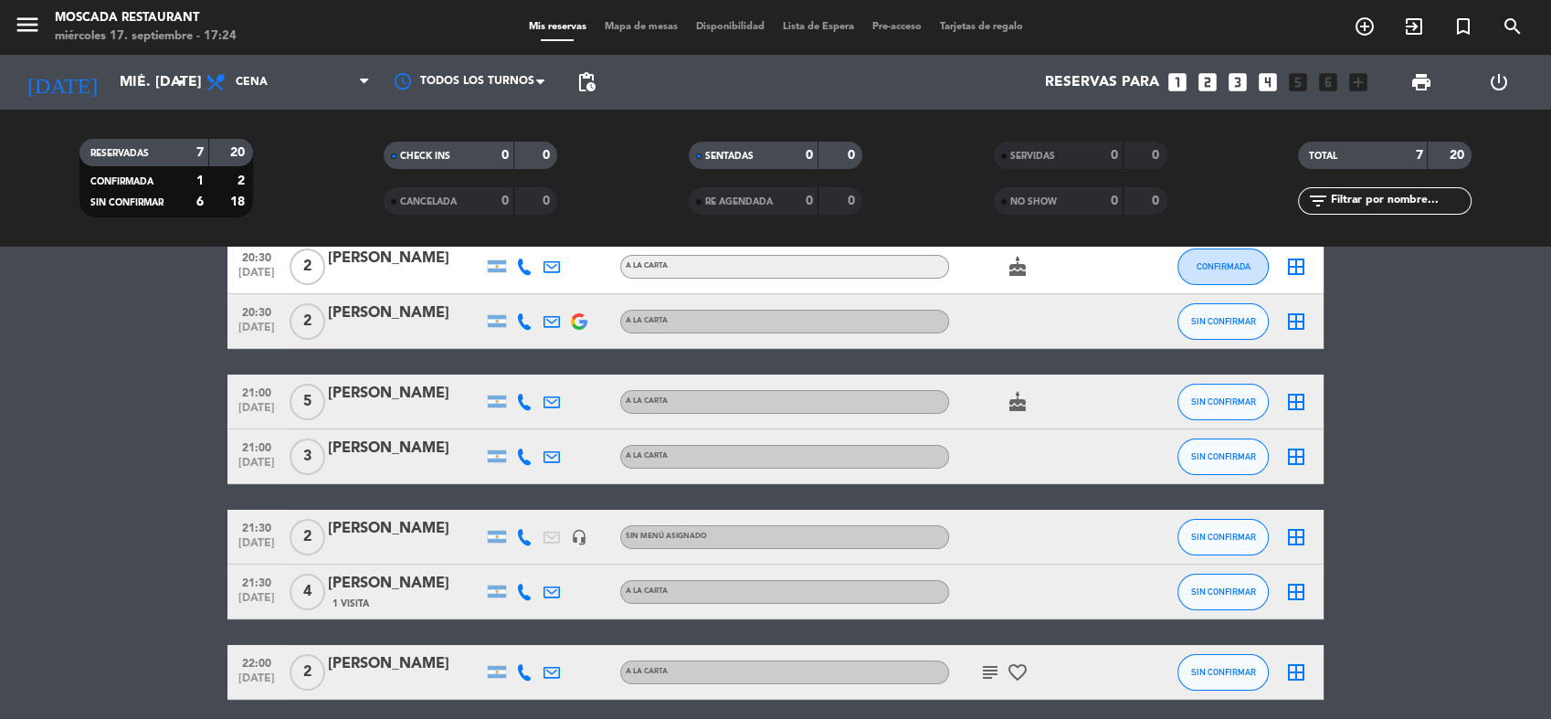
scroll to position [164, 0]
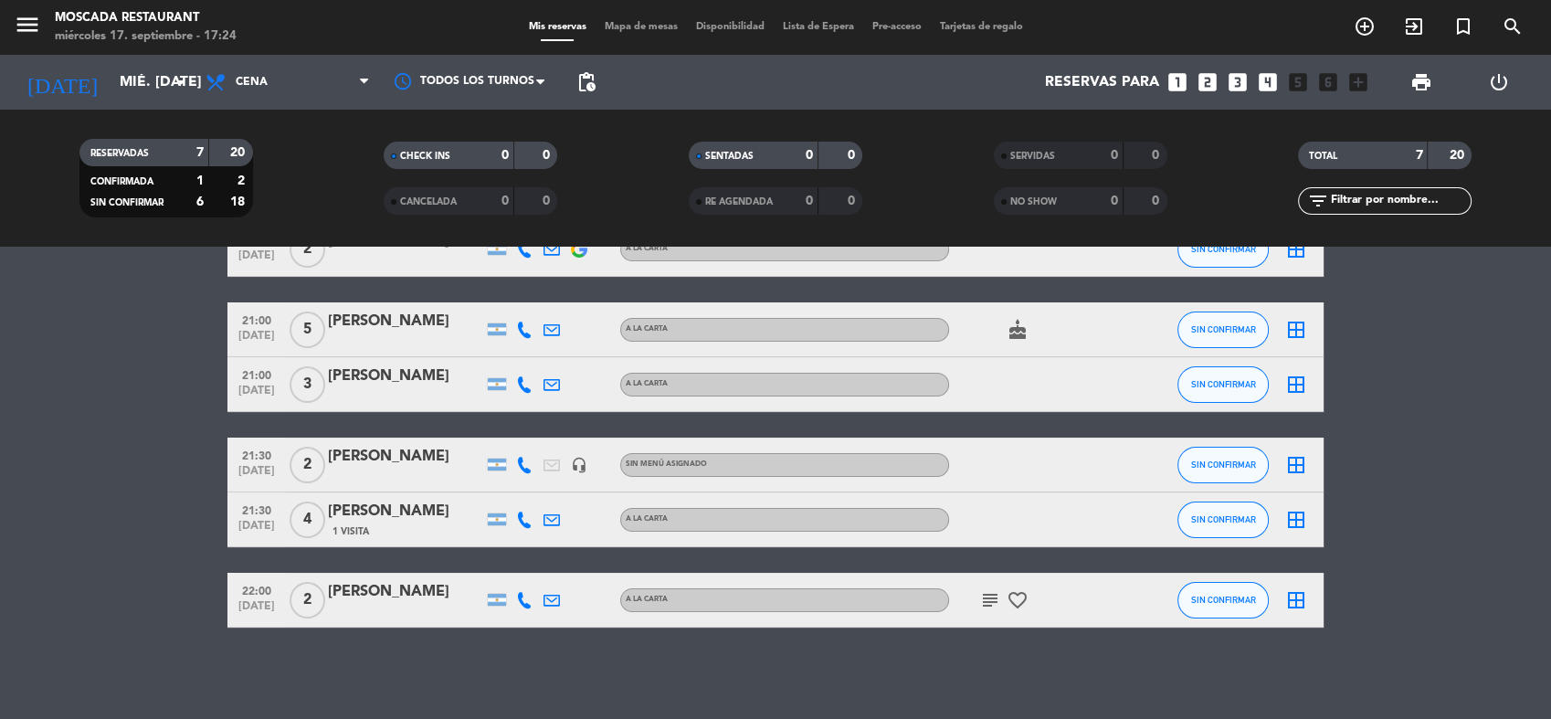
click at [997, 593] on icon "subject" at bounding box center [990, 600] width 22 height 22
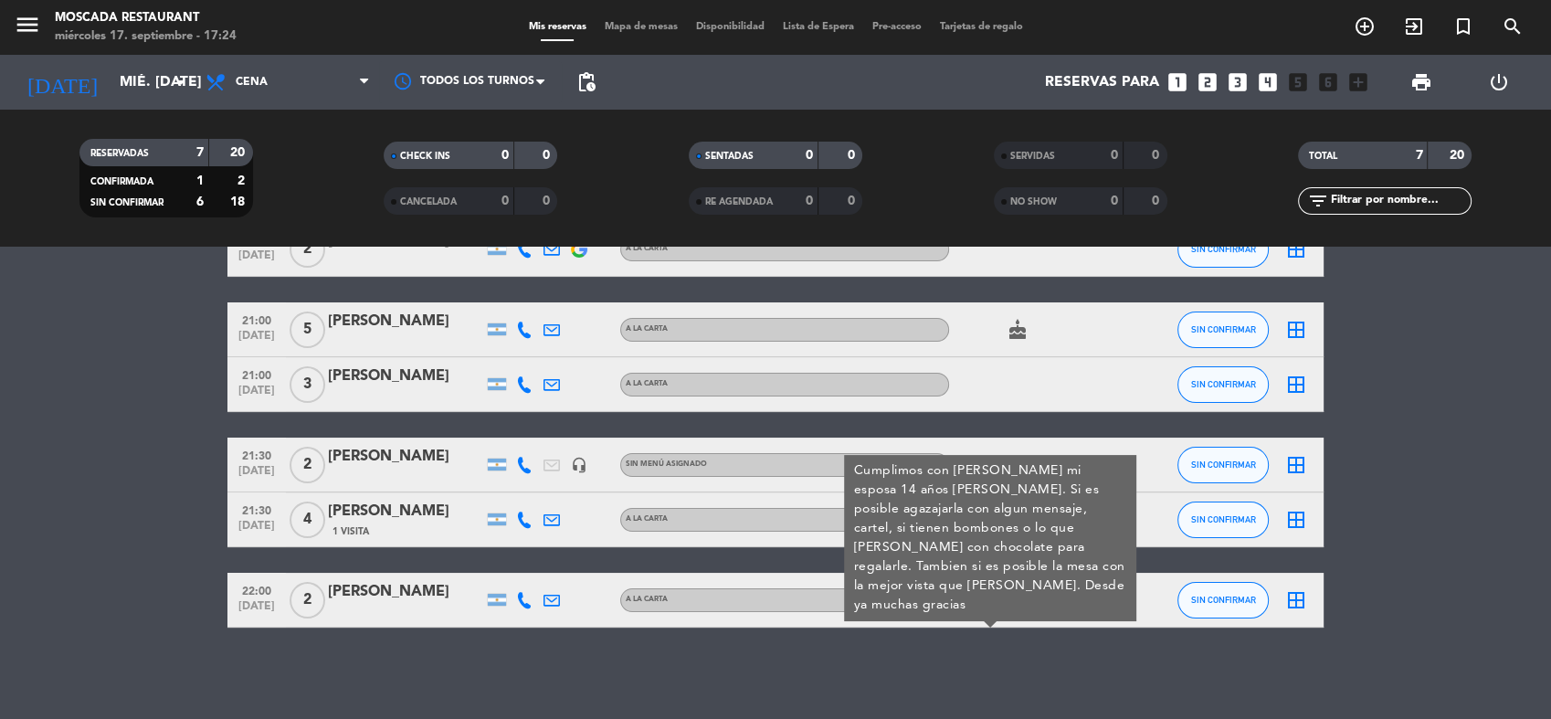
click at [996, 593] on icon "subject" at bounding box center [990, 600] width 22 height 22
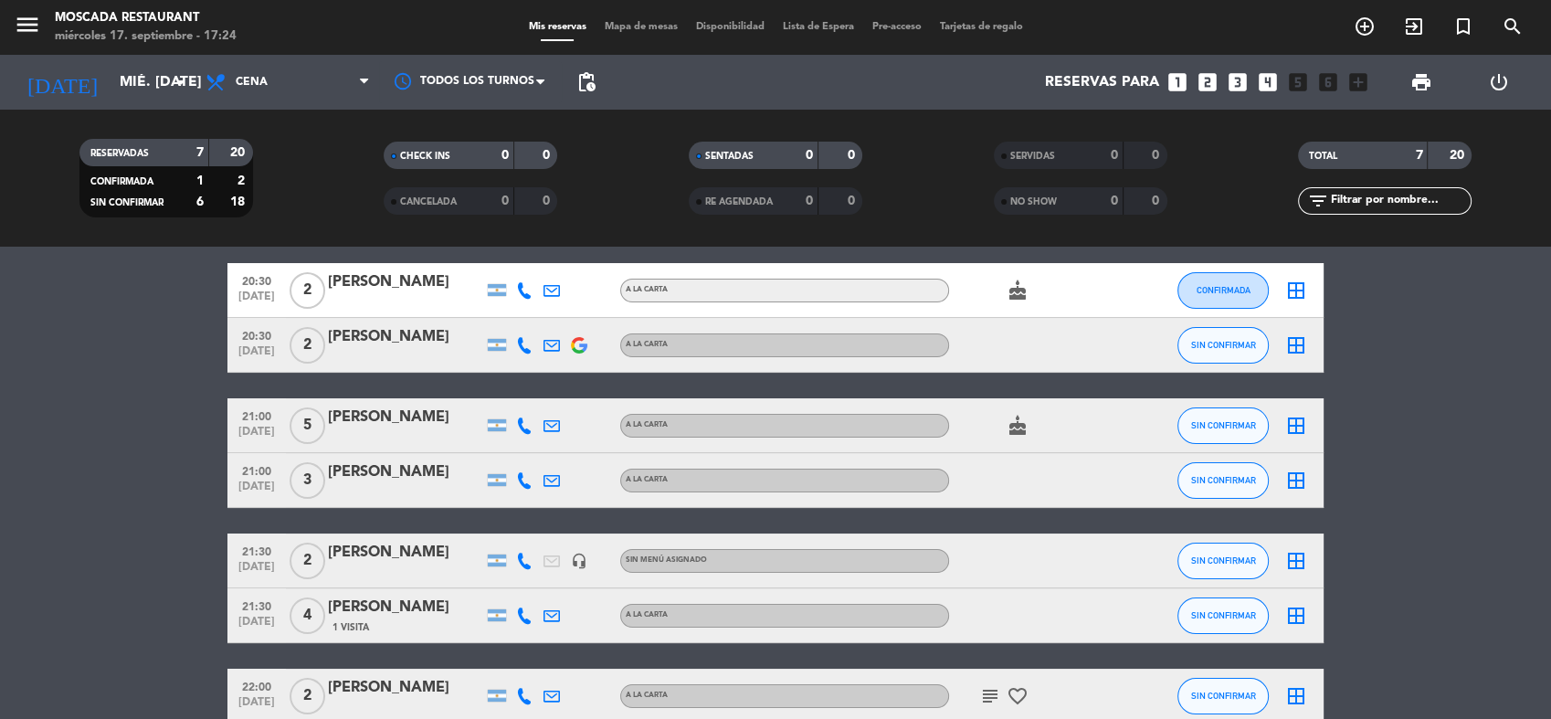
scroll to position [0, 0]
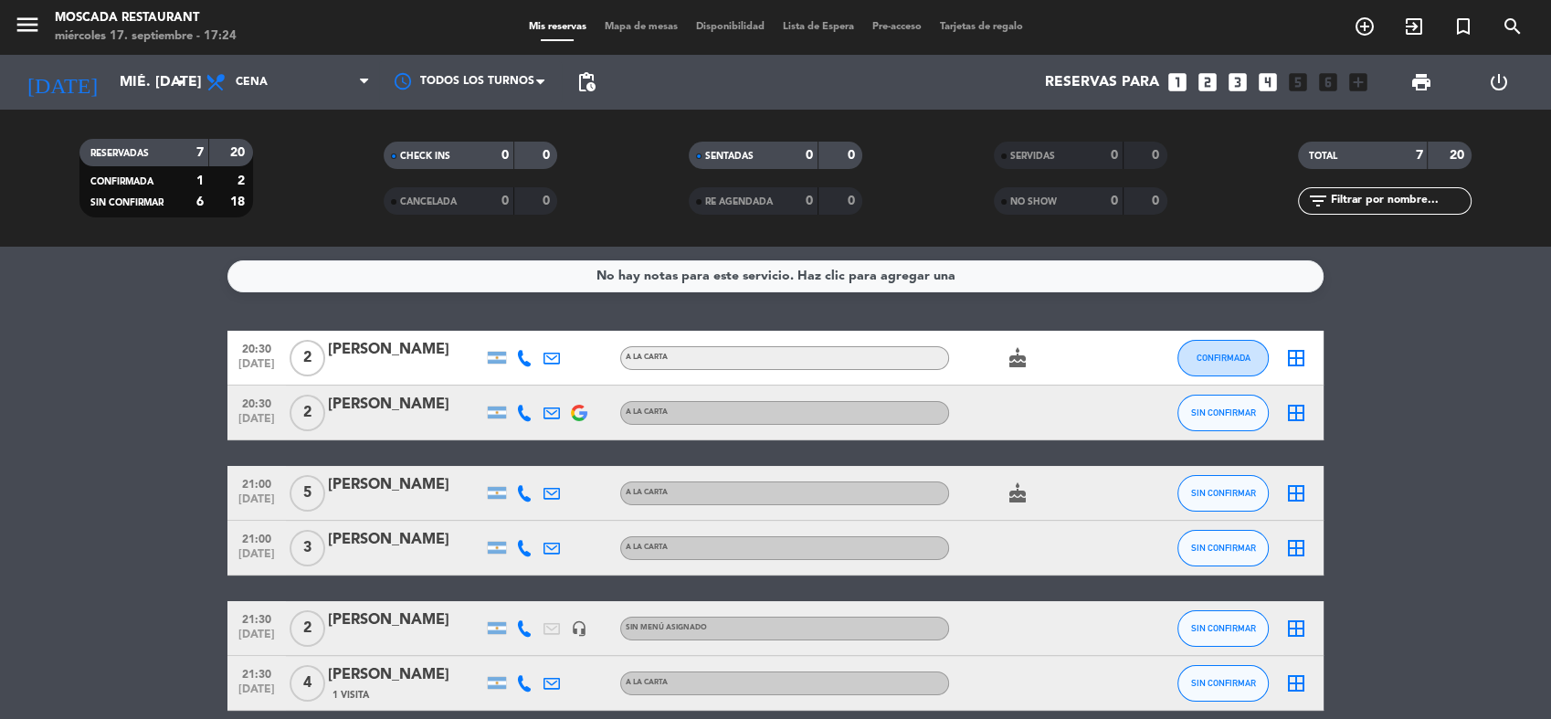
click at [114, 328] on div "No hay notas para este servicio. Haz clic para agregar una 20:30 [DATE] 2 [PERS…" at bounding box center [775, 483] width 1551 height 472
click at [65, 275] on service-notes "No hay notas para este servicio. Haz clic para agregar una" at bounding box center [775, 276] width 1551 height 32
drag, startPoint x: 329, startPoint y: 93, endPoint x: 329, endPoint y: 132, distance: 39.3
click at [329, 92] on span "Cena" at bounding box center [287, 82] width 183 height 40
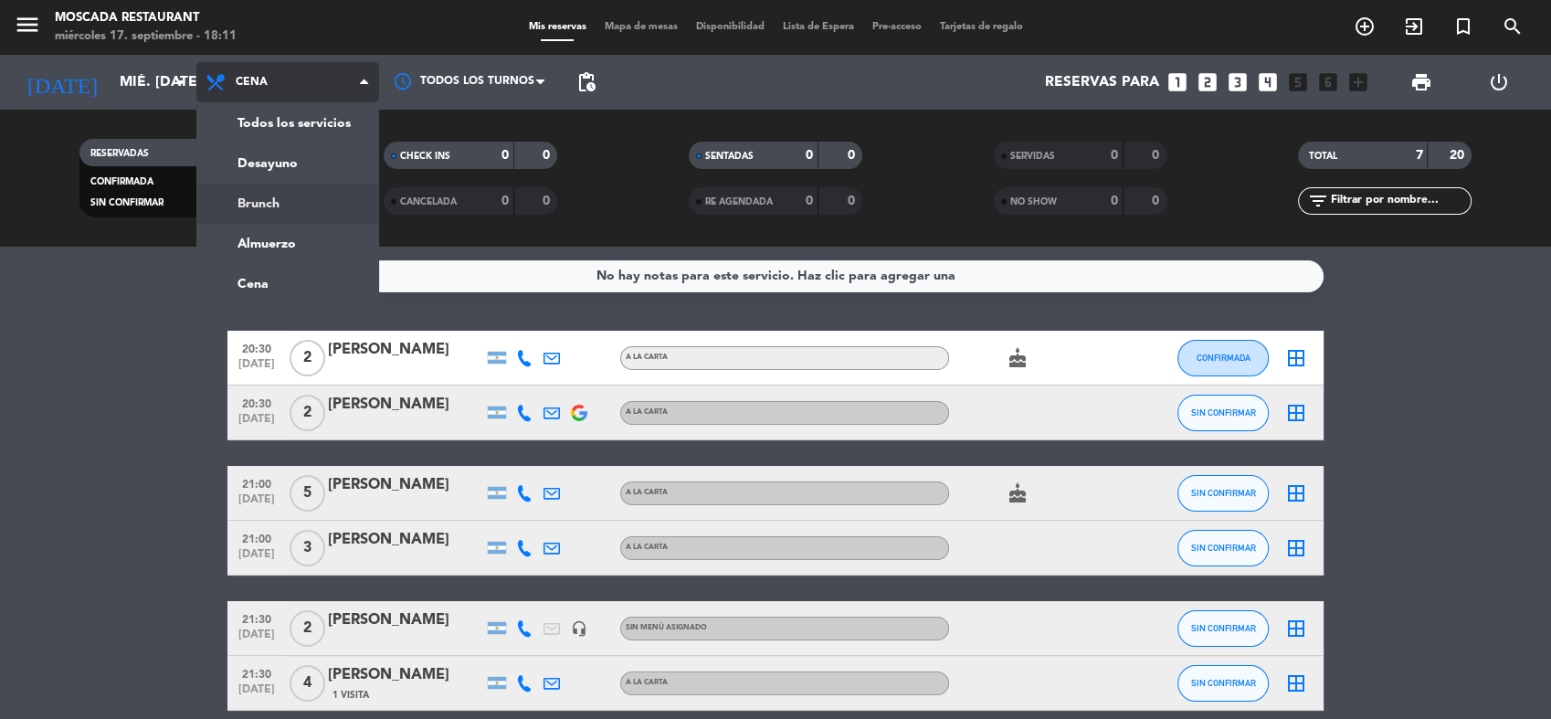
click at [322, 227] on div "menu Moscada Restaurant miércoles 17. septiembre - 18:11 Mis reservas Mapa de m…" at bounding box center [775, 123] width 1551 height 247
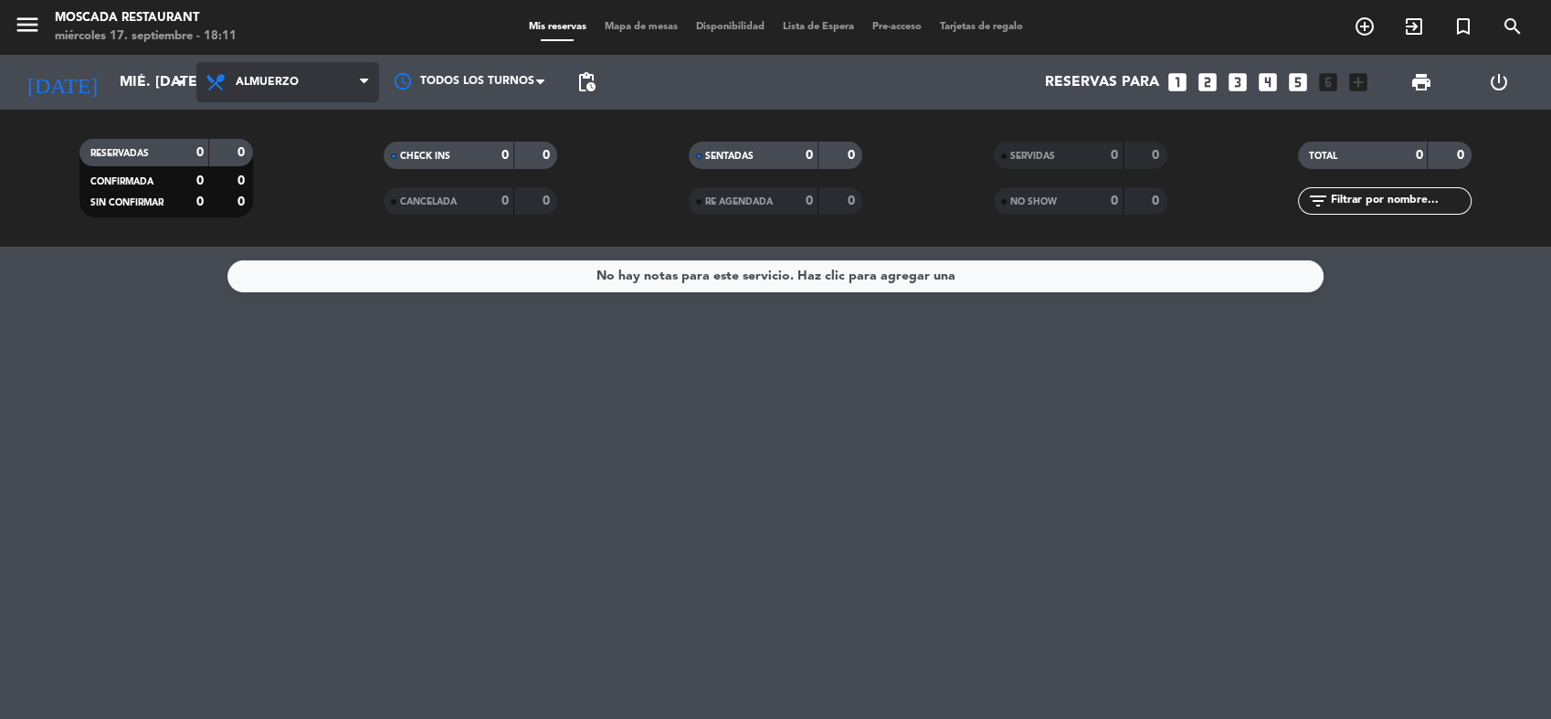
drag, startPoint x: 311, startPoint y: 75, endPoint x: 299, endPoint y: 262, distance: 187.7
click at [310, 77] on span "Almuerzo" at bounding box center [287, 82] width 183 height 40
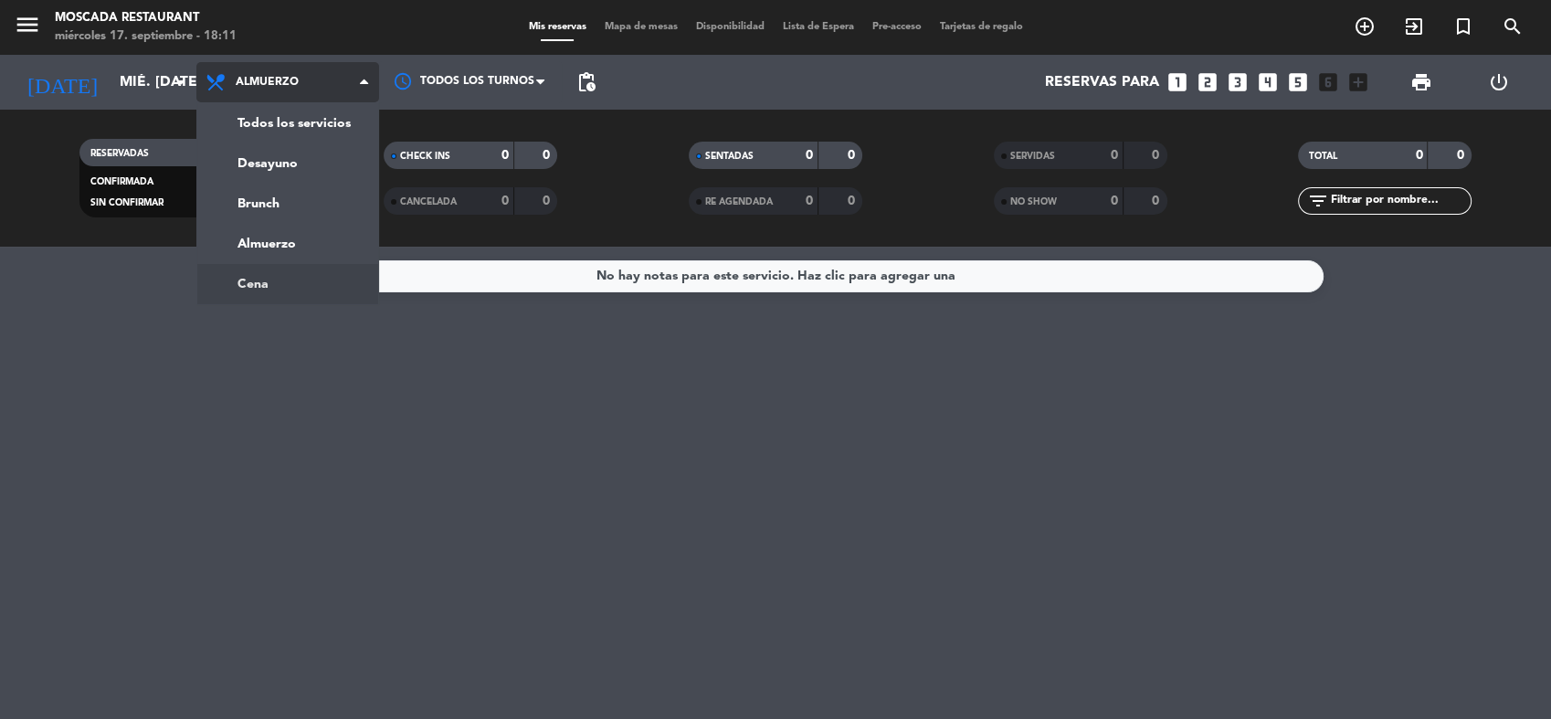
click at [297, 296] on ng-component "menu Moscada Restaurant miércoles 17. septiembre - 18:11 Mis reservas Mapa de m…" at bounding box center [775, 359] width 1551 height 719
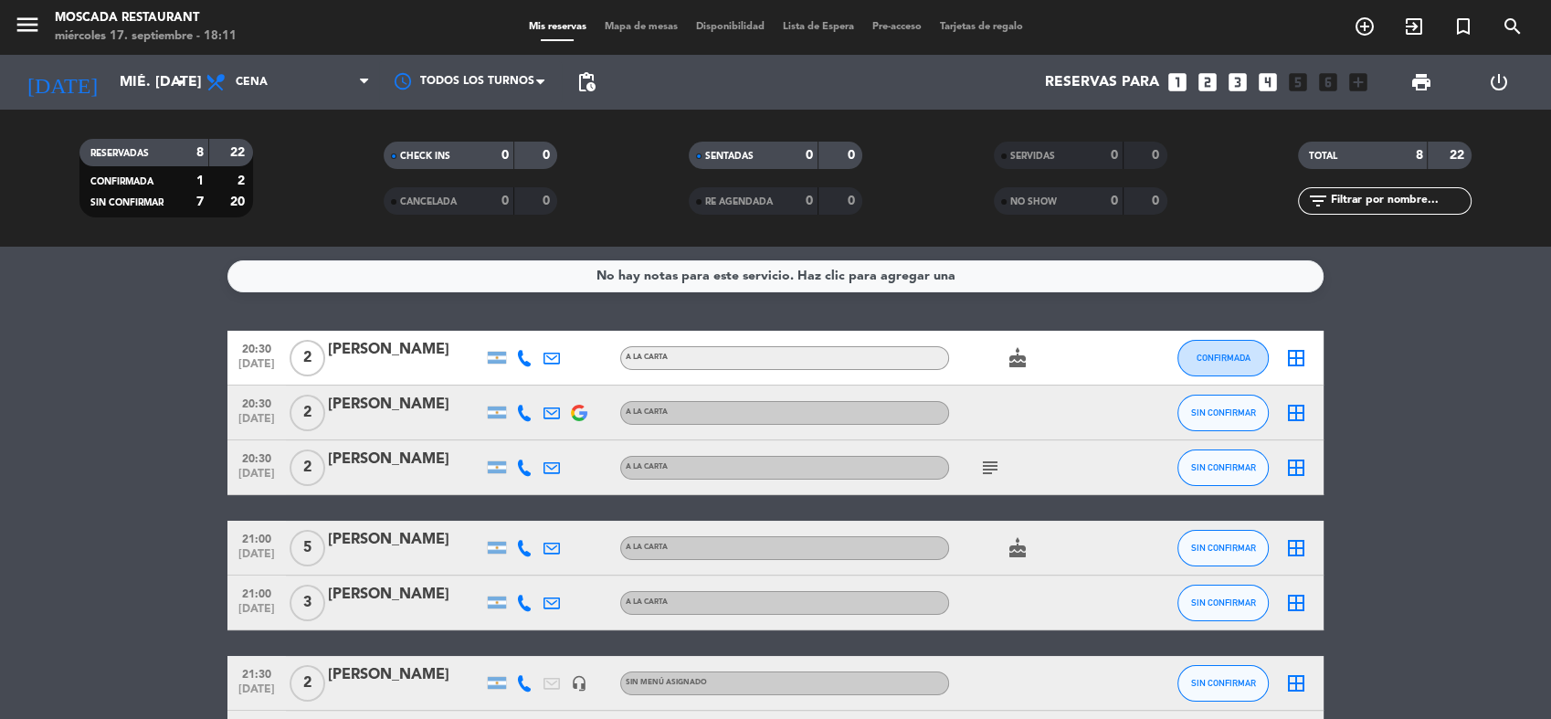
click at [153, 346] on bookings-row "20:30 [DATE] 2 [PERSON_NAME] A [PERSON_NAME] cake CONFIRMADA border_all 20:30 […" at bounding box center [775, 588] width 1551 height 515
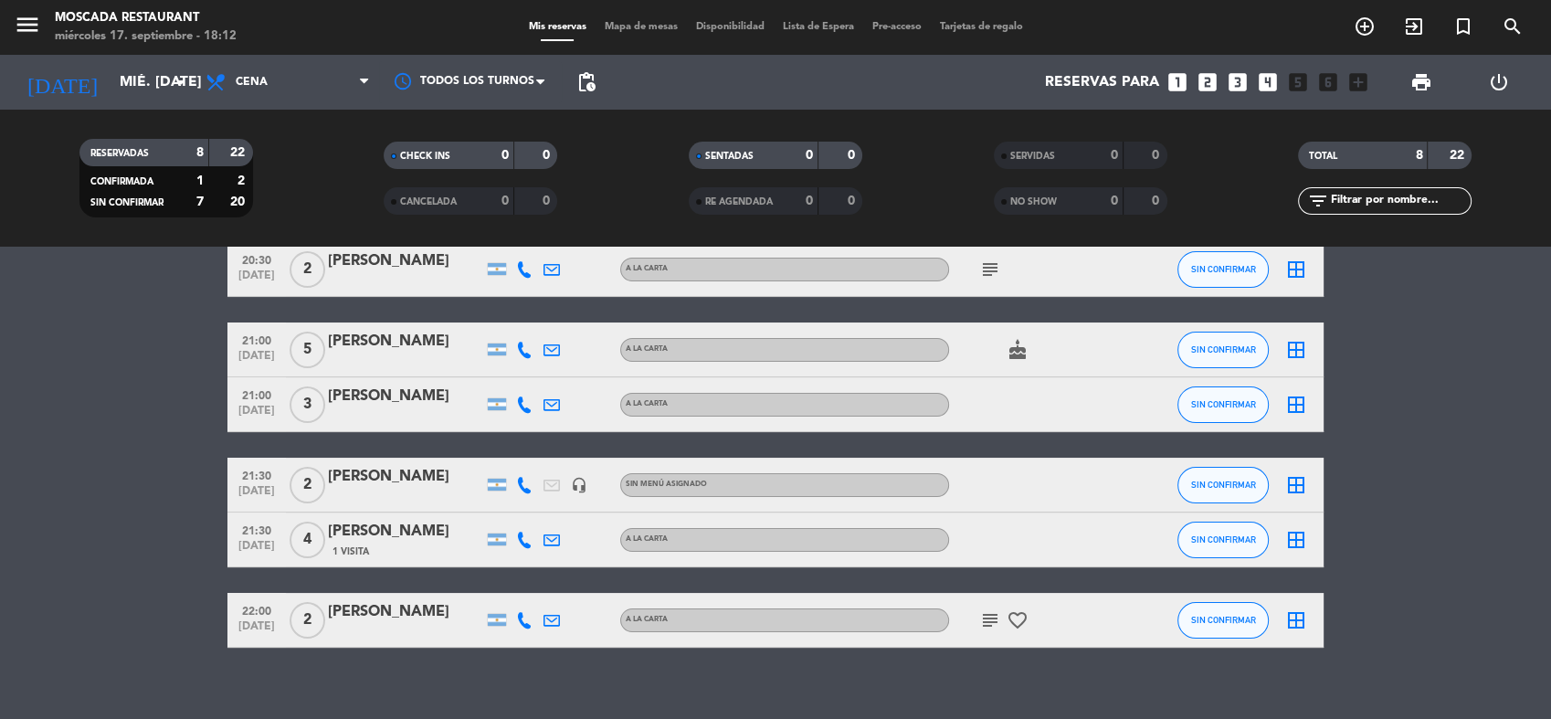
scroll to position [203, 0]
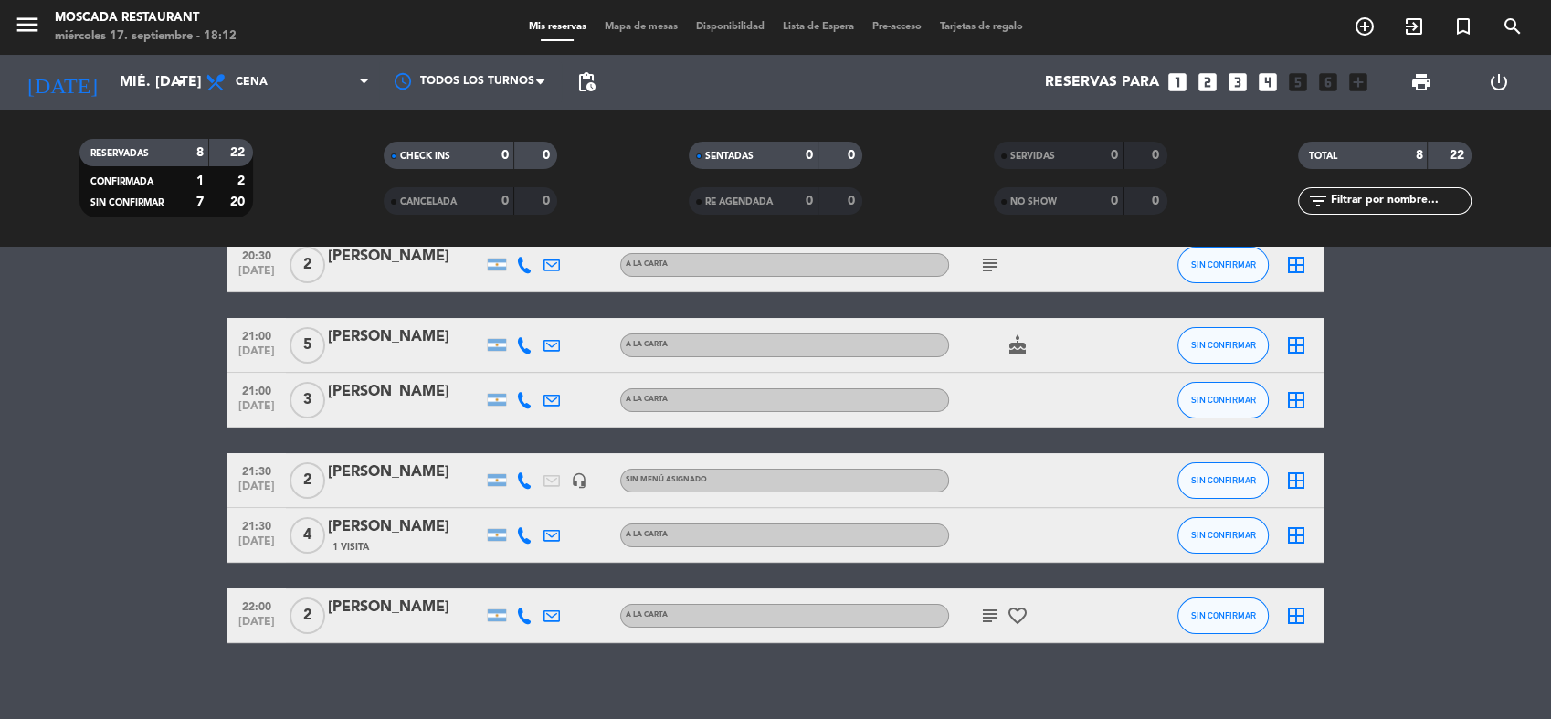
click at [980, 262] on icon "subject" at bounding box center [990, 265] width 22 height 22
click at [1115, 304] on div "20:30 [DATE] 2 [PERSON_NAME] A [PERSON_NAME] cake CONFIRMADA border_all 20:30 […" at bounding box center [775, 385] width 1096 height 515
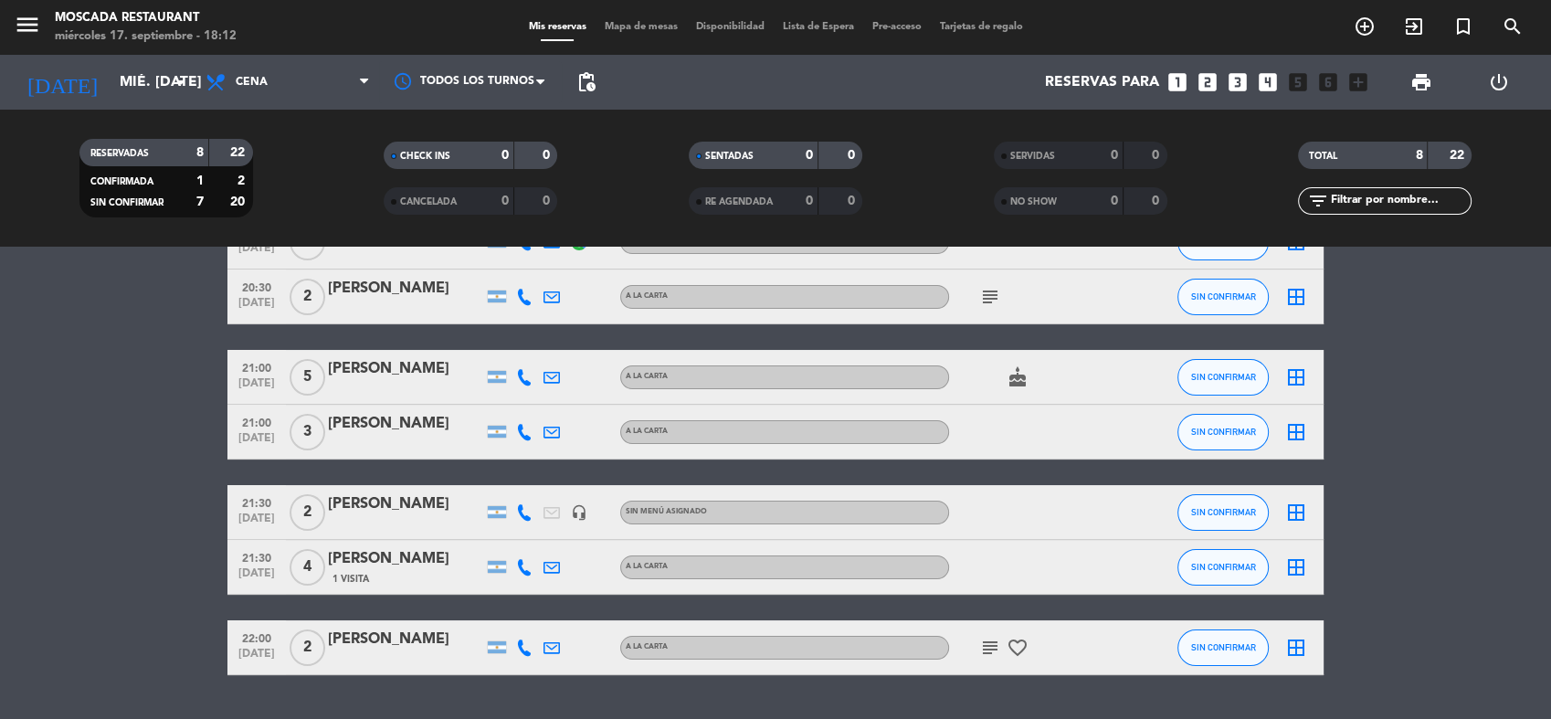
scroll to position [218, 0]
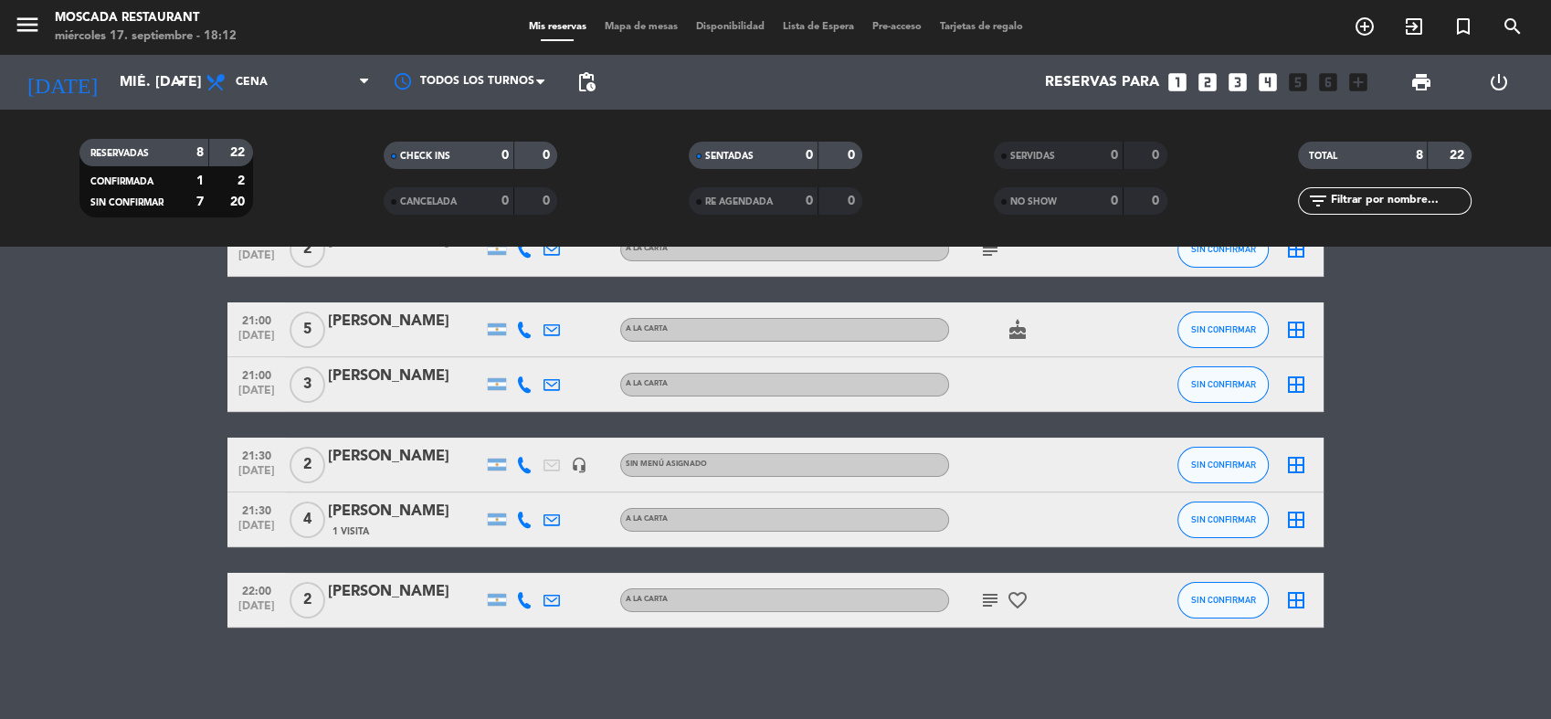
click at [802, 651] on div "No hay notas para este servicio. Haz clic para agregar una 20:30 [DATE] 2 [PERS…" at bounding box center [775, 483] width 1551 height 472
click at [135, 454] on bookings-row "20:30 [DATE] 2 [PERSON_NAME] A [PERSON_NAME] cake CONFIRMADA border_all 20:30 […" at bounding box center [775, 369] width 1551 height 515
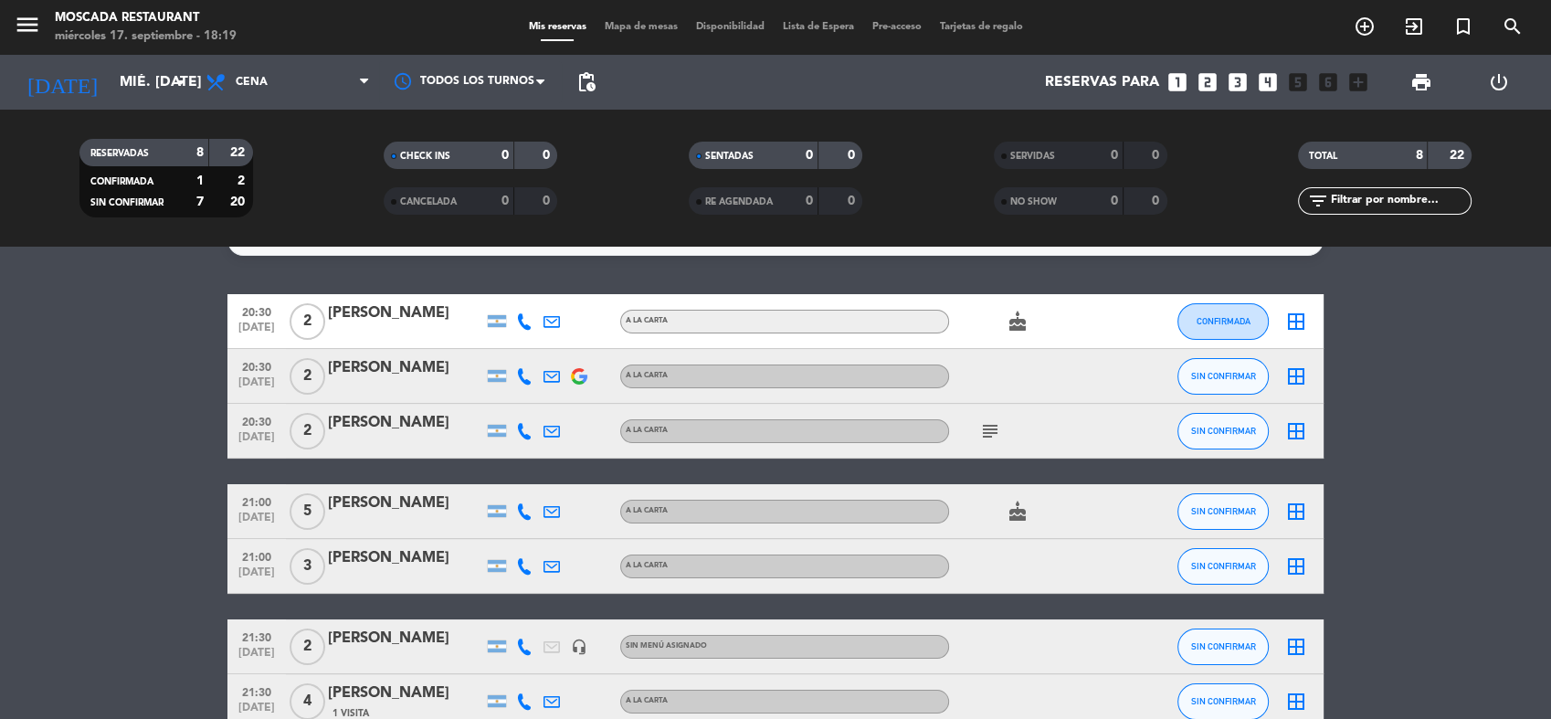
scroll to position [0, 0]
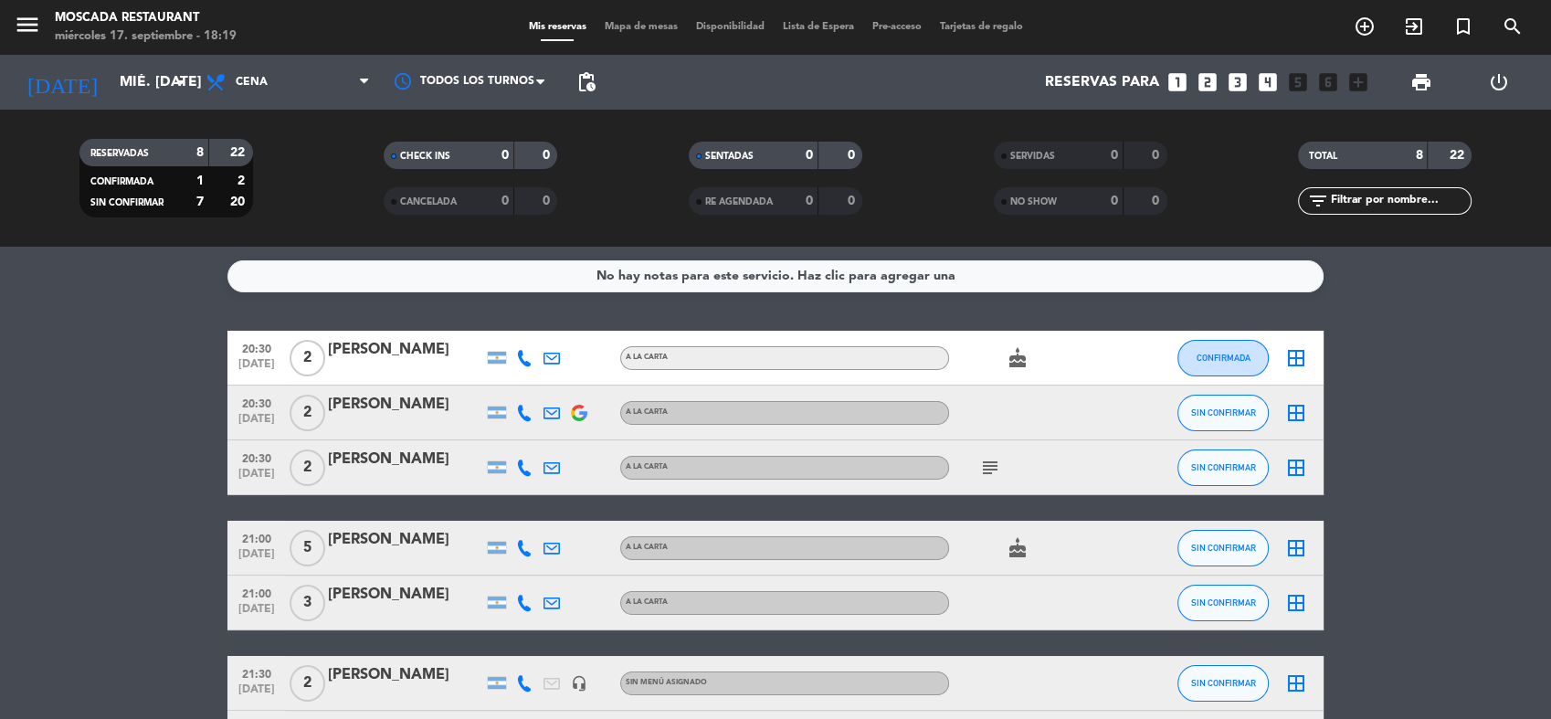
click at [995, 468] on icon "subject" at bounding box center [990, 468] width 22 height 22
click at [993, 462] on icon "subject" at bounding box center [990, 468] width 22 height 22
click at [171, 428] on bookings-row "20:30 [DATE] 2 [PERSON_NAME] A [PERSON_NAME] cake CONFIRMADA border_all 20:30 […" at bounding box center [775, 588] width 1551 height 515
click at [132, 398] on bookings-row "20:30 [DATE] 2 [PERSON_NAME] A [PERSON_NAME] cake CONFIRMADA border_all 20:30 […" at bounding box center [775, 588] width 1551 height 515
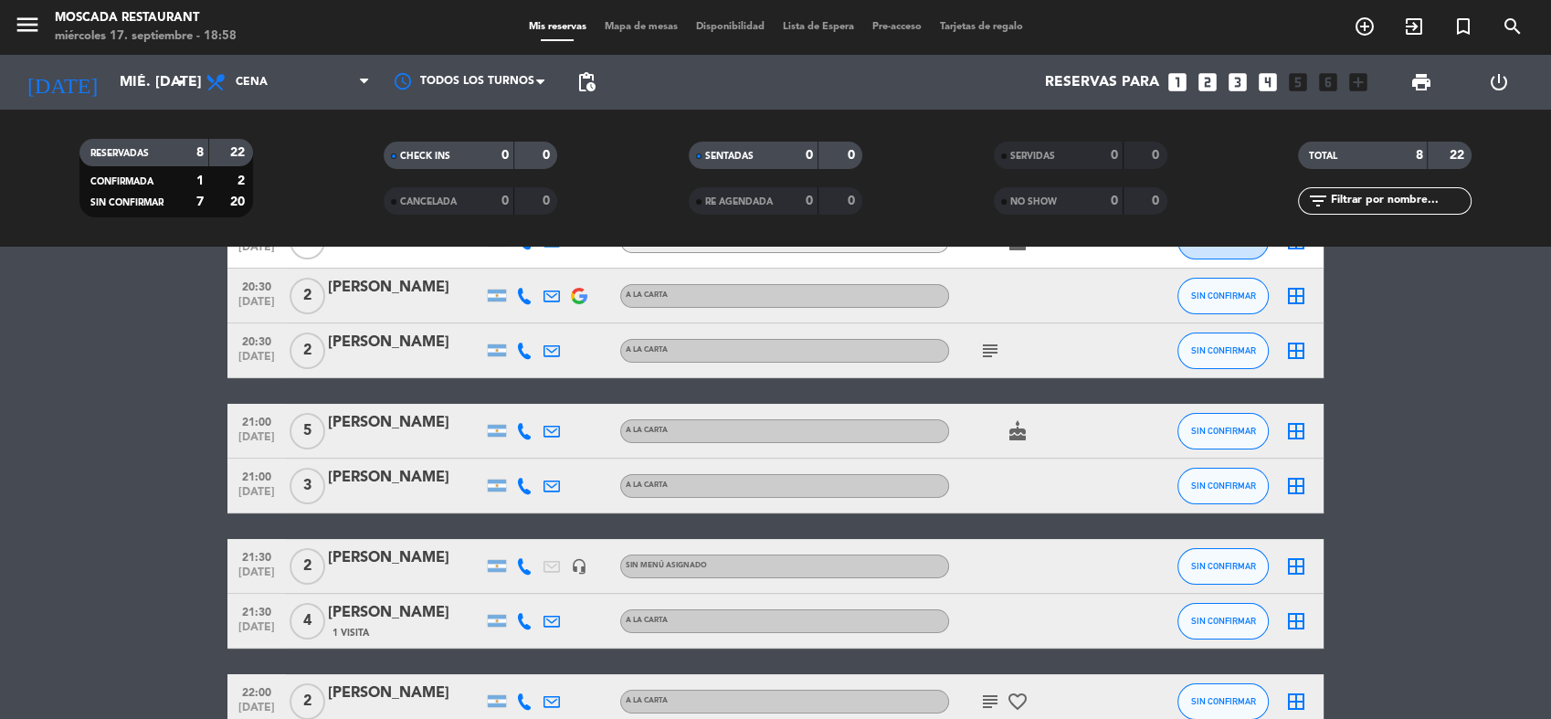
scroll to position [15, 0]
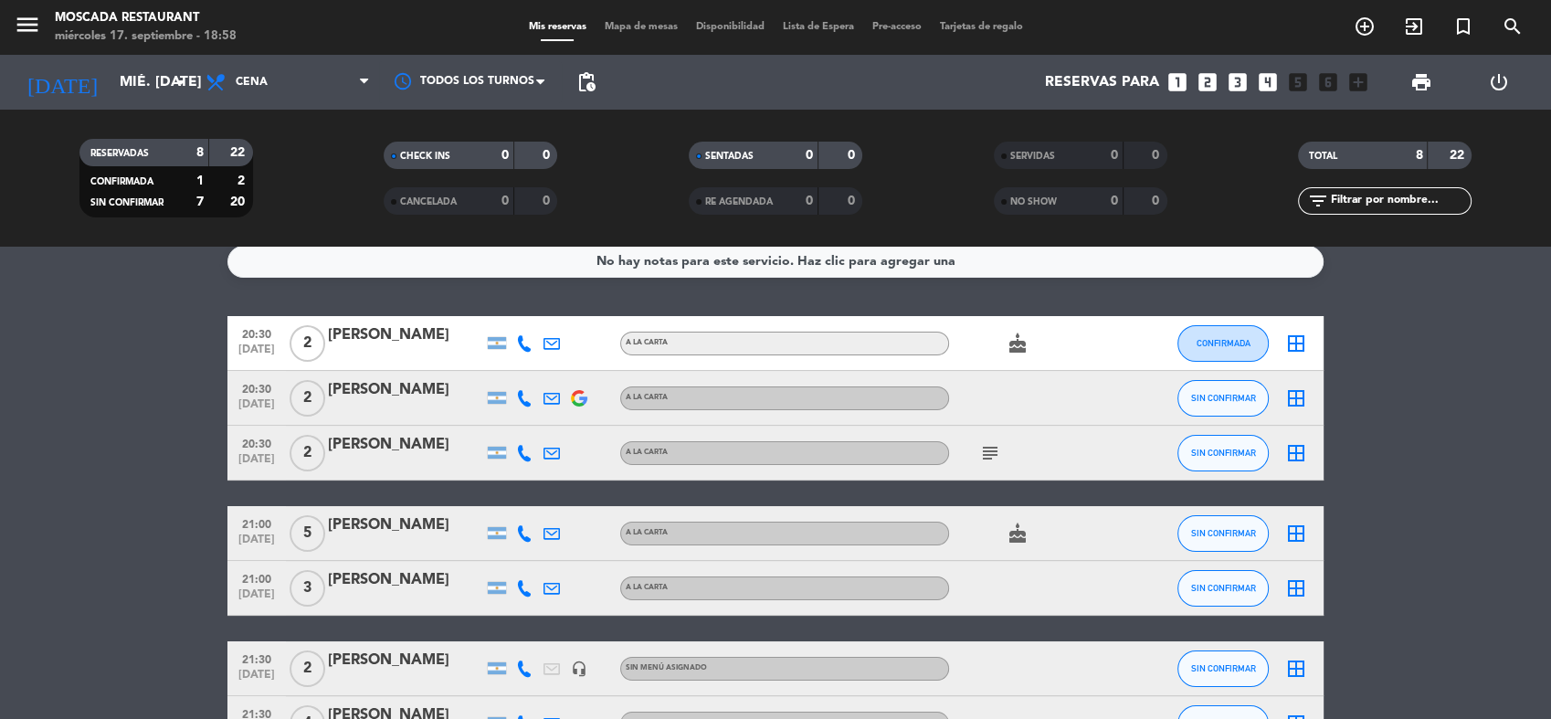
click at [994, 450] on icon "subject" at bounding box center [990, 453] width 22 height 22
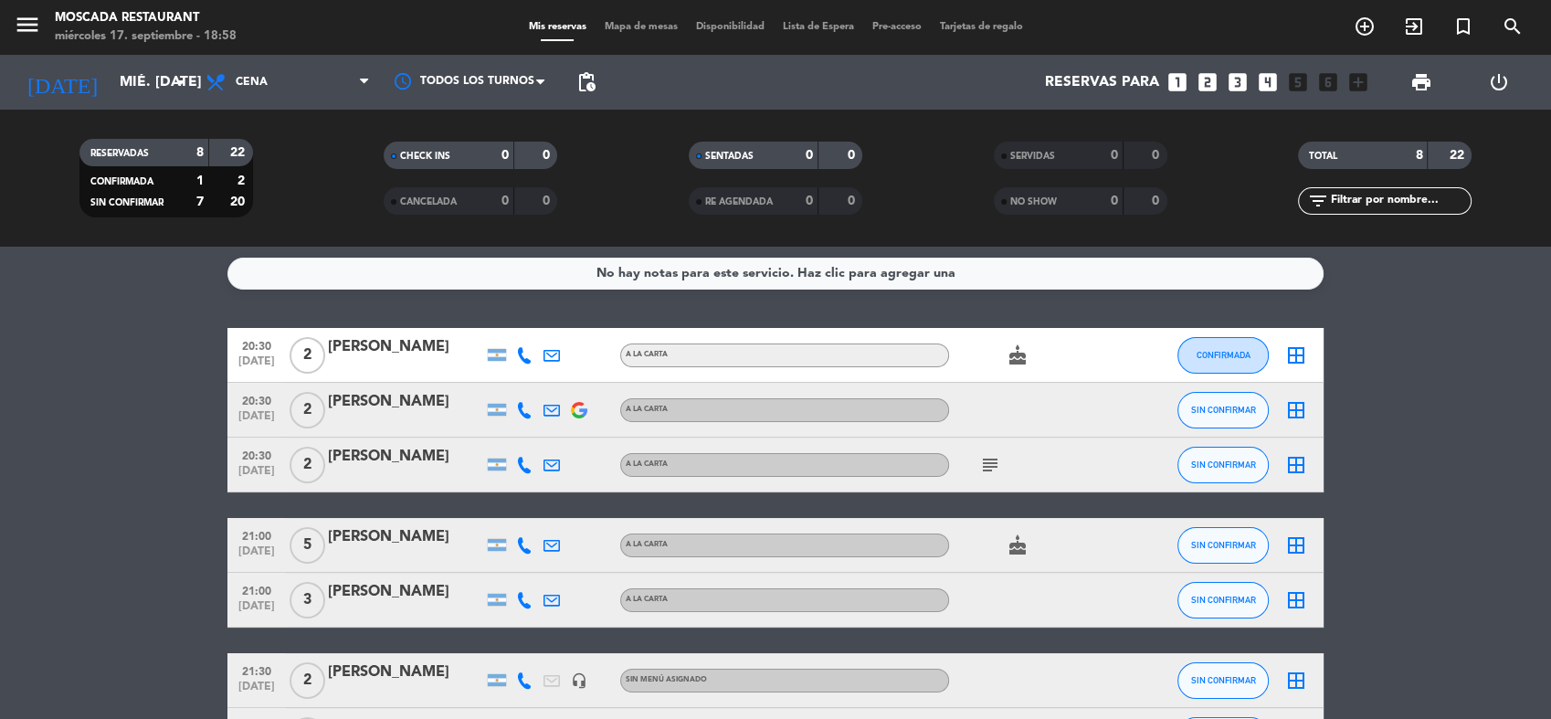
scroll to position [0, 0]
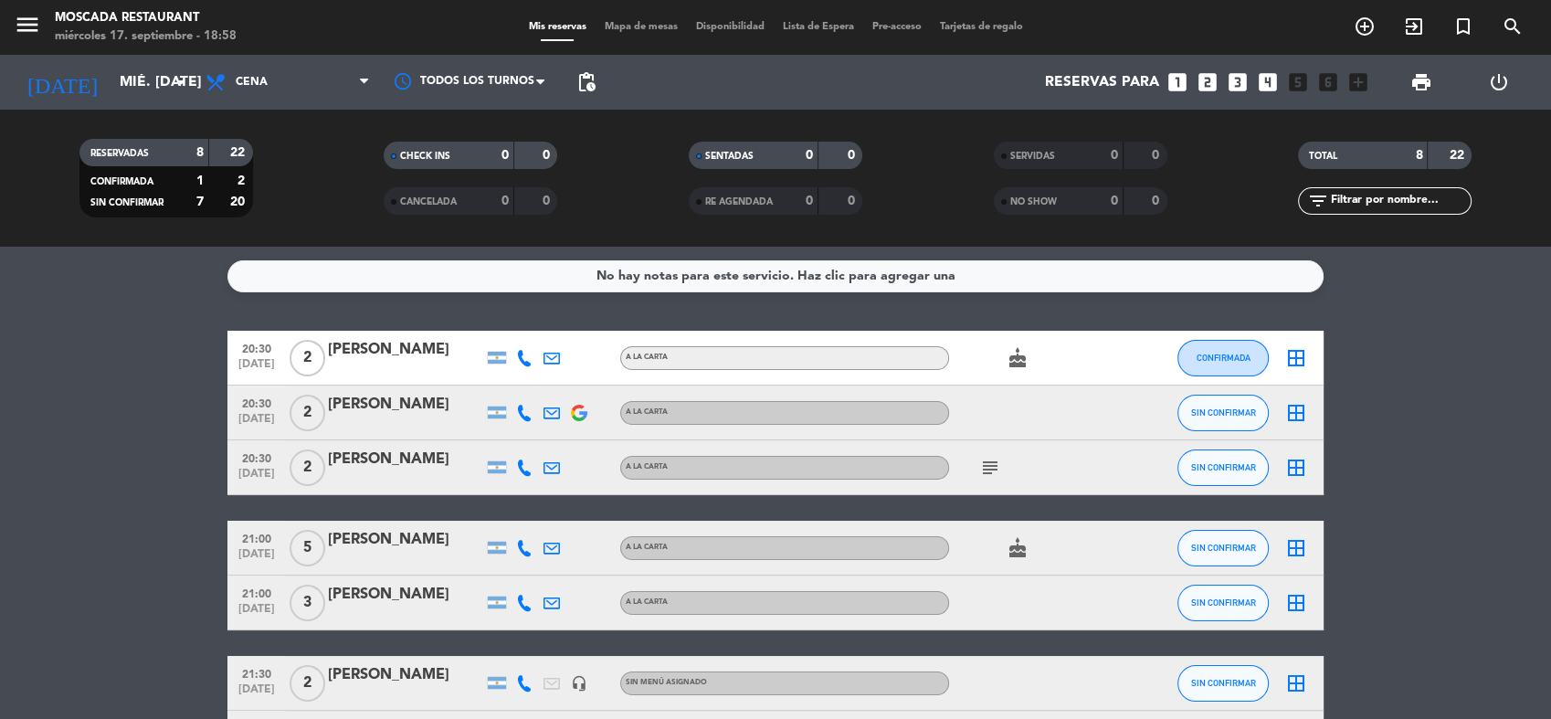
click at [144, 470] on bookings-row "20:30 [DATE] 2 [PERSON_NAME] A [PERSON_NAME] cake CONFIRMADA border_all 20:30 […" at bounding box center [775, 588] width 1551 height 515
click at [100, 349] on bookings-row "20:30 [DATE] 2 [PERSON_NAME] A [PERSON_NAME] cake CONFIRMADA border_all 20:30 […" at bounding box center [775, 588] width 1551 height 515
click at [1198, 90] on icon "looks_two" at bounding box center [1208, 82] width 24 height 24
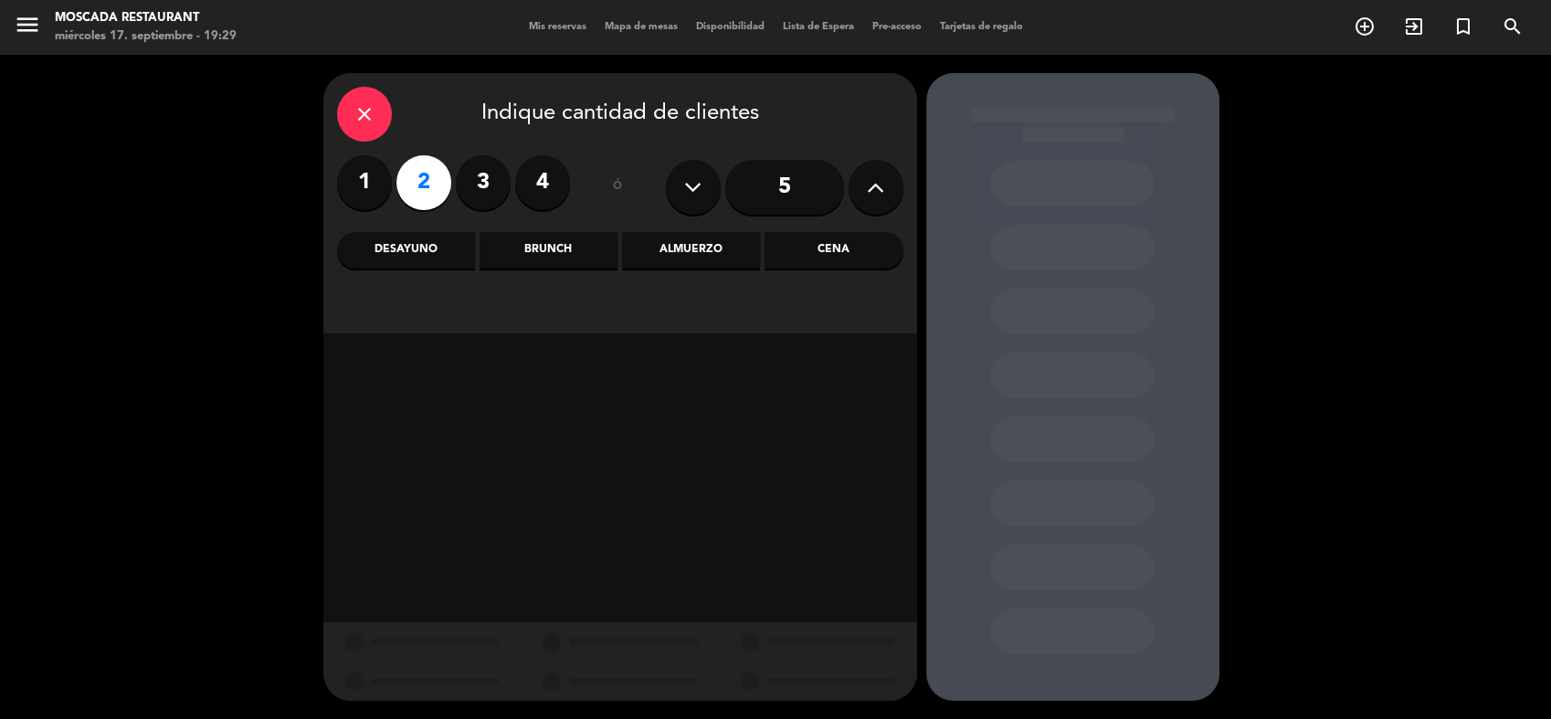
click at [839, 262] on div "Cena" at bounding box center [834, 250] width 138 height 37
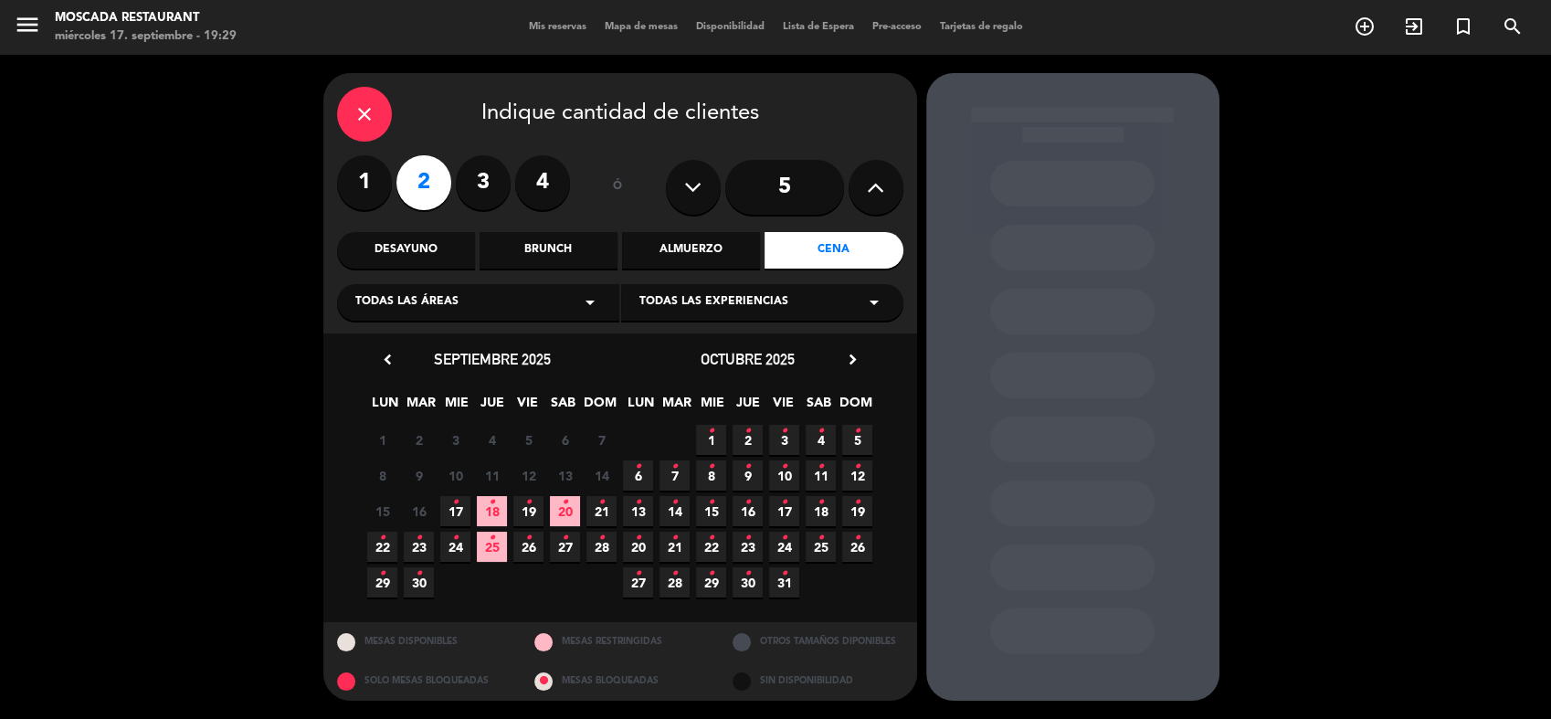
click at [448, 507] on span "17 •" at bounding box center [455, 511] width 30 height 30
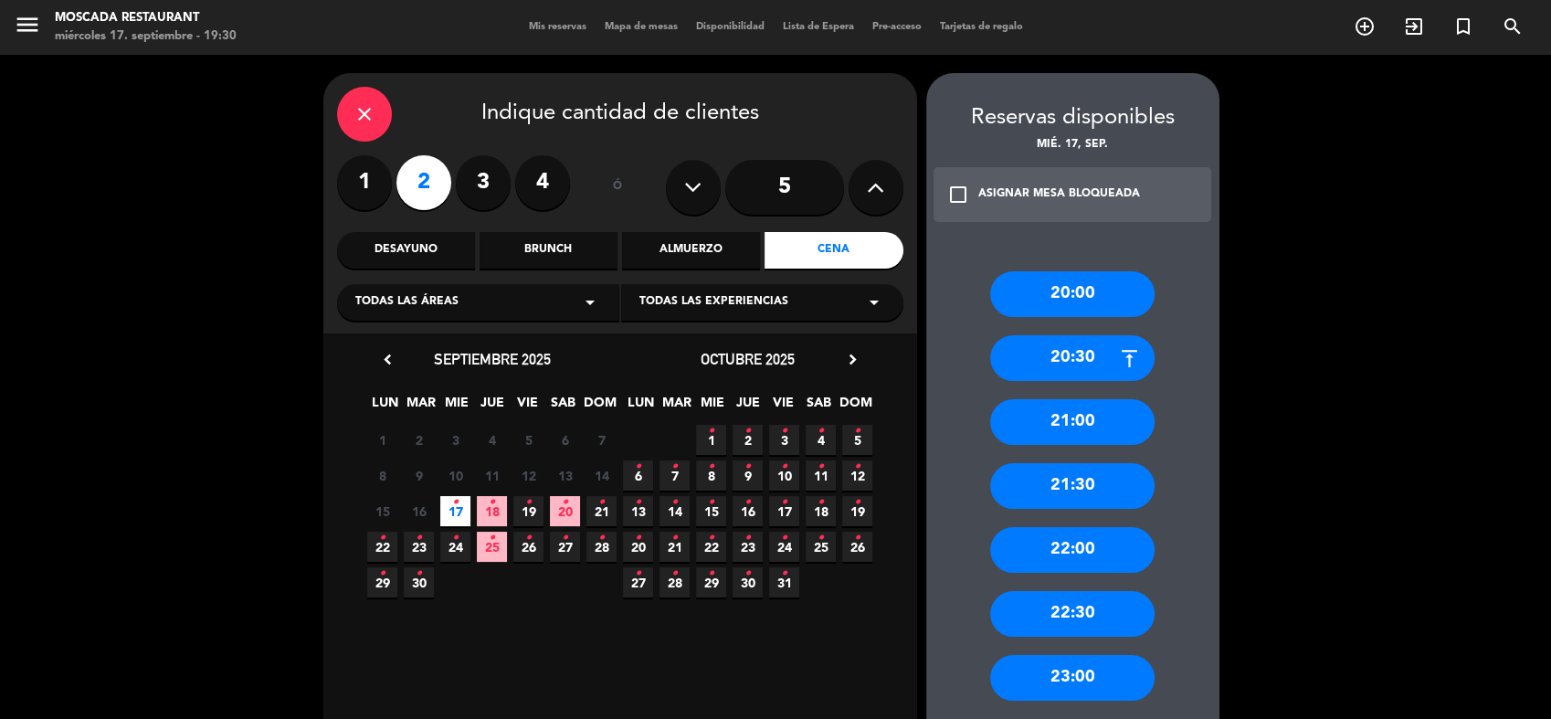
click at [1084, 477] on div "21:30" at bounding box center [1072, 486] width 164 height 46
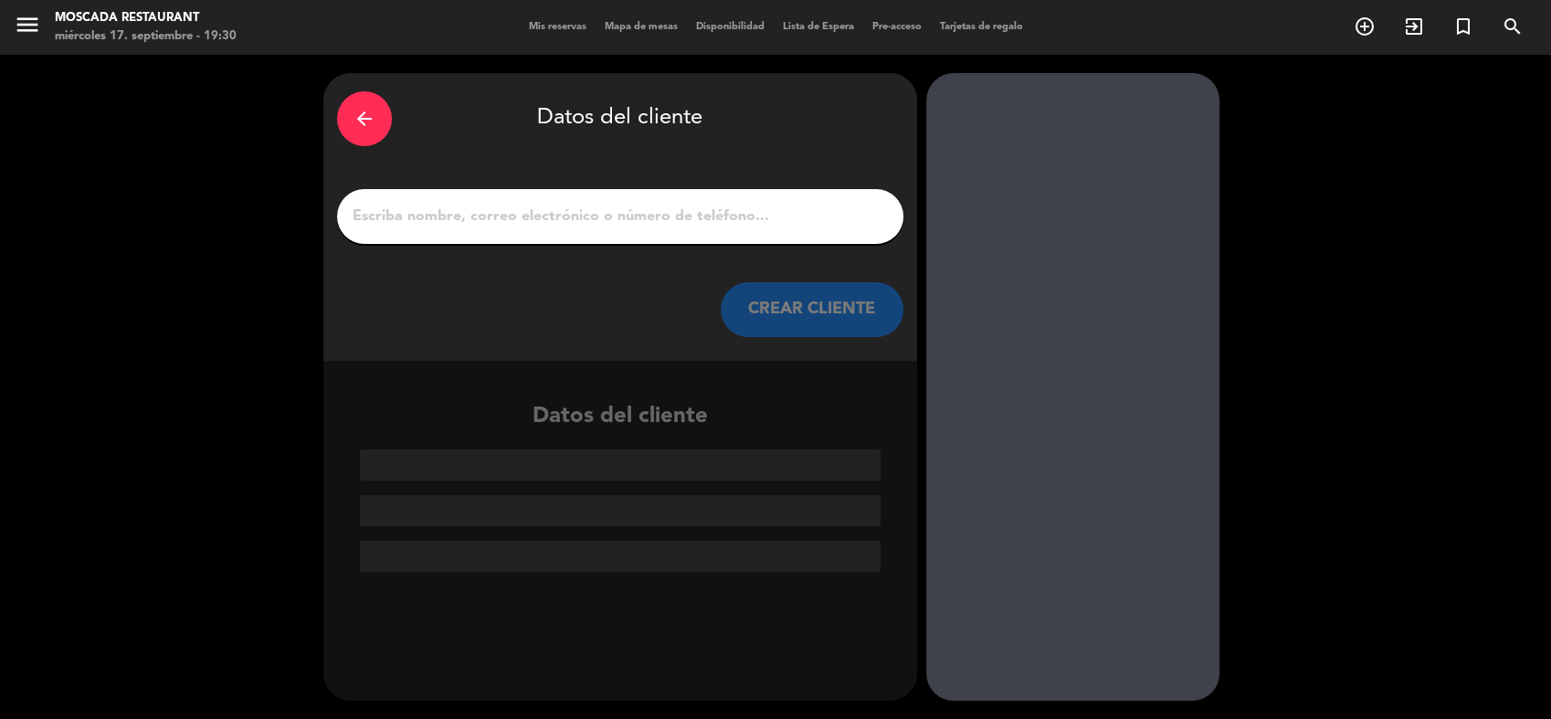
click at [758, 244] on div "arrow_back Datos del cliente CREAR CLIENTE" at bounding box center [620, 217] width 594 height 288
click at [757, 219] on input "1" at bounding box center [620, 217] width 539 height 26
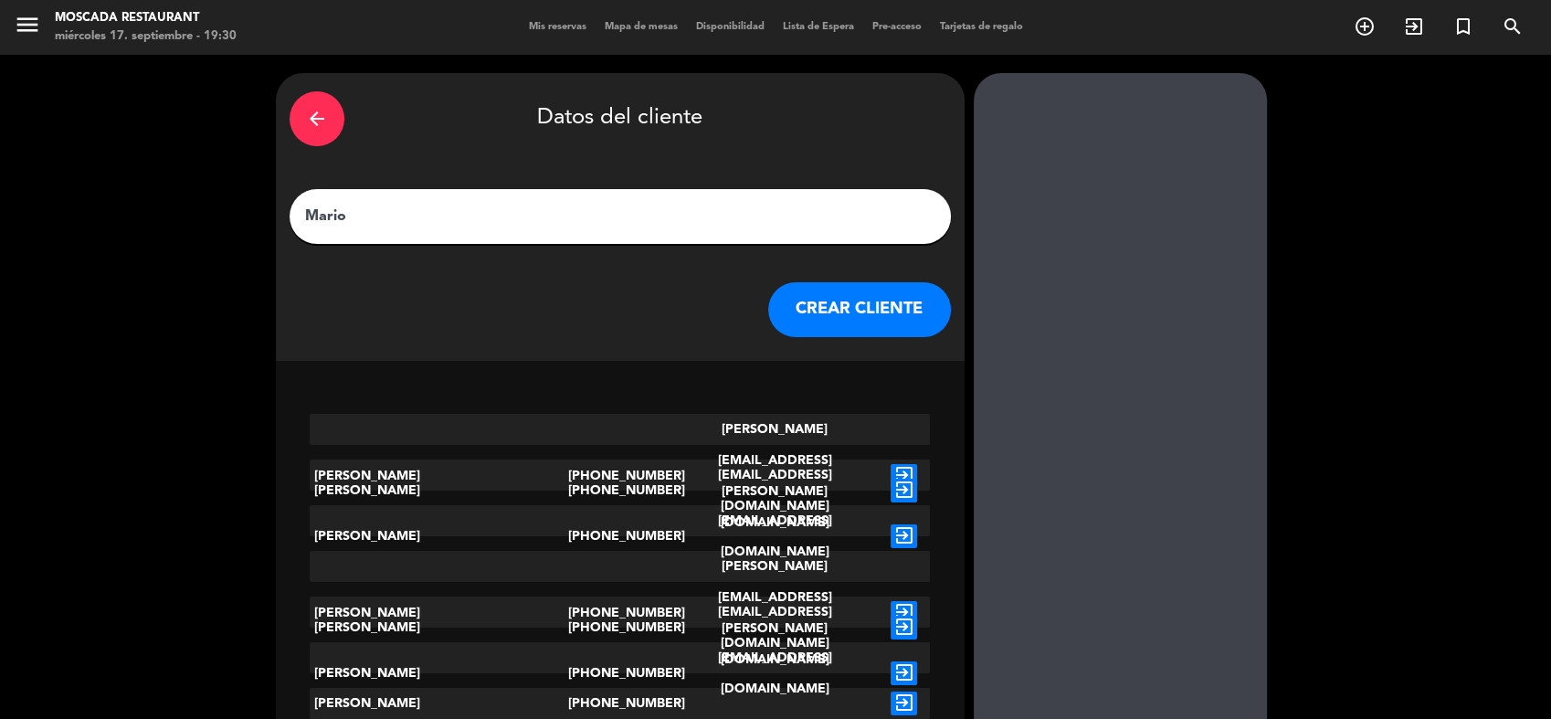
type input "Mario"
drag, startPoint x: 798, startPoint y: 292, endPoint x: 806, endPoint y: 286, distance: 9.7
click at [806, 286] on button "CREAR CLIENTE" at bounding box center [859, 309] width 183 height 55
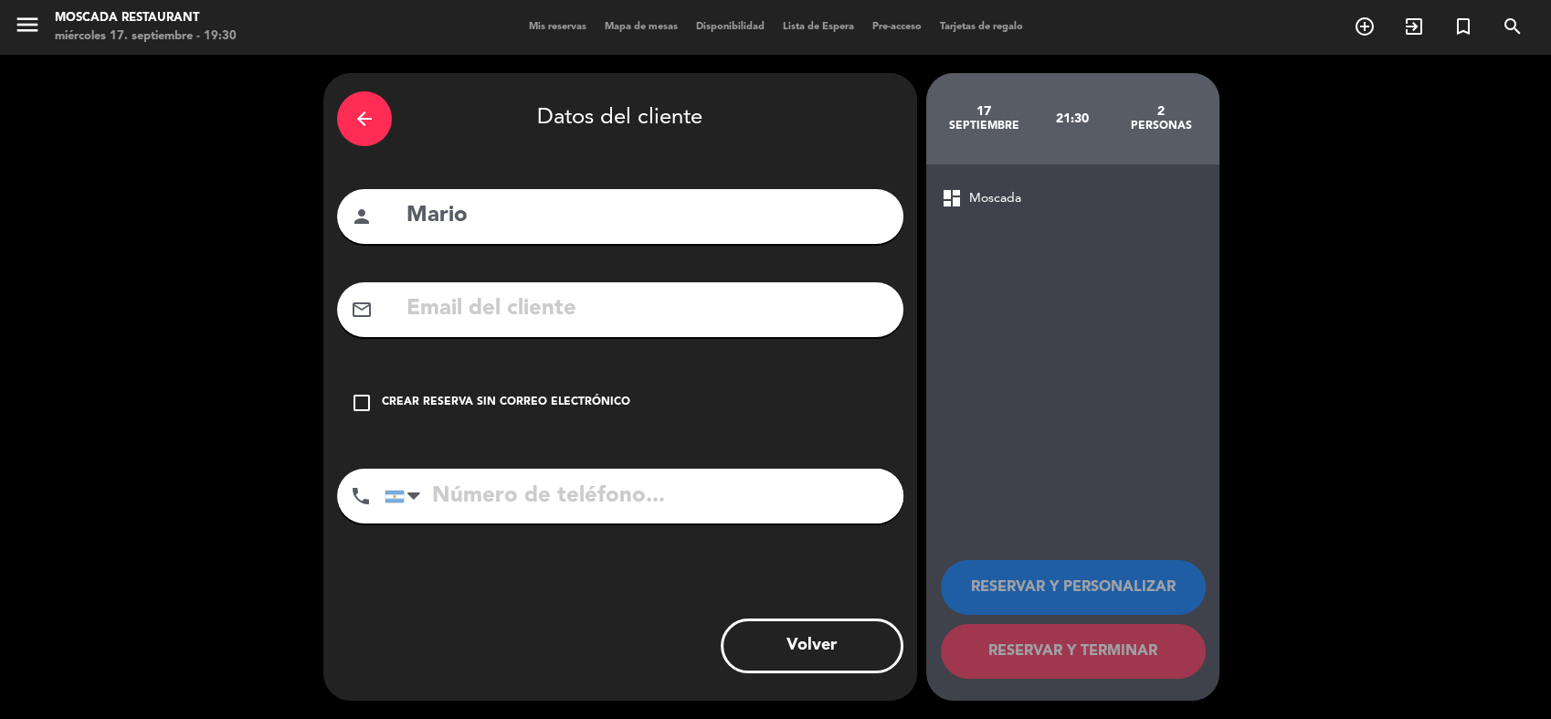
click at [471, 416] on div "check_box_outline_blank Crear reserva sin correo electrónico" at bounding box center [620, 402] width 566 height 55
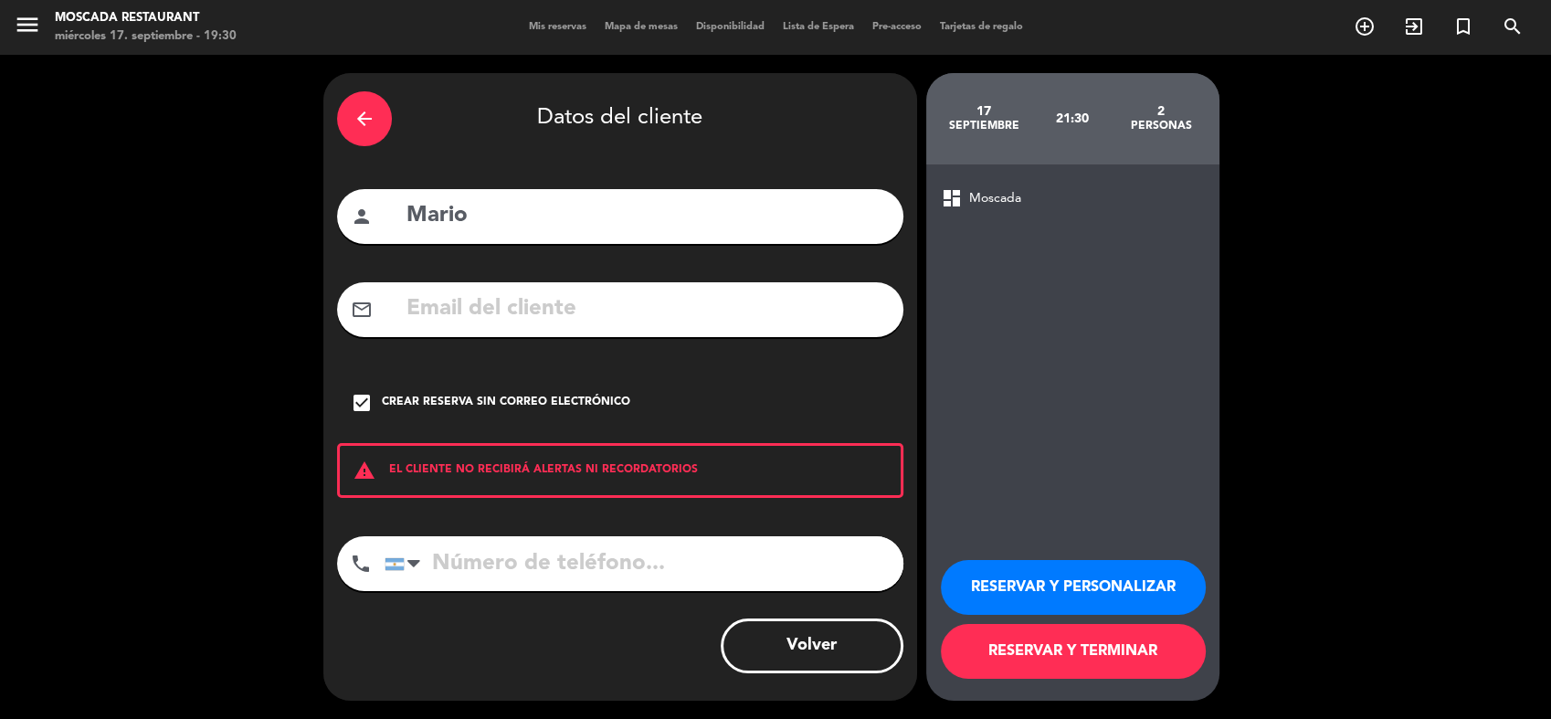
click at [1115, 639] on button "RESERVAR Y TERMINAR" at bounding box center [1073, 651] width 265 height 55
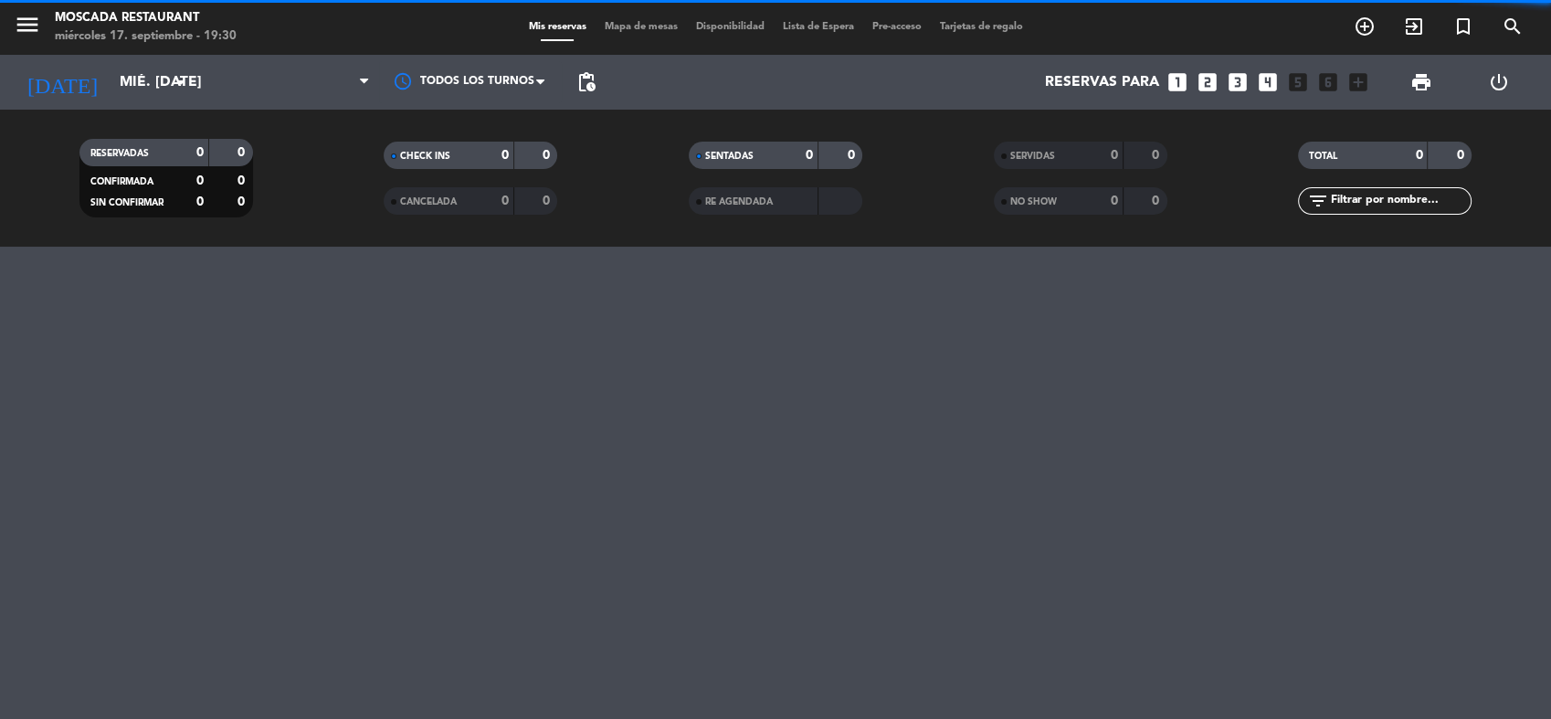
click at [660, 26] on span "Mapa de mesas" at bounding box center [641, 27] width 91 height 10
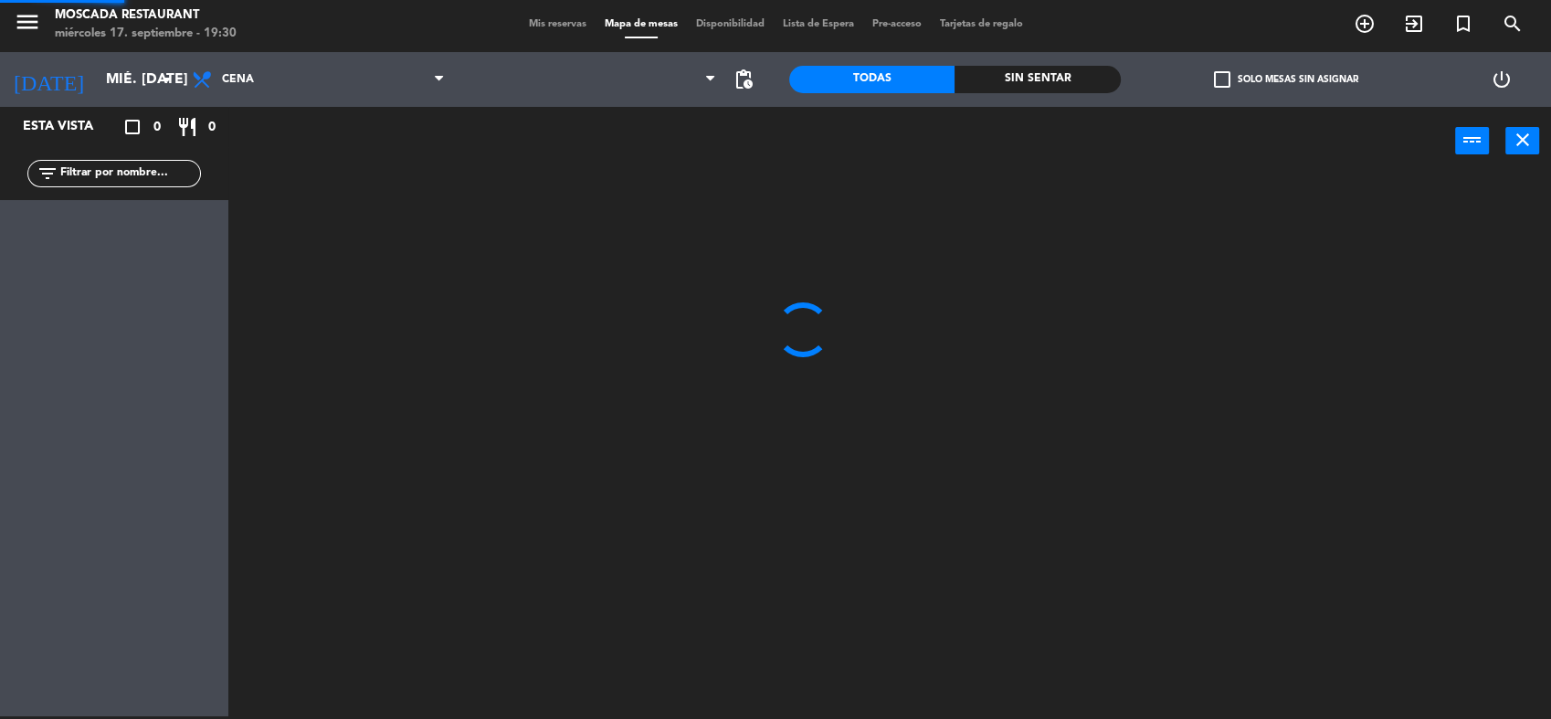
click at [1253, 83] on label "check_box_outline_blank Solo mesas sin asignar" at bounding box center [1286, 79] width 144 height 16
click at [1286, 79] on input "check_box_outline_blank Solo mesas sin asignar" at bounding box center [1286, 79] width 0 height 0
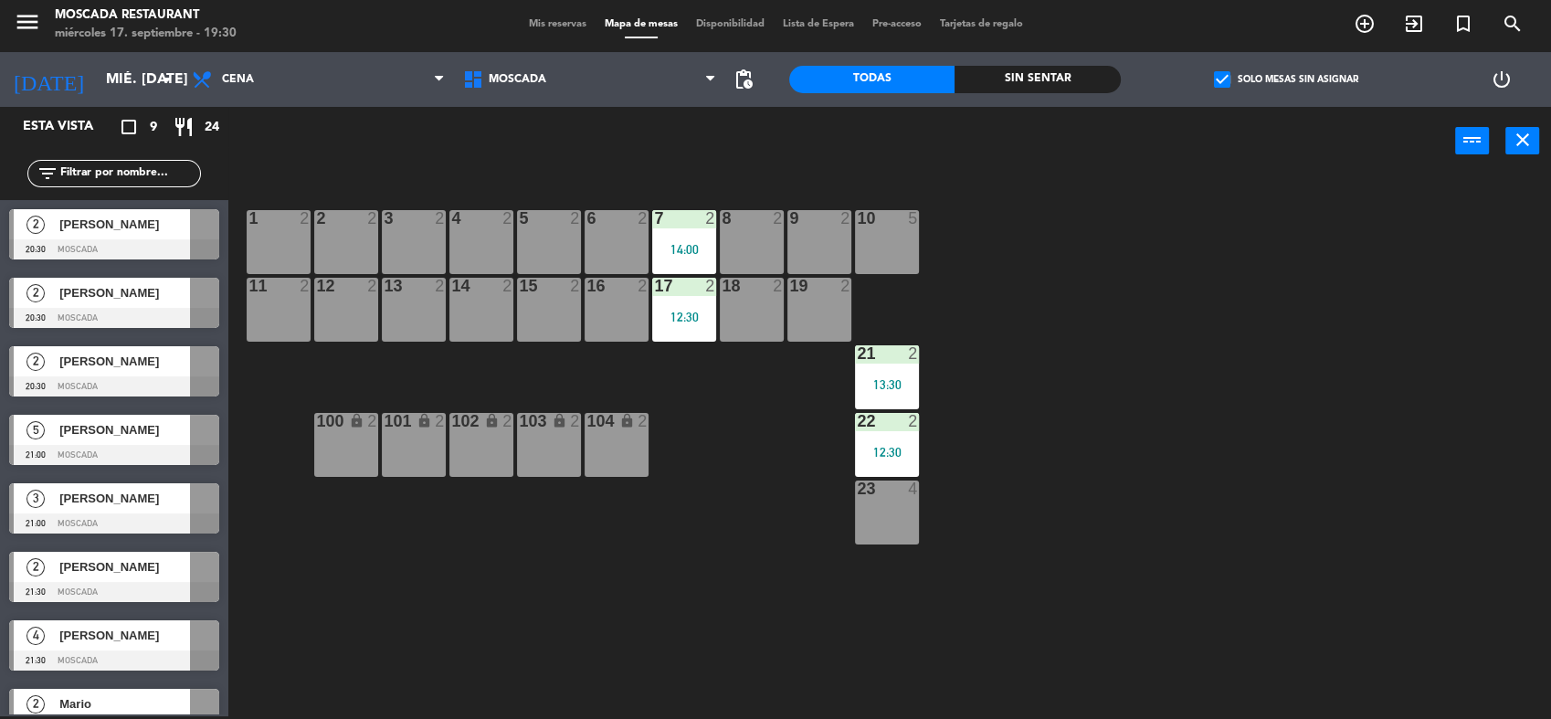
click at [563, 30] on div "Mis reservas Mapa de mesas Disponibilidad Lista de Espera Pre-acceso Tarjetas d…" at bounding box center [776, 24] width 512 height 16
click at [559, 19] on span "Mis reservas" at bounding box center [558, 24] width 76 height 10
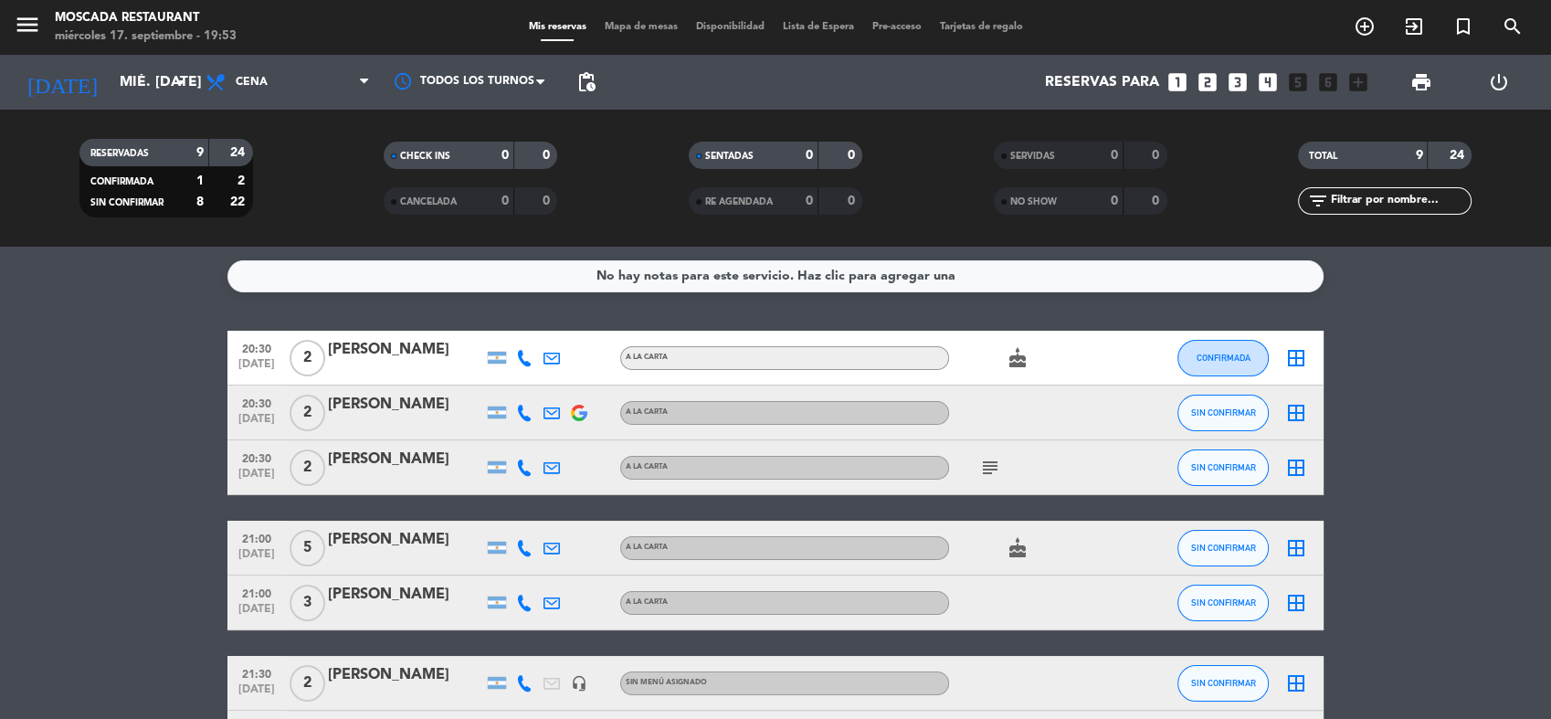
click at [135, 335] on bookings-row "20:30 [DATE] 2 [PERSON_NAME] A [PERSON_NAME] cake CONFIRMADA border_all 20:30 […" at bounding box center [775, 616] width 1551 height 570
